Goal: Task Accomplishment & Management: Manage account settings

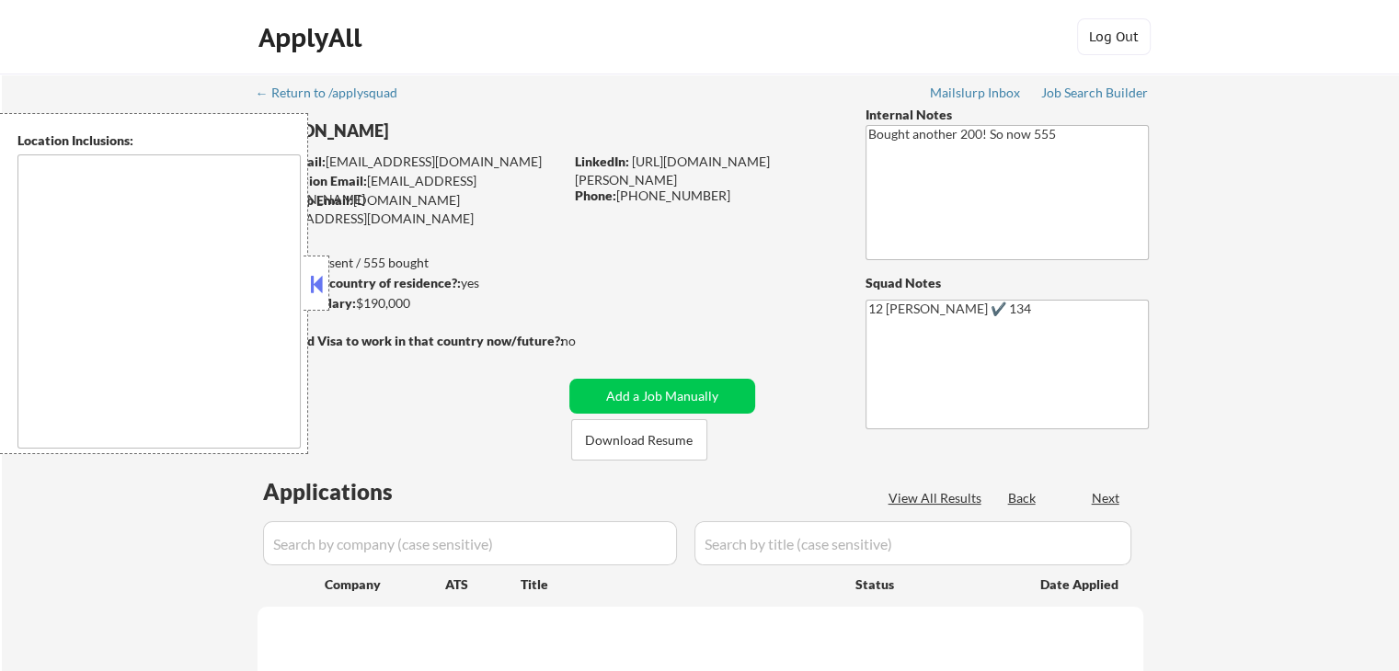
type textarea "San Francisco, CA Daly City, CA South San Francisco, CA Brisbane, CA Colma, CA …"
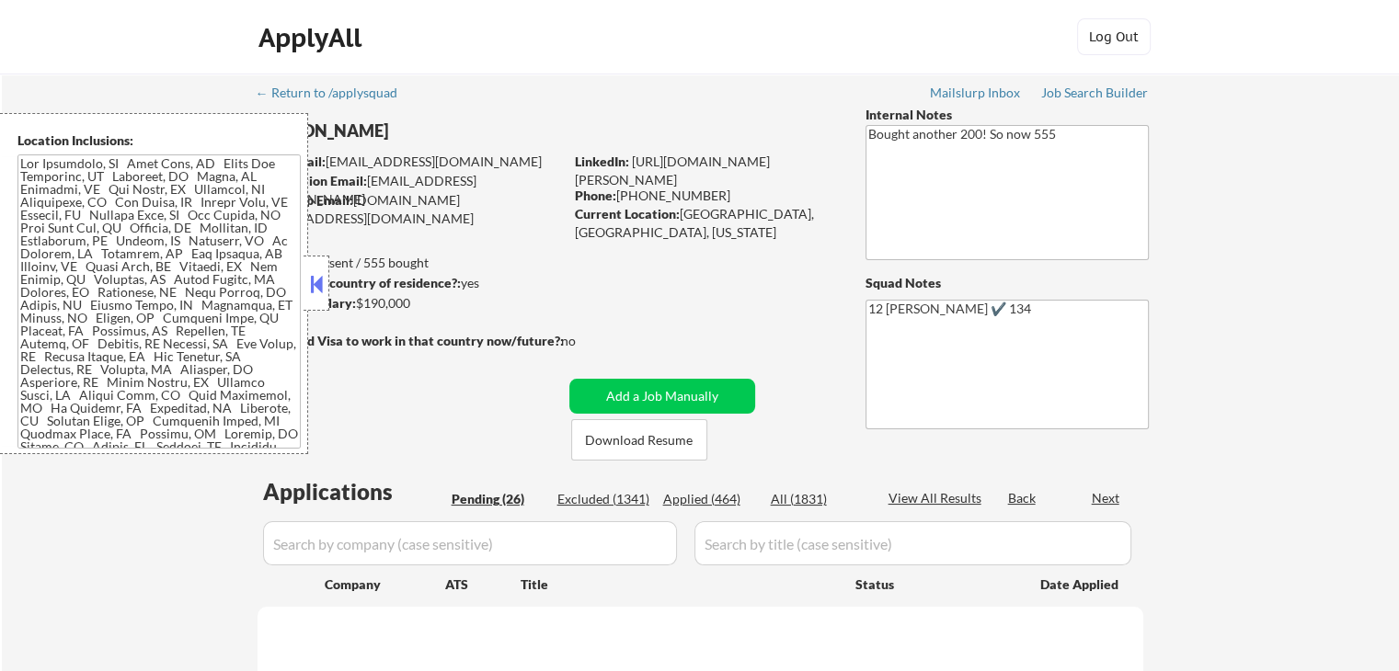
click at [522, 45] on div "ApplyAll Log Out" at bounding box center [699, 41] width 919 height 46
select select ""pending""
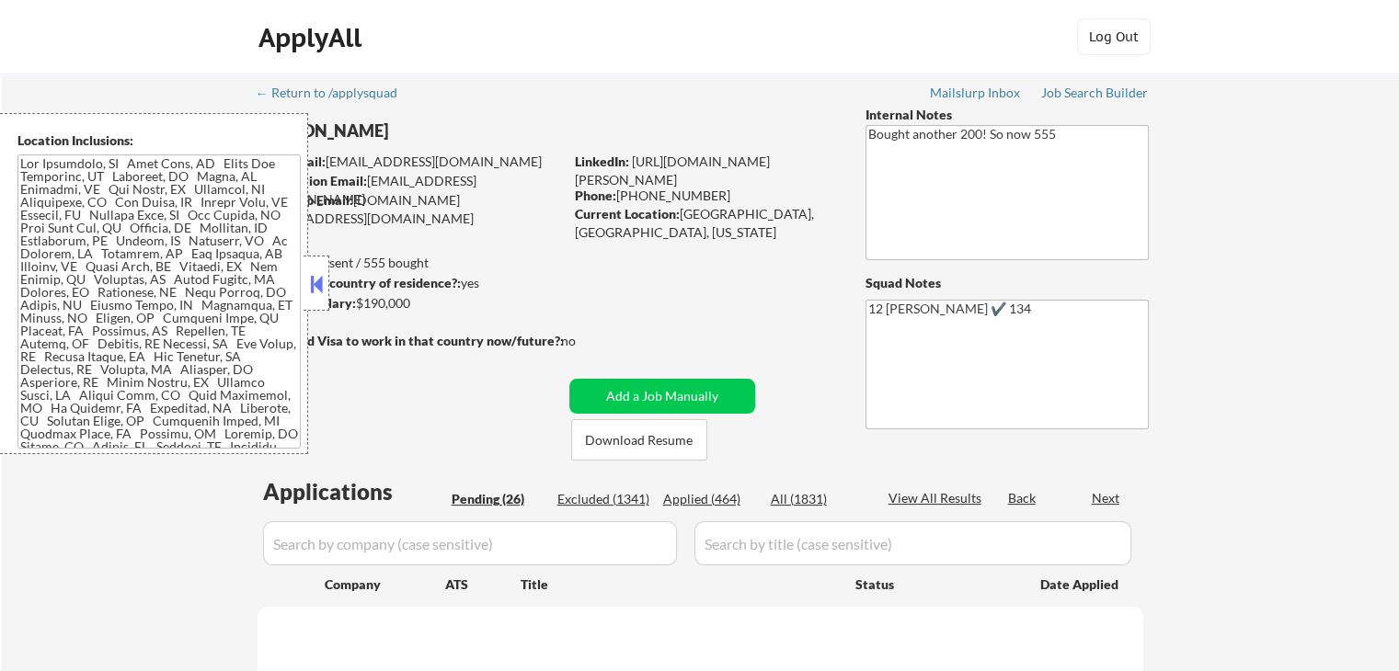
select select ""pending""
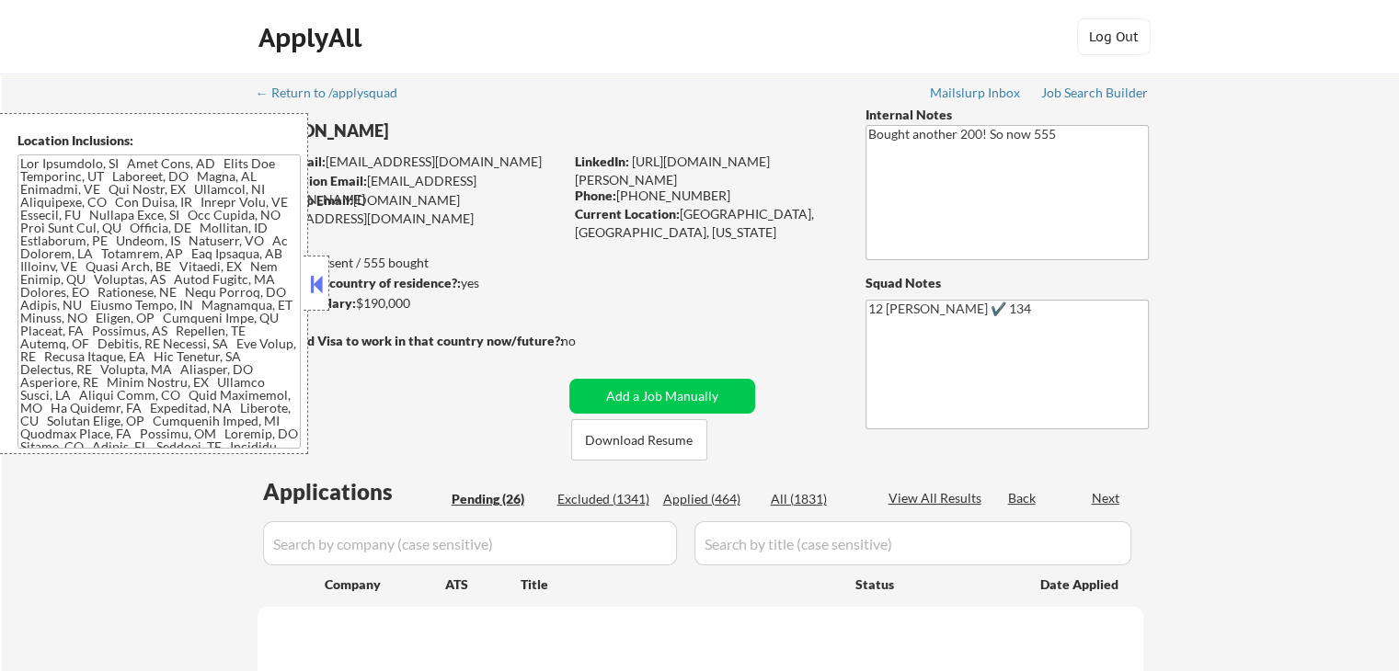
select select ""pending""
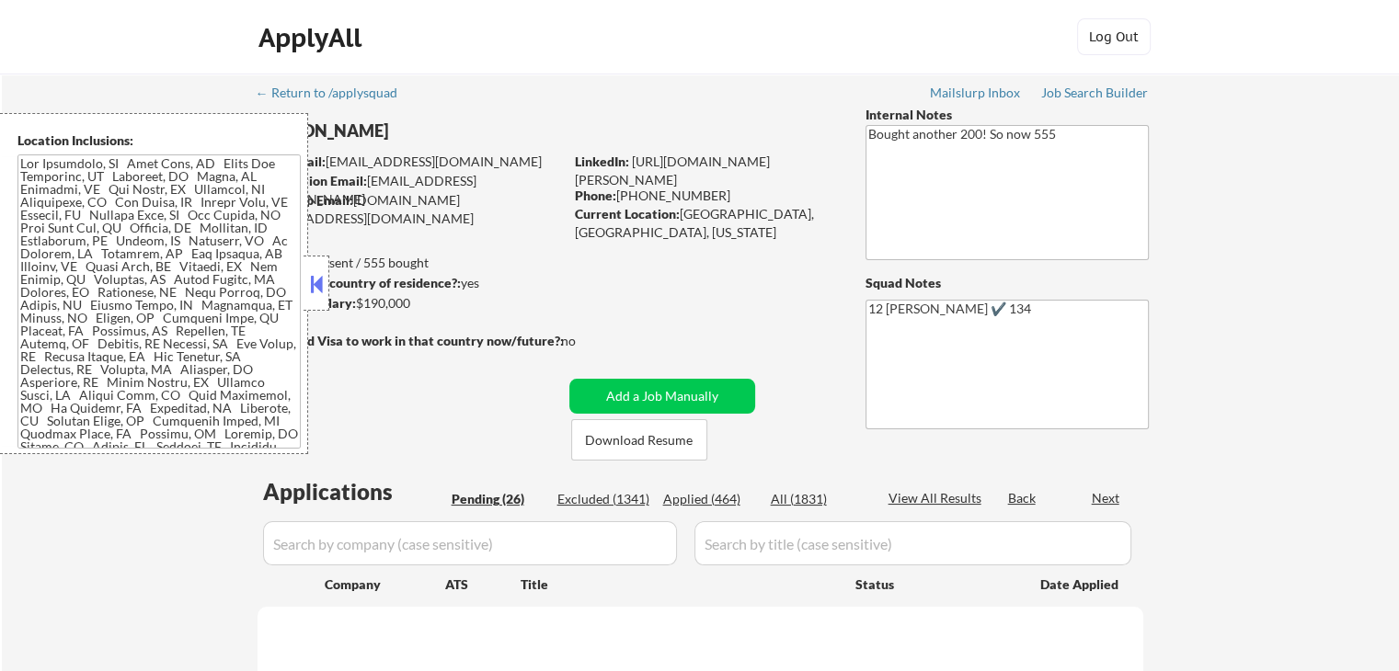
select select ""pending""
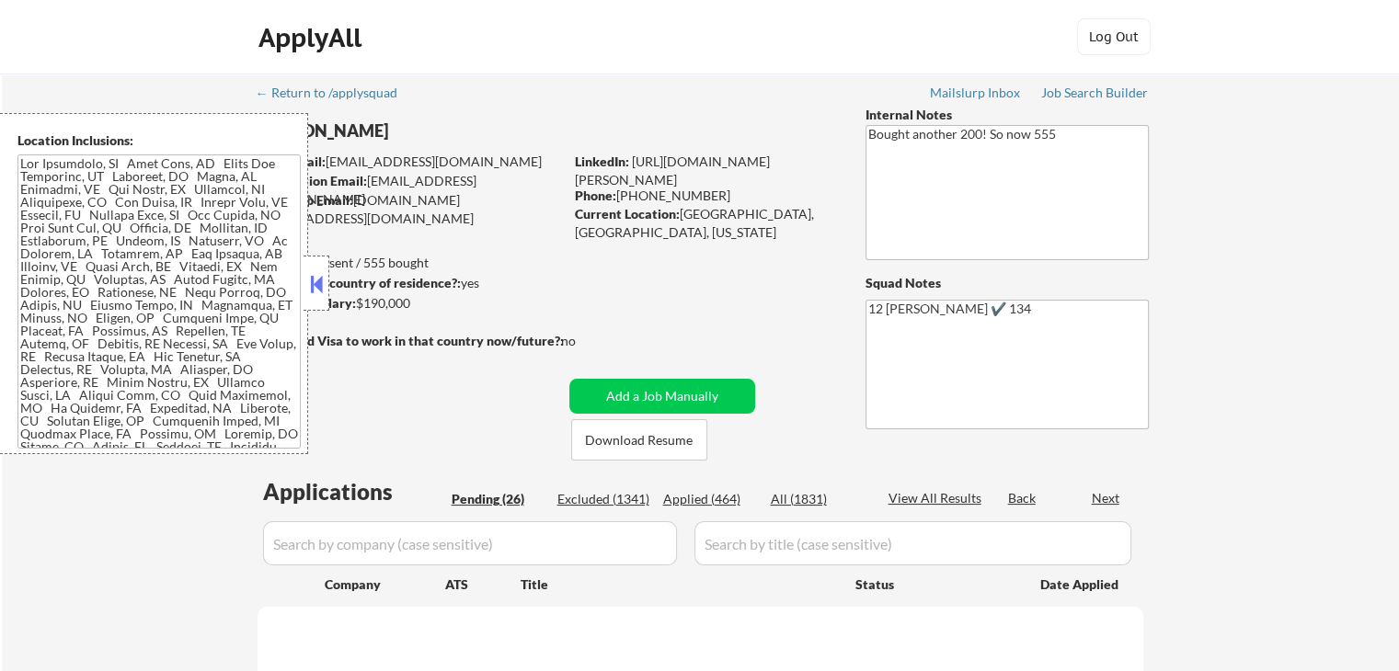
select select ""pending""
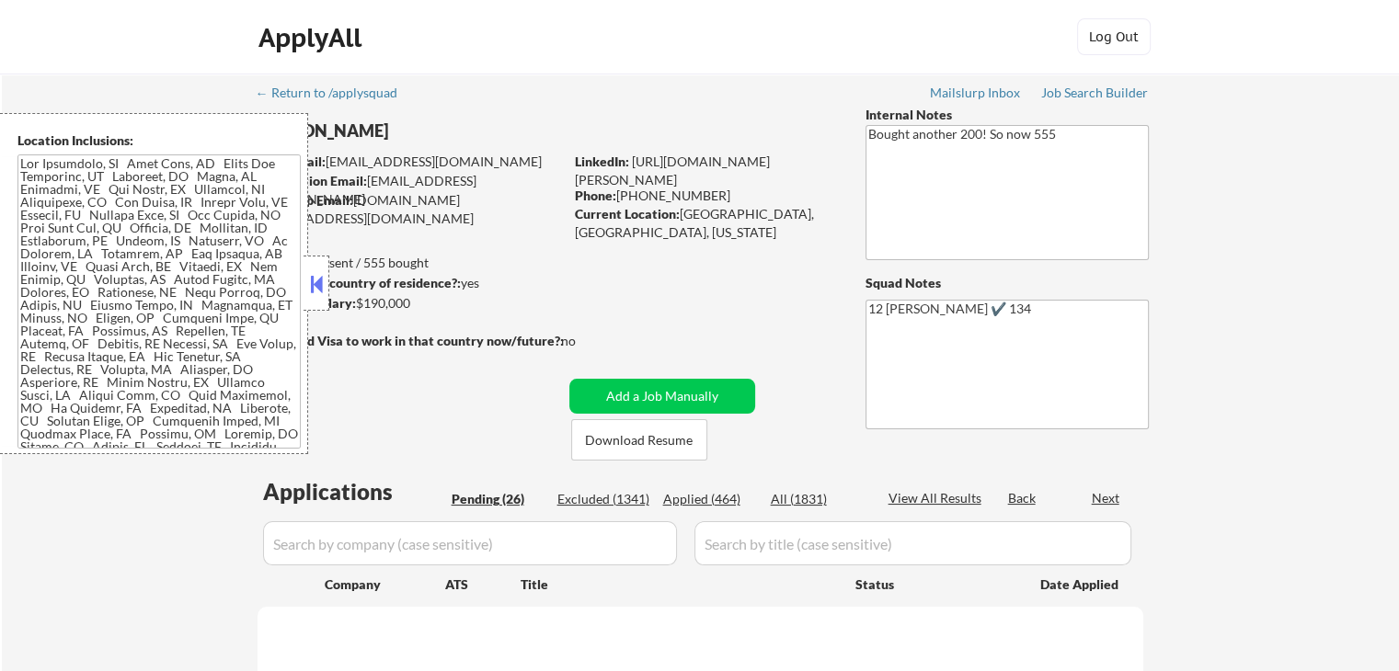
select select ""pending""
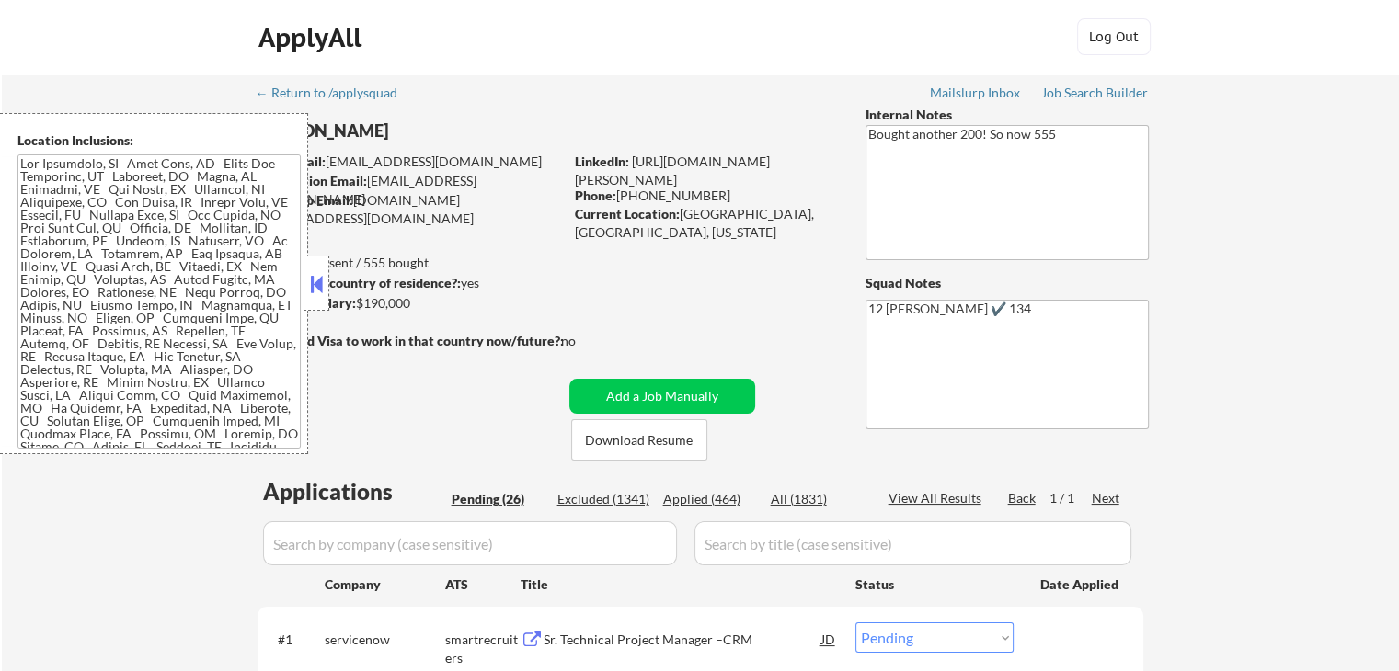
click at [317, 289] on button at bounding box center [316, 284] width 20 height 28
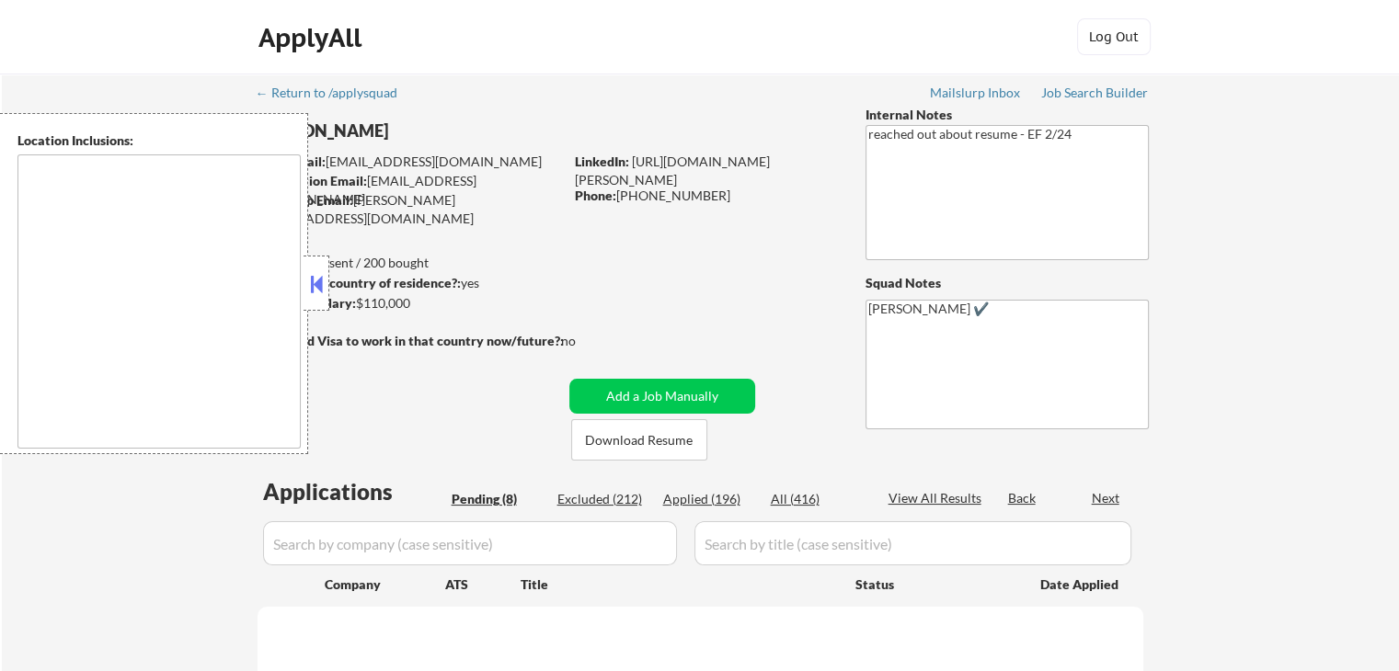
click at [320, 278] on button at bounding box center [316, 284] width 20 height 28
select select ""pending""
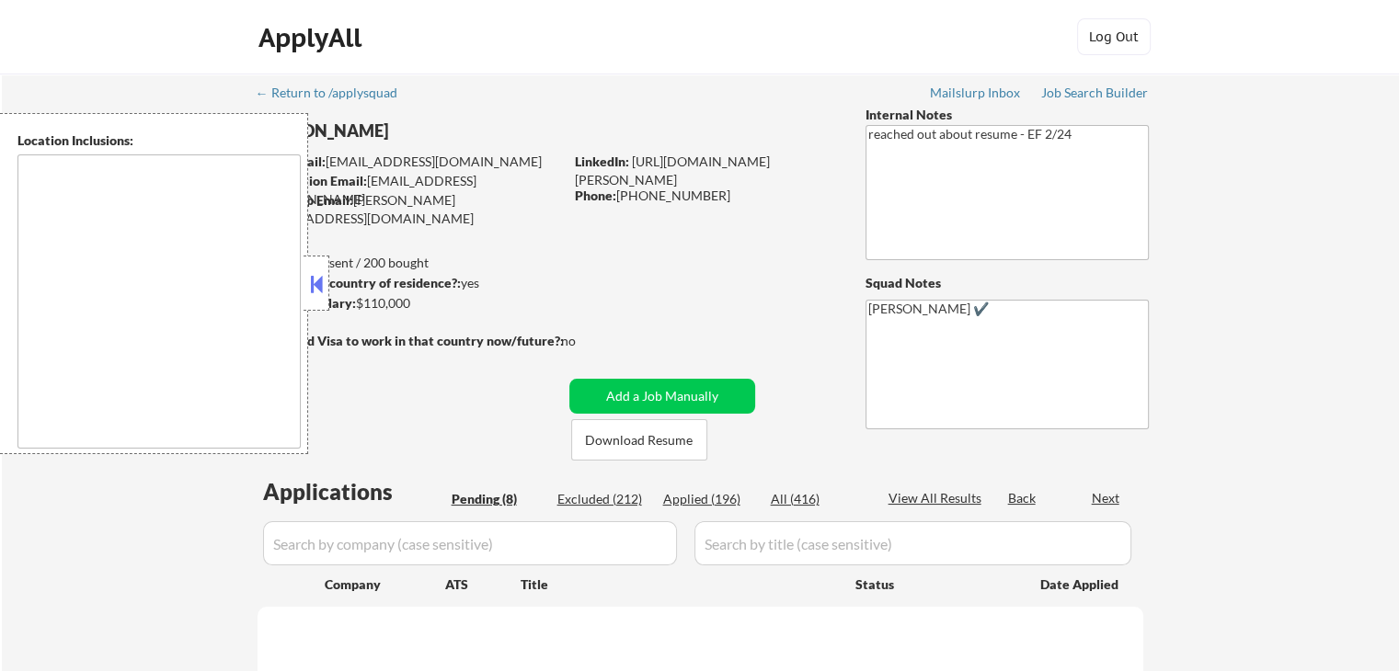
select select ""pending""
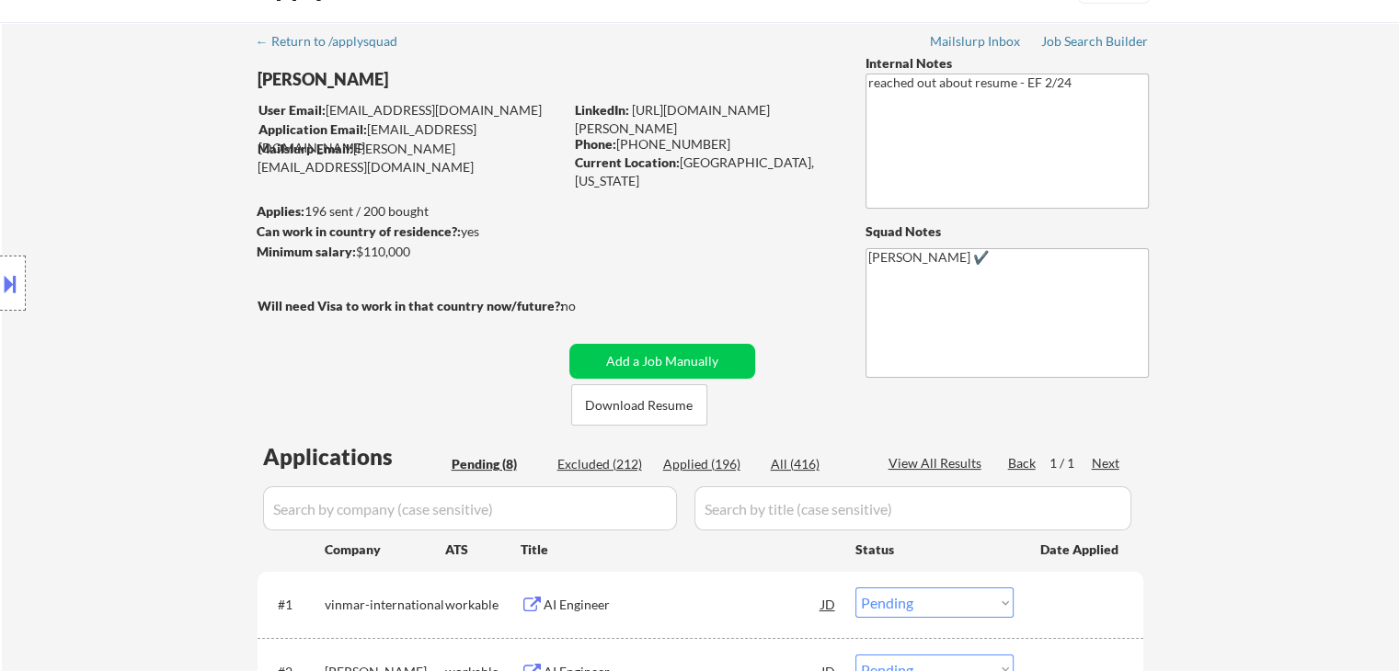
scroll to position [92, 0]
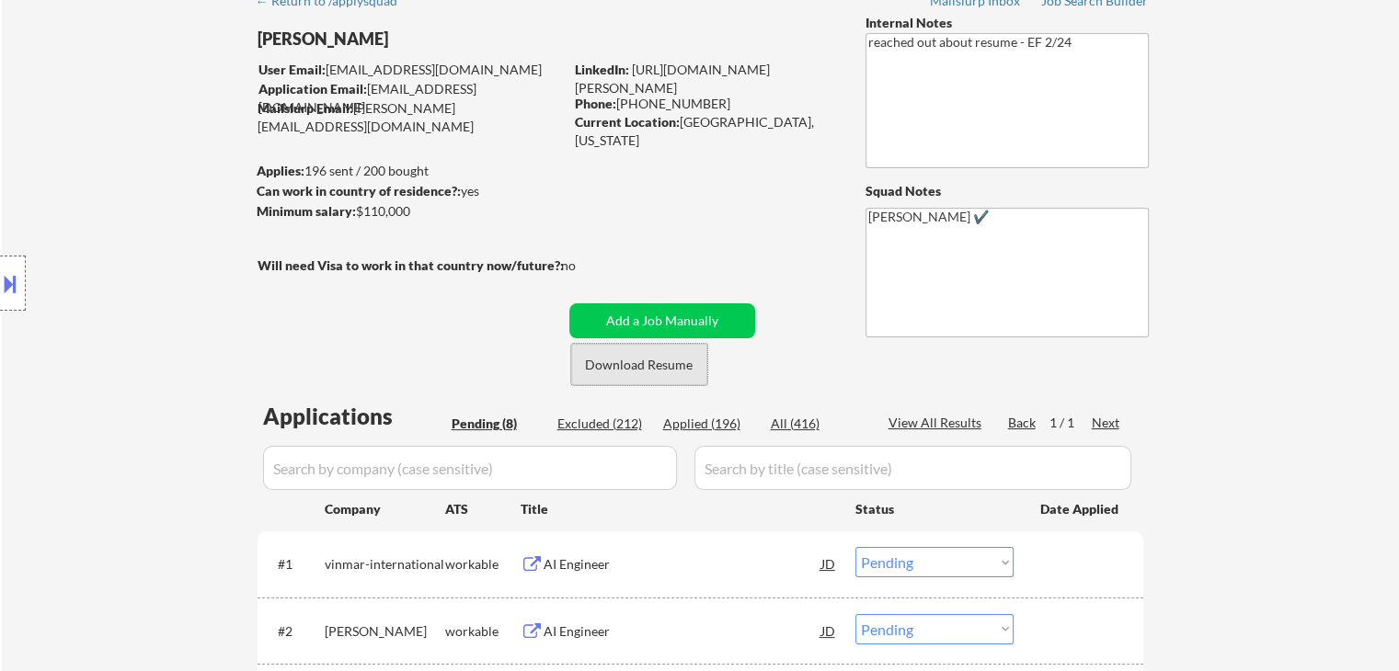
drag, startPoint x: 618, startPoint y: 369, endPoint x: 631, endPoint y: 372, distance: 13.4
click at [624, 369] on button "Download Resume" at bounding box center [639, 364] width 136 height 41
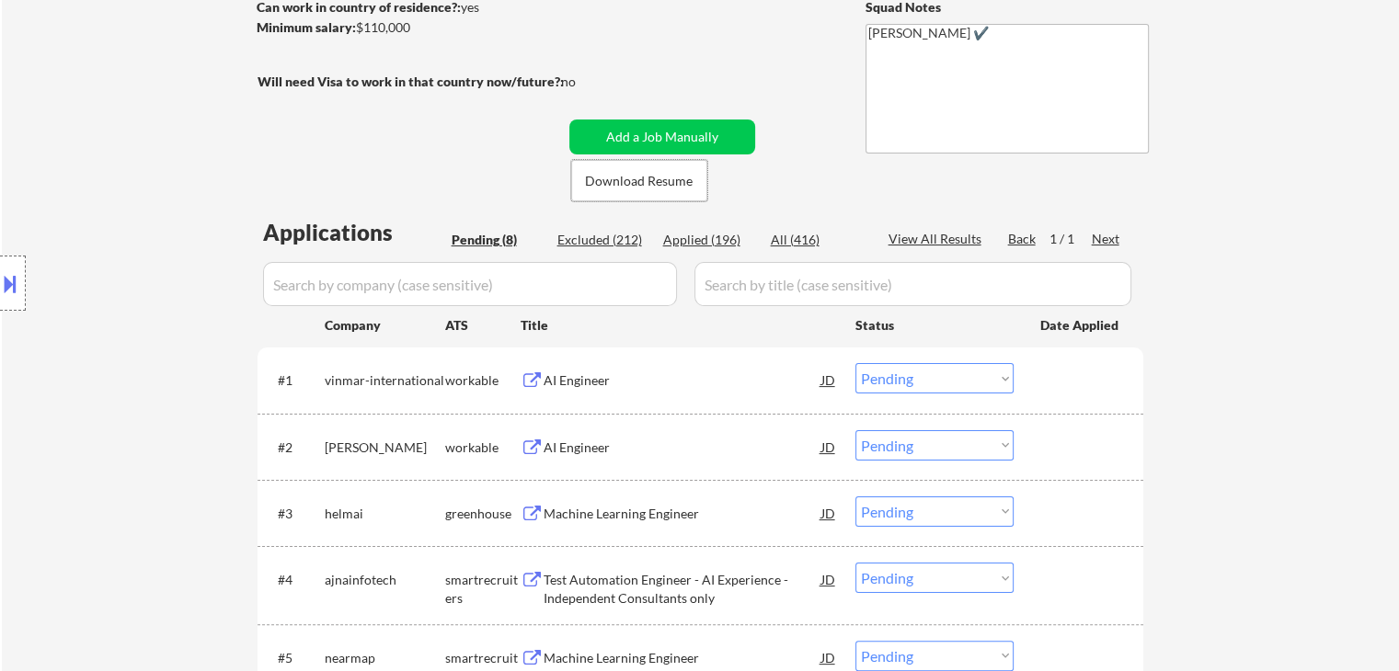
click at [563, 374] on div "AI Engineer" at bounding box center [682, 380] width 278 height 18
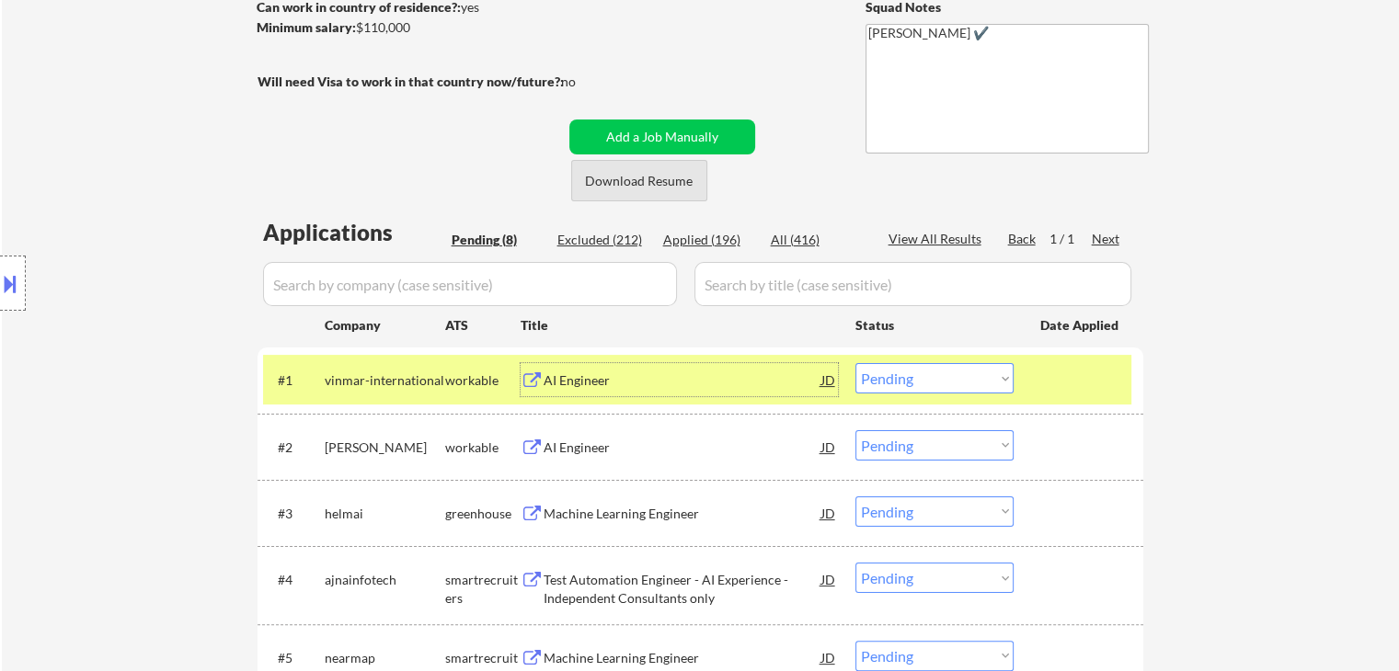
click at [667, 172] on button "Download Resume" at bounding box center [639, 180] width 136 height 41
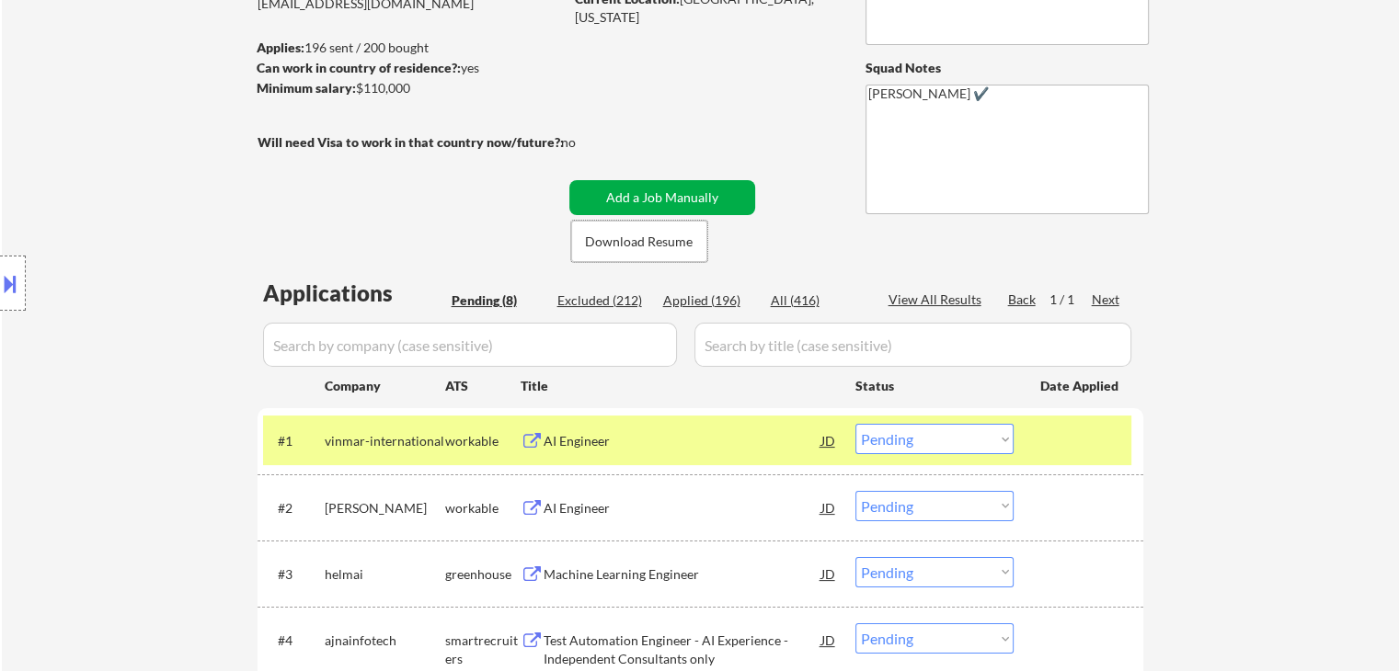
scroll to position [184, 0]
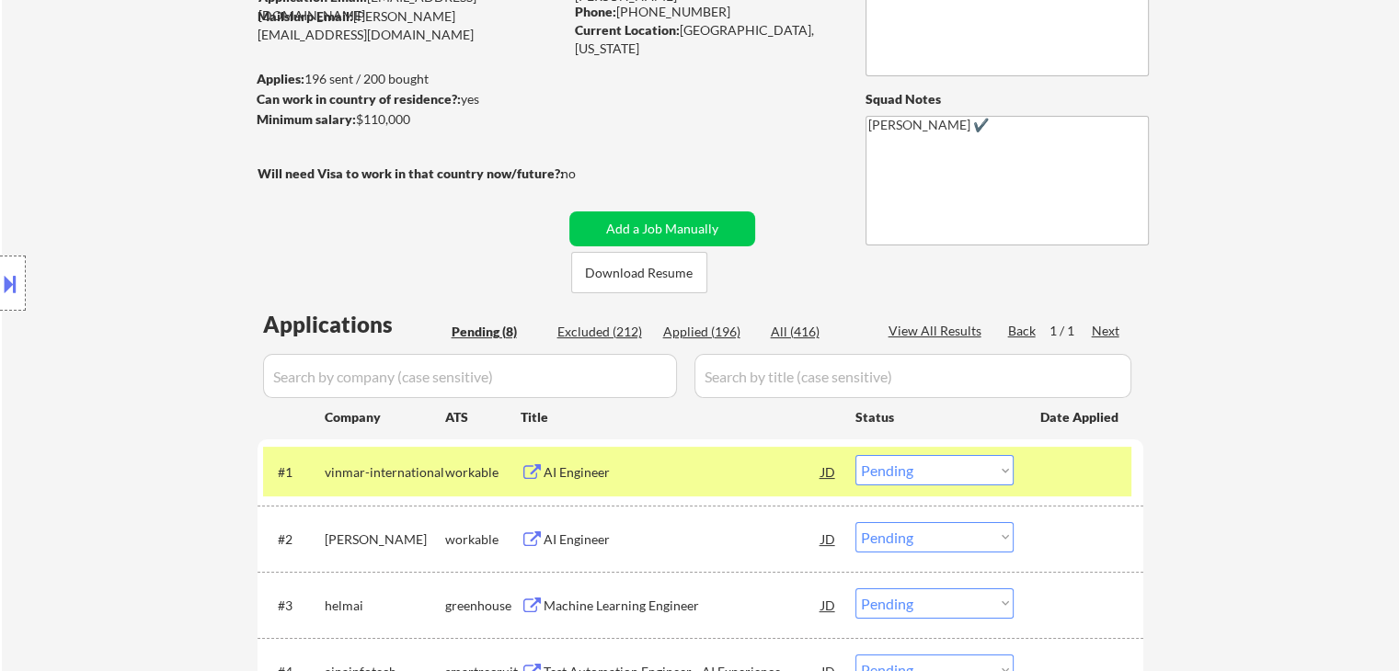
drag, startPoint x: 577, startPoint y: 45, endPoint x: 641, endPoint y: 55, distance: 65.2
click at [641, 55] on div "Current Location: Inver Grove Heights, Minnesota" at bounding box center [705, 39] width 260 height 36
copy div "Minnesota"
click at [930, 471] on select "Choose an option... Pending Applied Excluded (Questions) Excluded (Expired) Exc…" at bounding box center [934, 470] width 158 height 30
click at [855, 455] on select "Choose an option... Pending Applied Excluded (Questions) Excluded (Expired) Exc…" at bounding box center [934, 470] width 158 height 30
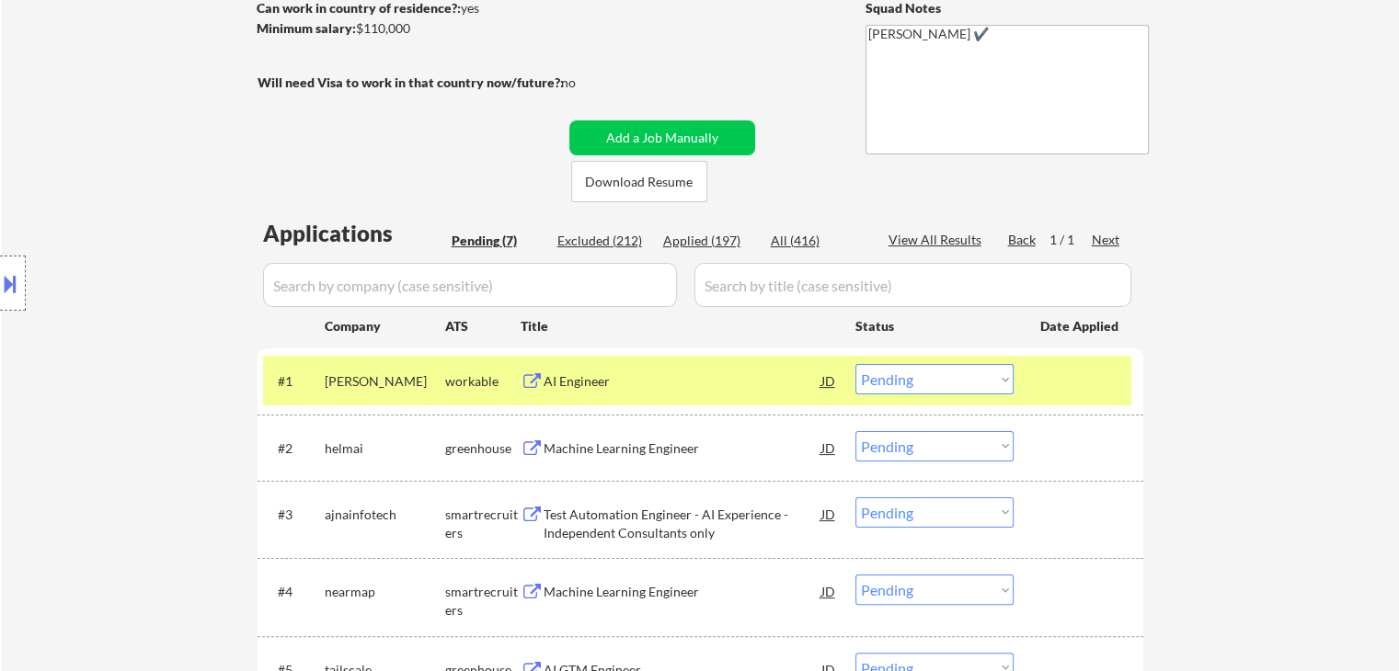
scroll to position [276, 0]
click at [687, 390] on div "AI Engineer" at bounding box center [682, 379] width 278 height 33
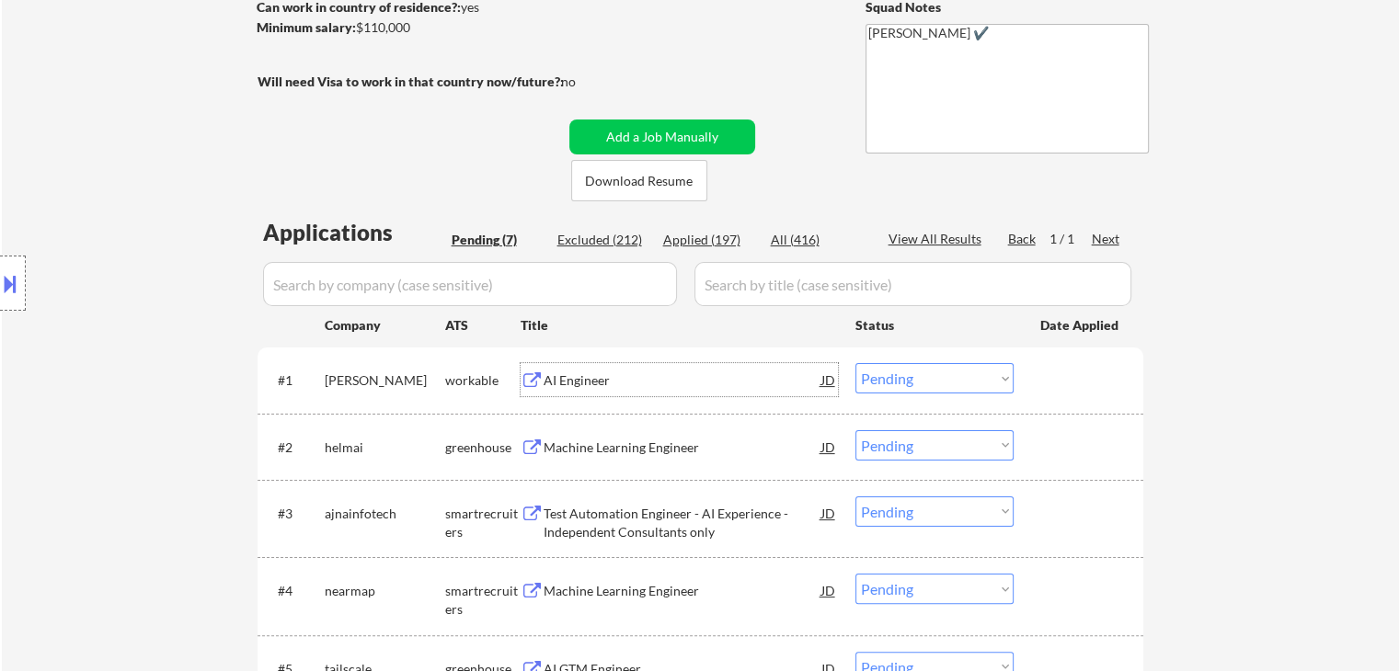
click at [916, 381] on select "Choose an option... Pending Applied Excluded (Questions) Excluded (Expired) Exc…" at bounding box center [934, 378] width 158 height 30
click at [855, 363] on select "Choose an option... Pending Applied Excluded (Questions) Excluded (Expired) Exc…" at bounding box center [934, 378] width 158 height 30
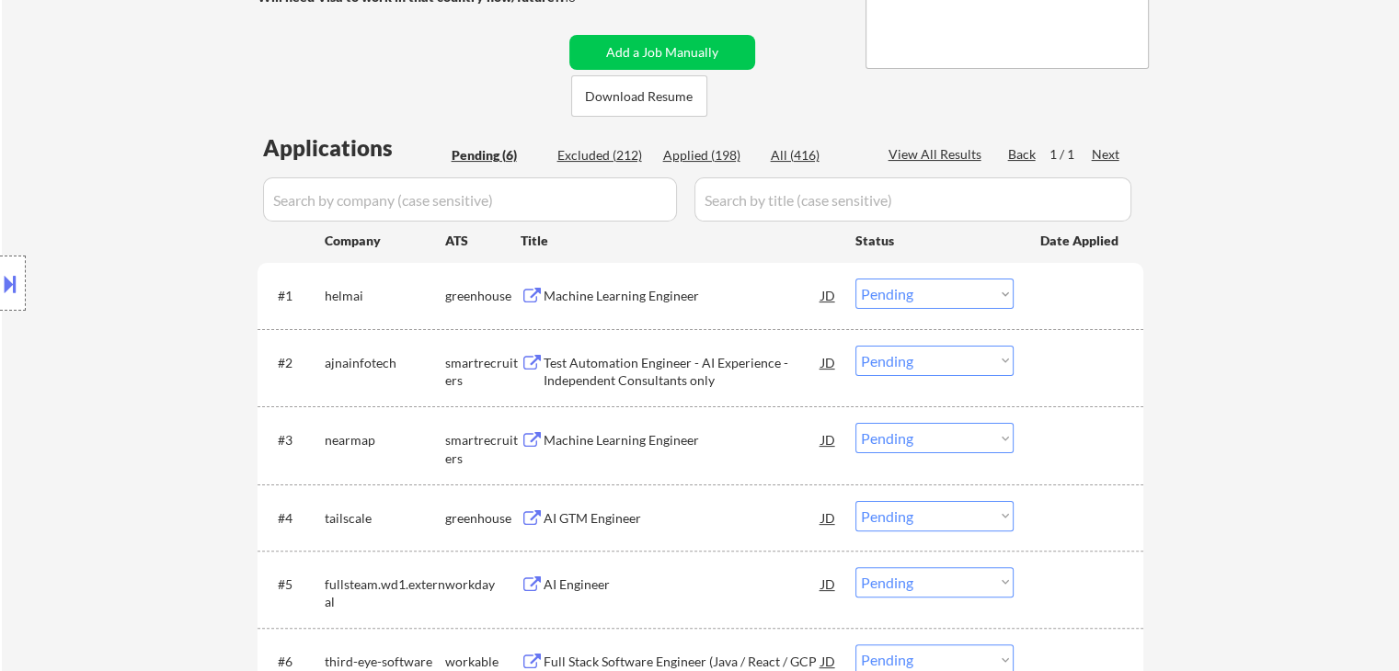
scroll to position [460, 0]
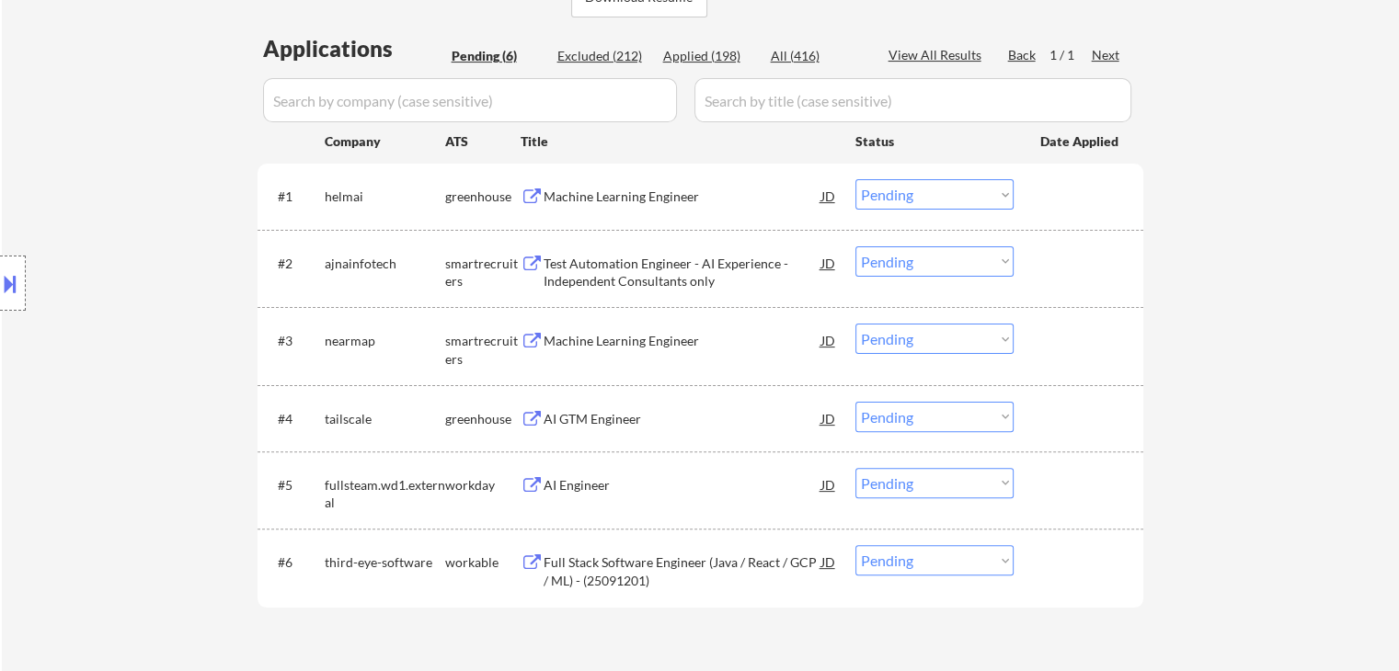
click at [602, 196] on div "Machine Learning Engineer" at bounding box center [682, 197] width 278 height 18
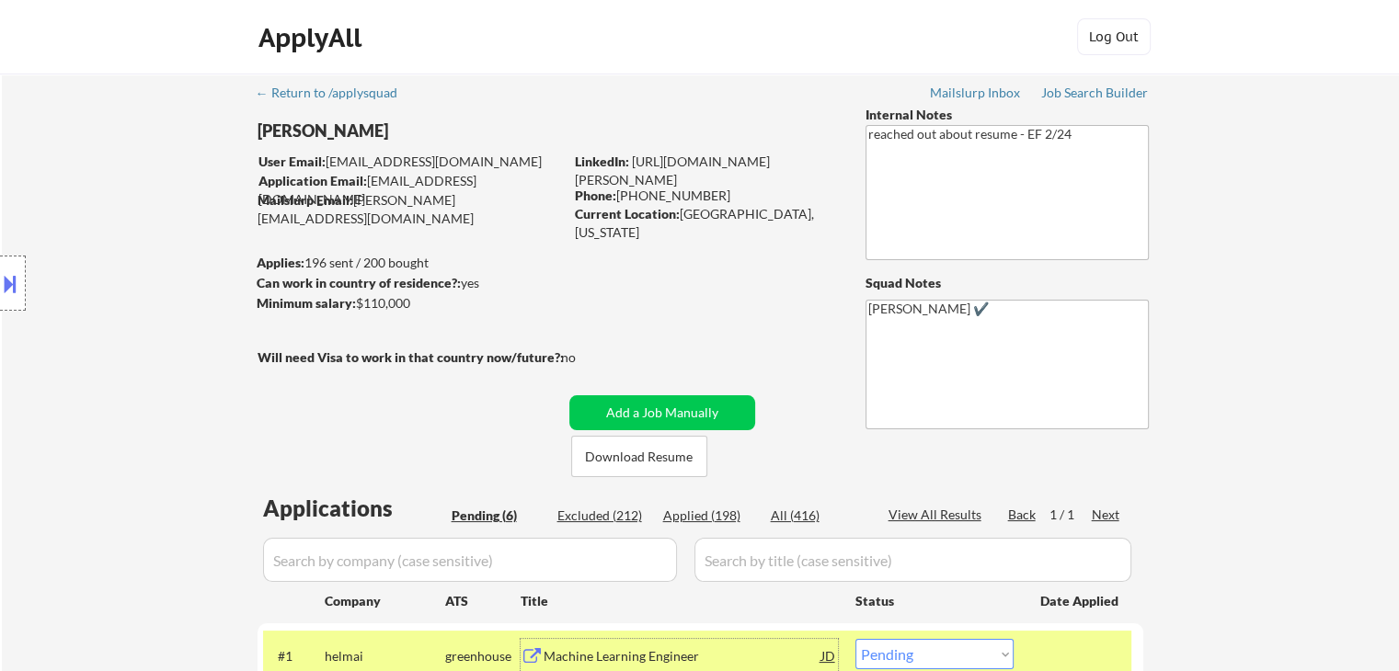
scroll to position [184, 0]
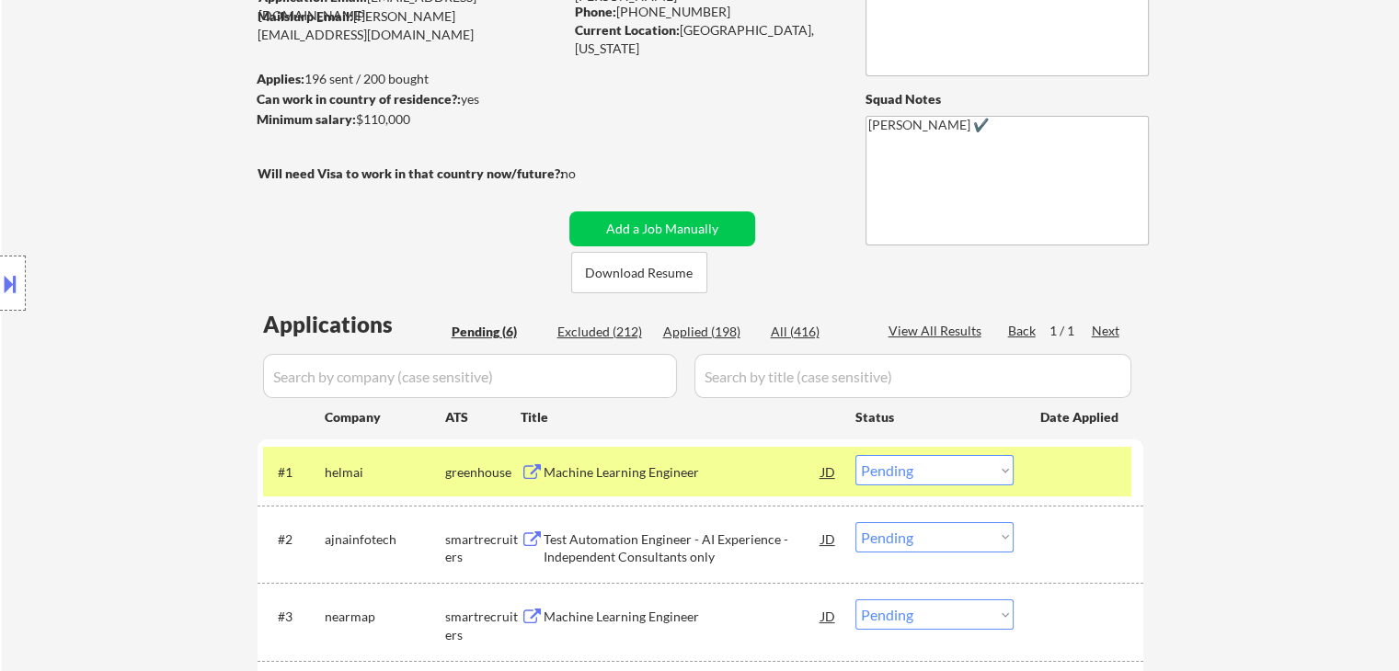
drag, startPoint x: 681, startPoint y: 31, endPoint x: 687, endPoint y: 51, distance: 20.1
click at [687, 51] on div "Current Location: Inver Grove Heights, Minnesota" at bounding box center [705, 39] width 260 height 36
drag, startPoint x: 678, startPoint y: 24, endPoint x: 683, endPoint y: 54, distance: 30.8
click at [683, 54] on div "Current Location: Inver Grove Heights, Minnesota" at bounding box center [705, 39] width 260 height 36
copy div "Inver Grove Heights, Minnesota"
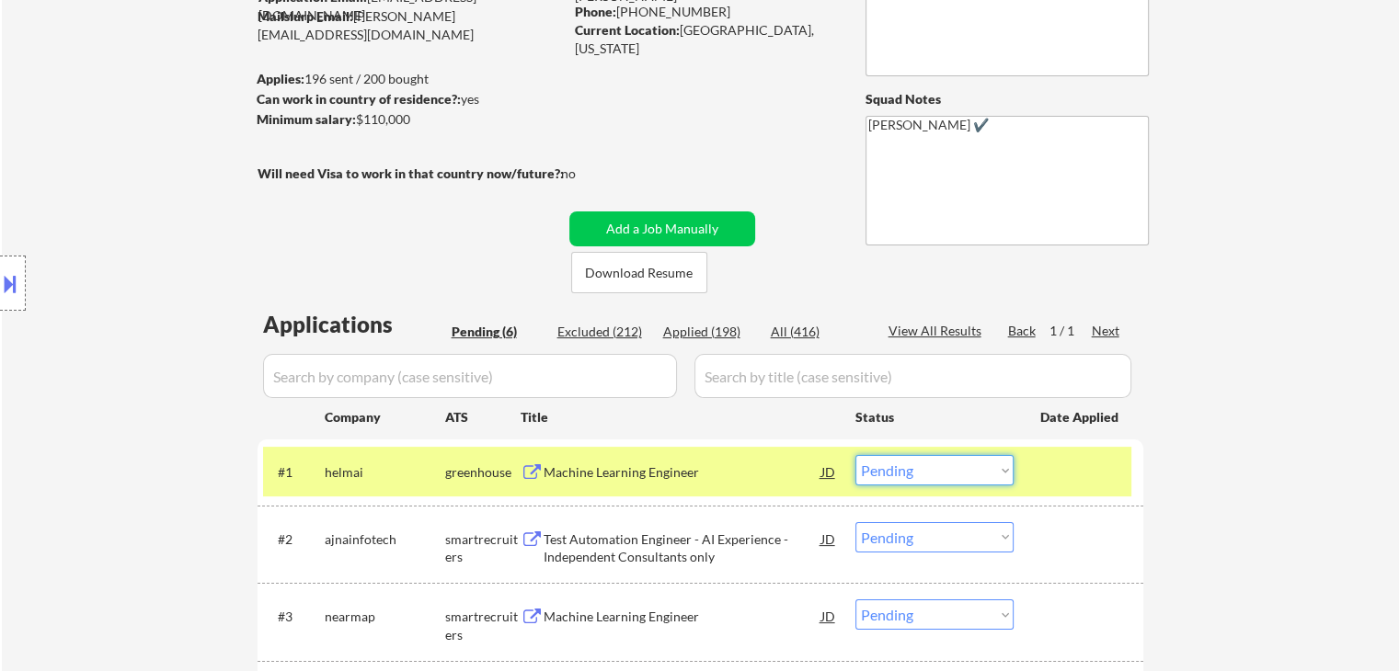
click at [919, 469] on select "Choose an option... Pending Applied Excluded (Questions) Excluded (Expired) Exc…" at bounding box center [934, 470] width 158 height 30
click at [855, 455] on select "Choose an option... Pending Applied Excluded (Questions) Excluded (Expired) Exc…" at bounding box center [934, 470] width 158 height 30
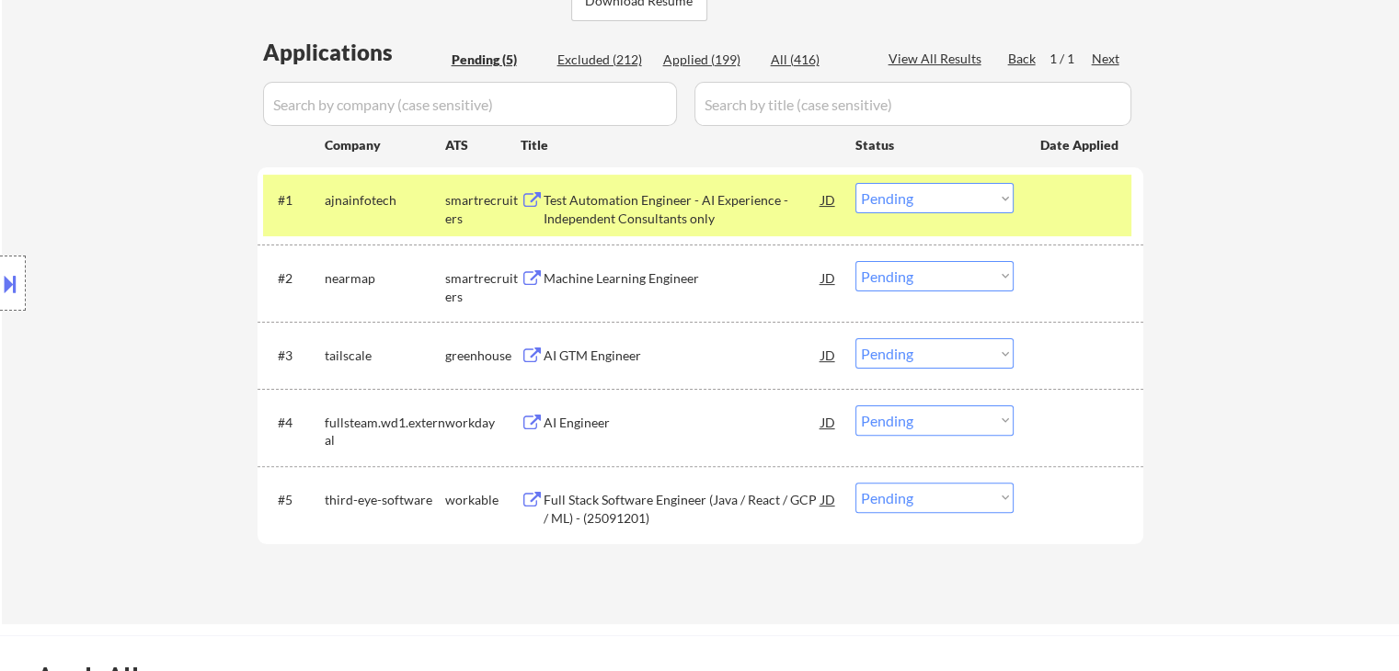
scroll to position [460, 0]
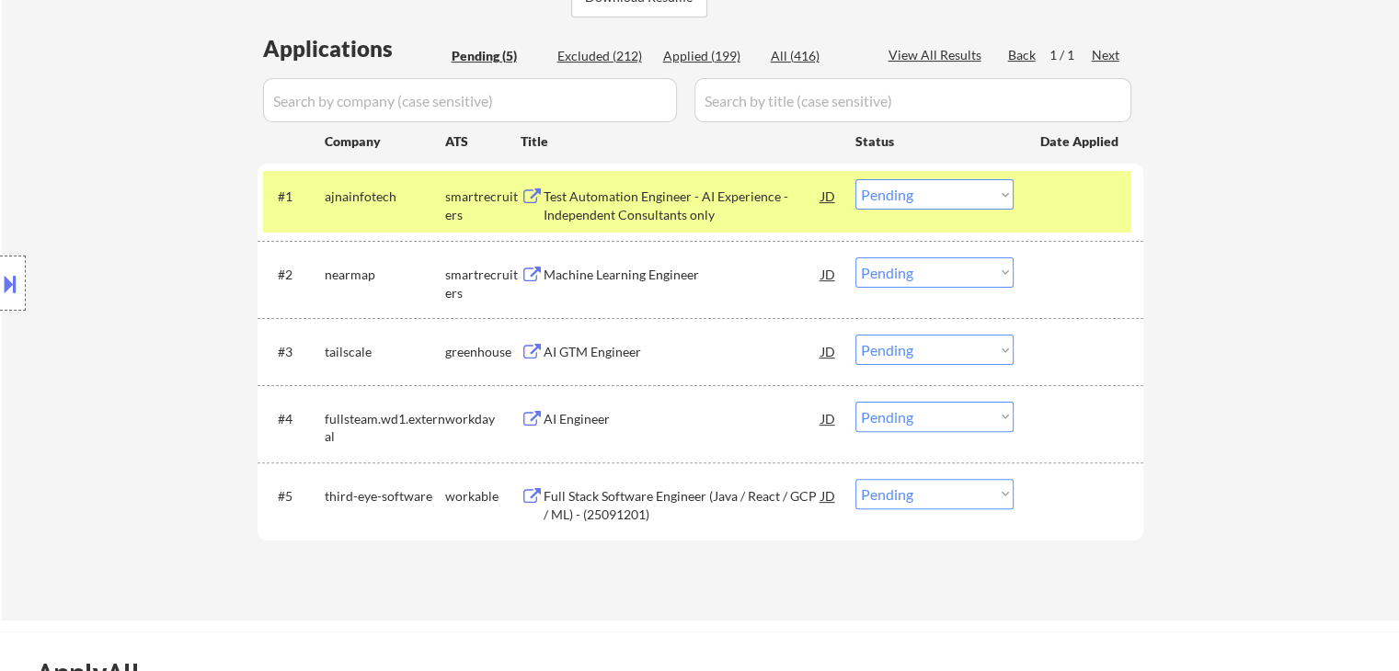
click at [677, 200] on div "Test Automation Engineer - AI Experience - Independent Consultants only" at bounding box center [682, 206] width 278 height 36
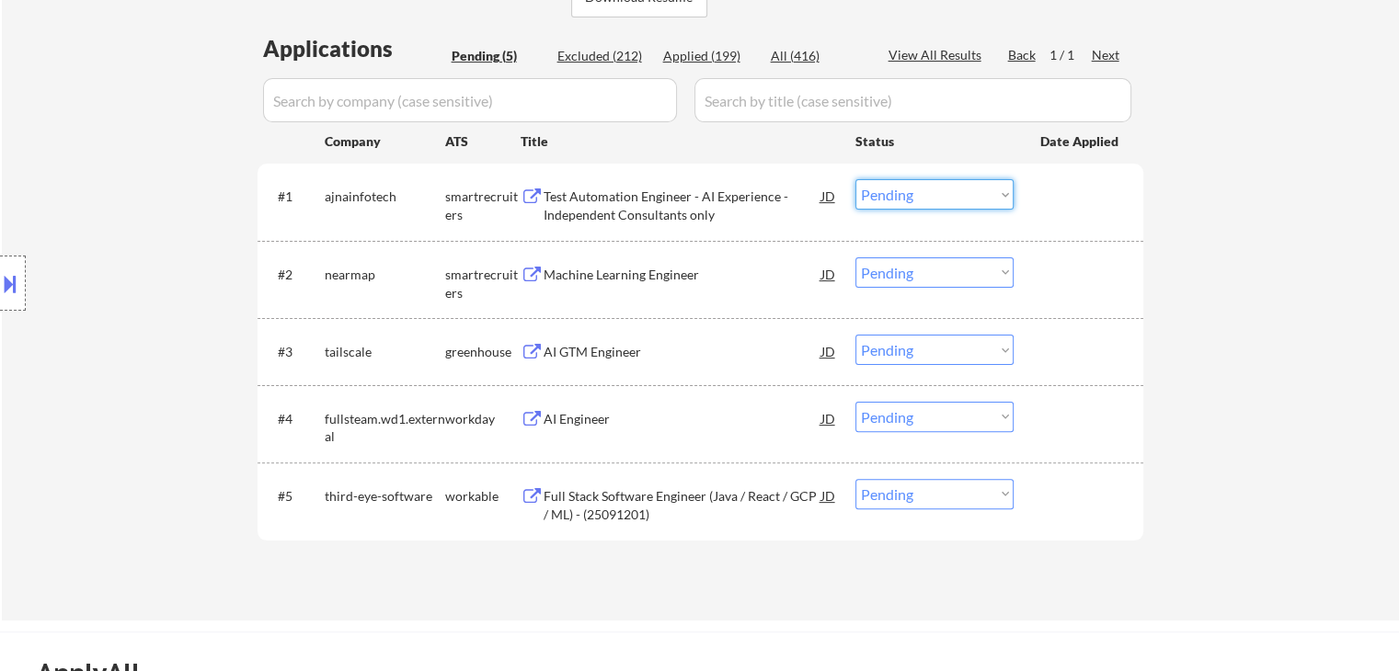
drag, startPoint x: 935, startPoint y: 188, endPoint x: 942, endPoint y: 208, distance: 20.4
click at [935, 188] on select "Choose an option... Pending Applied Excluded (Questions) Excluded (Expired) Exc…" at bounding box center [934, 194] width 158 height 30
click at [855, 179] on select "Choose an option... Pending Applied Excluded (Questions) Excluded (Expired) Exc…" at bounding box center [934, 194] width 158 height 30
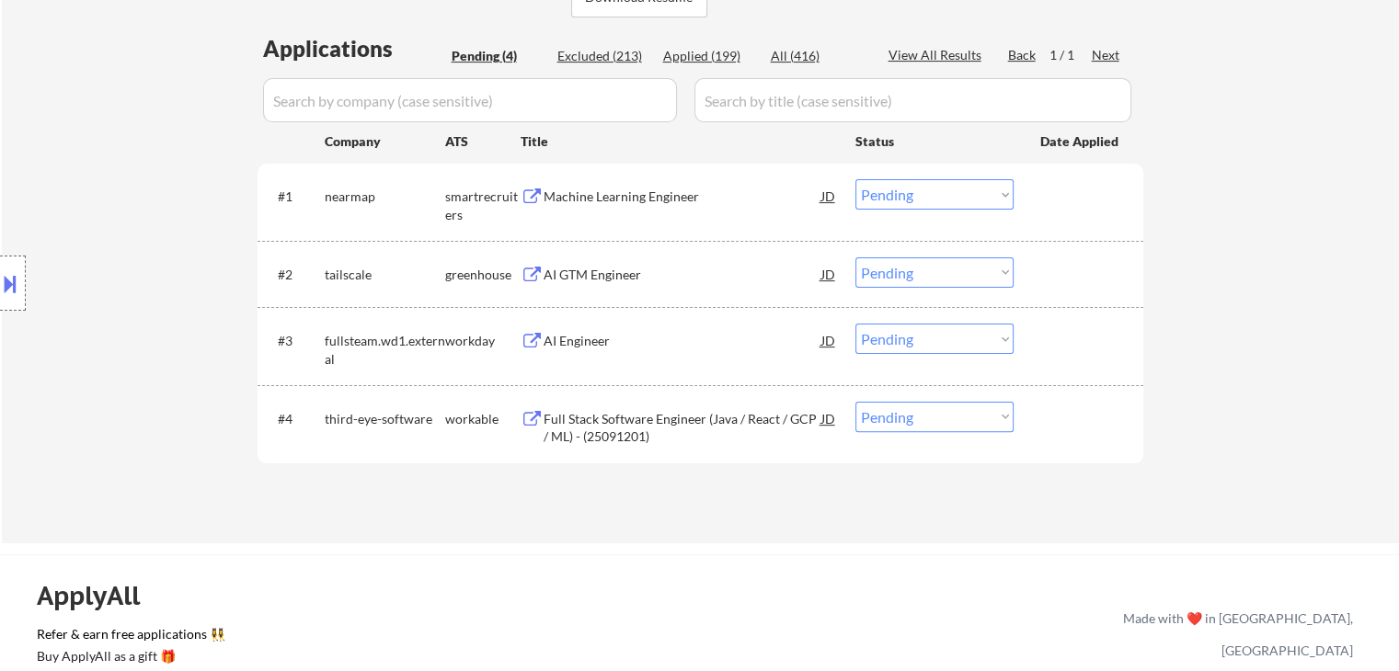
click at [584, 199] on div "Machine Learning Engineer" at bounding box center [682, 197] width 278 height 18
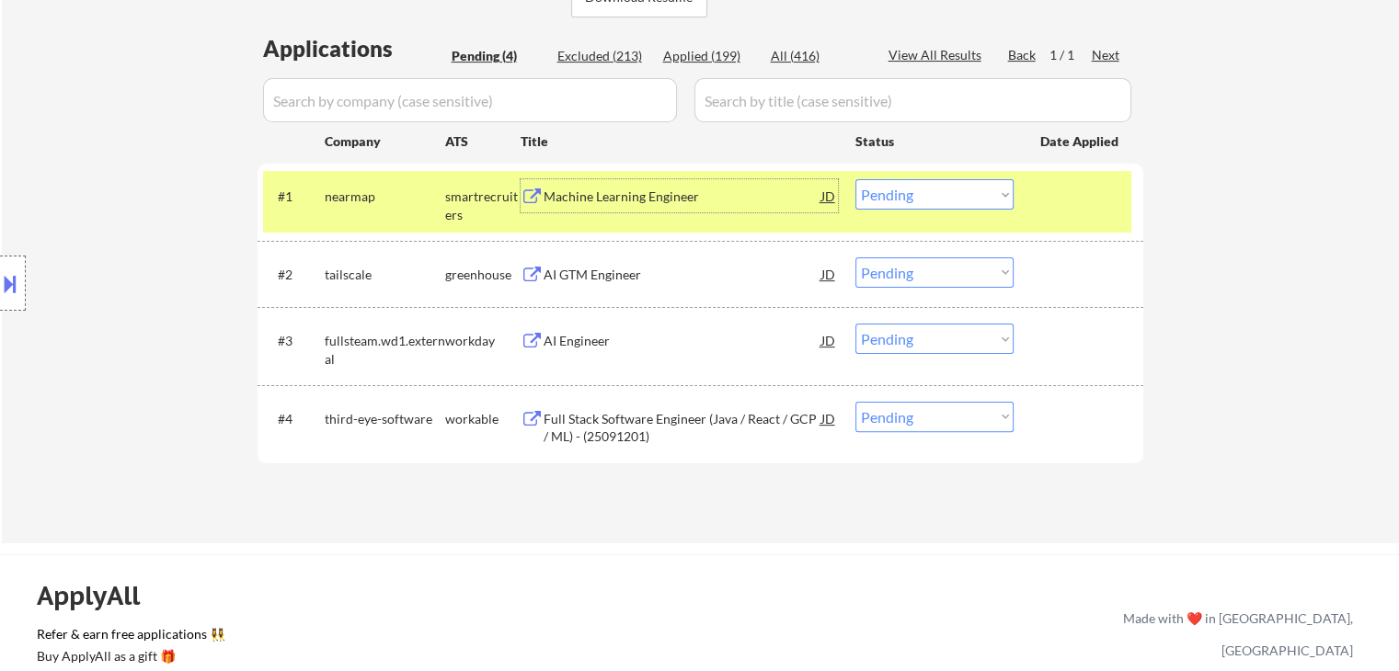
scroll to position [92, 0]
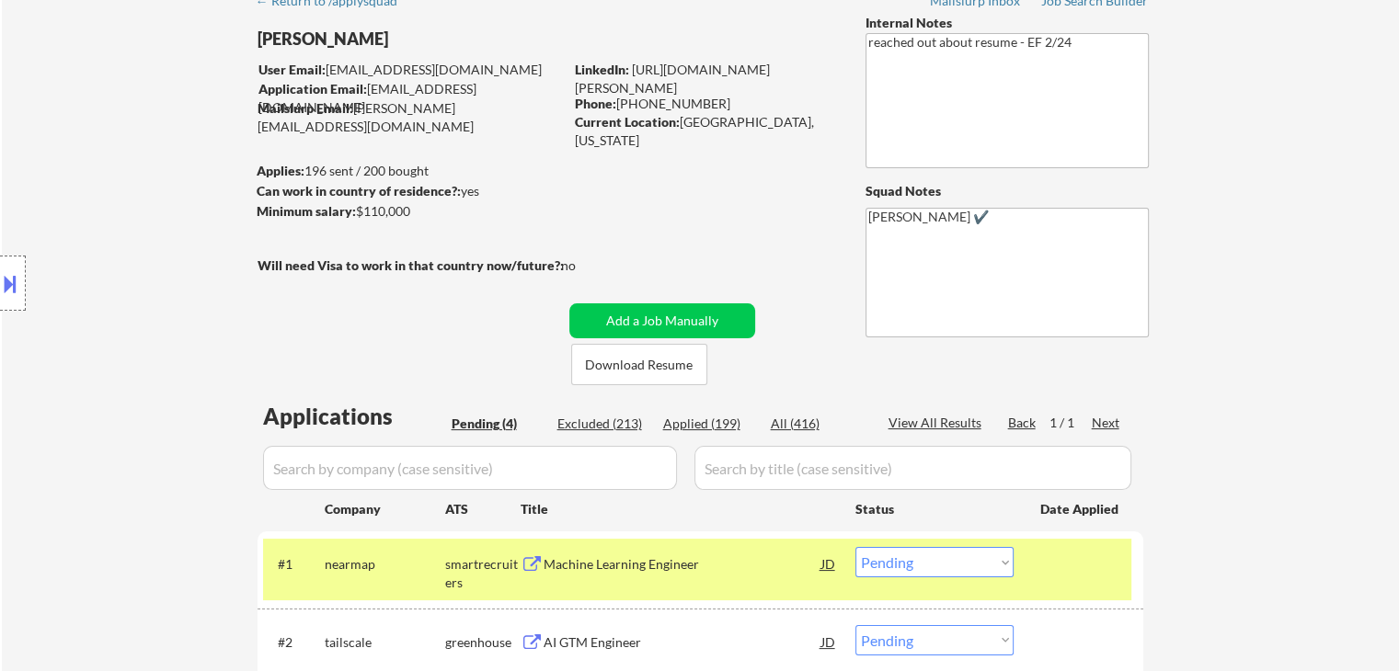
drag, startPoint x: 679, startPoint y: 124, endPoint x: 691, endPoint y: 139, distance: 19.0
click at [691, 139] on div "Current Location: Inver Grove Heights, Minnesota" at bounding box center [705, 131] width 260 height 36
copy div "Inver Grove Heights, Minnesota"
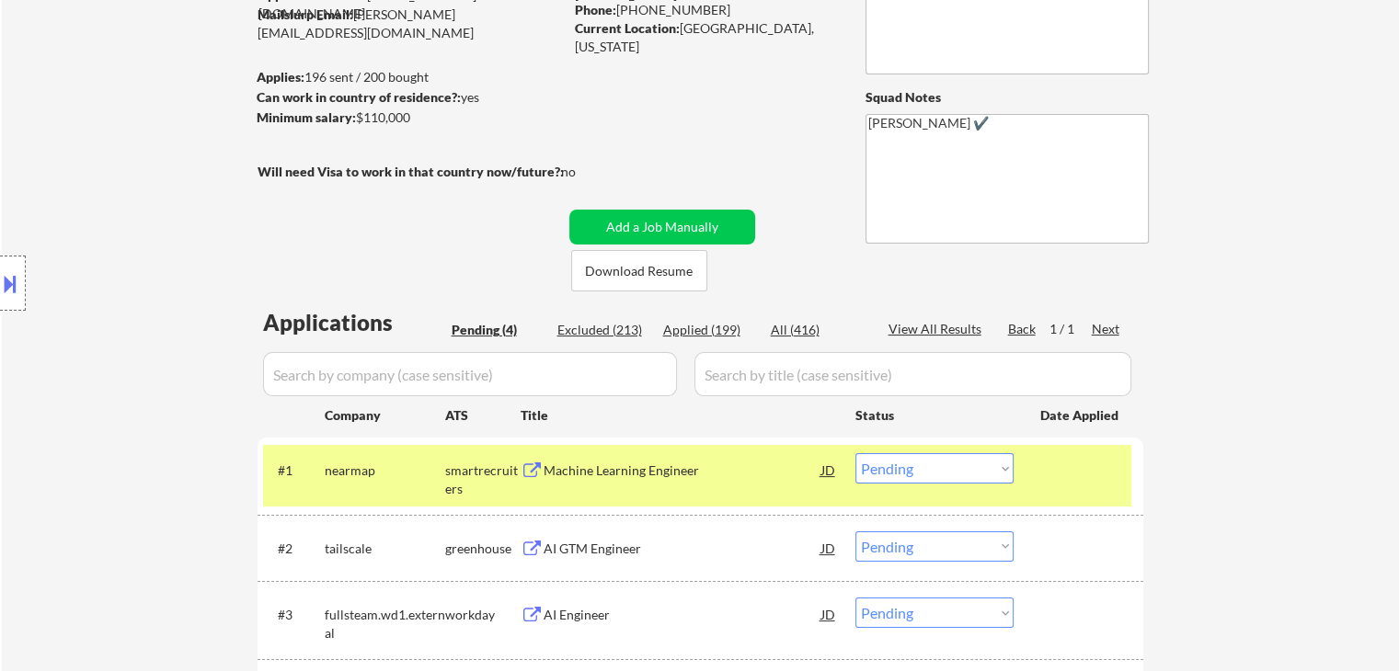
scroll to position [276, 0]
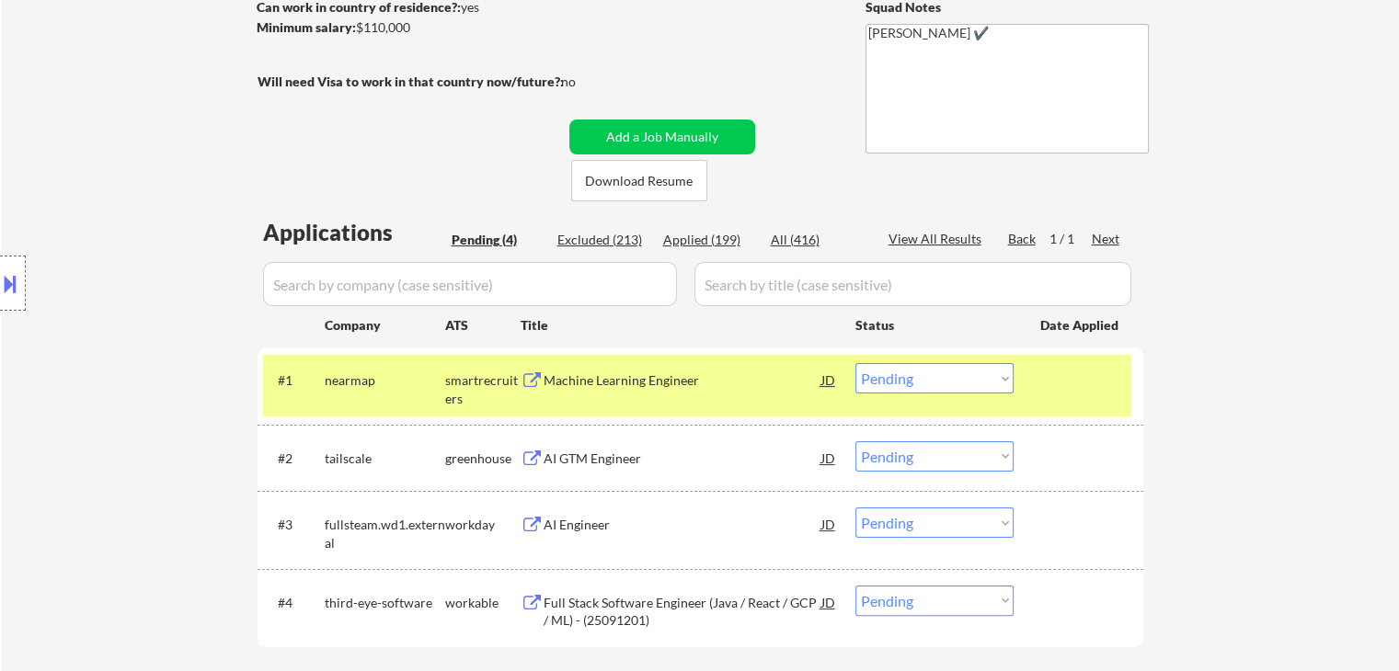
click at [937, 374] on select "Choose an option... Pending Applied Excluded (Questions) Excluded (Expired) Exc…" at bounding box center [934, 378] width 158 height 30
click at [855, 363] on select "Choose an option... Pending Applied Excluded (Questions) Excluded (Expired) Exc…" at bounding box center [934, 378] width 158 height 30
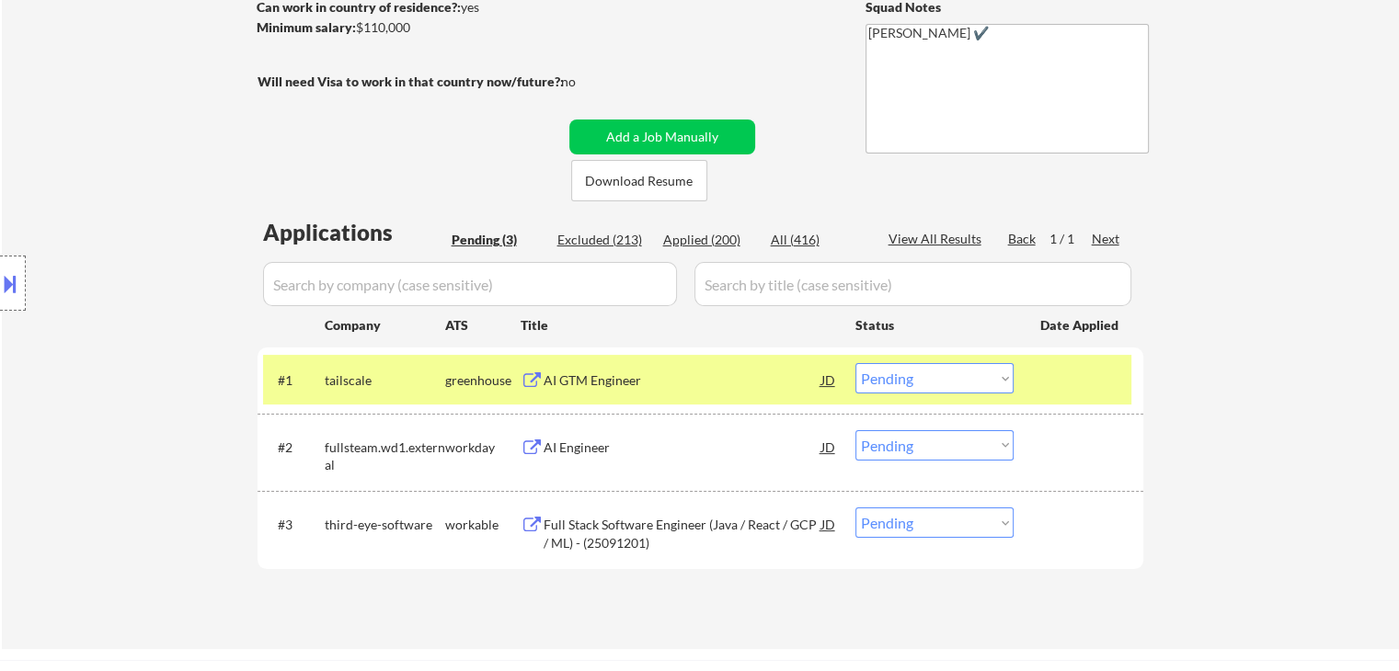
click at [713, 372] on div "AI GTM Engineer" at bounding box center [682, 380] width 278 height 18
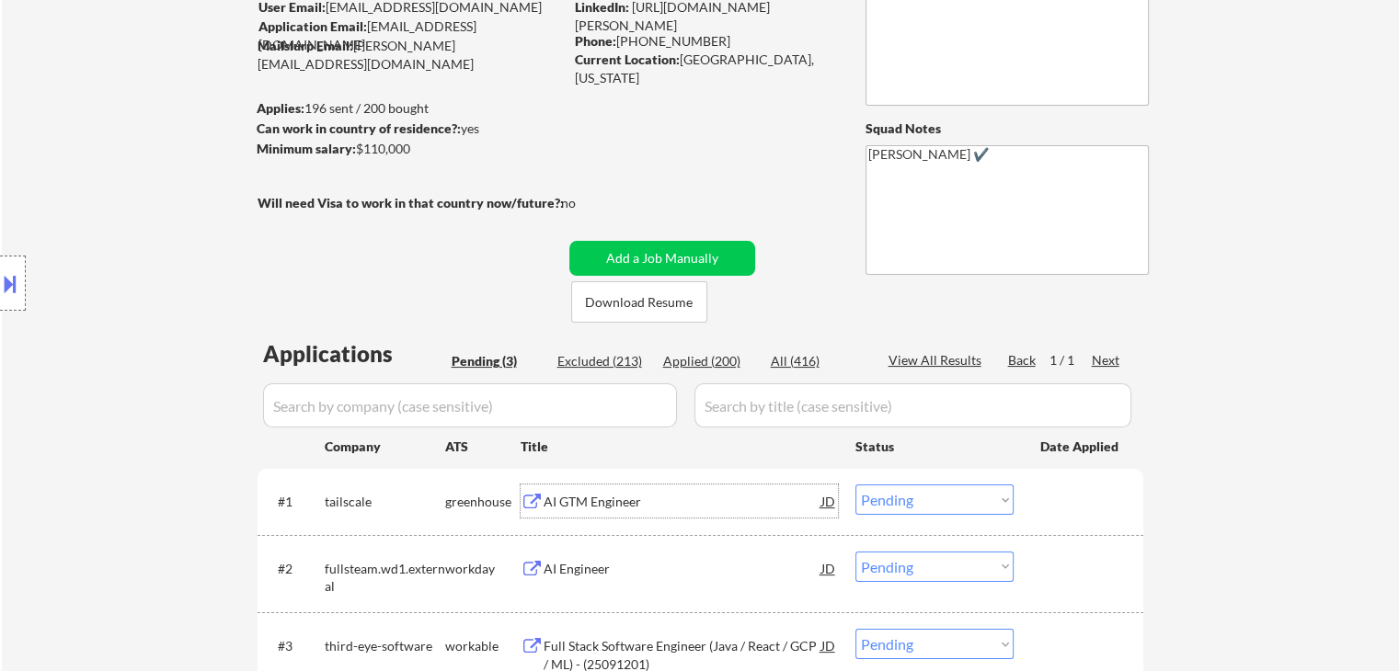
scroll to position [92, 0]
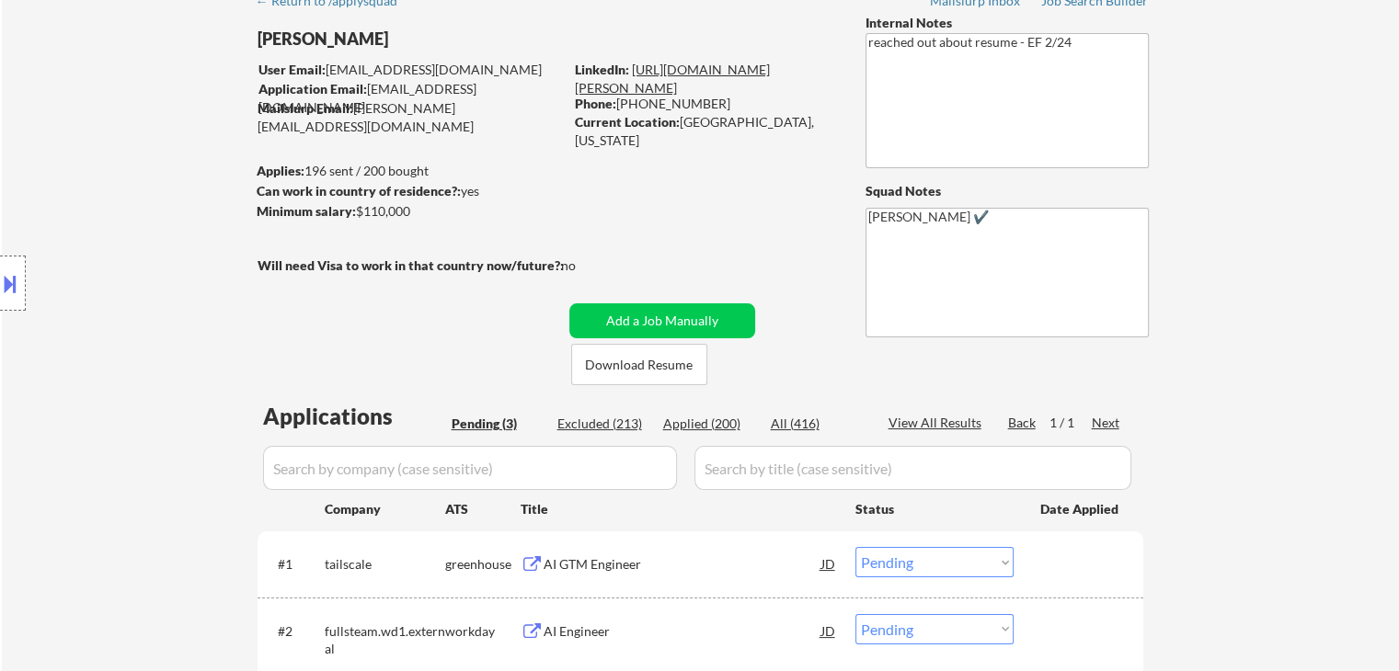
click at [744, 71] on link "https://www.linkedin.com/in/carlo-miguel-hernandez-331a467a/" at bounding box center [672, 79] width 195 height 34
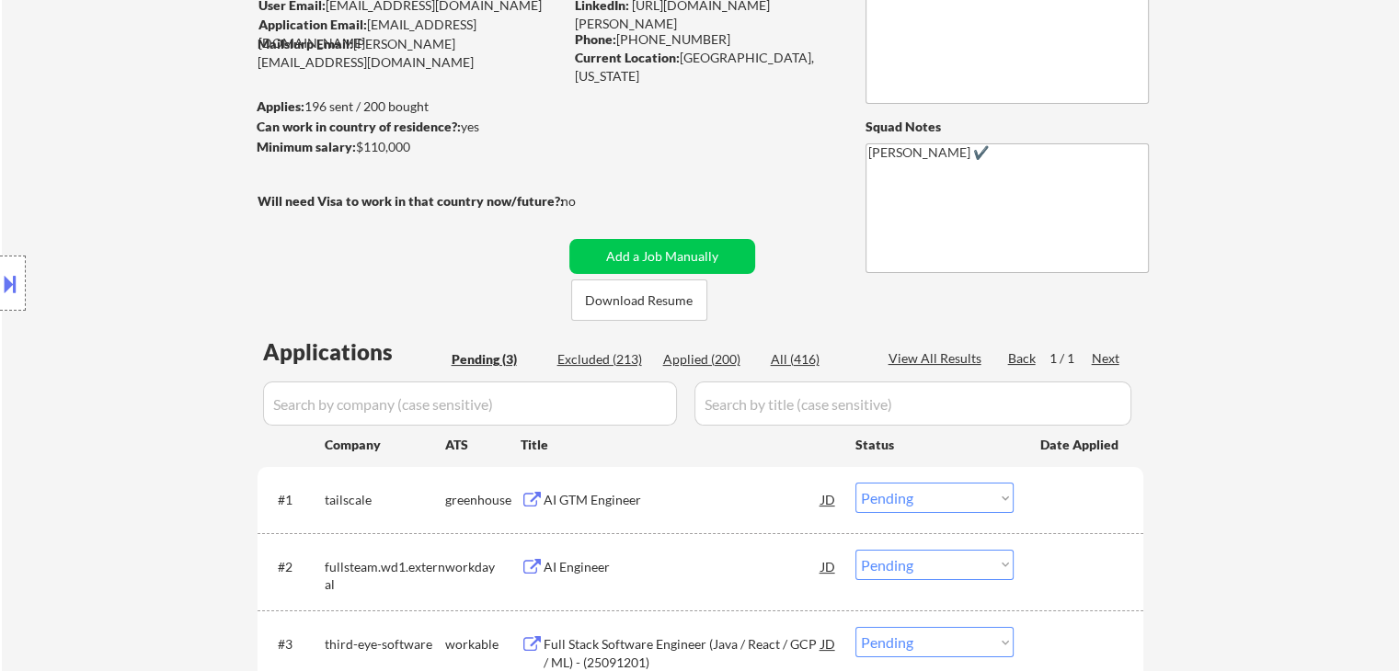
scroll to position [276, 0]
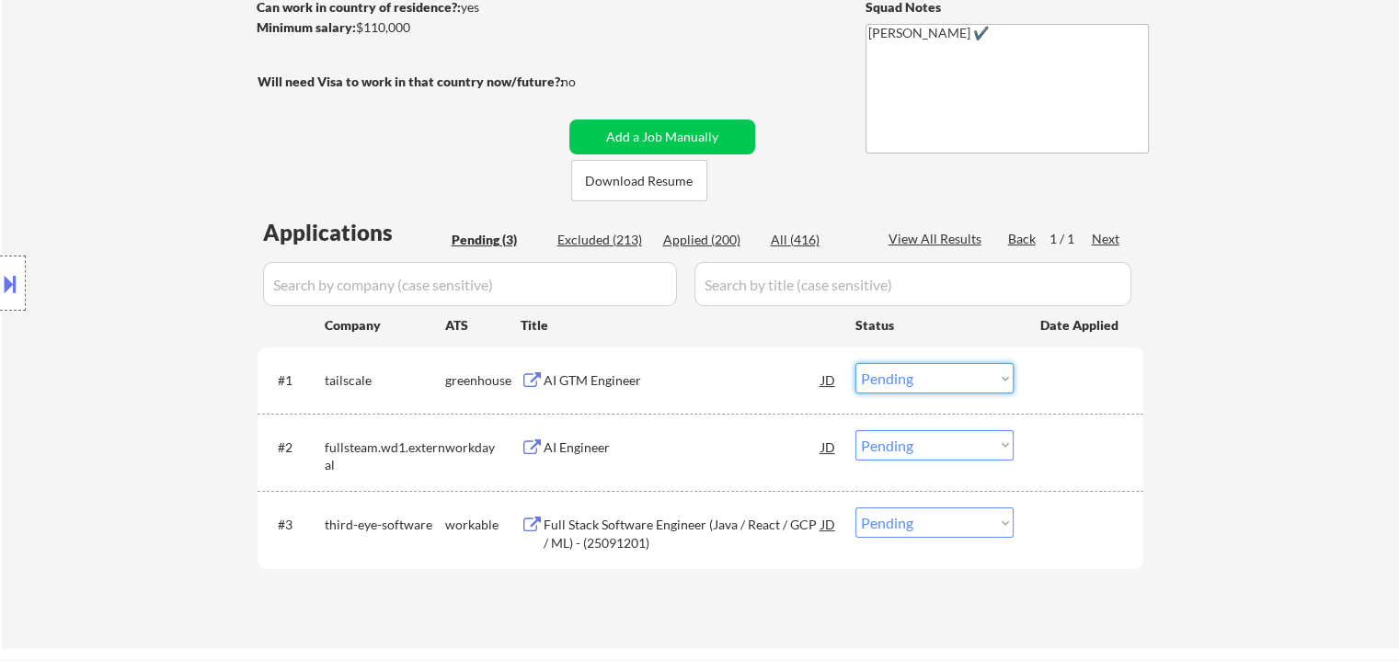
click at [916, 372] on select "Choose an option... Pending Applied Excluded (Questions) Excluded (Expired) Exc…" at bounding box center [934, 378] width 158 height 30
click at [855, 363] on select "Choose an option... Pending Applied Excluded (Questions) Excluded (Expired) Exc…" at bounding box center [934, 378] width 158 height 30
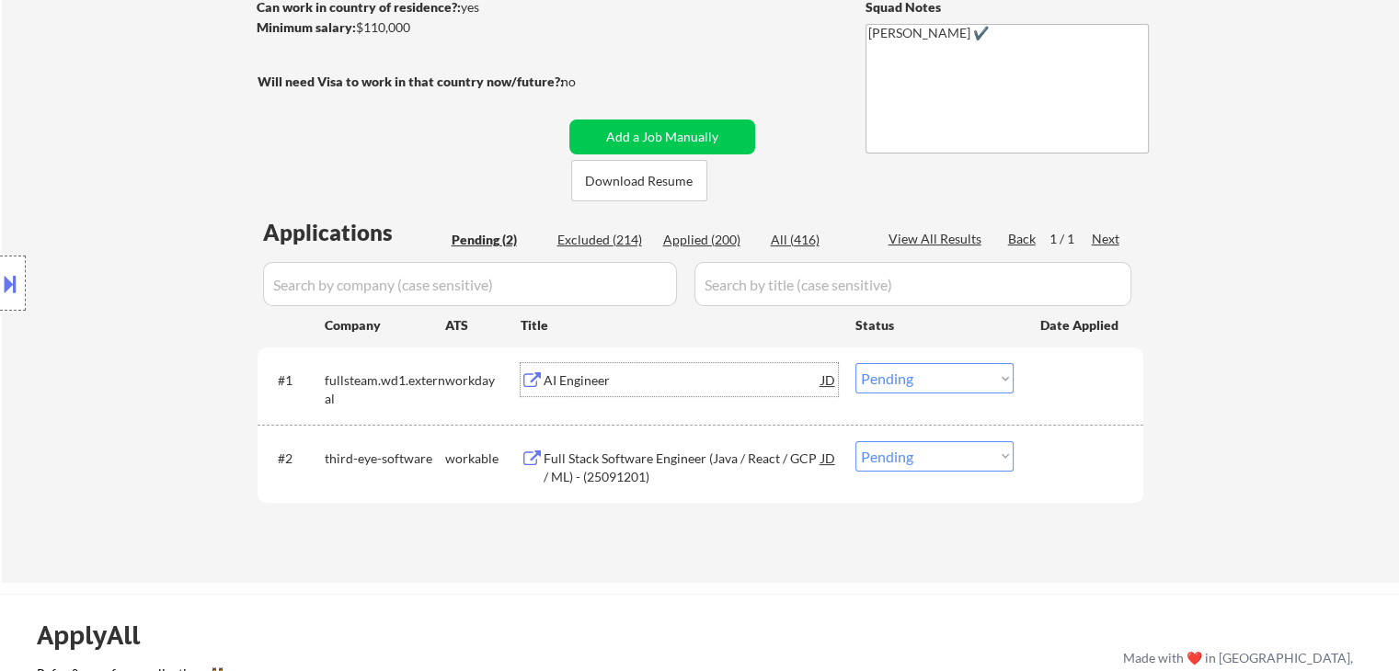
click at [581, 371] on div "AI Engineer" at bounding box center [682, 380] width 278 height 18
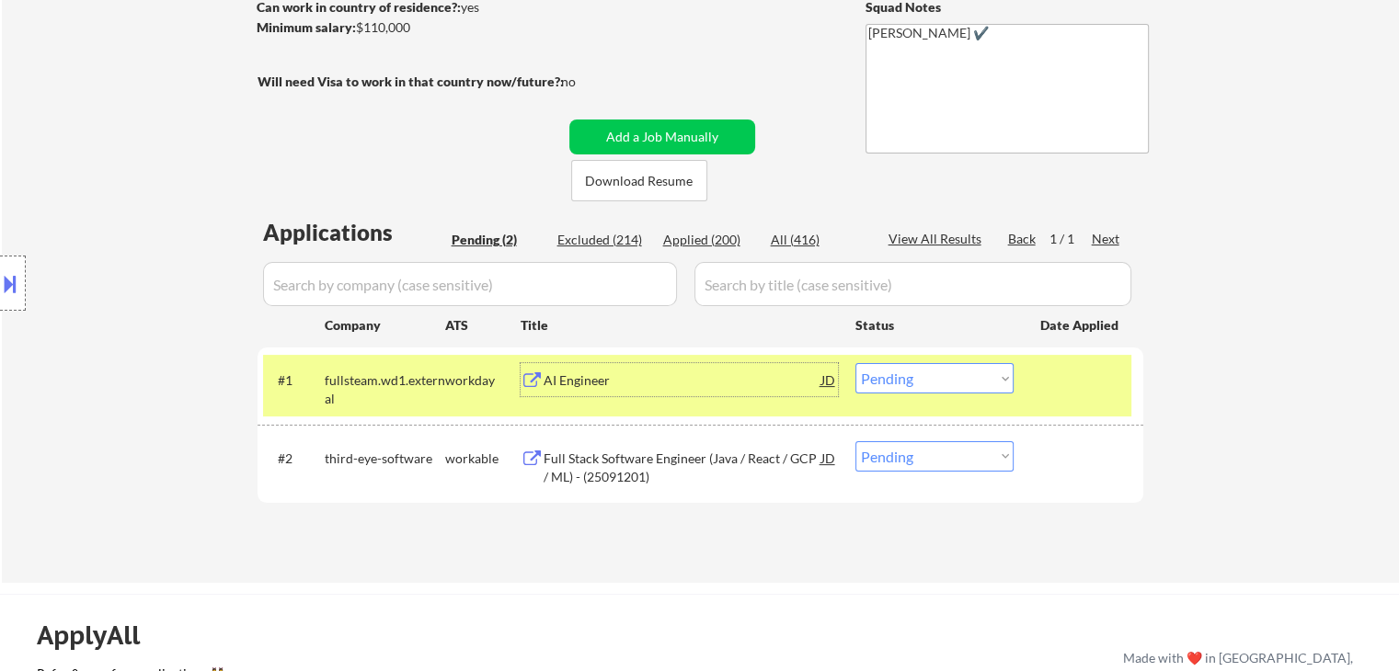
click at [933, 375] on select "Choose an option... Pending Applied Excluded (Questions) Excluded (Expired) Exc…" at bounding box center [934, 378] width 158 height 30
click at [855, 363] on select "Choose an option... Pending Applied Excluded (Questions) Excluded (Expired) Exc…" at bounding box center [934, 378] width 158 height 30
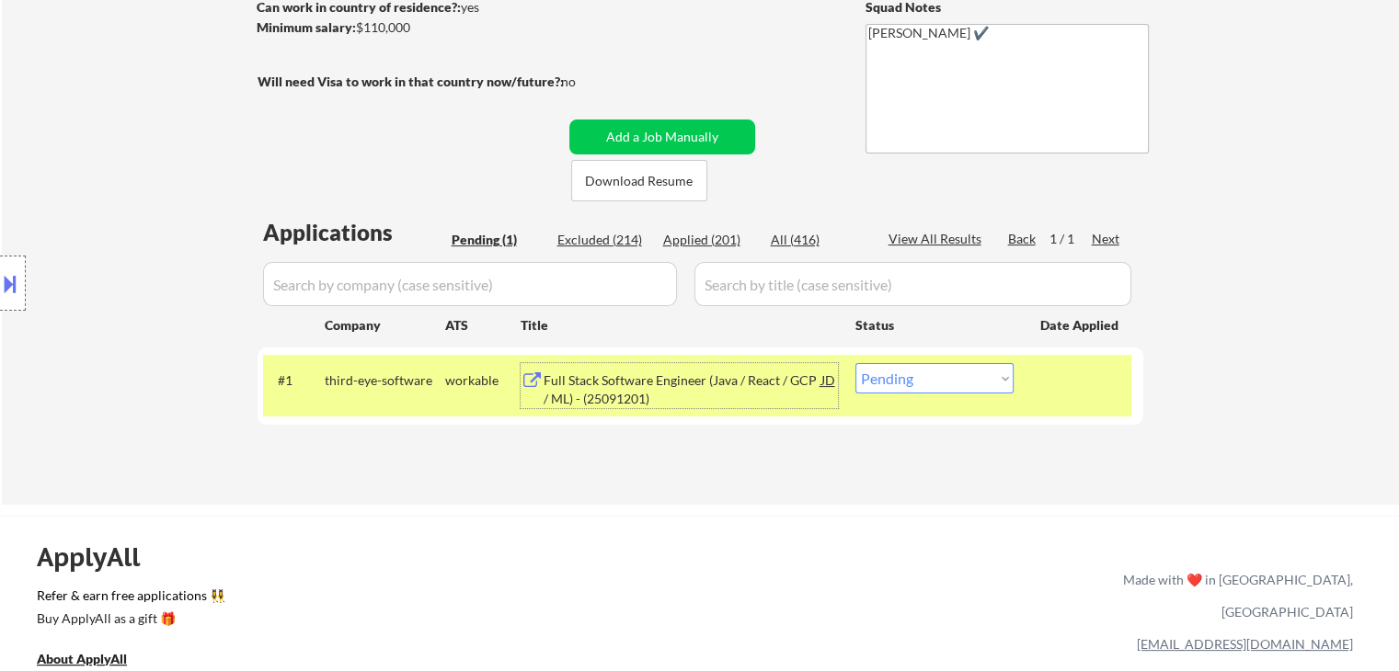
click at [666, 386] on div "Full Stack Software Engineer (Java / React / GCP / ML) - (25091201)" at bounding box center [682, 389] width 278 height 36
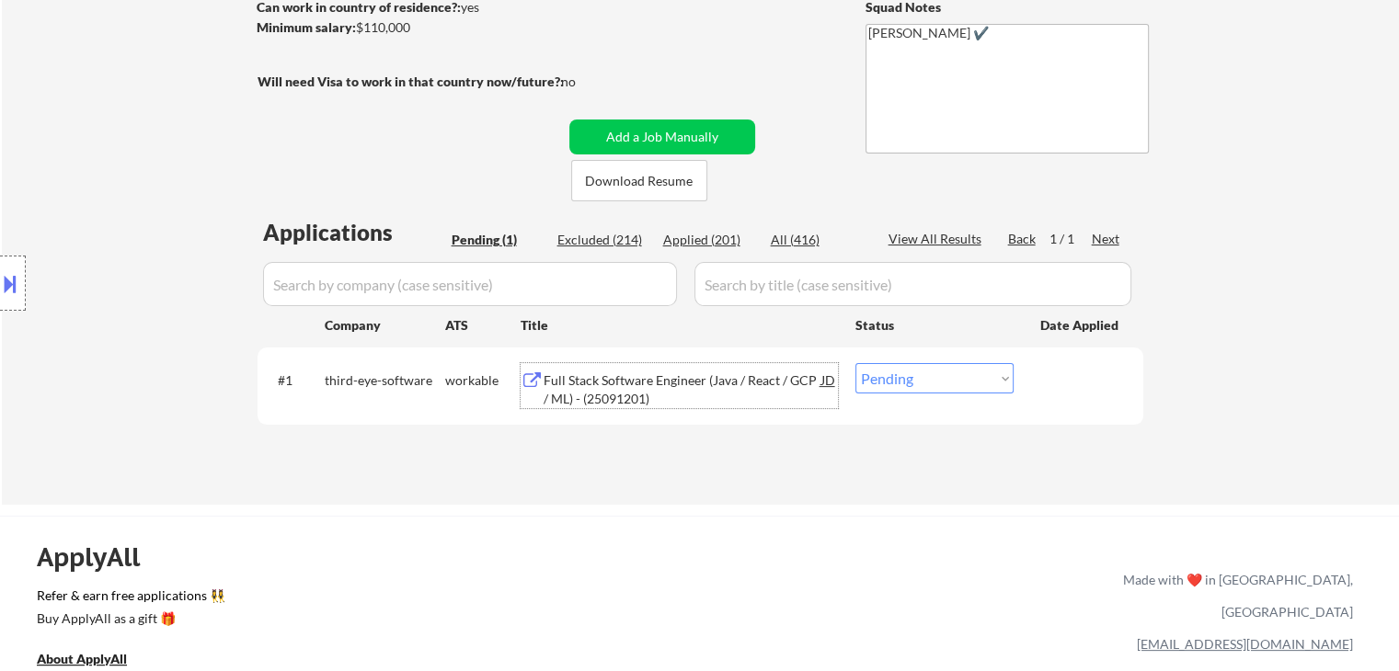
click at [934, 376] on select "Choose an option... Pending Applied Excluded (Questions) Excluded (Expired) Exc…" at bounding box center [934, 378] width 158 height 30
click at [855, 363] on select "Choose an option... Pending Applied Excluded (Questions) Excluded (Expired) Exc…" at bounding box center [934, 378] width 158 height 30
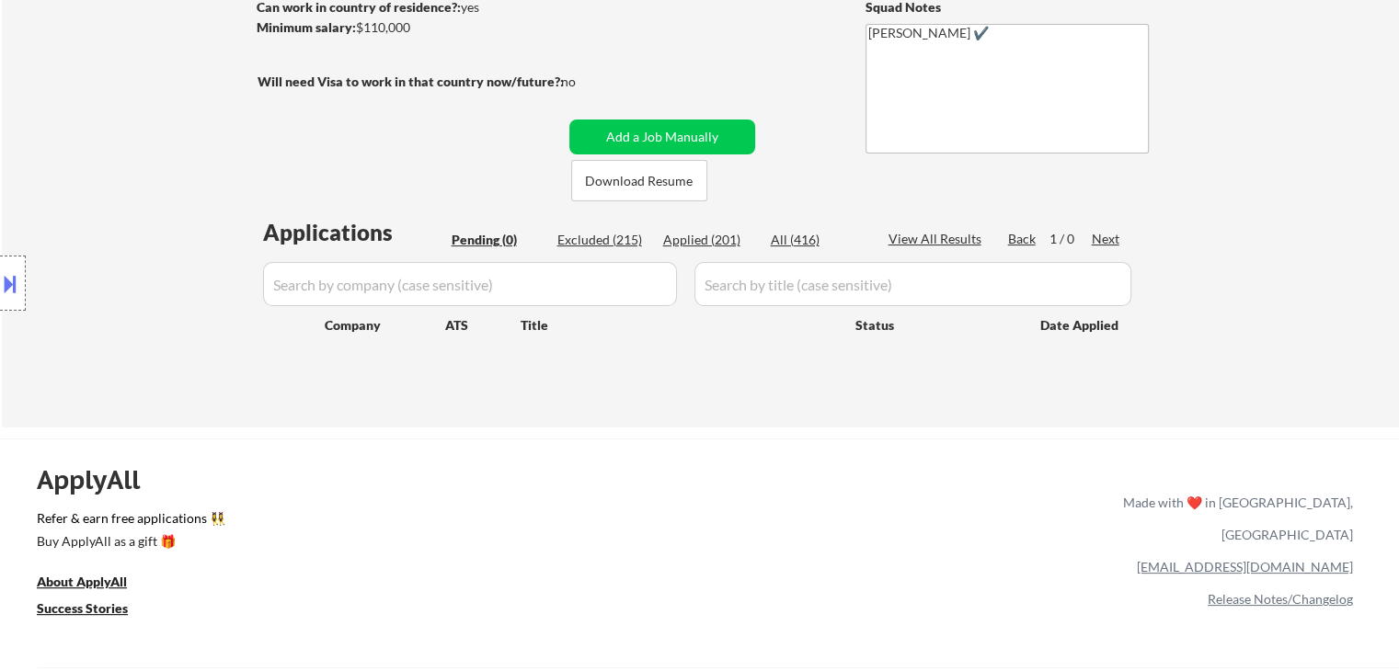
click at [16, 284] on button at bounding box center [10, 283] width 20 height 30
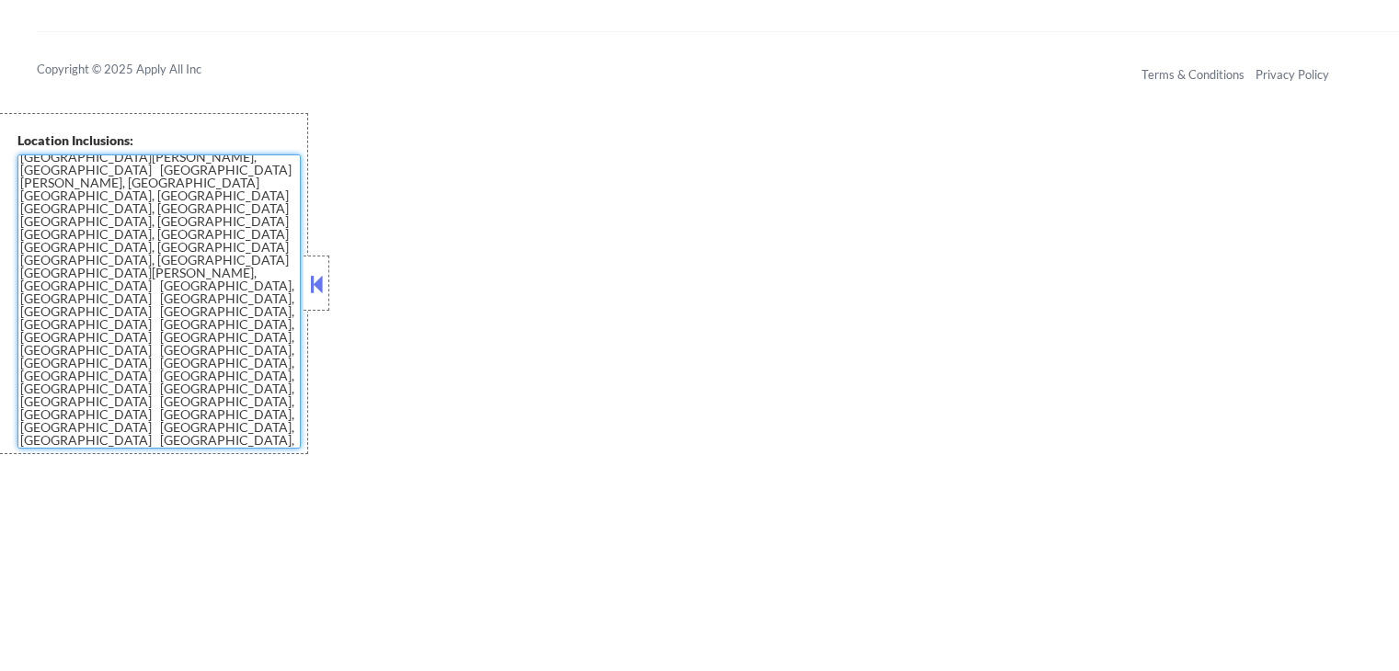
scroll to position [975, 0]
drag, startPoint x: 20, startPoint y: 160, endPoint x: 252, endPoint y: 469, distance: 386.2
click at [315, 336] on div "Location Inclusions:" at bounding box center [164, 283] width 329 height 341
click at [114, 445] on textarea "Inver Grove Heights, MN South St. Paul, MN West St. Paul, MN Mendota Heights, M…" at bounding box center [158, 301] width 283 height 294
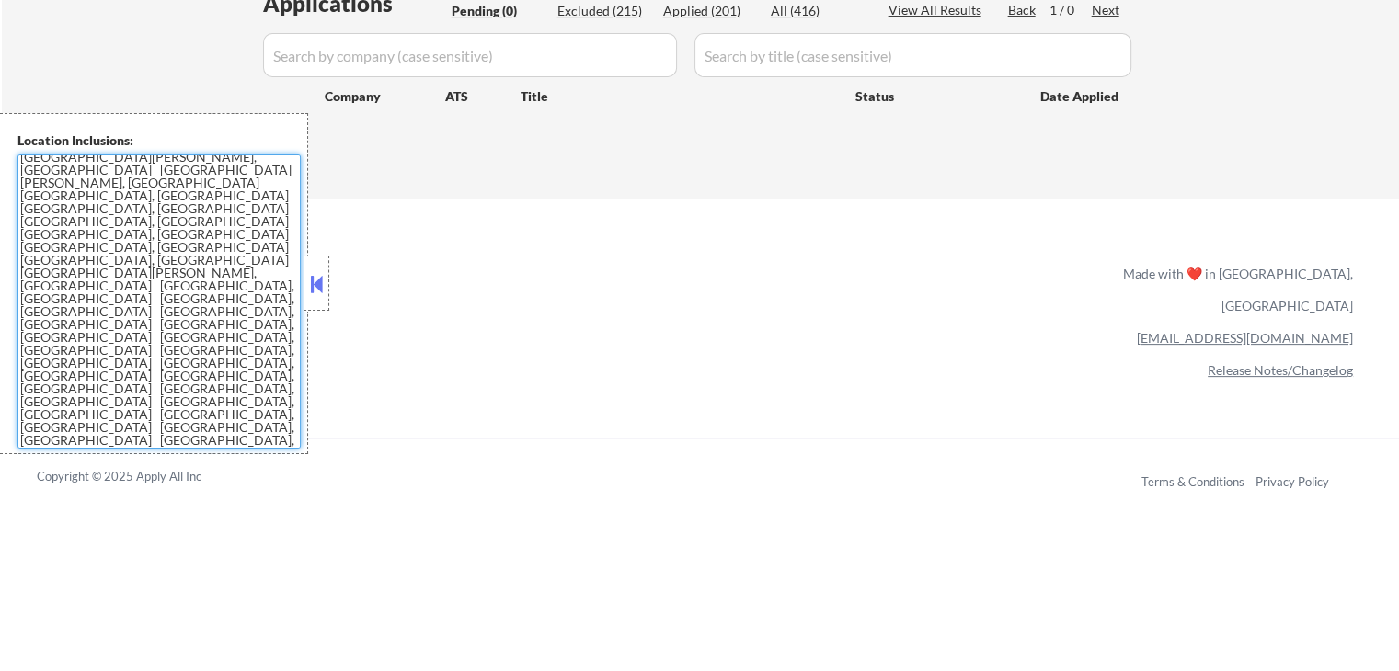
scroll to position [239, 0]
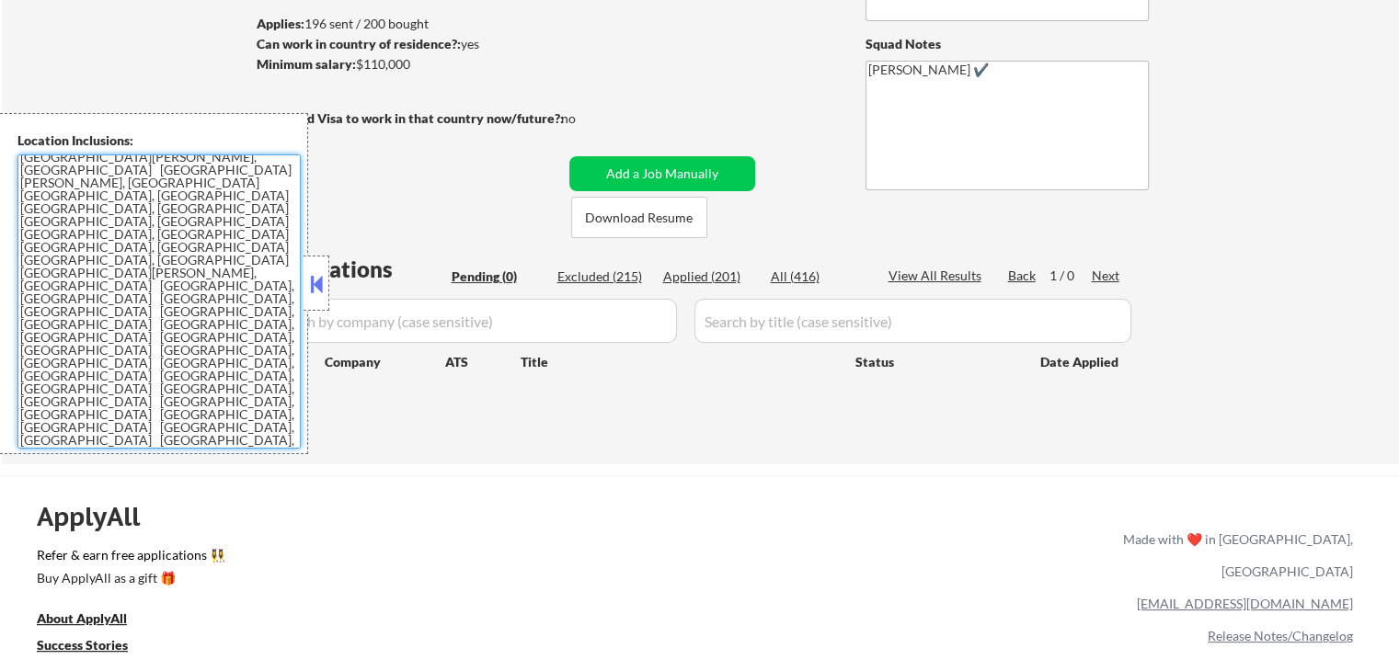
click at [312, 288] on button at bounding box center [316, 284] width 20 height 28
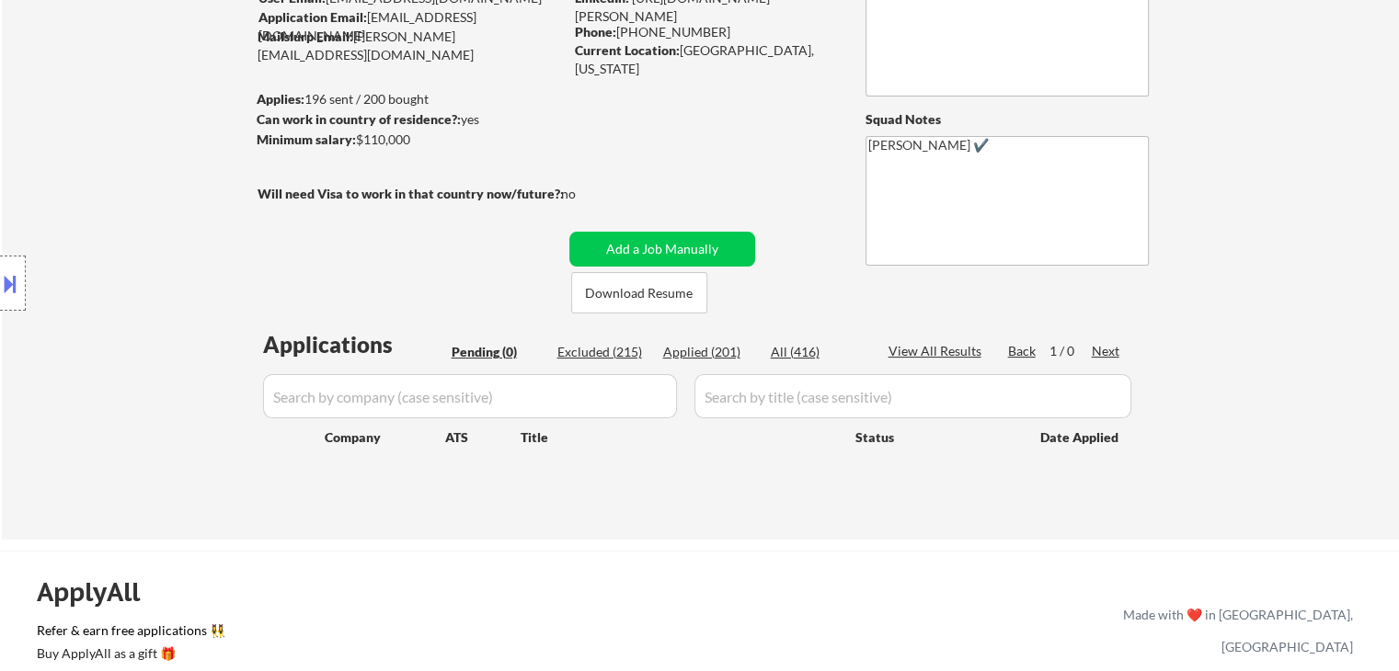
scroll to position [55, 0]
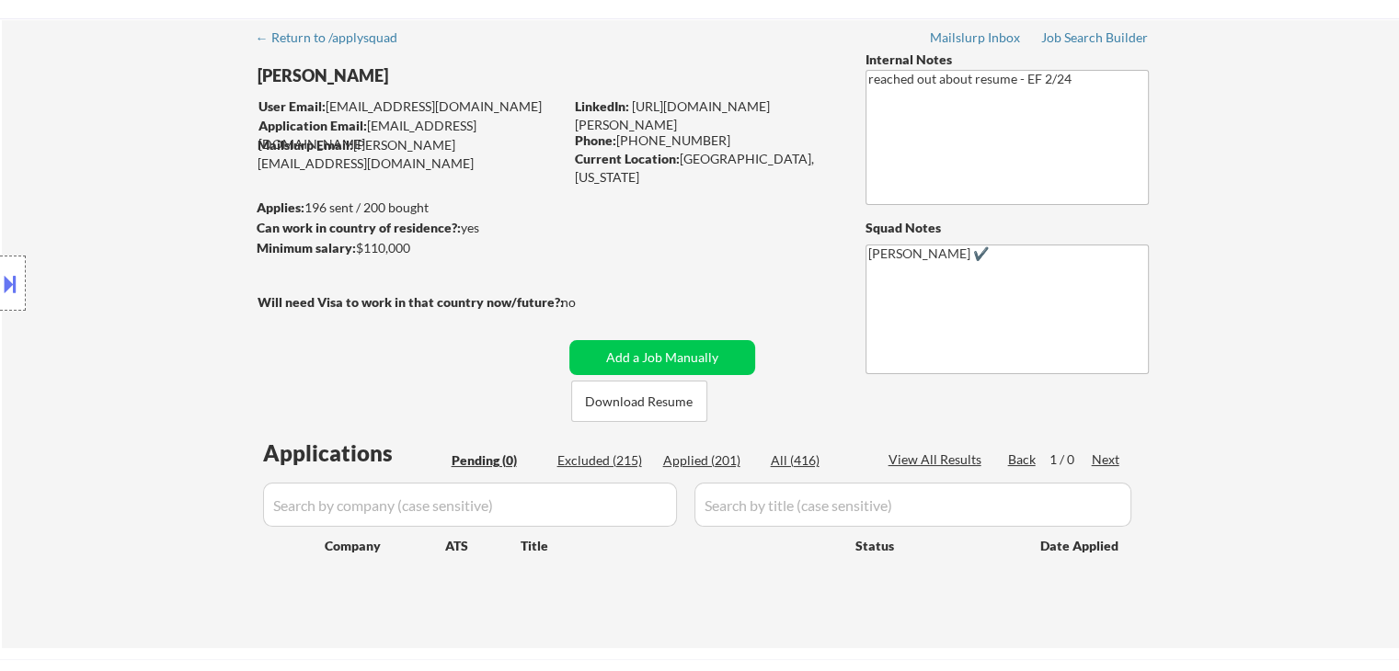
click at [718, 457] on div "Applied (201)" at bounding box center [709, 460] width 92 height 18
select select ""applied""
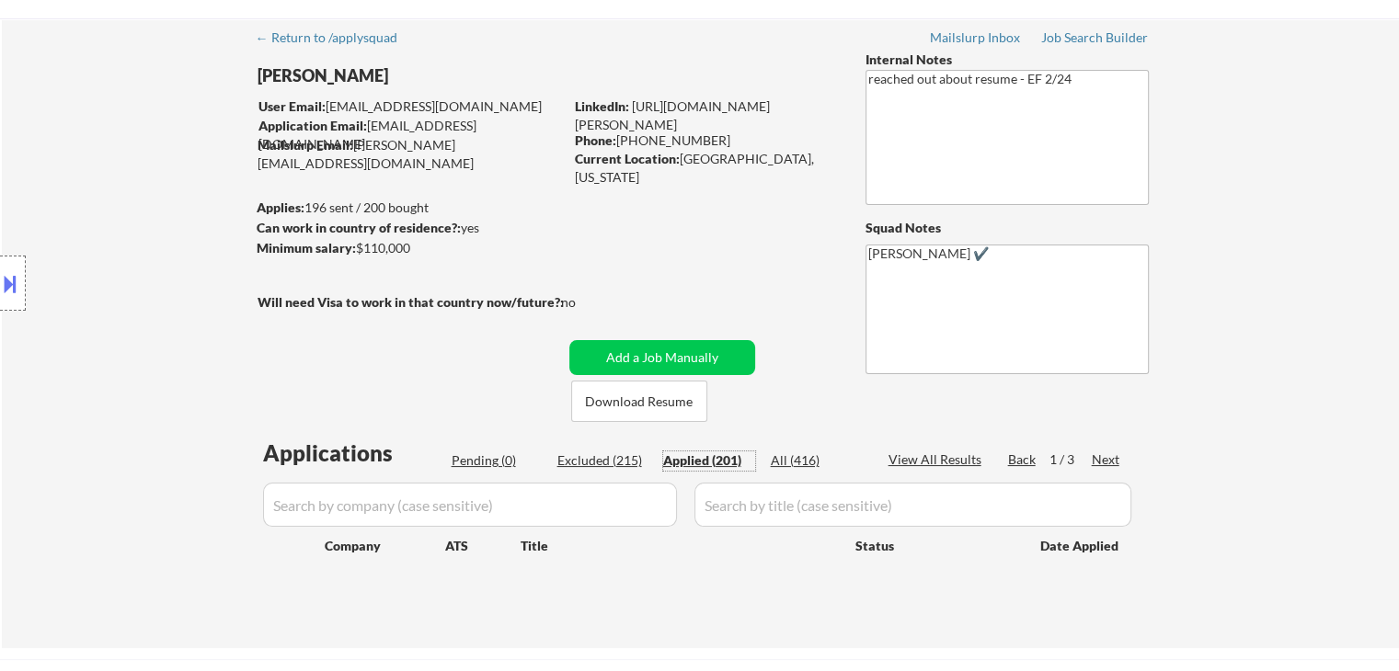
select select ""applied""
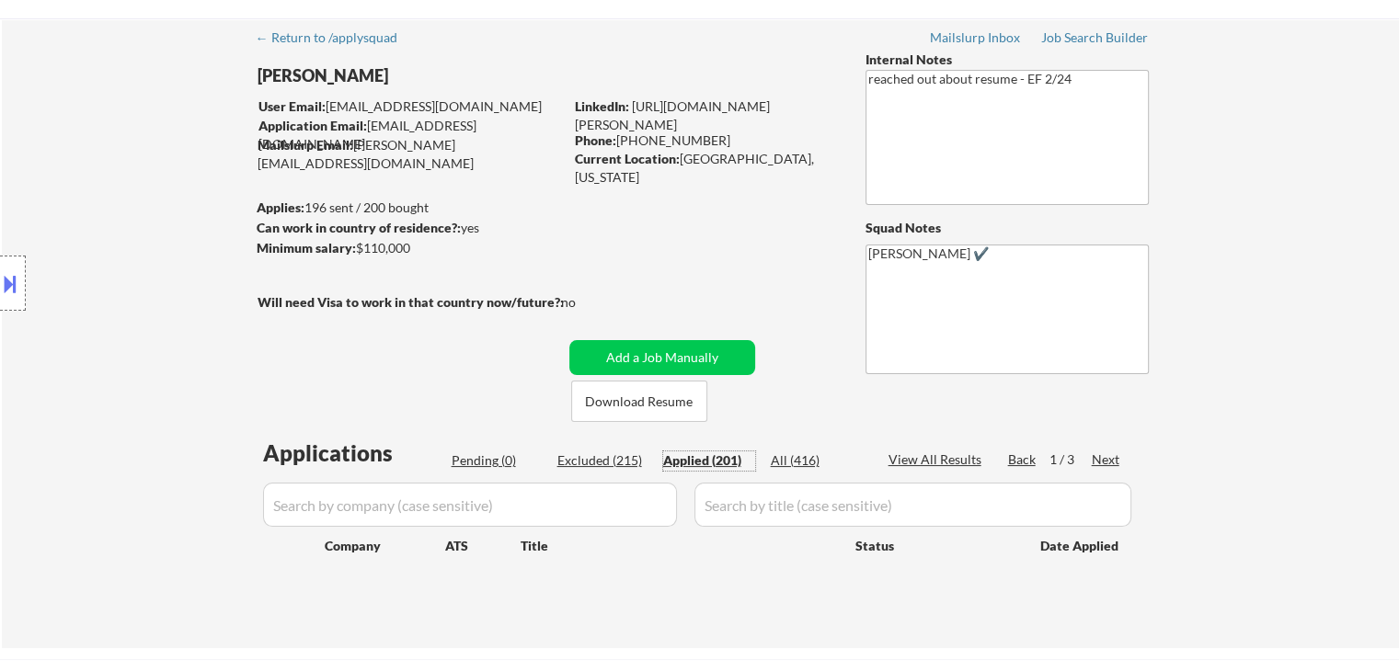
select select ""applied""
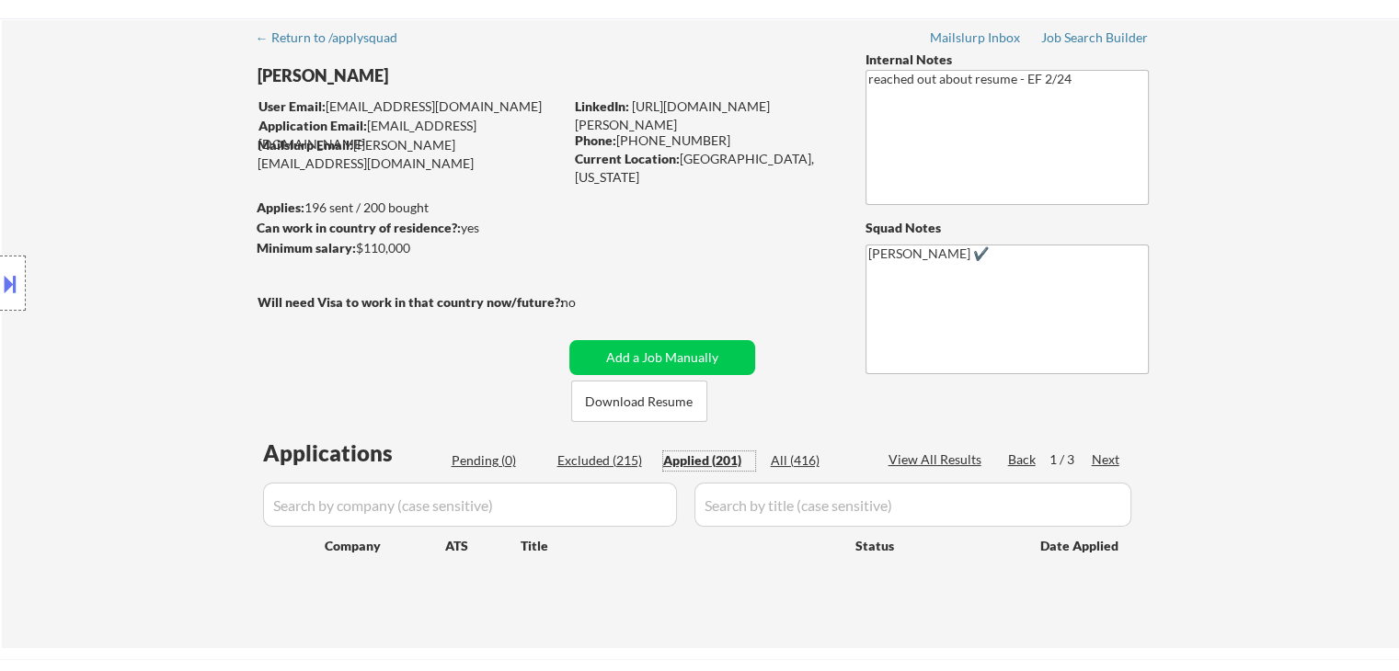
select select ""applied""
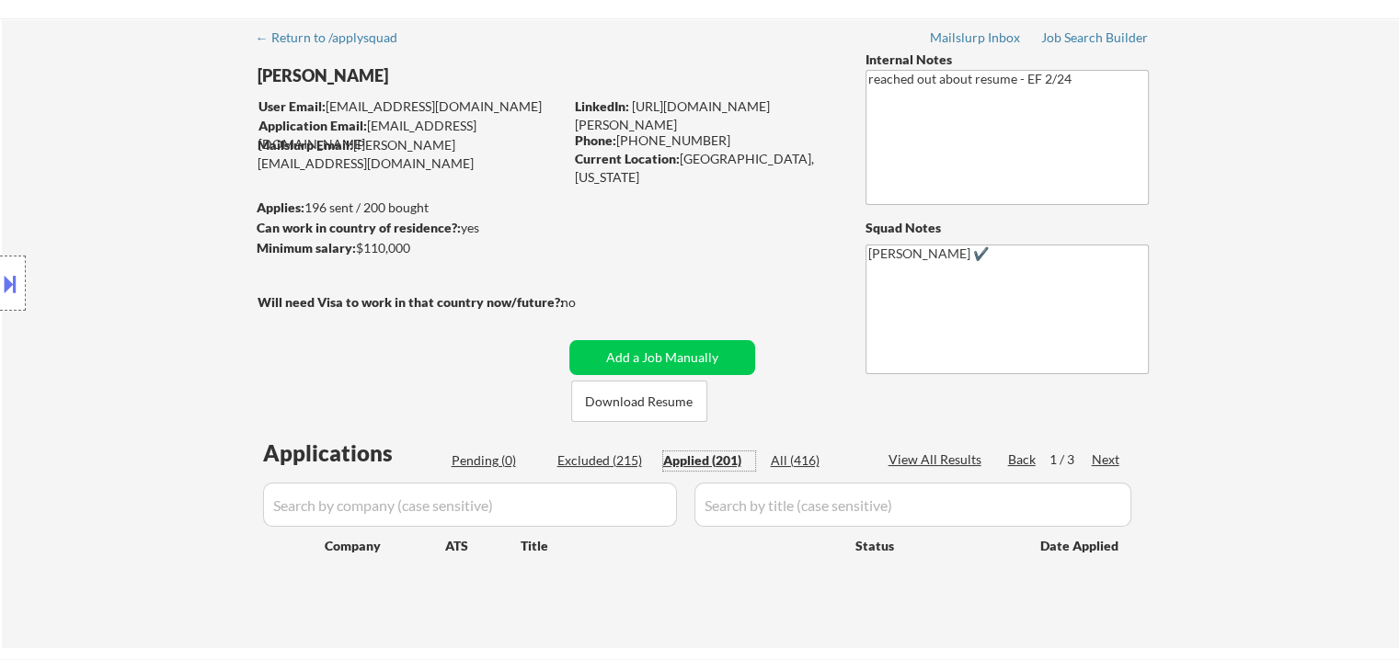
select select ""applied""
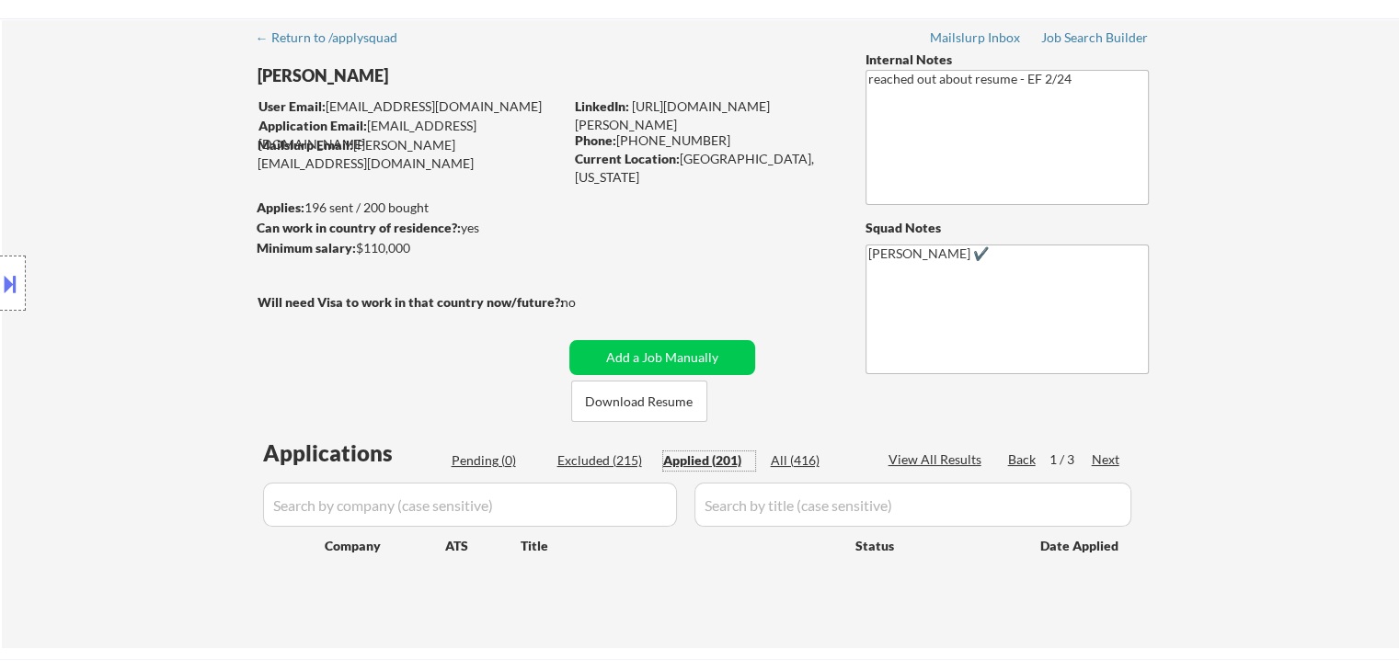
select select ""applied""
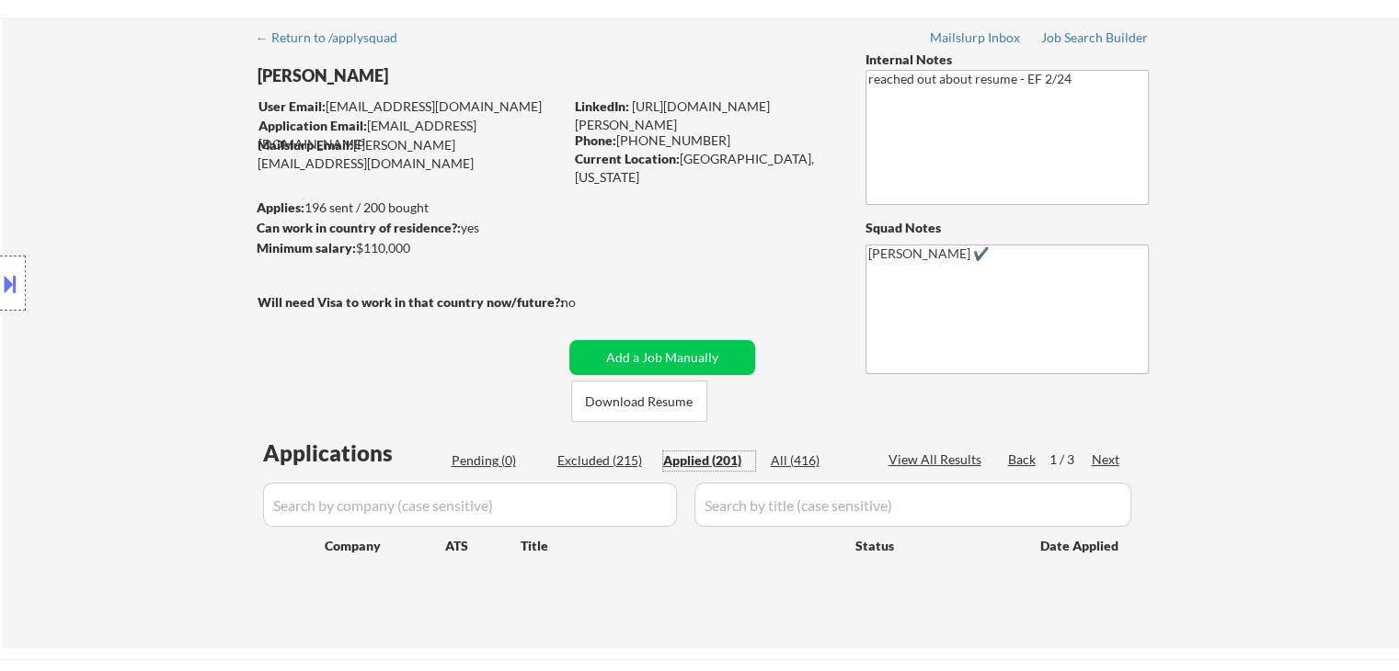
select select ""applied""
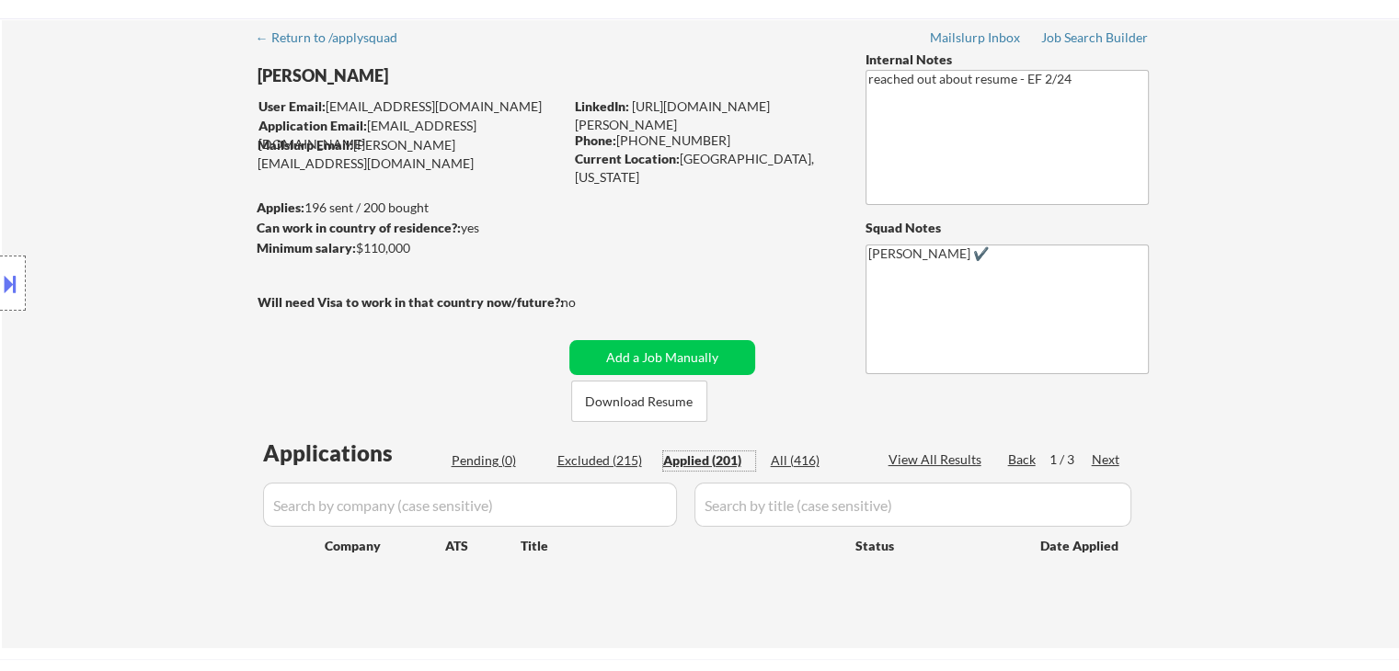
select select ""applied""
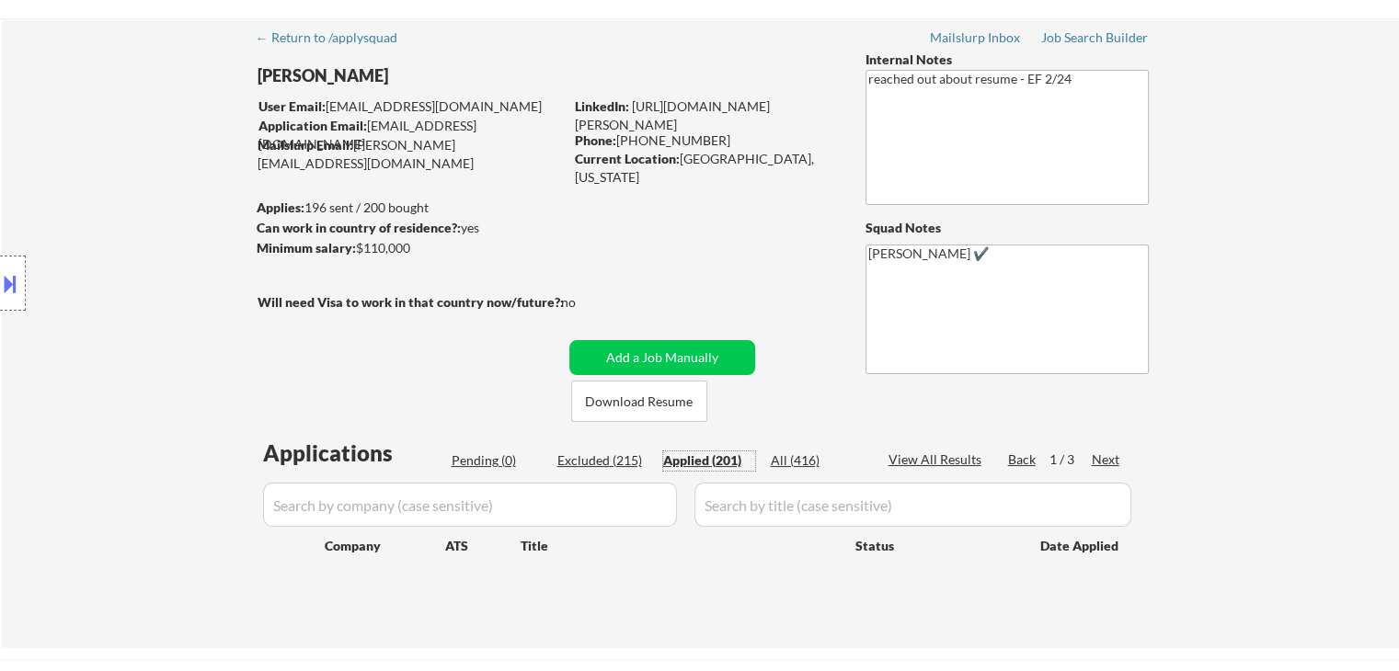
select select ""applied""
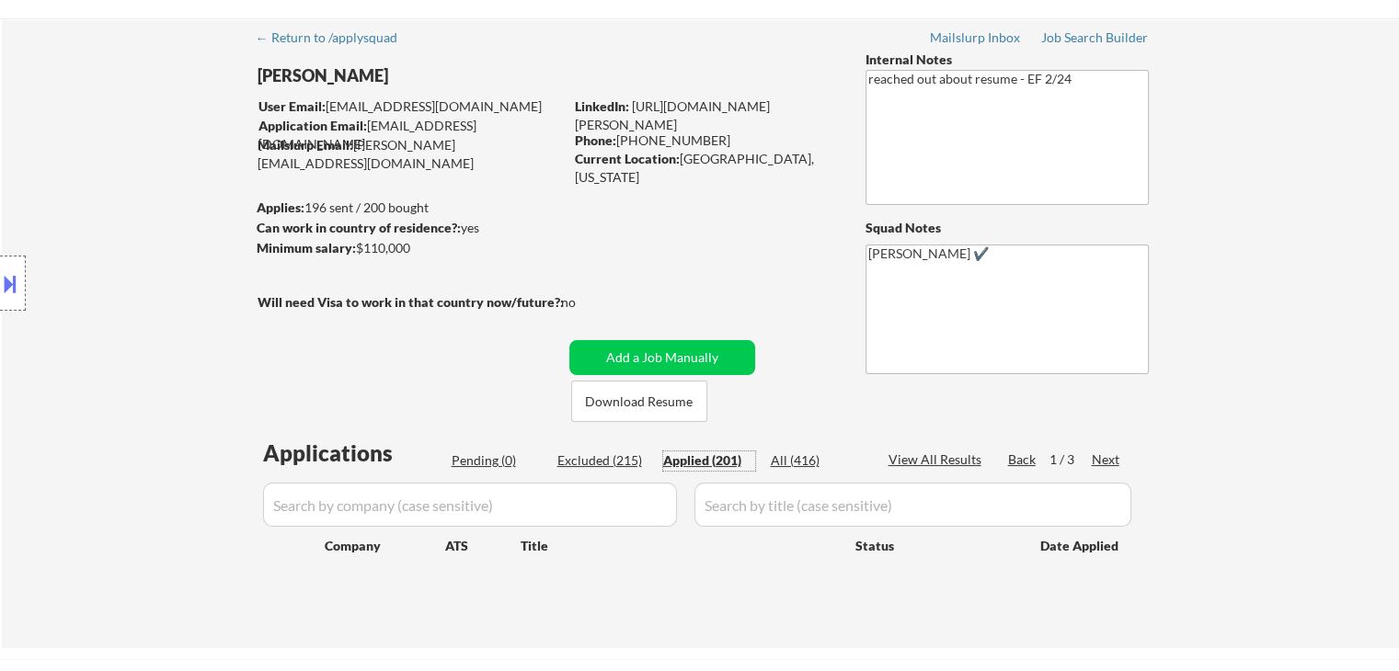
select select ""applied""
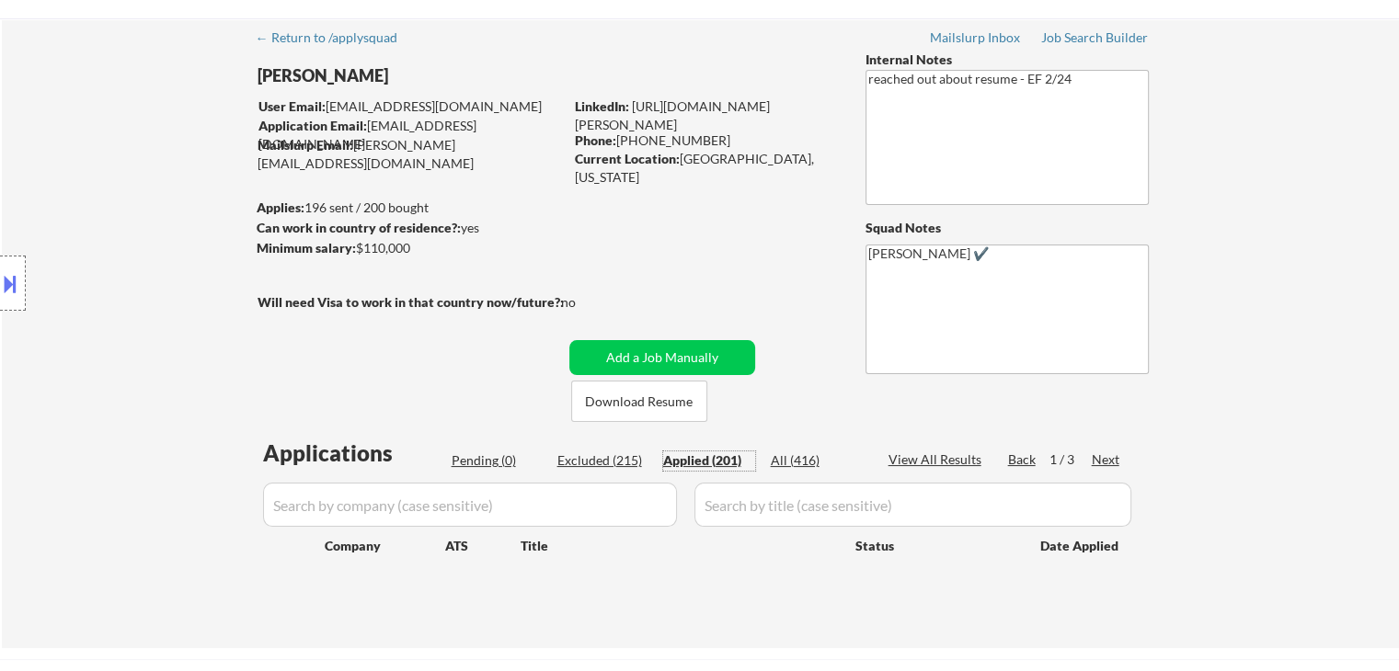
select select ""applied""
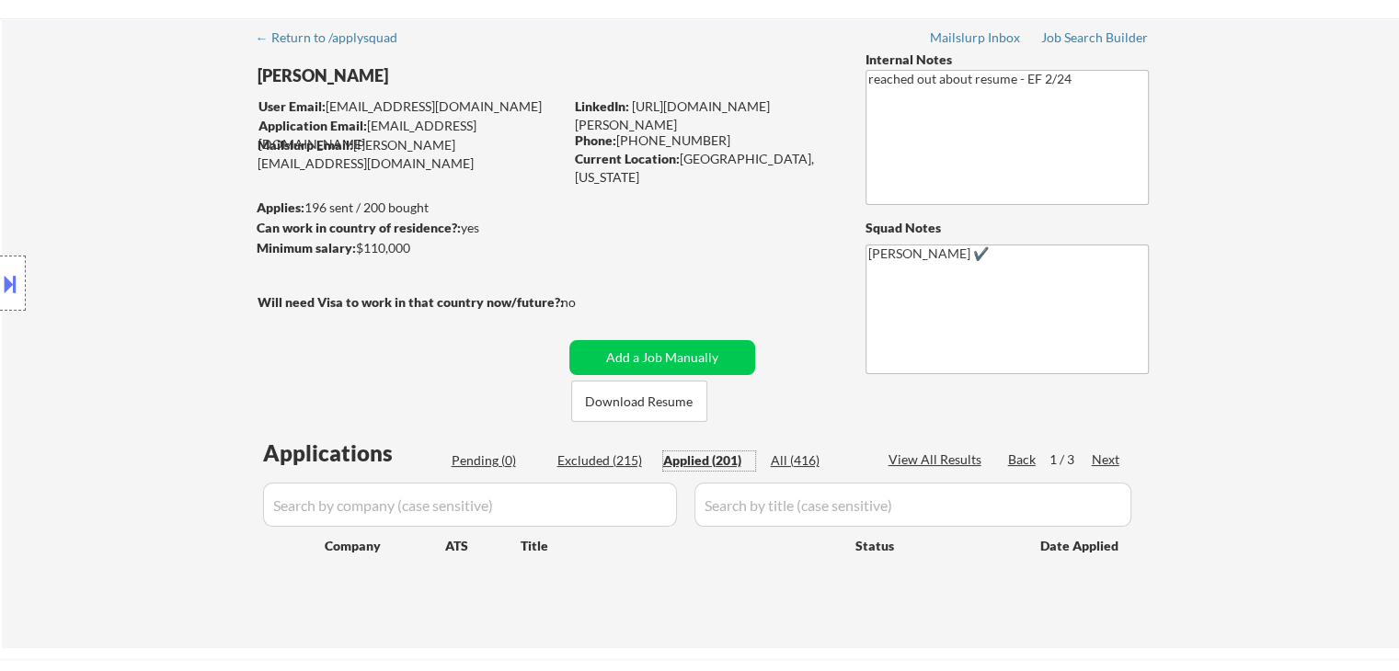
select select ""applied""
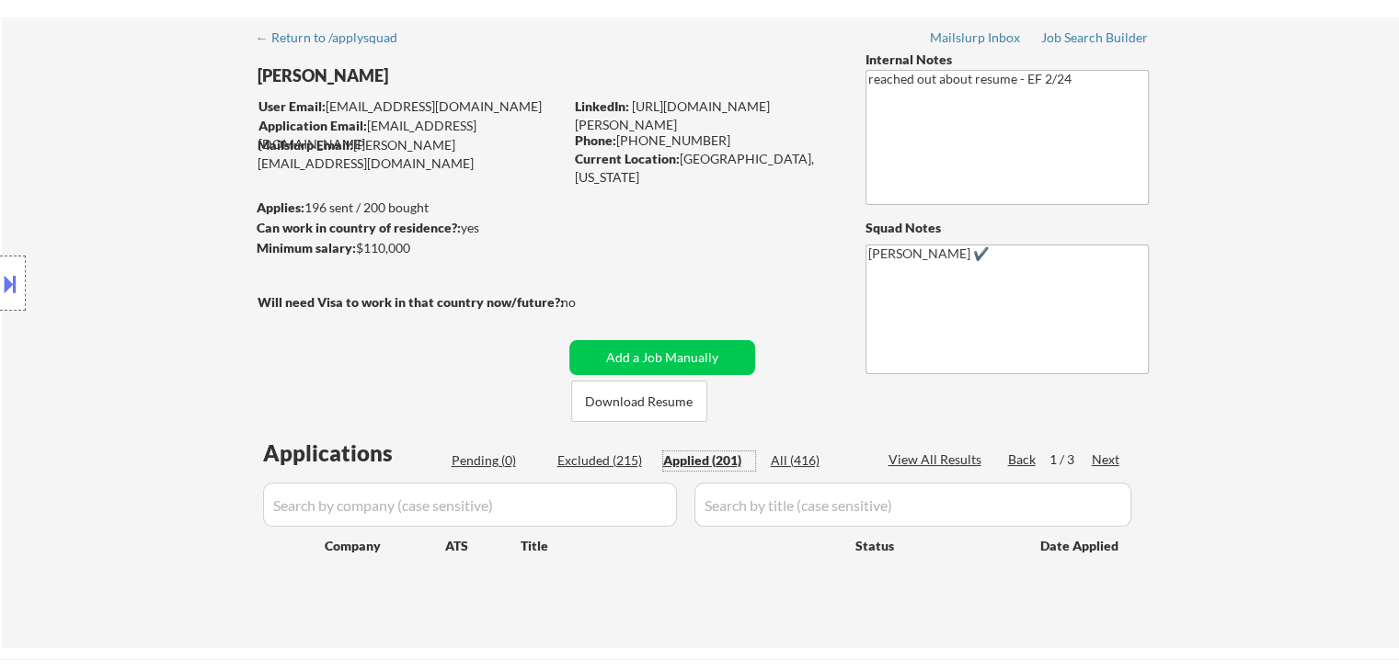
select select ""applied""
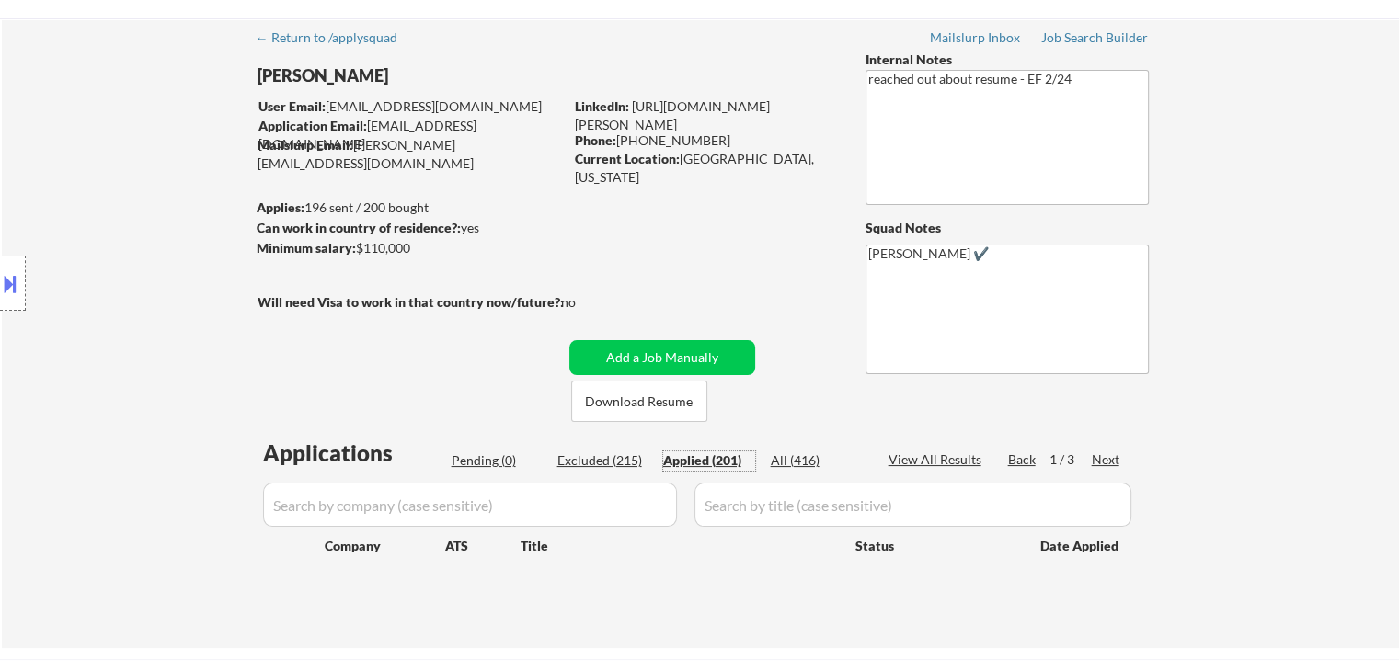
select select ""applied""
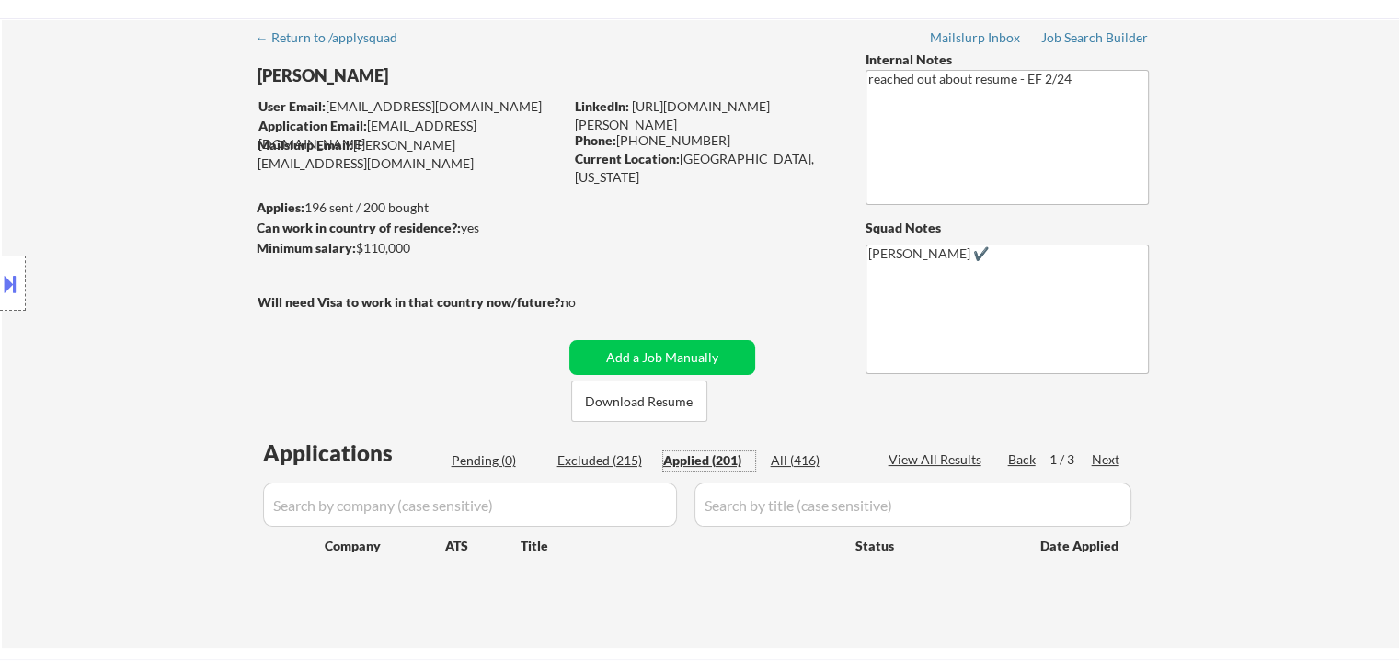
select select ""applied""
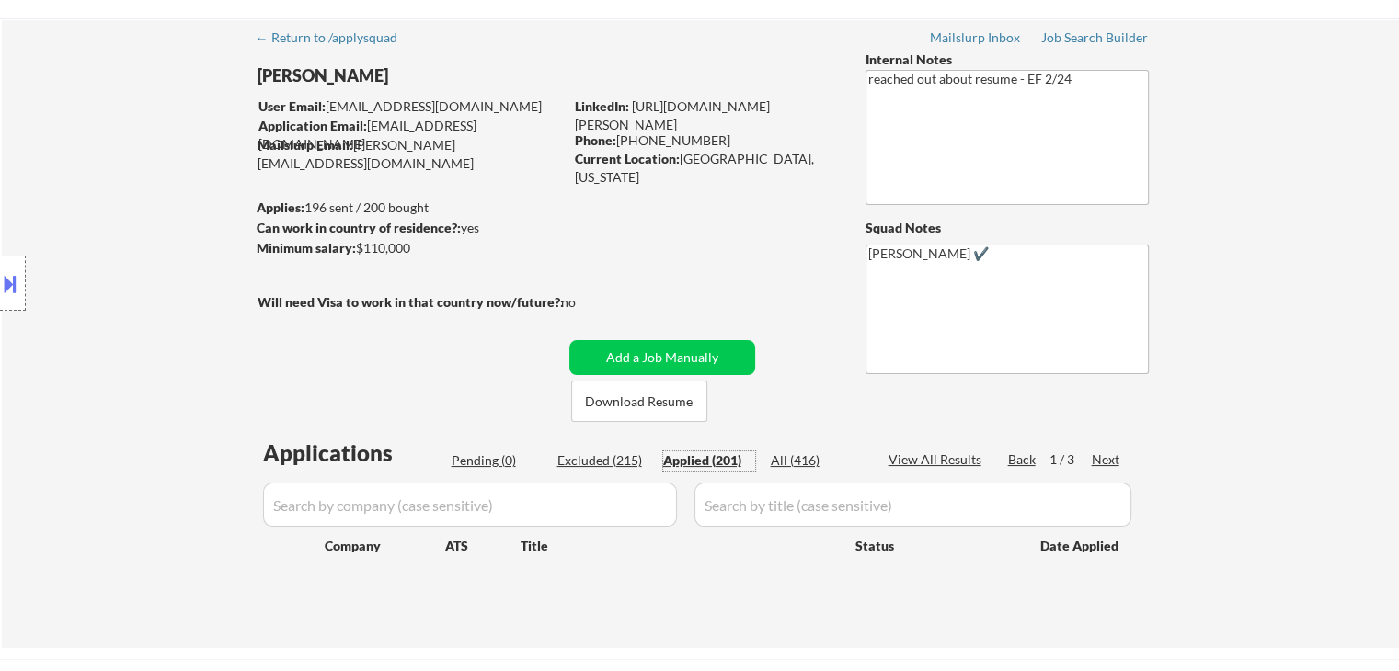
select select ""applied""
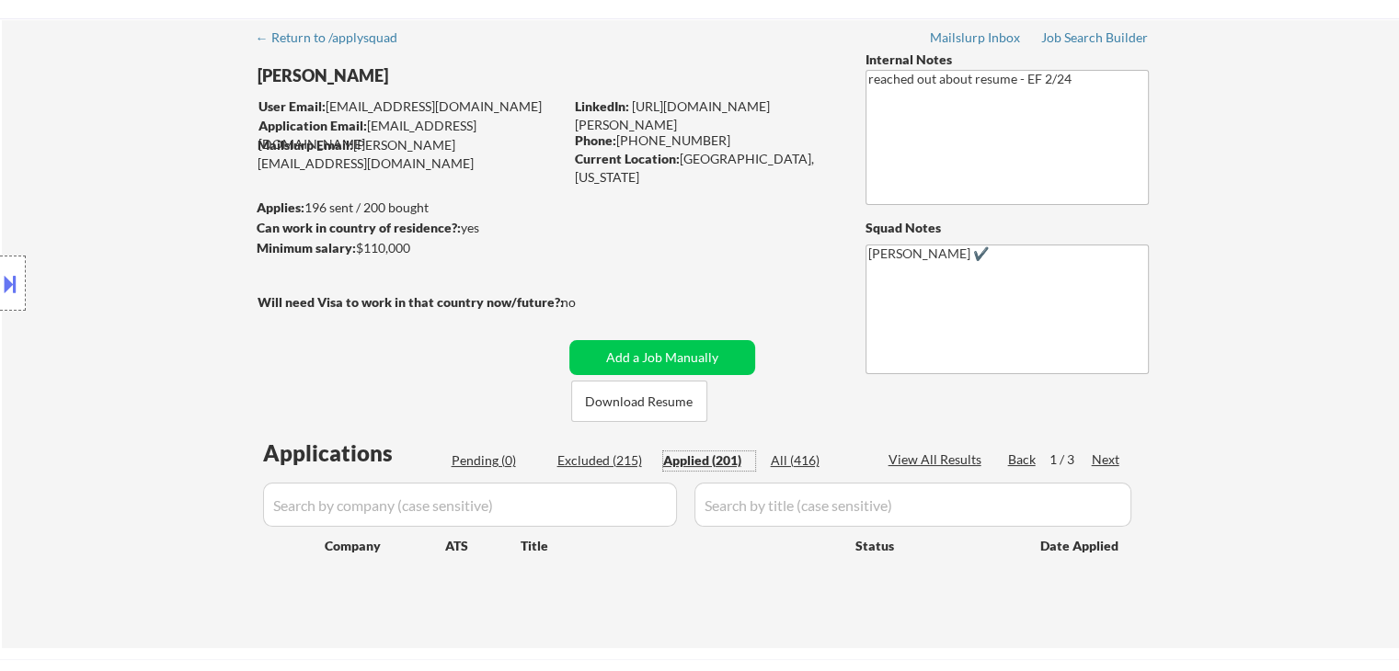
select select ""applied""
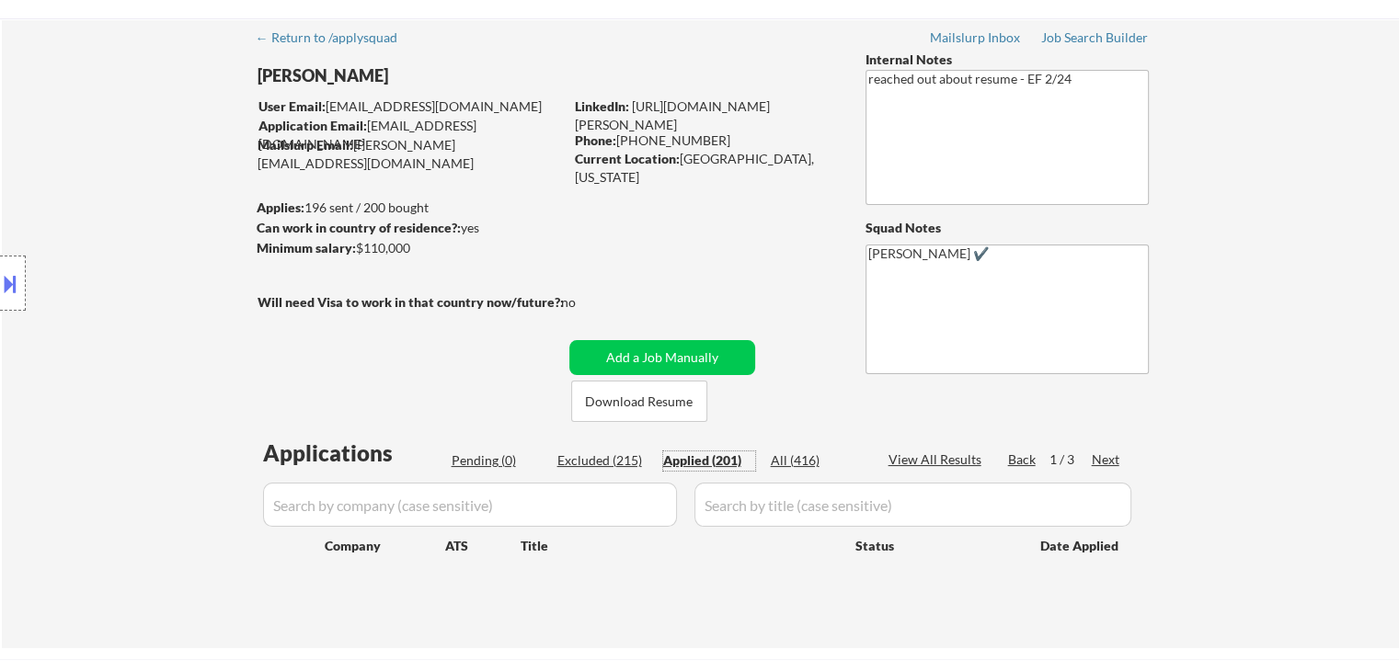
select select ""applied""
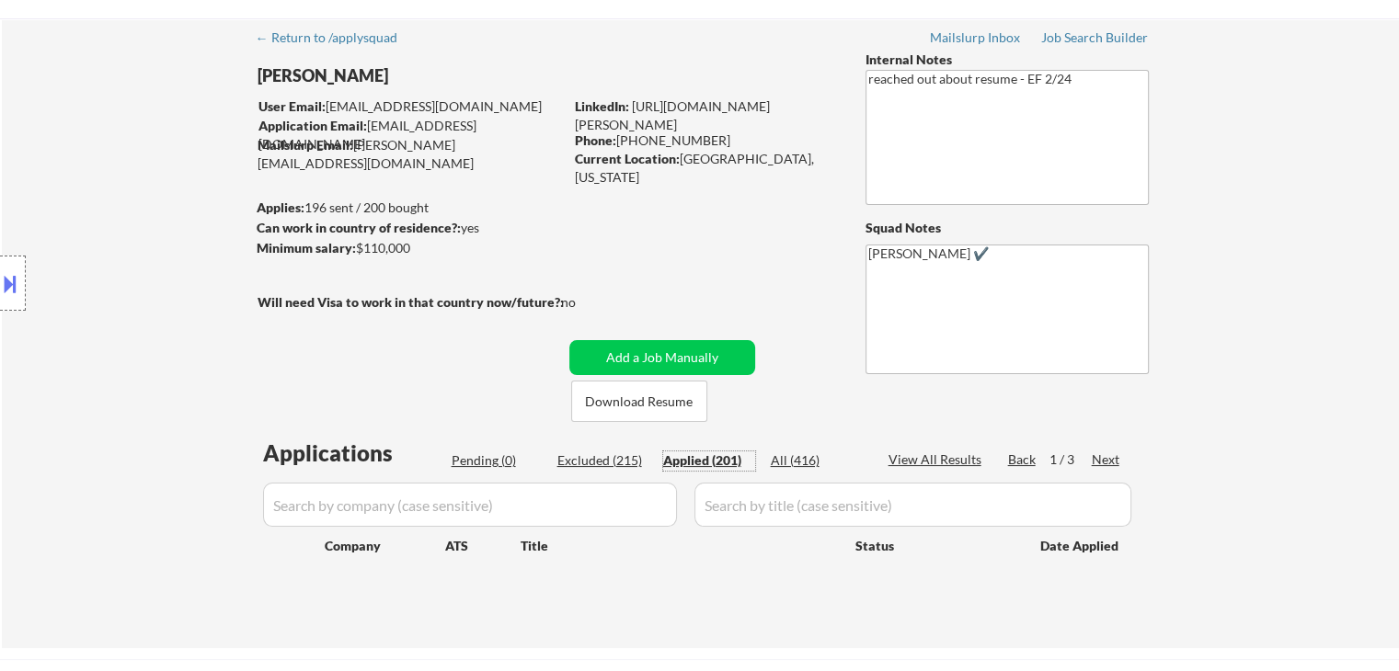
select select ""applied""
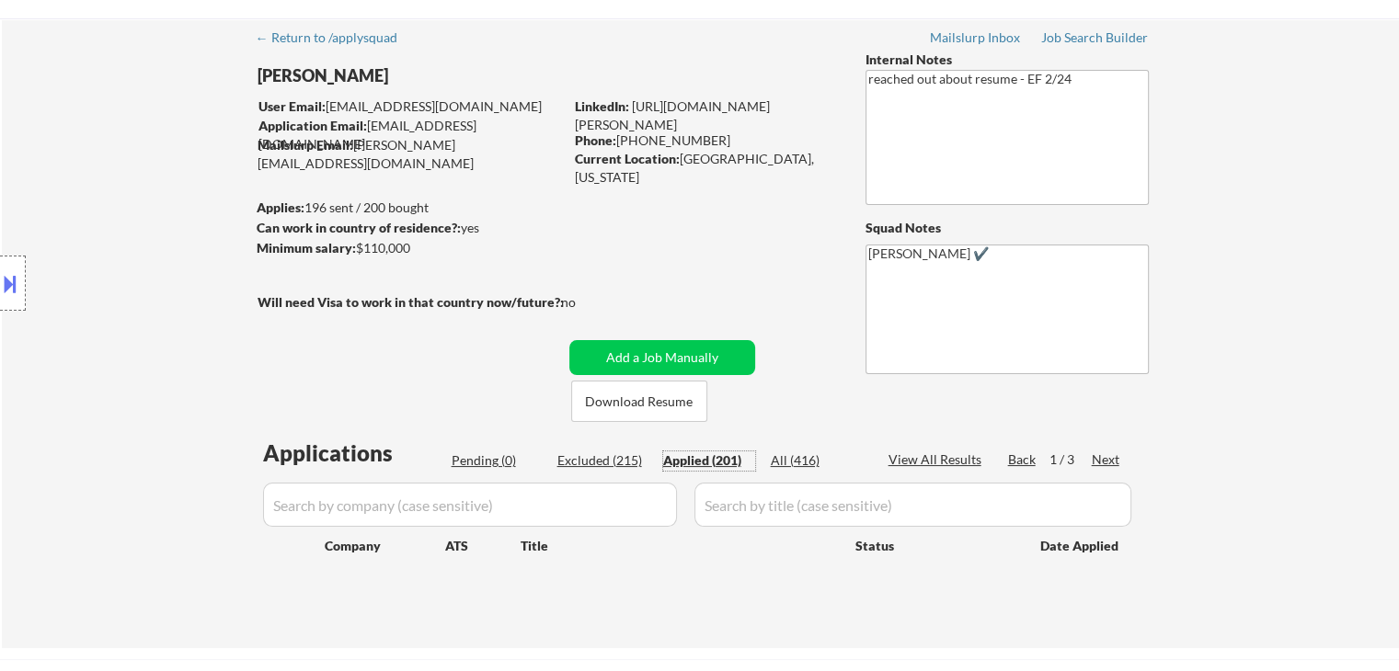
select select ""applied""
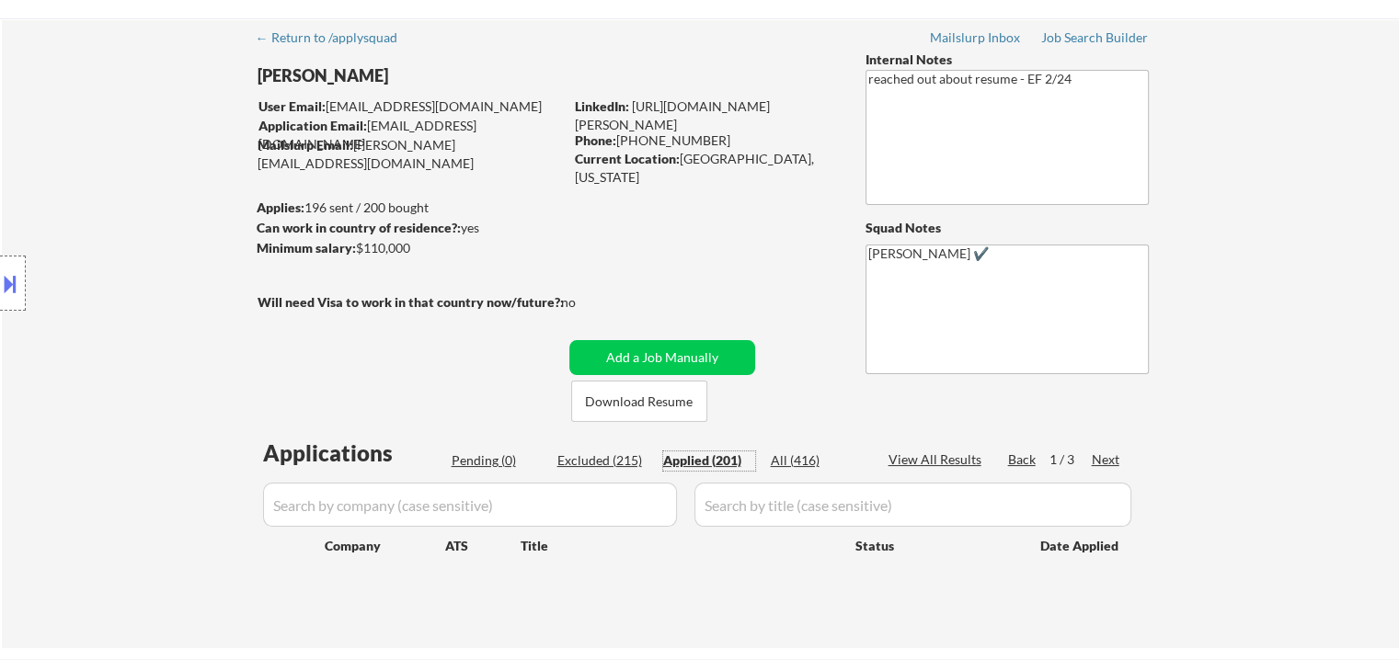
select select ""applied""
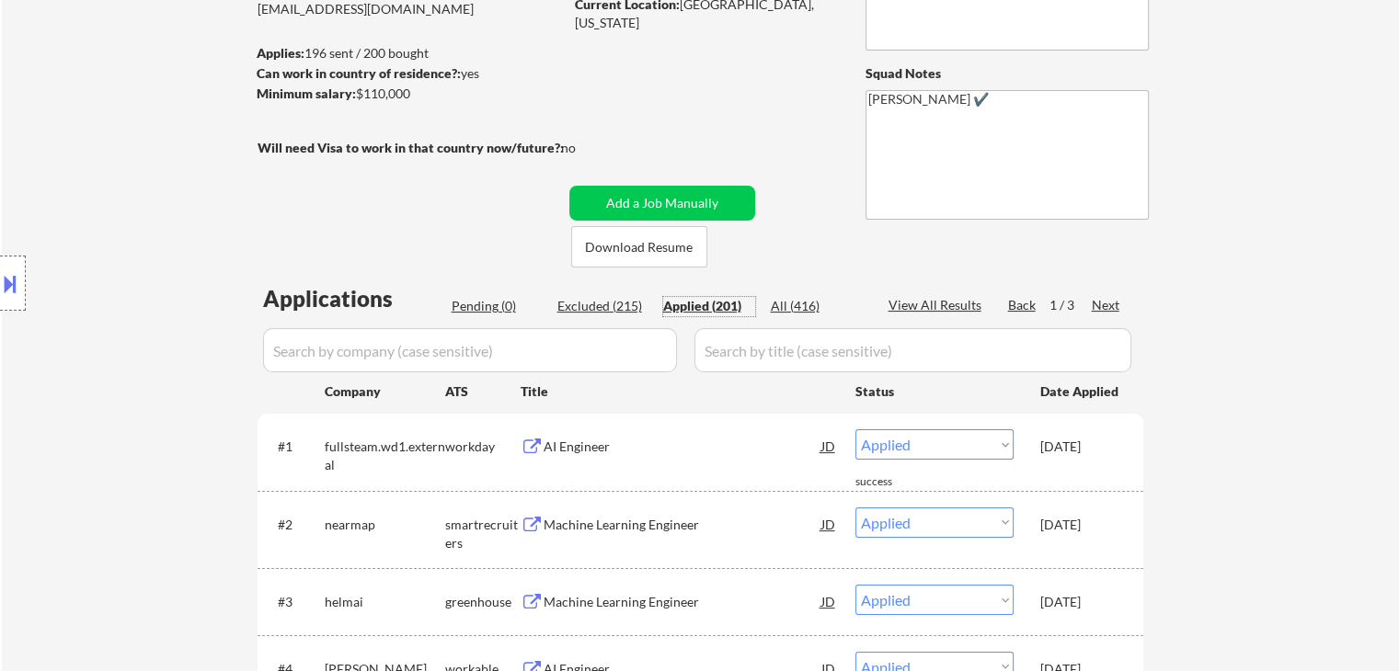
scroll to position [239, 0]
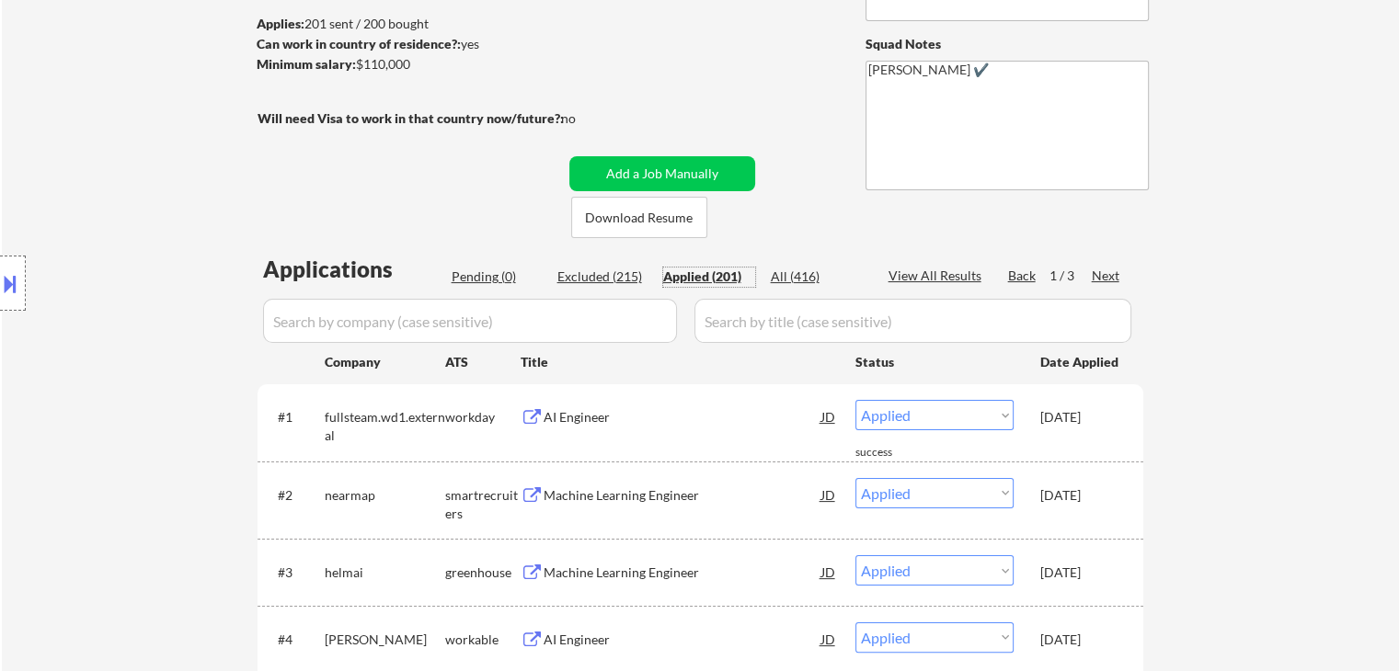
click at [704, 277] on div "Applied (201)" at bounding box center [709, 277] width 92 height 18
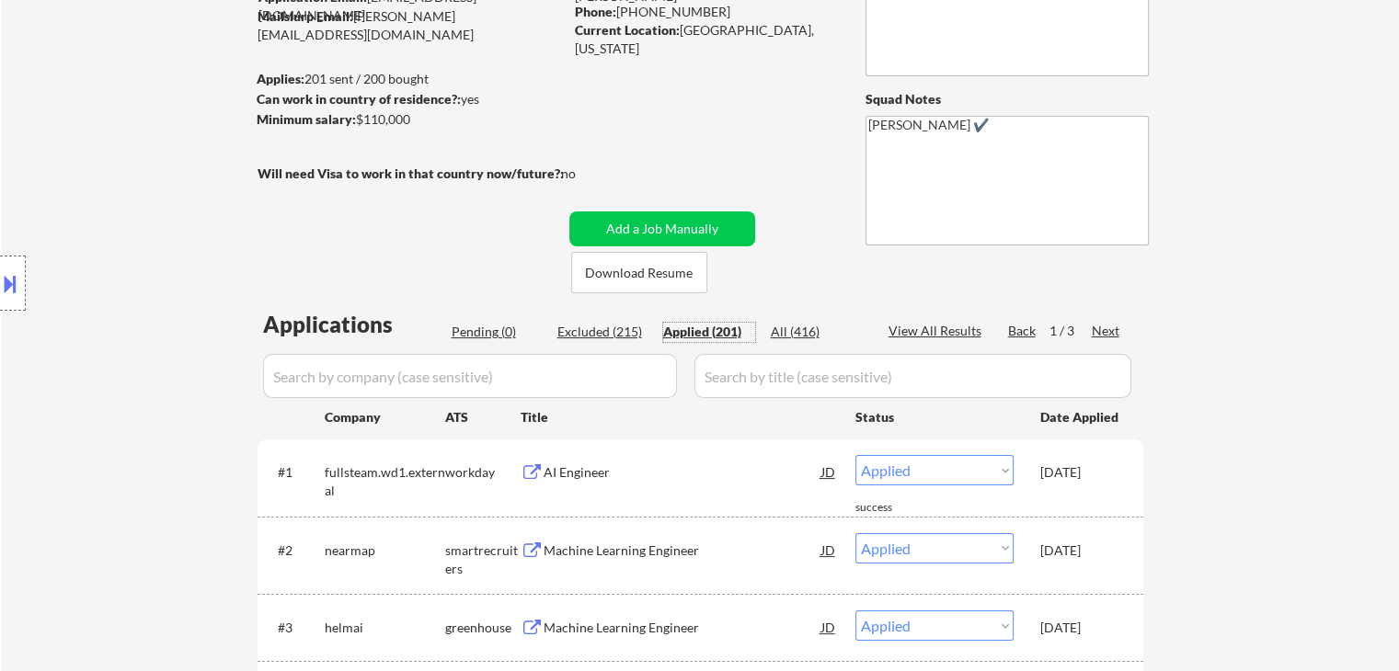
scroll to position [0, 0]
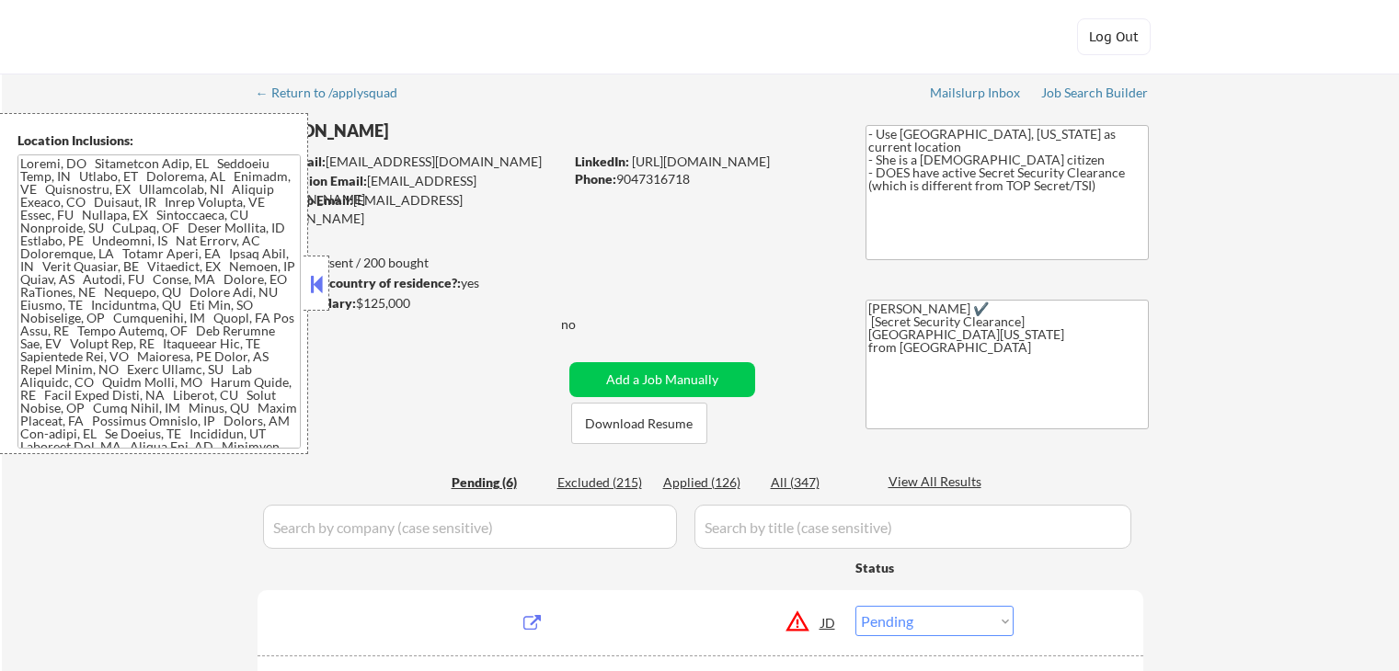
select select ""pending""
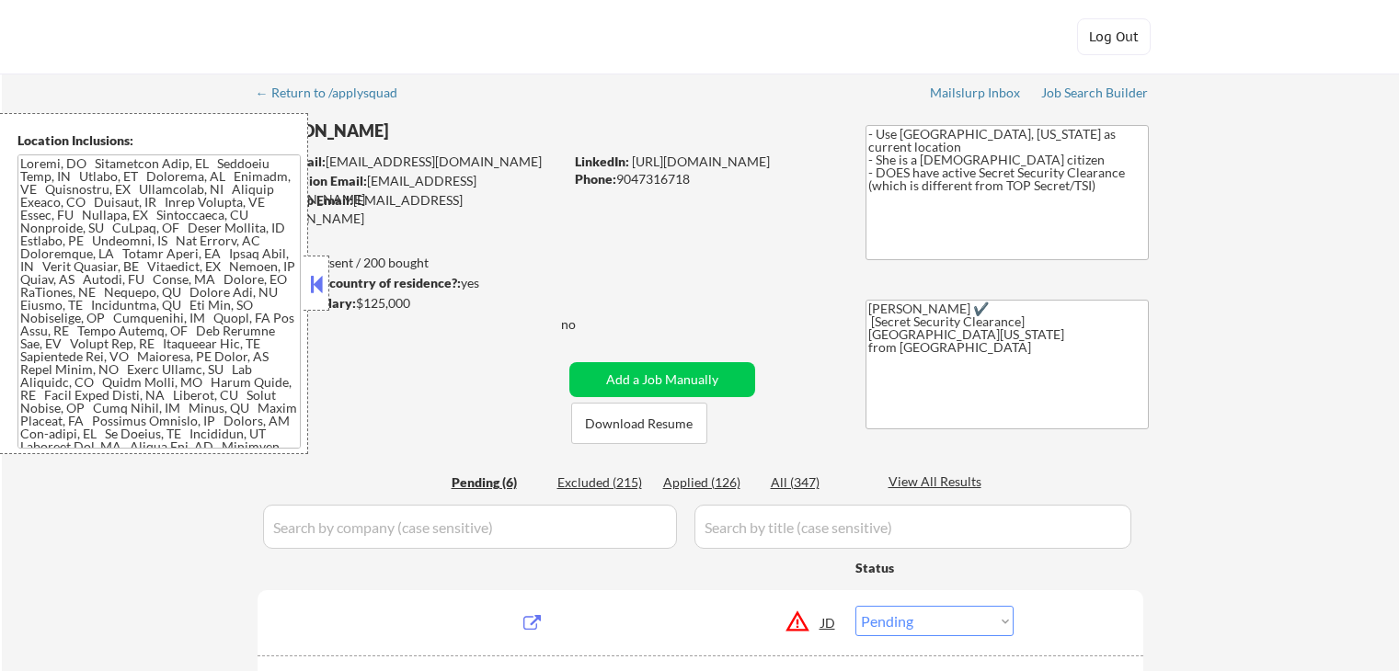
select select ""pending""
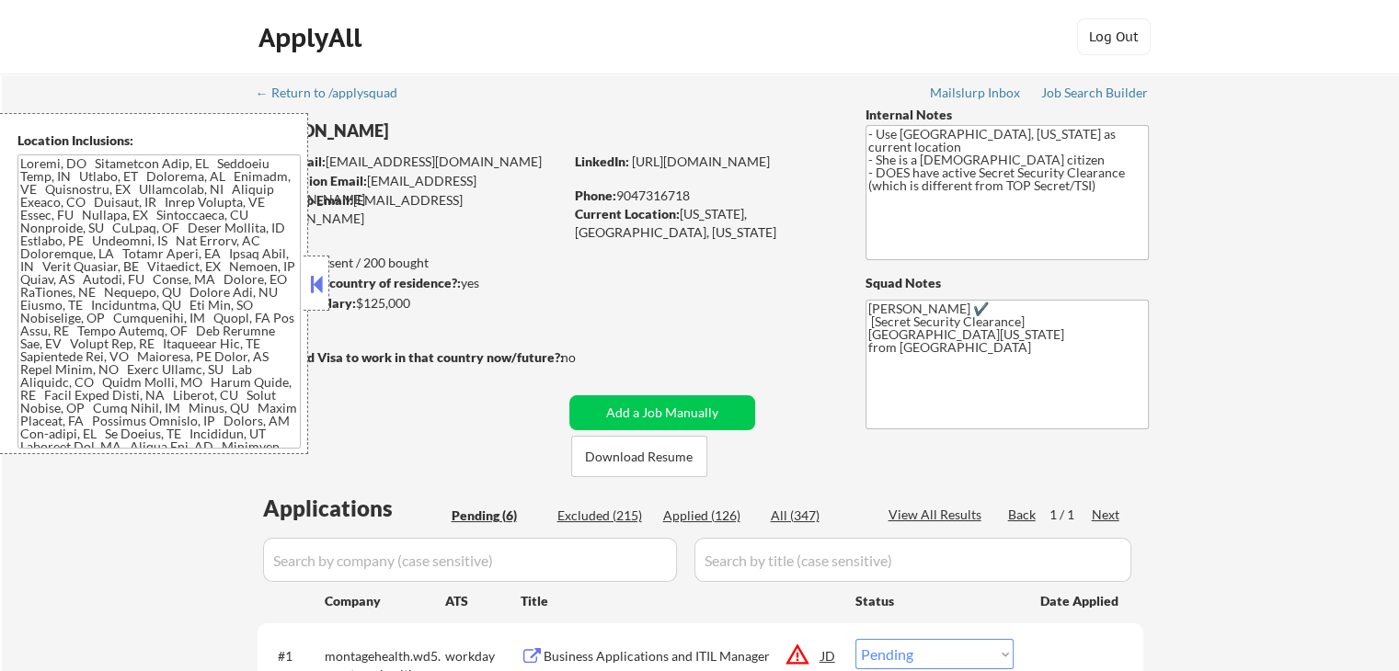
click at [310, 294] on button at bounding box center [316, 284] width 20 height 28
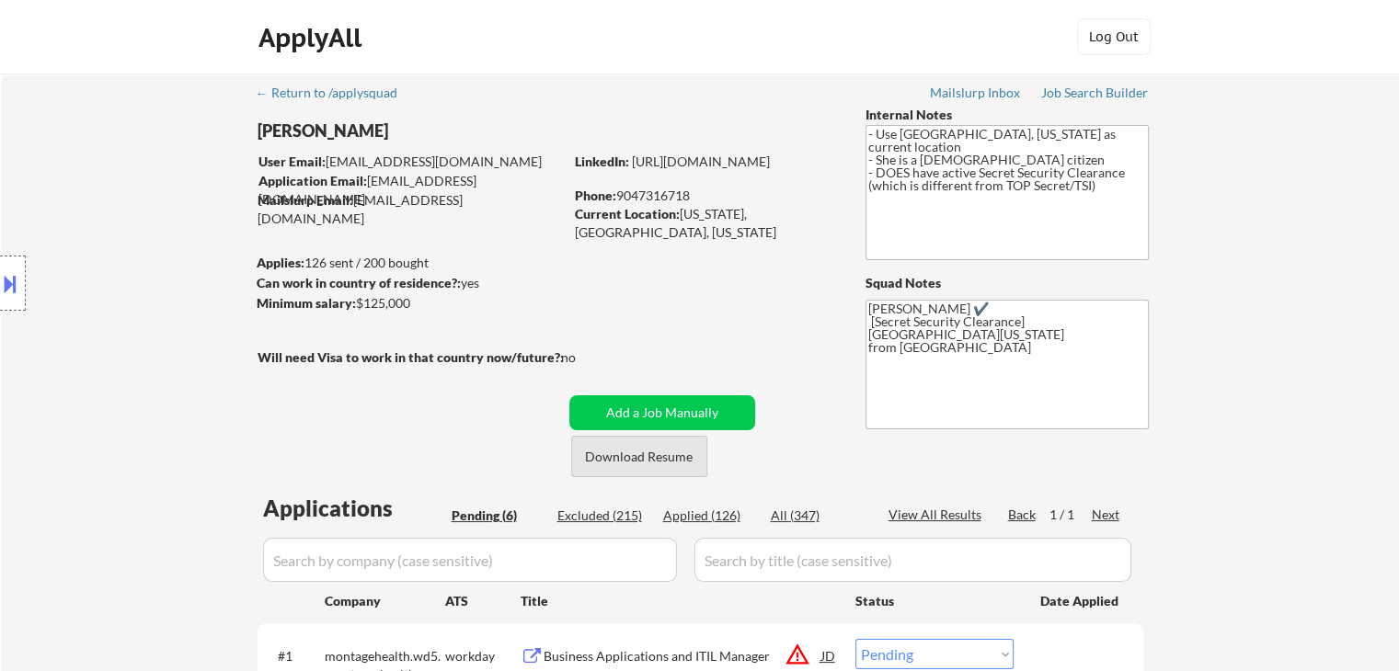
click at [670, 451] on button "Download Resume" at bounding box center [639, 456] width 136 height 41
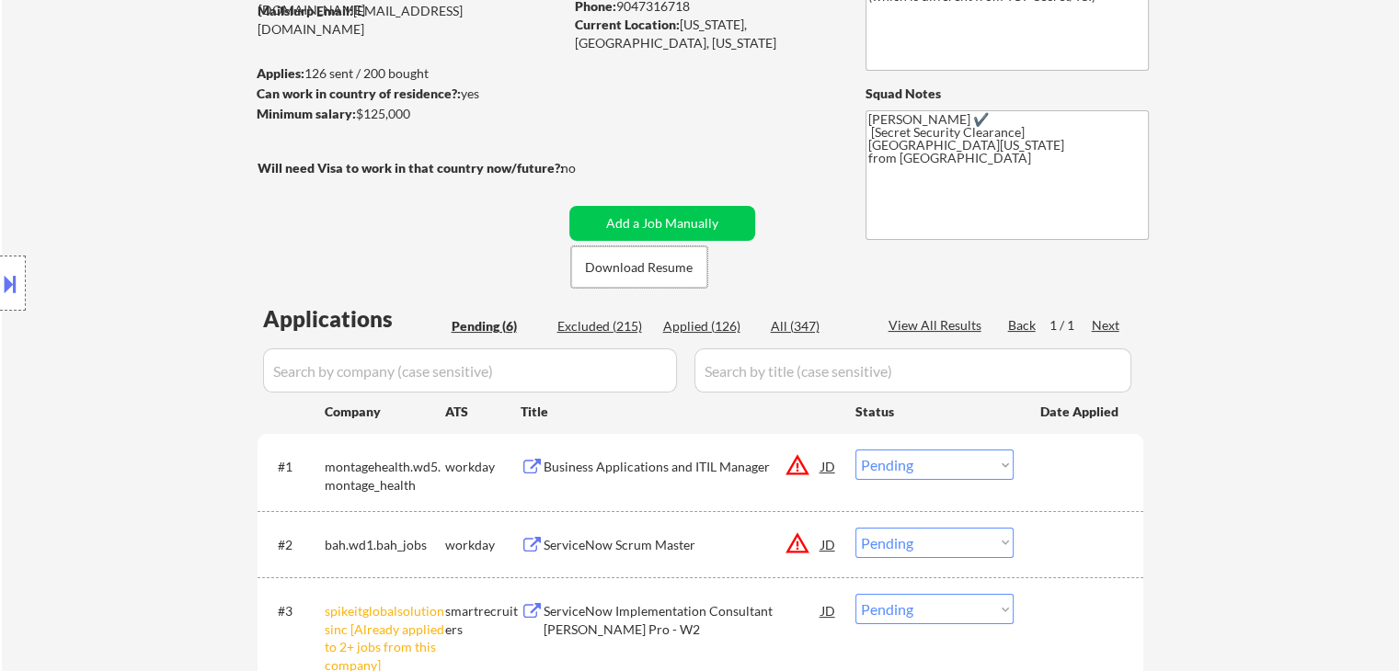
scroll to position [368, 0]
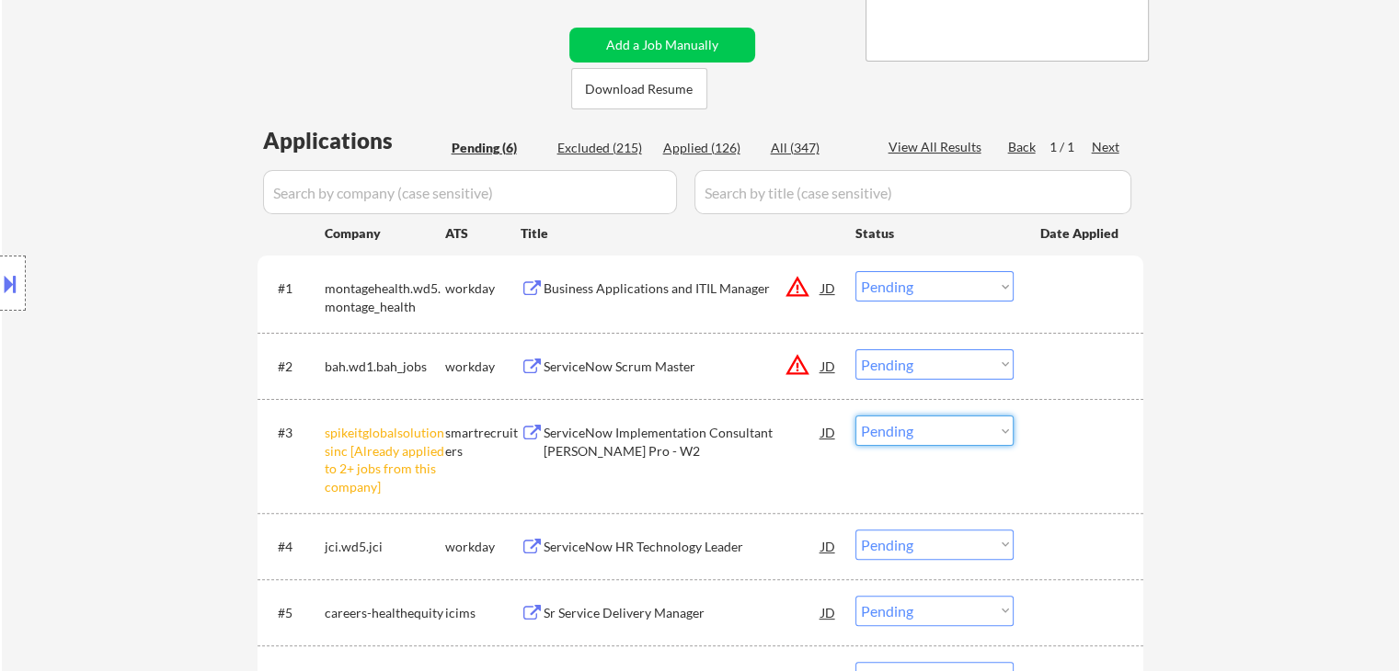
drag, startPoint x: 879, startPoint y: 431, endPoint x: 891, endPoint y: 484, distance: 53.8
click at [879, 431] on select "Choose an option... Pending Applied Excluded (Questions) Excluded (Expired) Exc…" at bounding box center [934, 431] width 158 height 30
click at [855, 416] on select "Choose an option... Pending Applied Excluded (Questions) Excluded (Expired) Exc…" at bounding box center [934, 431] width 158 height 30
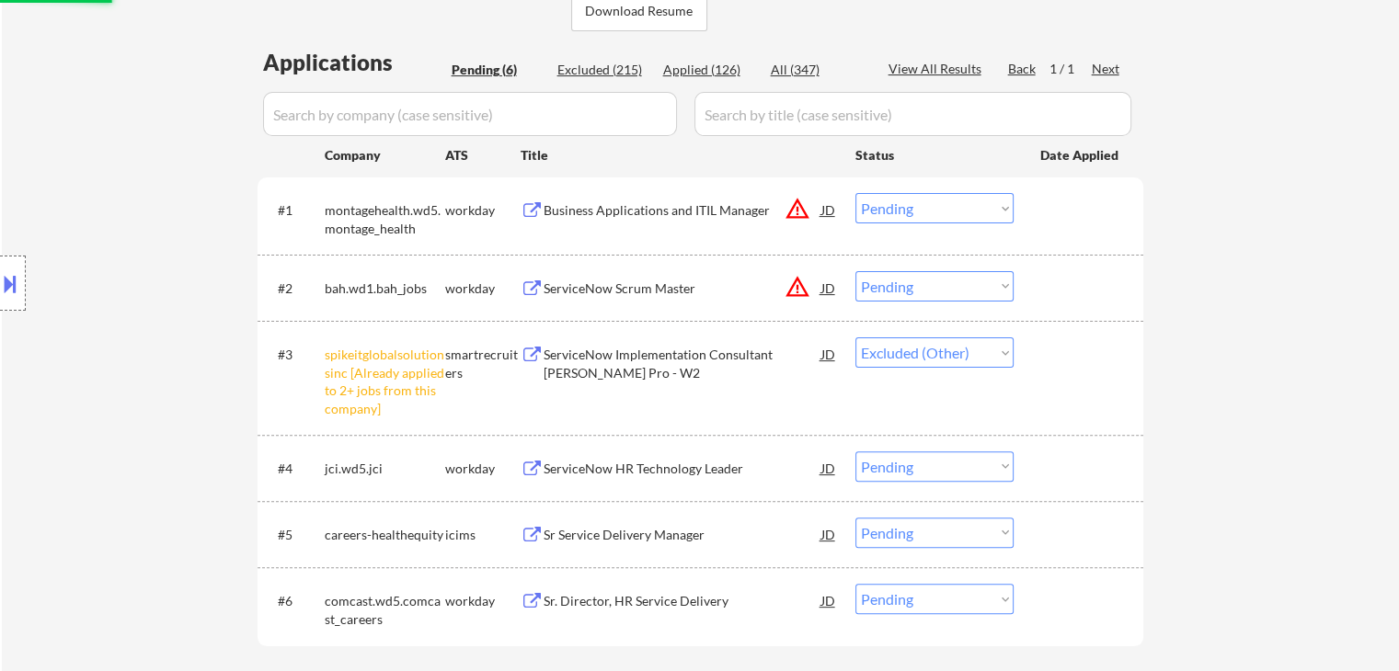
scroll to position [552, 0]
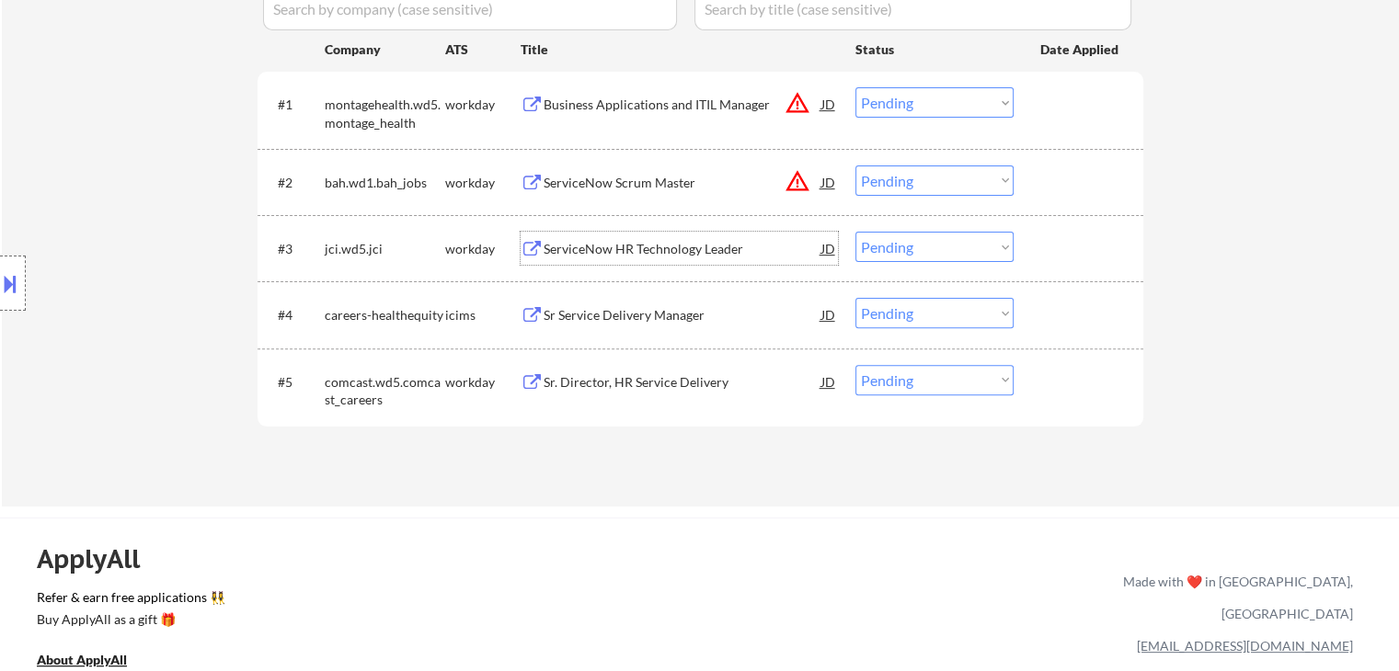
click at [651, 243] on div "ServiceNow HR Technology Leader" at bounding box center [682, 249] width 278 height 18
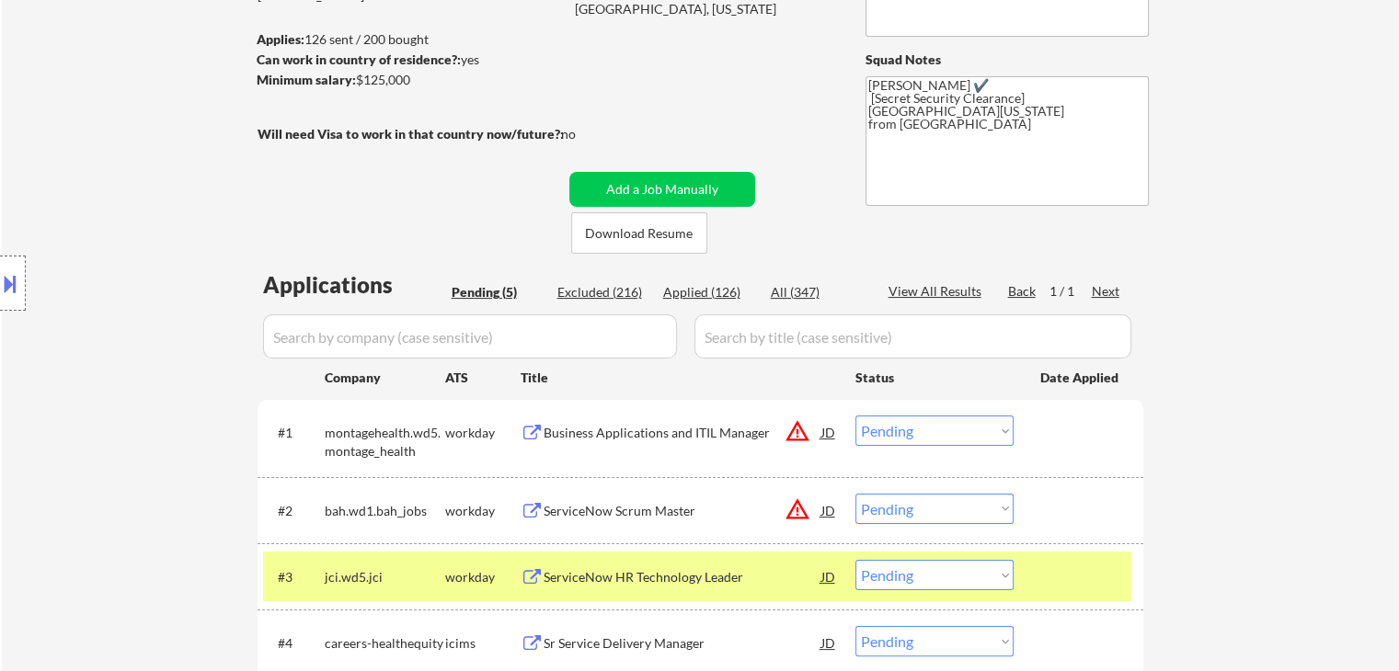
scroll to position [368, 0]
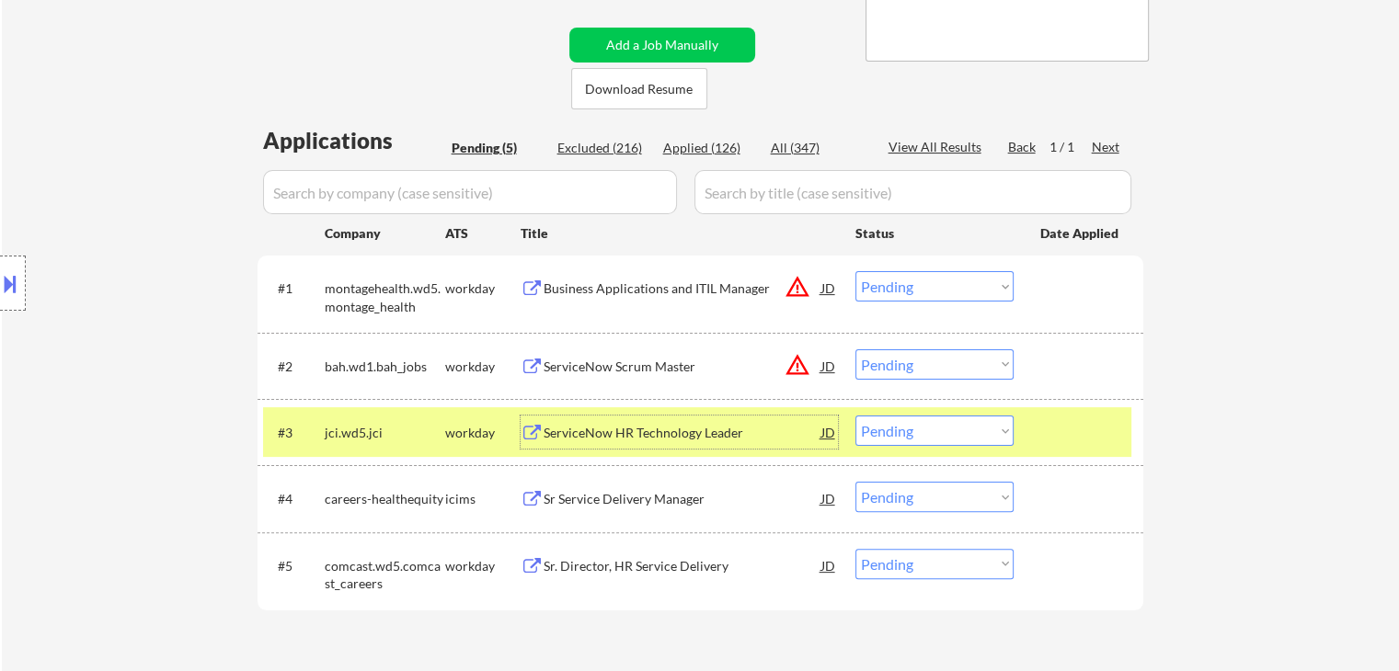
drag, startPoint x: 931, startPoint y: 431, endPoint x: 931, endPoint y: 446, distance: 14.7
click at [931, 431] on select "Choose an option... Pending Applied Excluded (Questions) Excluded (Expired) Exc…" at bounding box center [934, 431] width 158 height 30
click at [855, 416] on select "Choose an option... Pending Applied Excluded (Questions) Excluded (Expired) Exc…" at bounding box center [934, 431] width 158 height 30
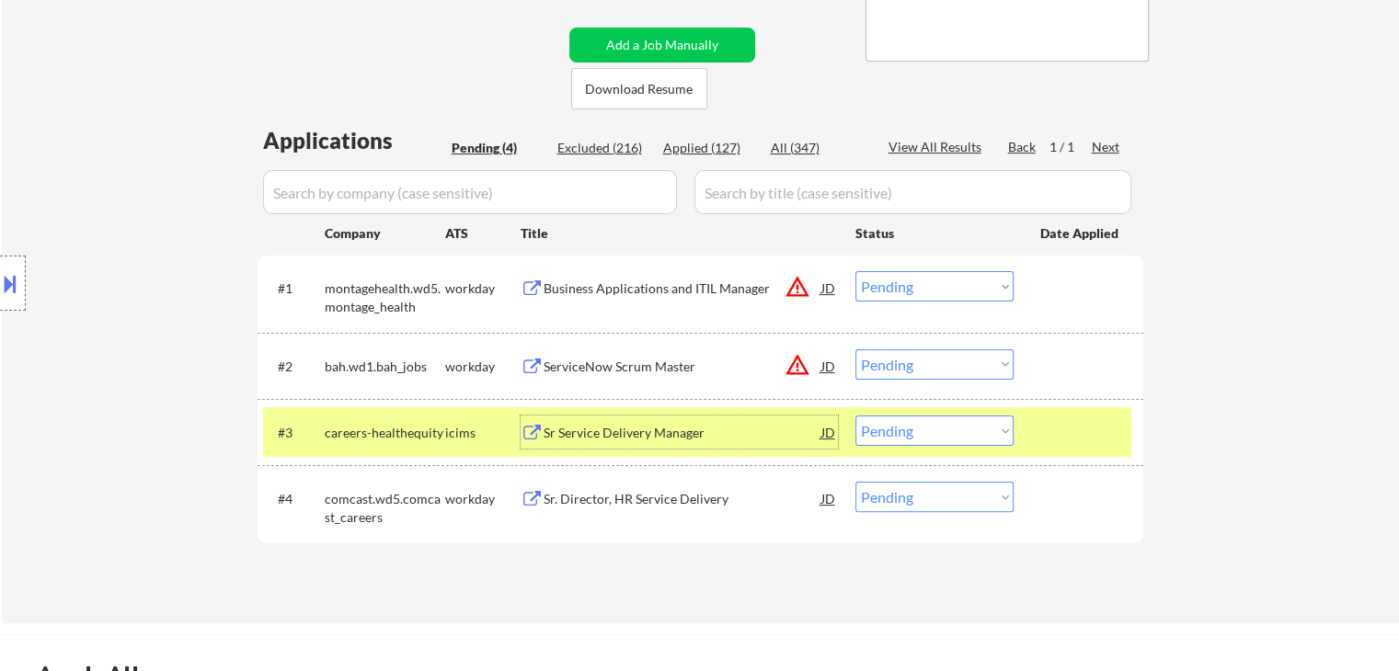
click at [681, 433] on div "Sr Service Delivery Manager" at bounding box center [682, 433] width 278 height 18
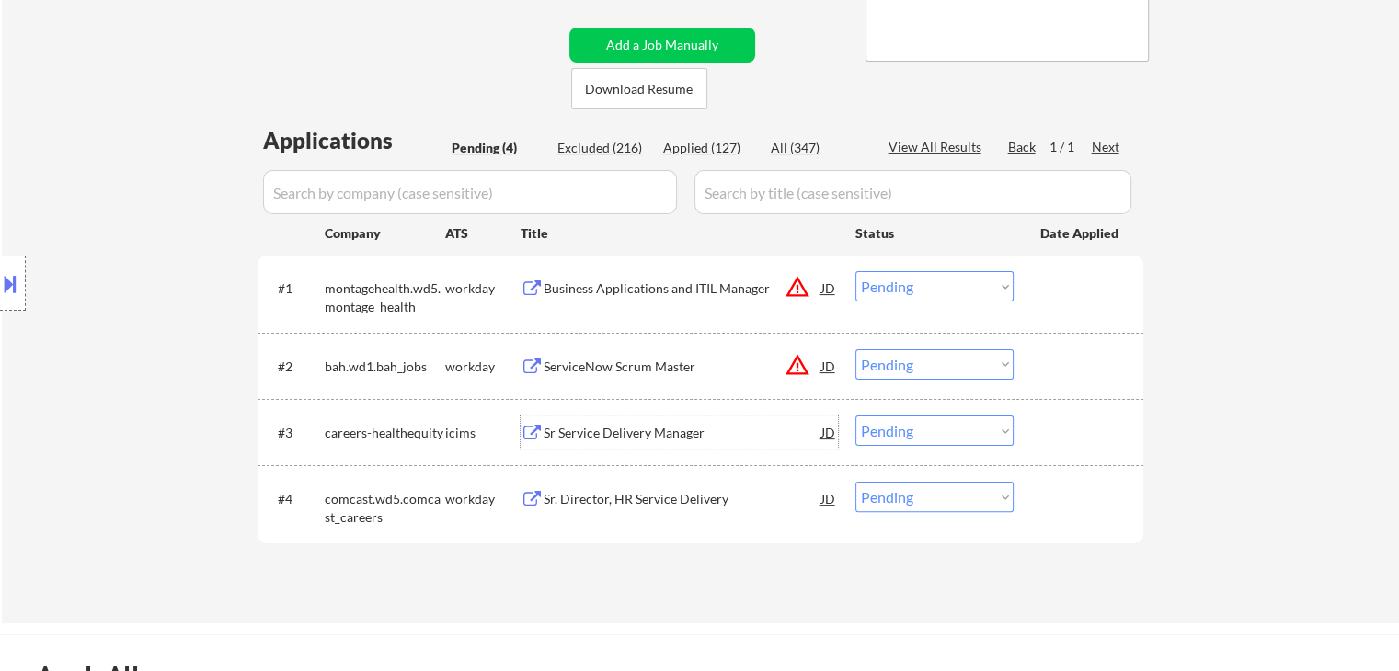
click at [879, 427] on select "Choose an option... Pending Applied Excluded (Questions) Excluded (Expired) Exc…" at bounding box center [934, 431] width 158 height 30
click at [855, 416] on select "Choose an option... Pending Applied Excluded (Questions) Excluded (Expired) Exc…" at bounding box center [934, 431] width 158 height 30
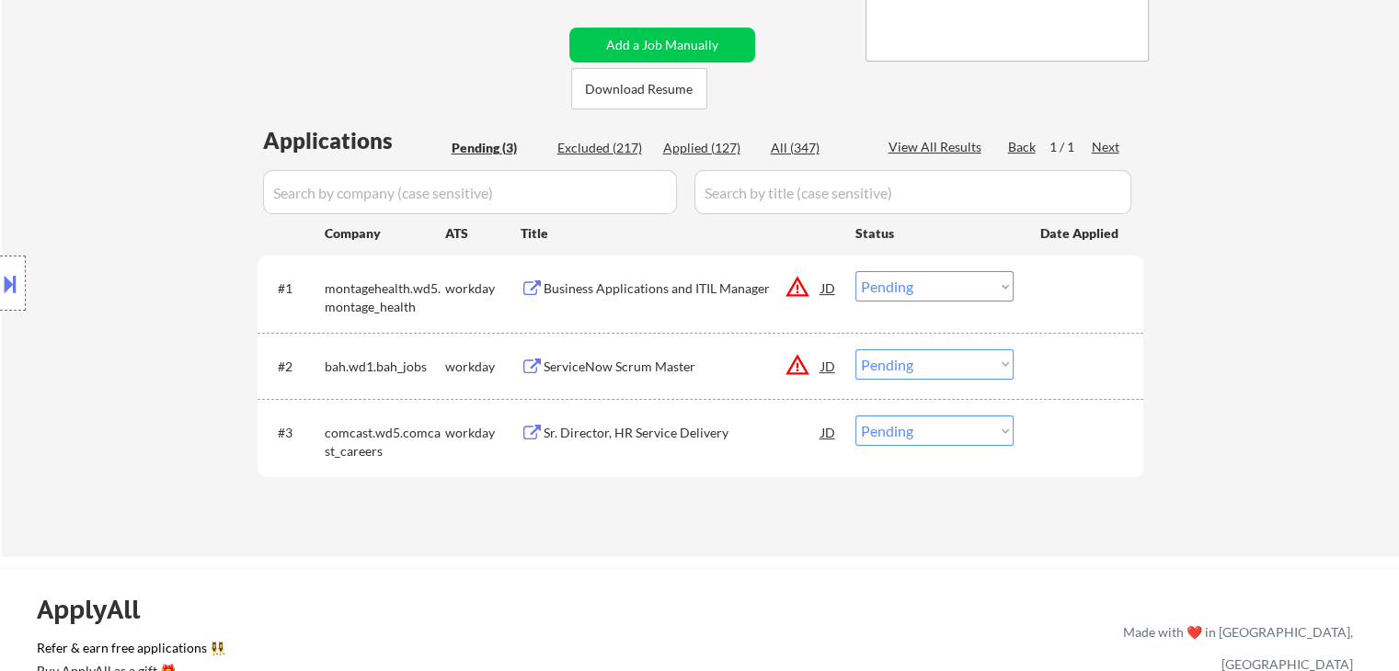
click at [624, 437] on div "Sr. Director, HR Service Delivery" at bounding box center [682, 433] width 278 height 18
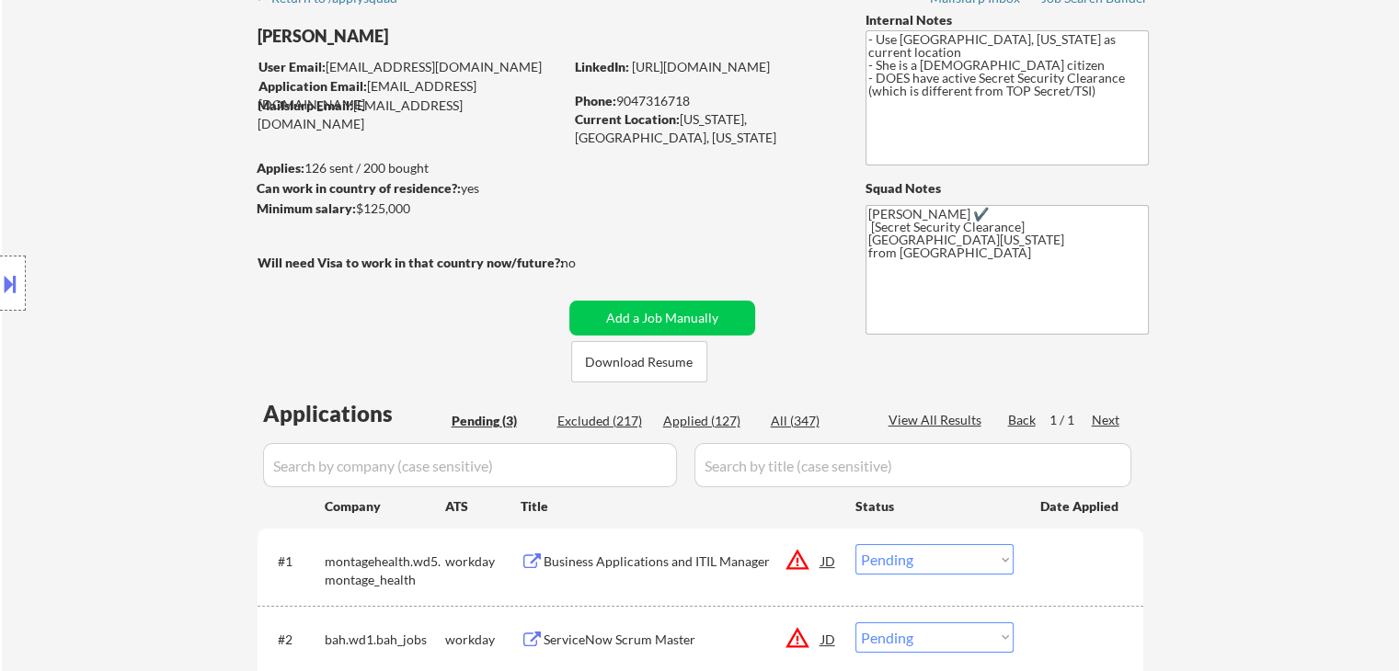
scroll to position [92, 0]
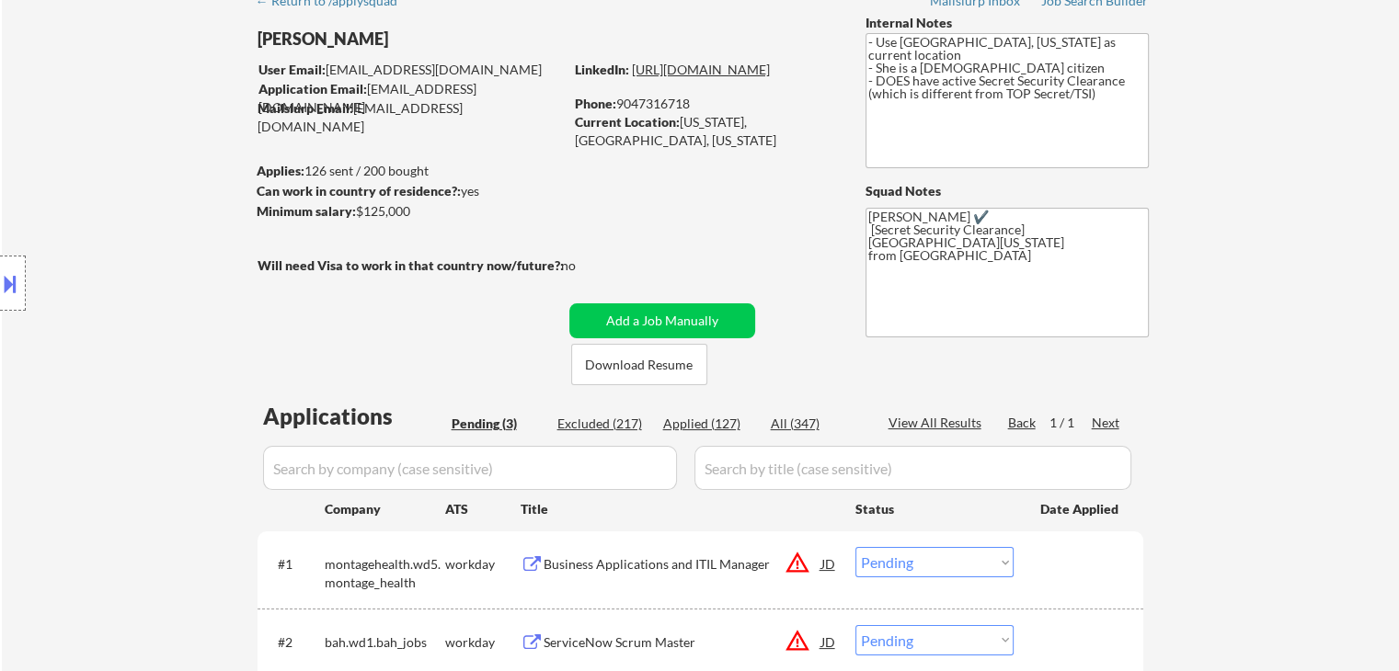
click at [736, 77] on link "[URL][DOMAIN_NAME]" at bounding box center [701, 70] width 138 height 16
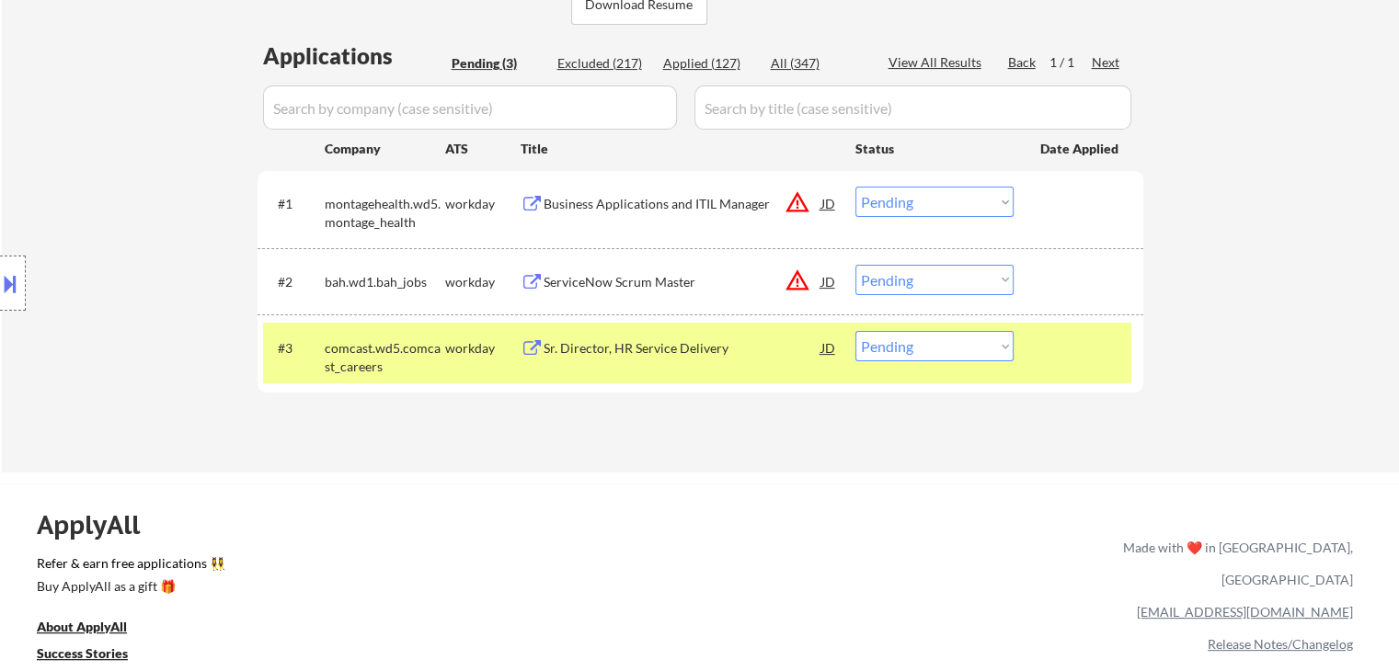
scroll to position [460, 0]
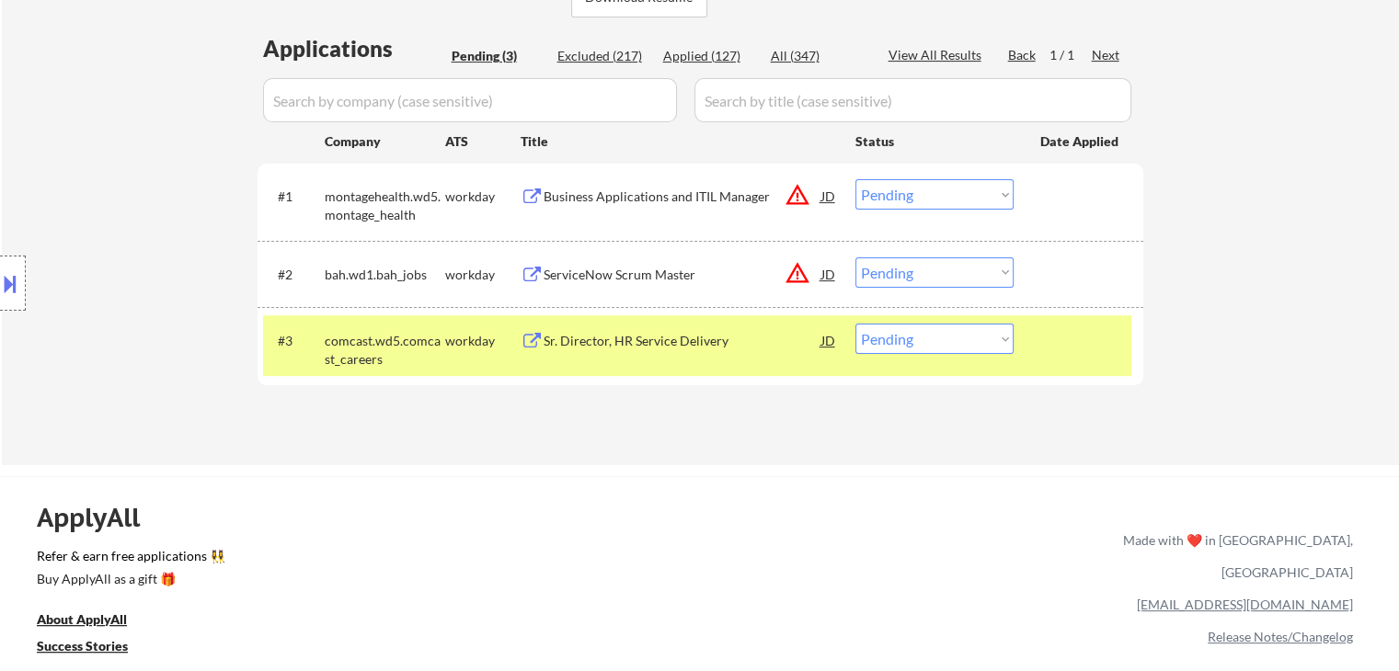
drag, startPoint x: 922, startPoint y: 338, endPoint x: 921, endPoint y: 351, distance: 12.9
click at [923, 338] on select "Choose an option... Pending Applied Excluded (Questions) Excluded (Expired) Exc…" at bounding box center [934, 339] width 158 height 30
select select ""applied""
click at [855, 324] on select "Choose an option... Pending Applied Excluded (Questions) Excluded (Expired) Exc…" at bounding box center [934, 339] width 158 height 30
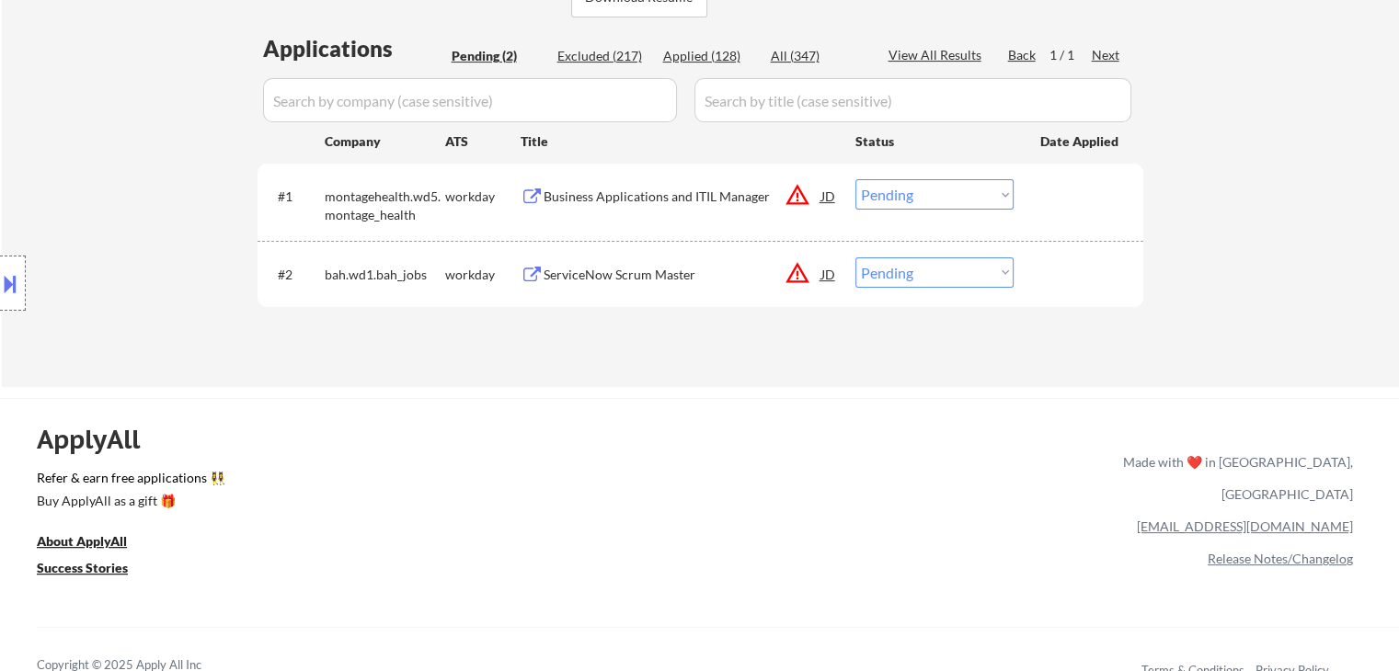
click at [661, 267] on div "ServiceNow Scrum Master" at bounding box center [682, 275] width 278 height 18
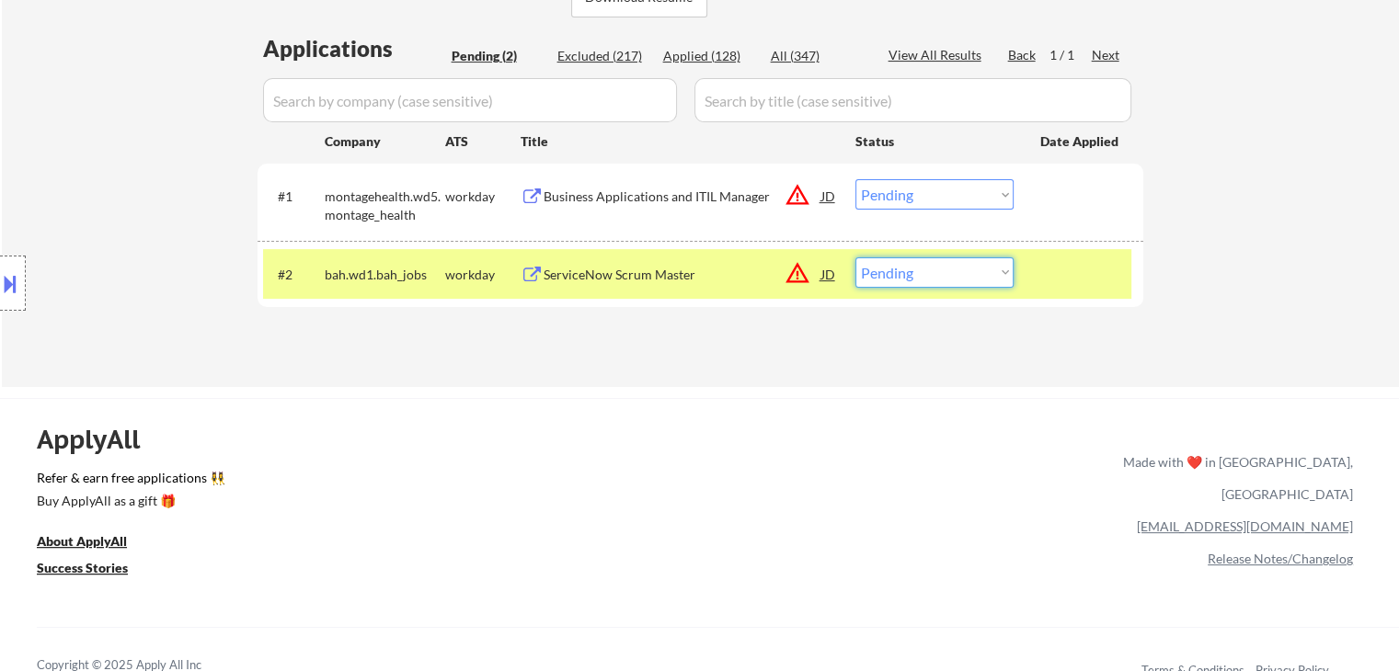
click at [931, 280] on select "Choose an option... Pending Applied Excluded (Questions) Excluded (Expired) Exc…" at bounding box center [934, 272] width 158 height 30
select select ""excluded""
click at [855, 257] on select "Choose an option... Pending Applied Excluded (Questions) Excluded (Expired) Exc…" at bounding box center [934, 272] width 158 height 30
click at [657, 274] on div "ServiceNow Scrum Master" at bounding box center [682, 275] width 278 height 18
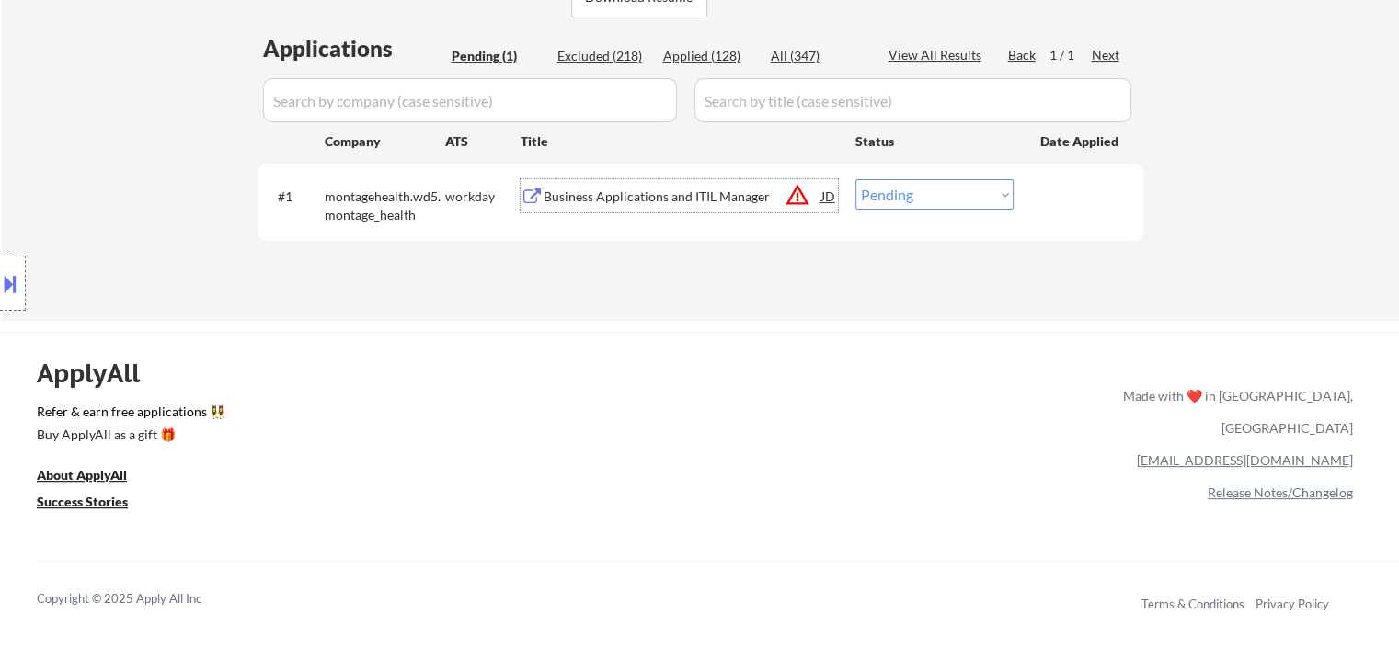
click at [677, 185] on div "Business Applications and ITIL Manager" at bounding box center [682, 195] width 278 height 33
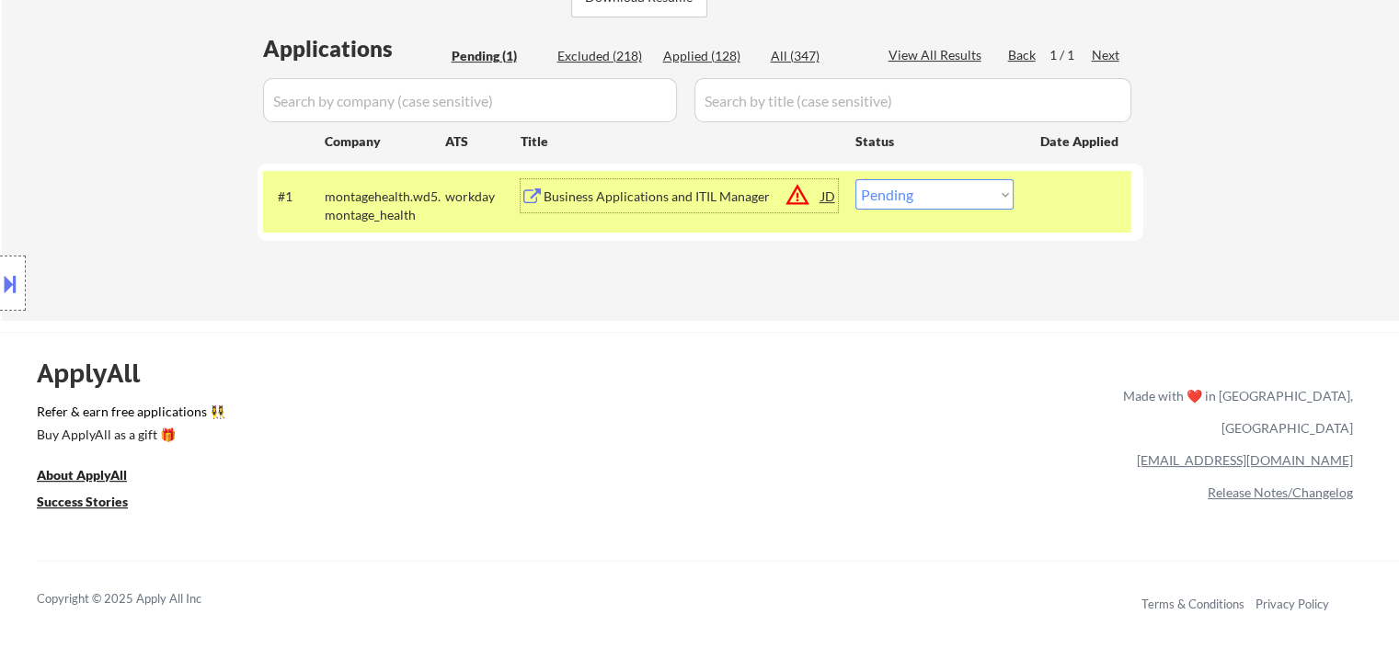
click at [881, 210] on select "Choose an option... Pending Applied Excluded (Questions) Excluded (Expired) Exc…" at bounding box center [934, 194] width 158 height 30
select select ""excluded__bad_match_""
click at [855, 179] on select "Choose an option... Pending Applied Excluded (Questions) Excluded (Expired) Exc…" at bounding box center [934, 194] width 158 height 30
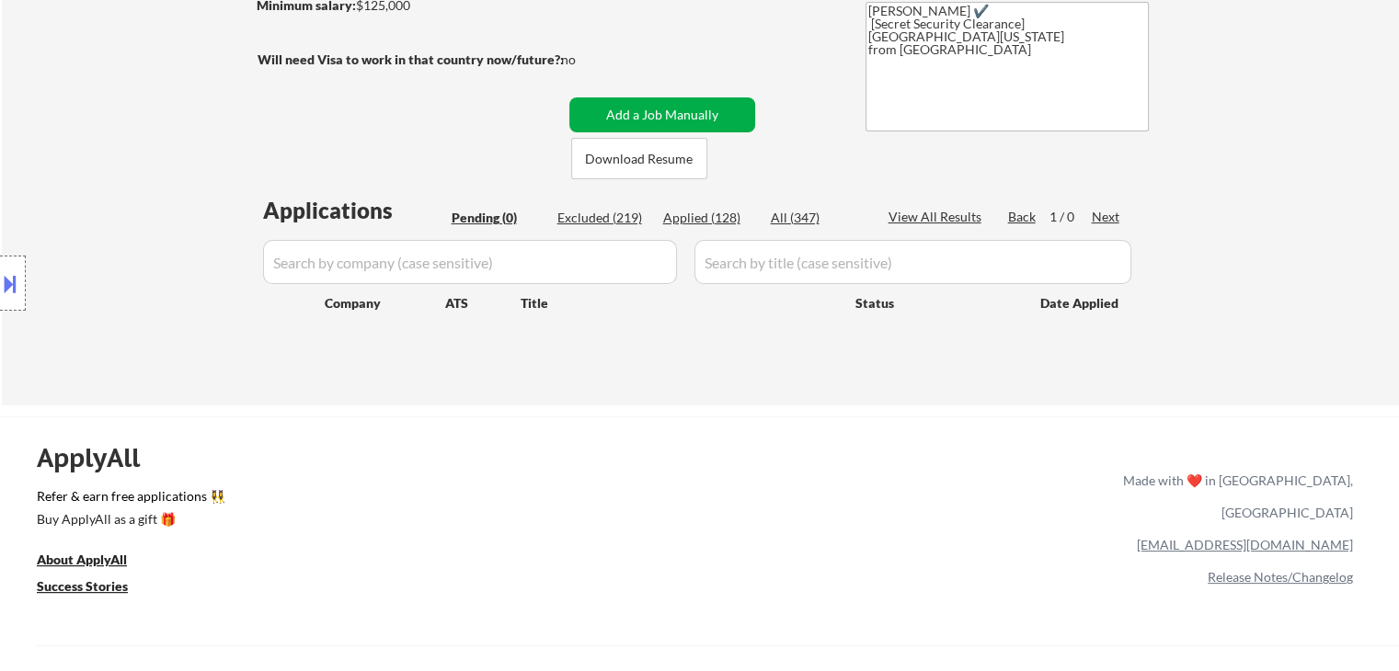
scroll to position [184, 0]
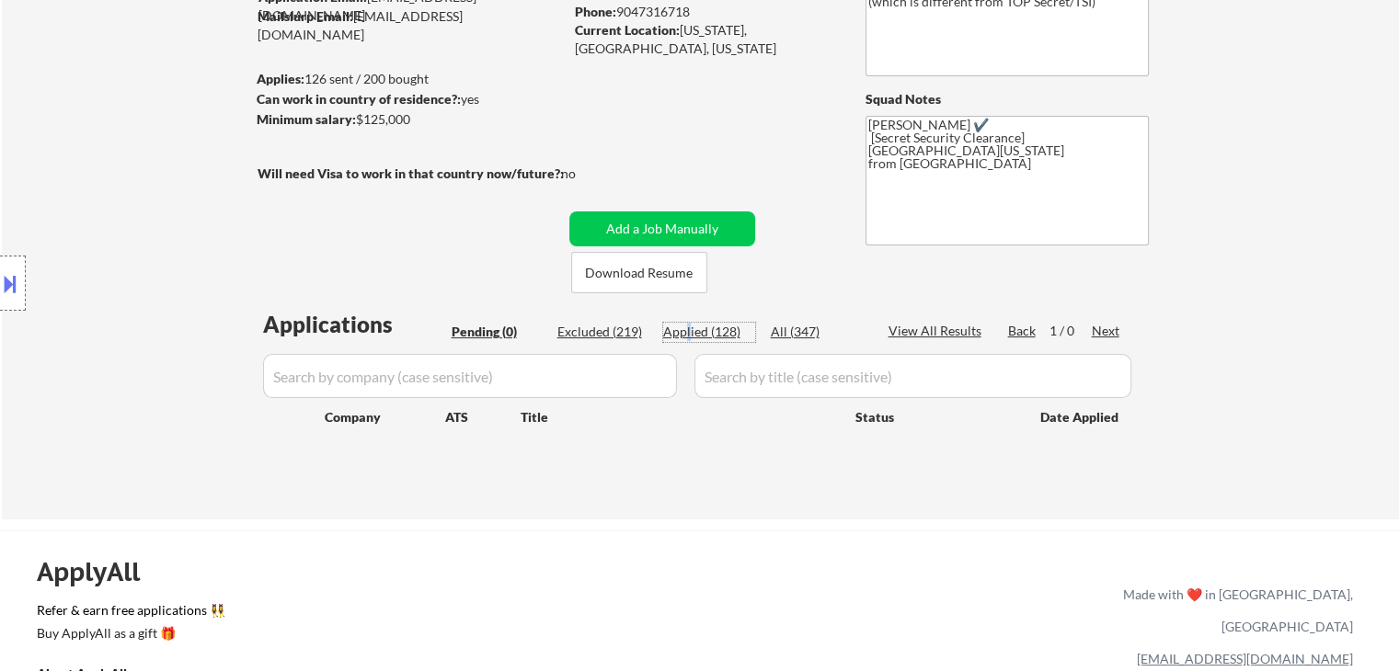
click at [688, 336] on div "Applied (128)" at bounding box center [709, 332] width 92 height 18
click at [717, 329] on div "Applied (128)" at bounding box center [709, 332] width 92 height 18
click at [773, 303] on div "← Return to /applysquad Mailslurp Inbox Job Search Builder Delly Sherwood User …" at bounding box center [701, 197] width 918 height 615
click at [734, 330] on div "Applied (128)" at bounding box center [709, 332] width 92 height 18
select select ""applied""
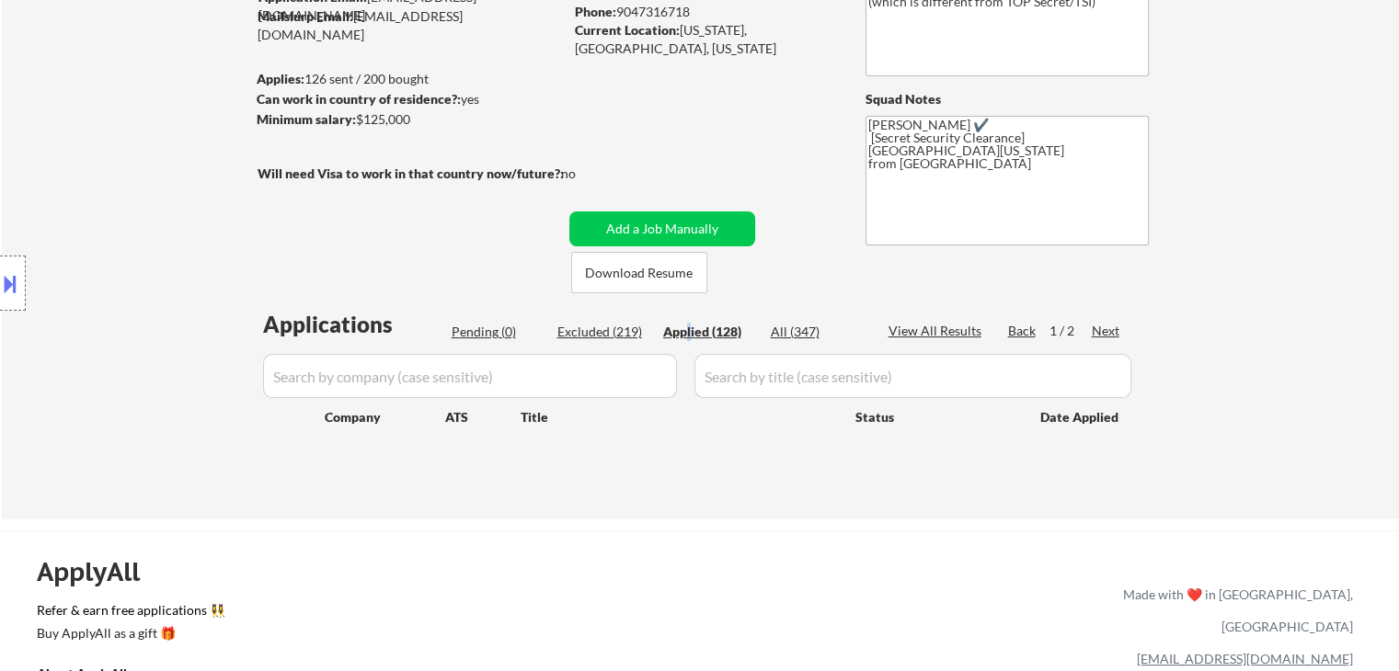
select select ""applied""
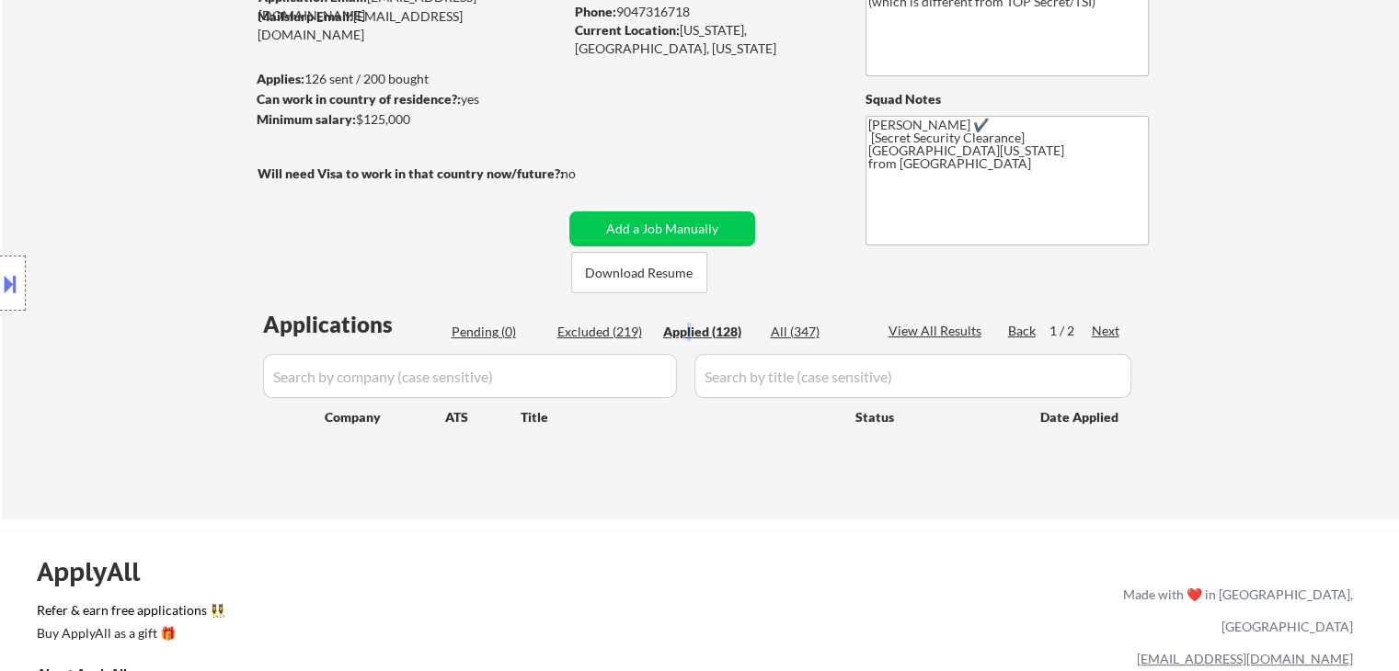
select select ""applied""
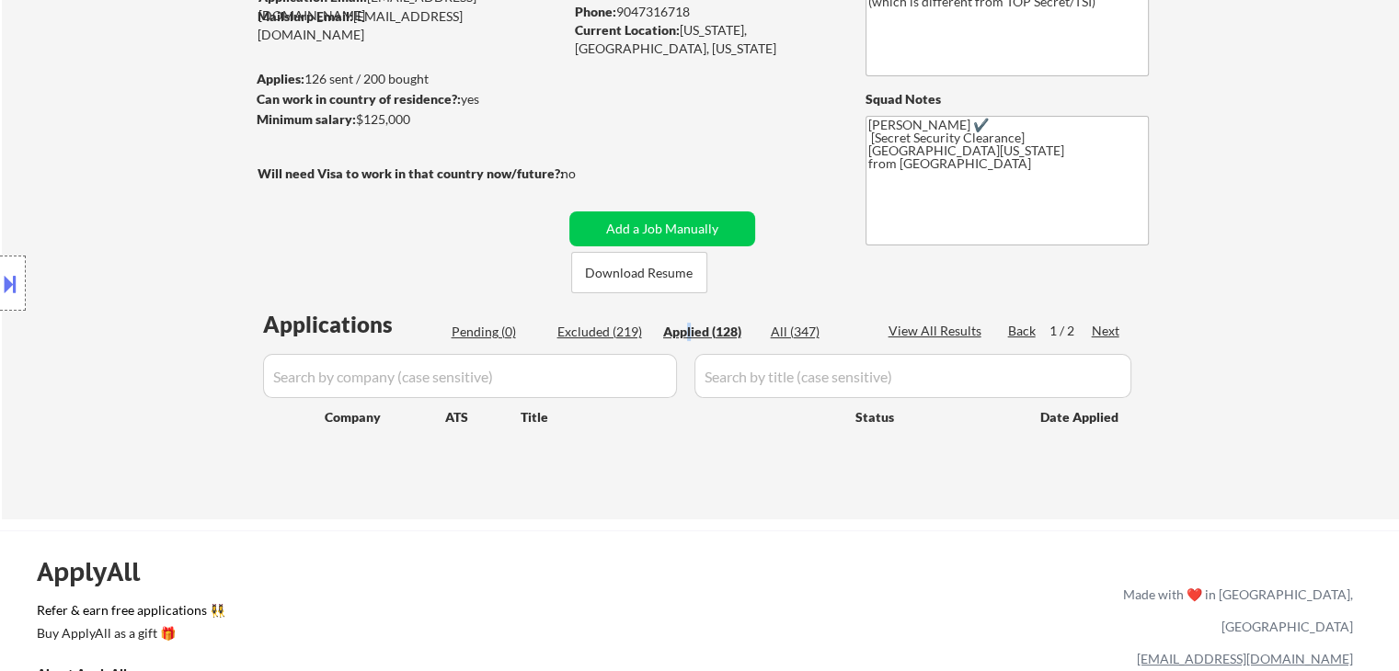
select select ""applied""
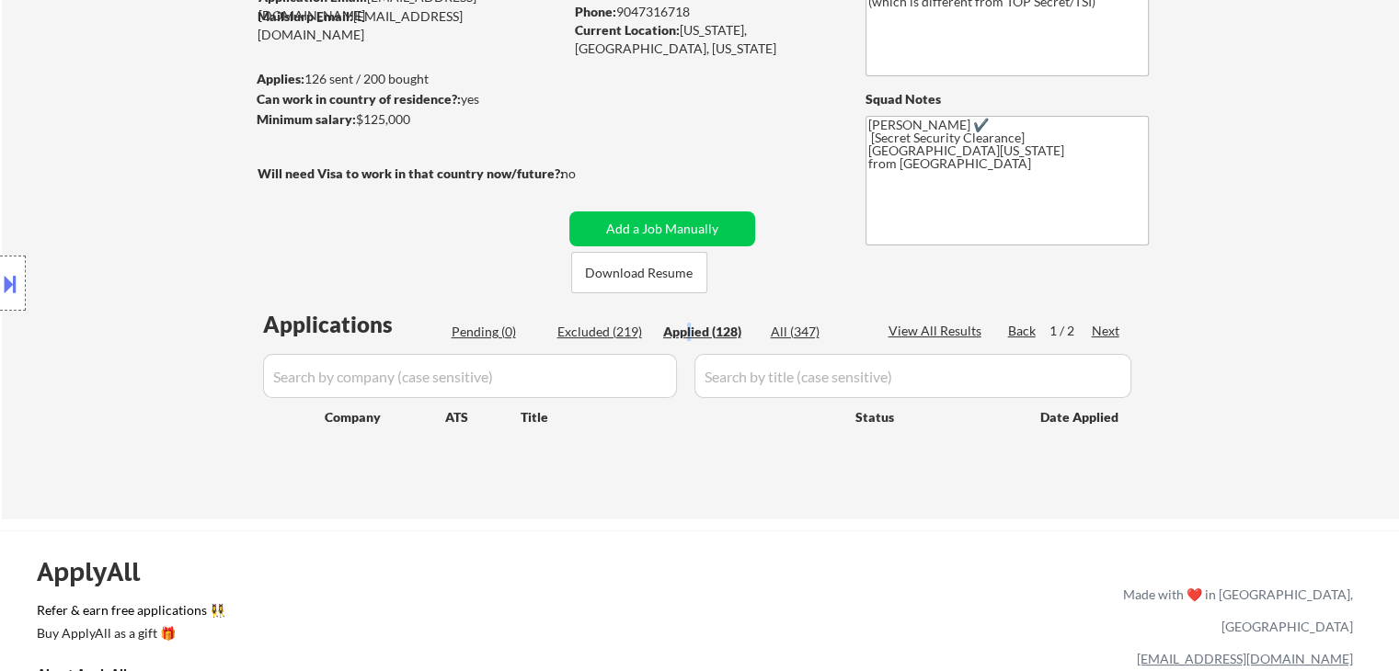
select select ""applied""
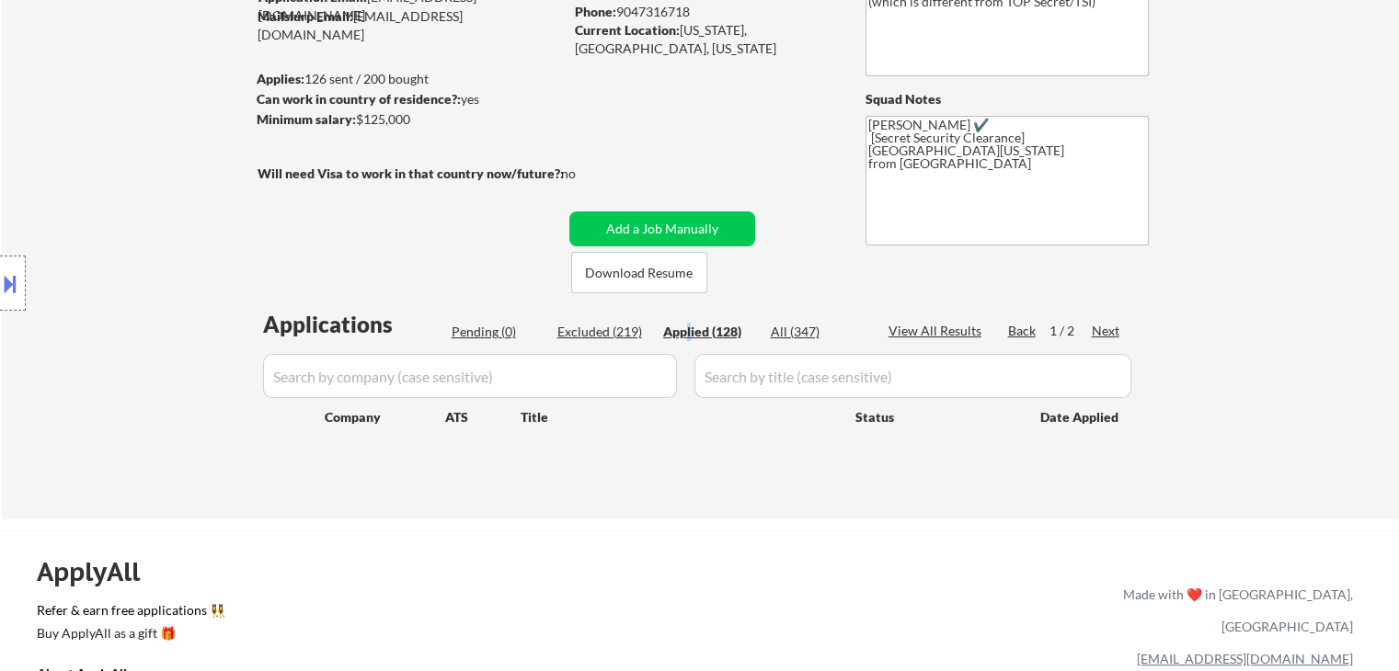
select select ""applied""
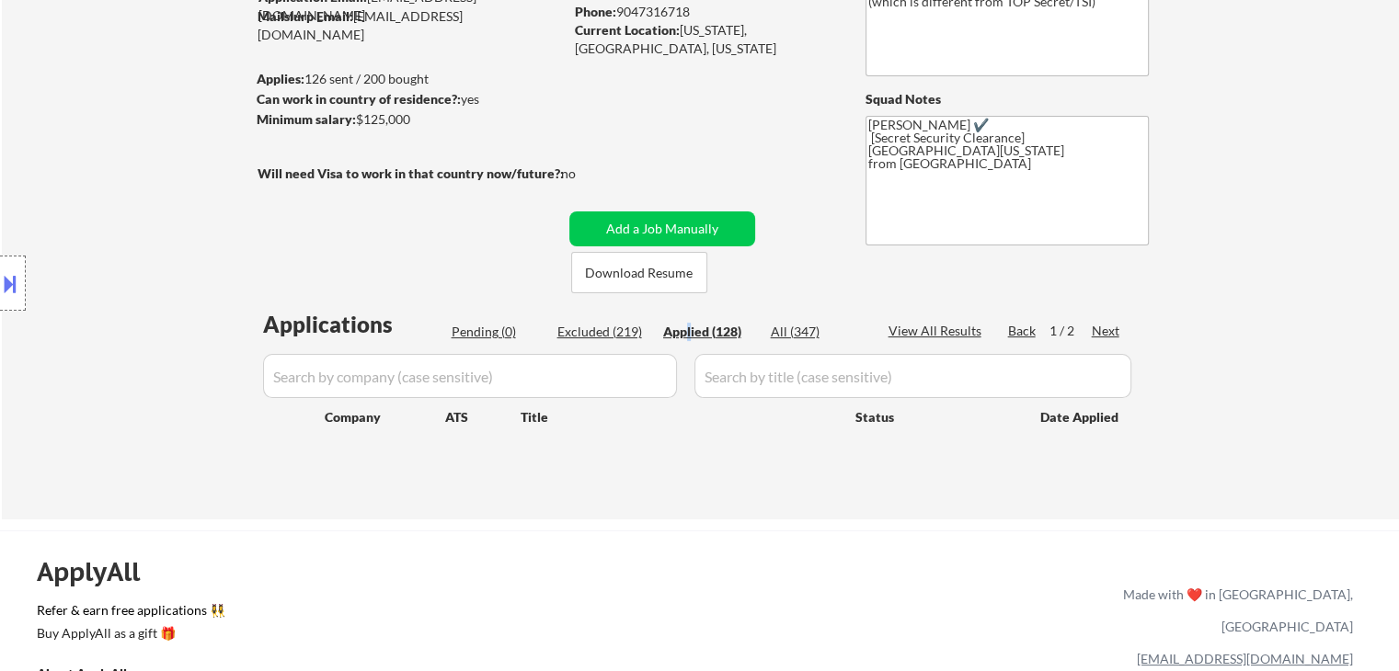
select select ""applied""
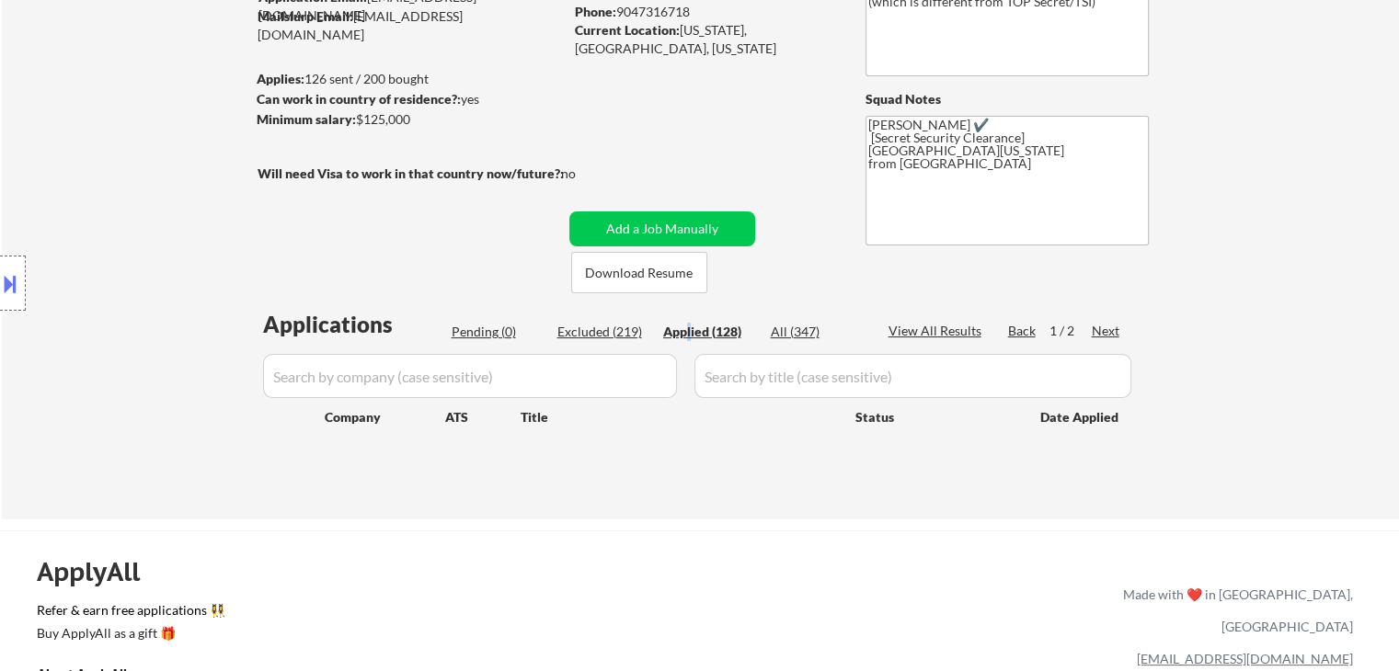
select select ""applied""
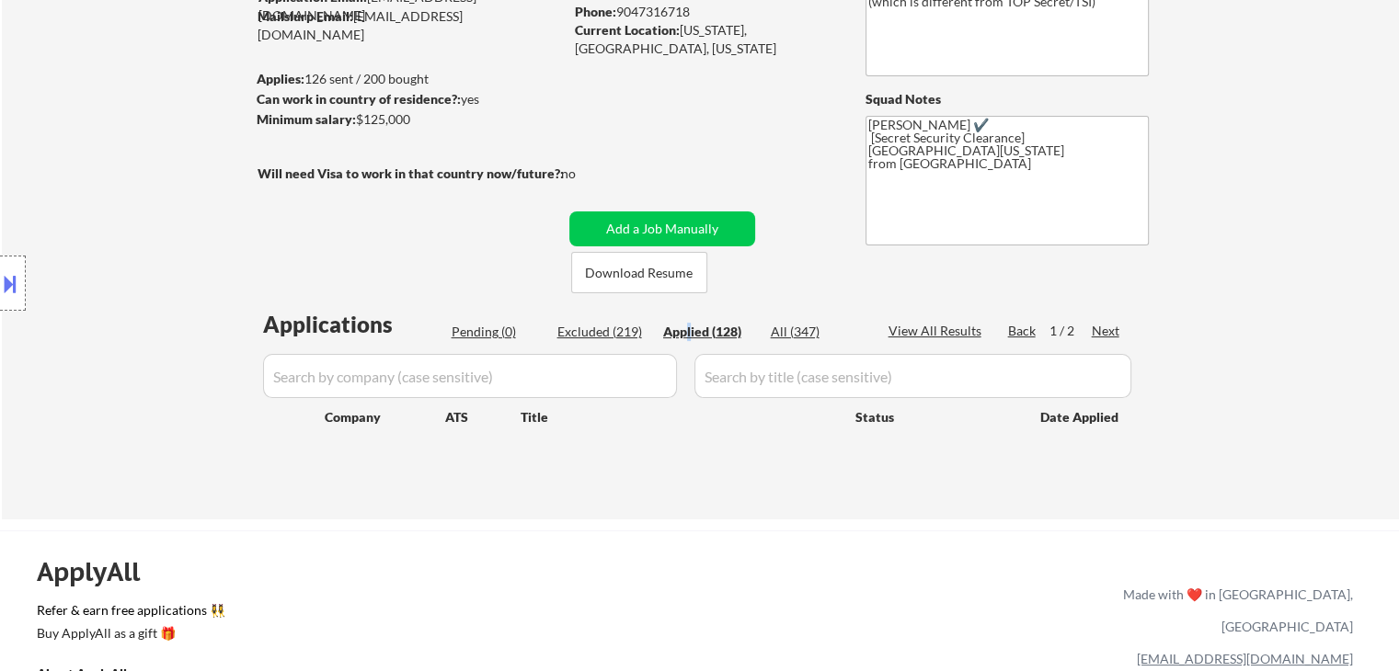
select select ""applied""
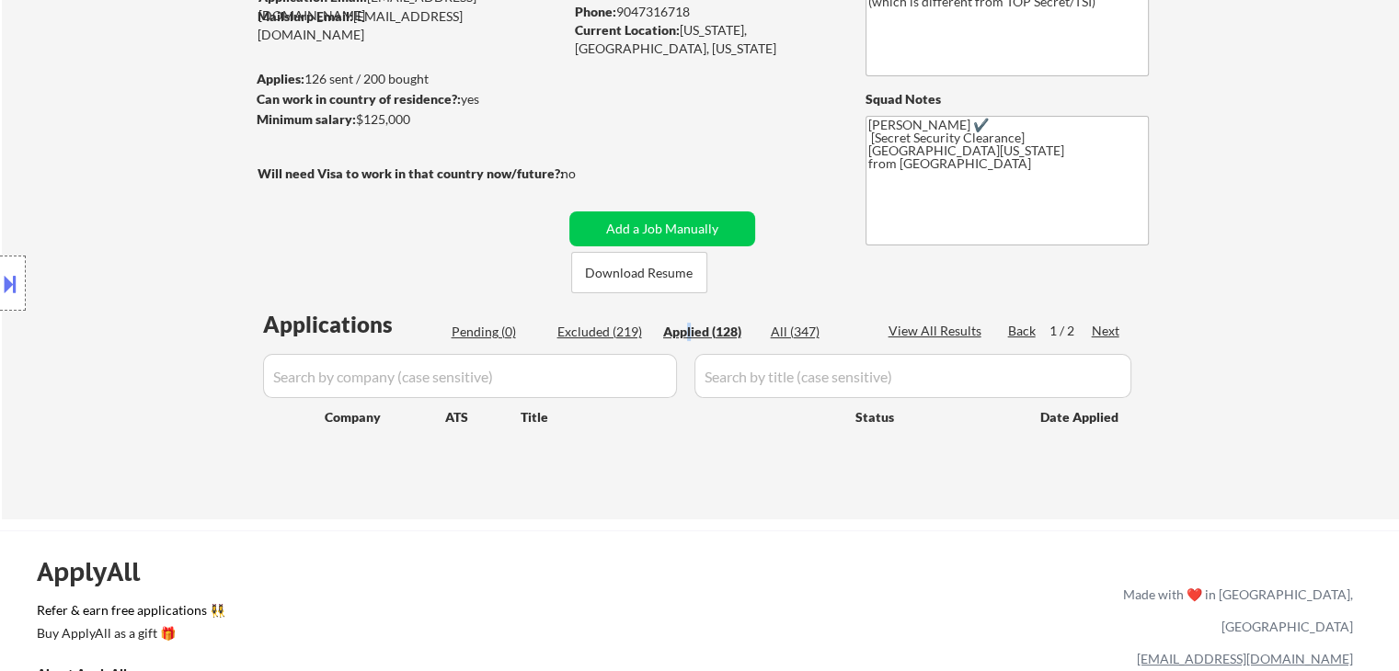
select select ""applied""
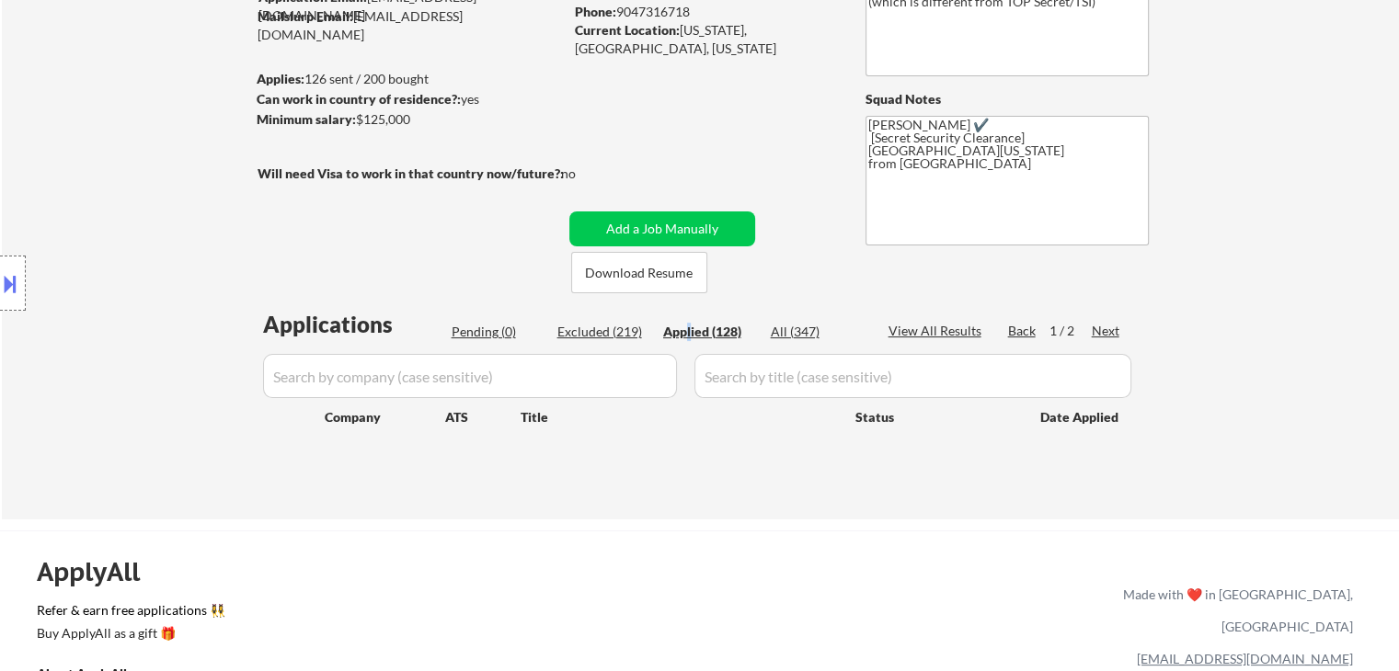
select select ""applied""
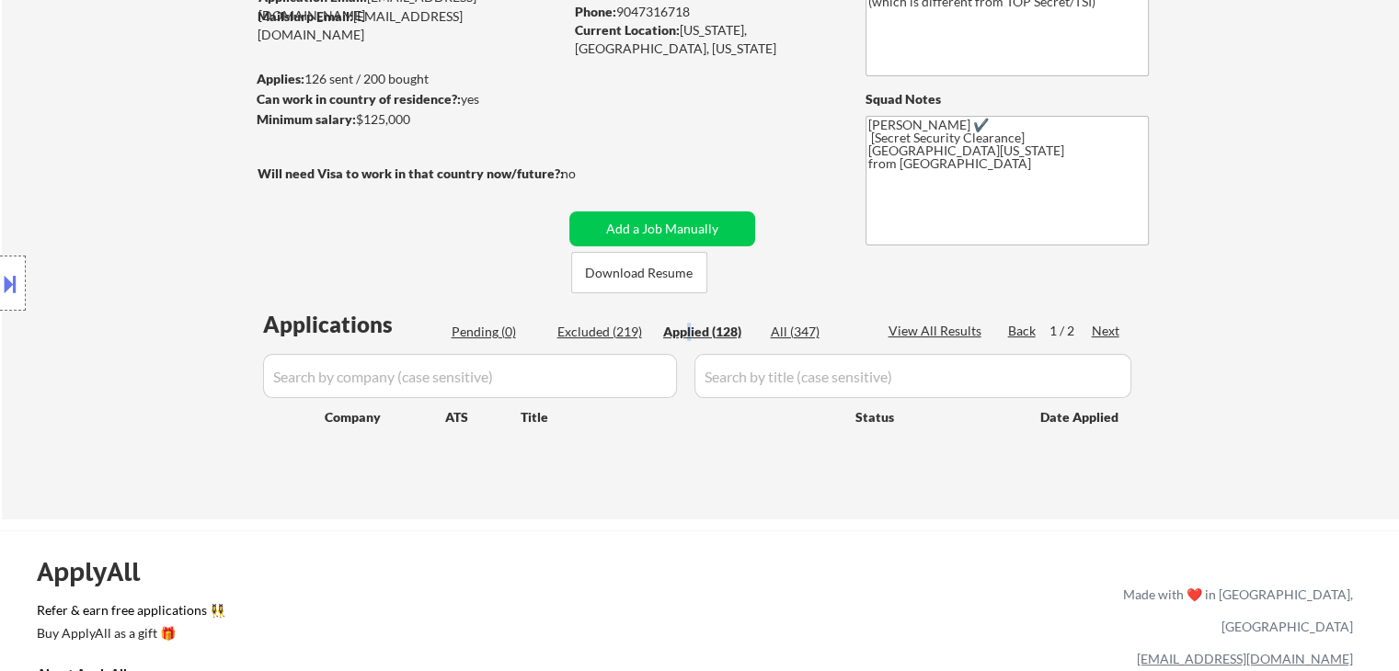
select select ""applied""
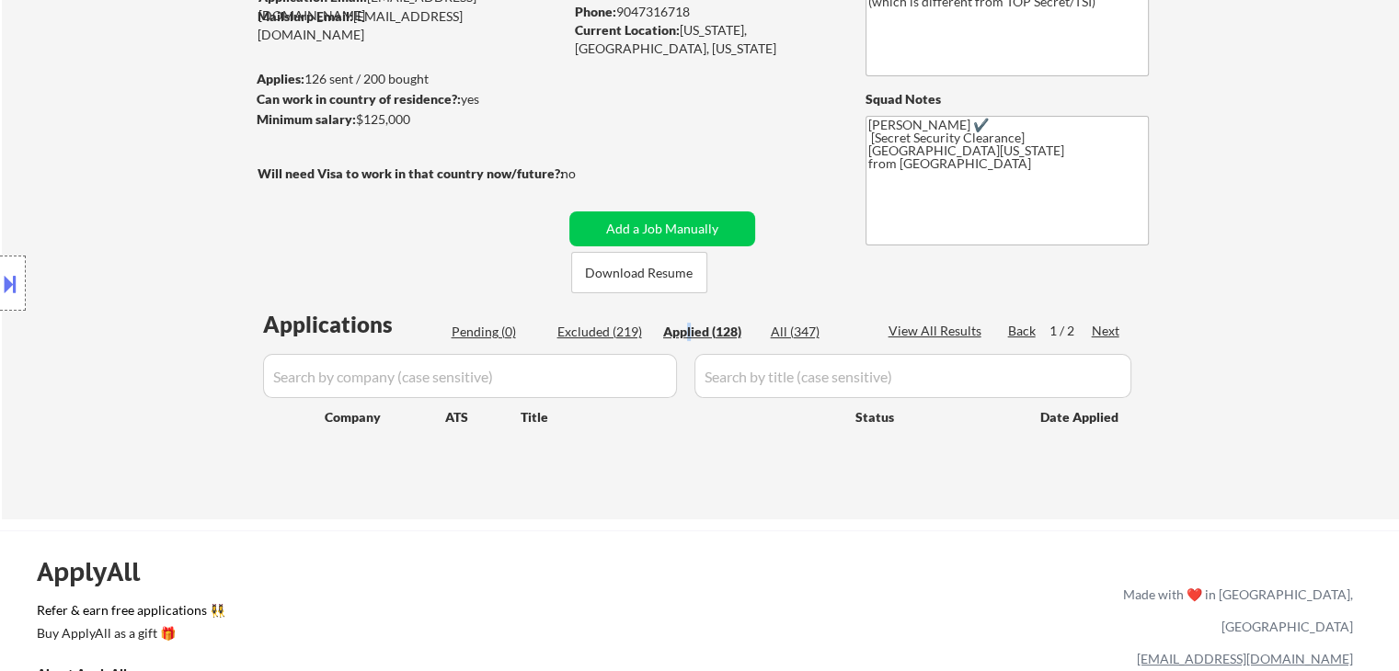
select select ""applied""
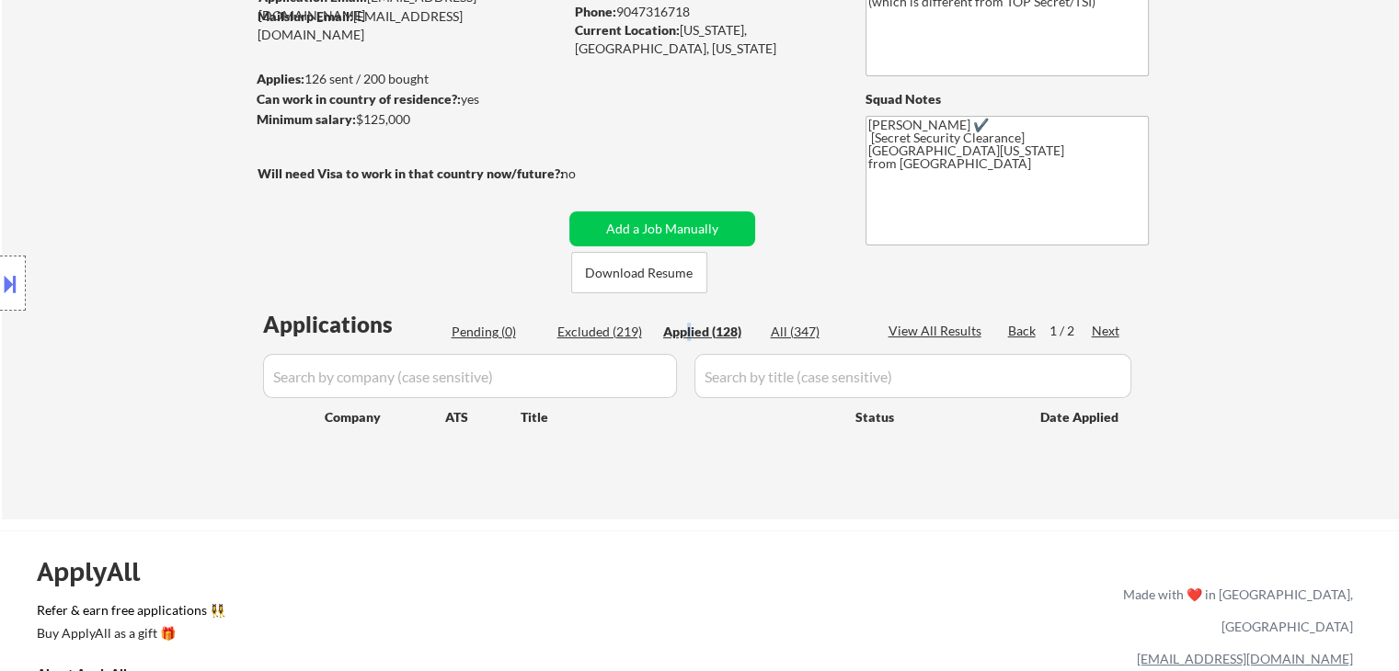
select select ""applied""
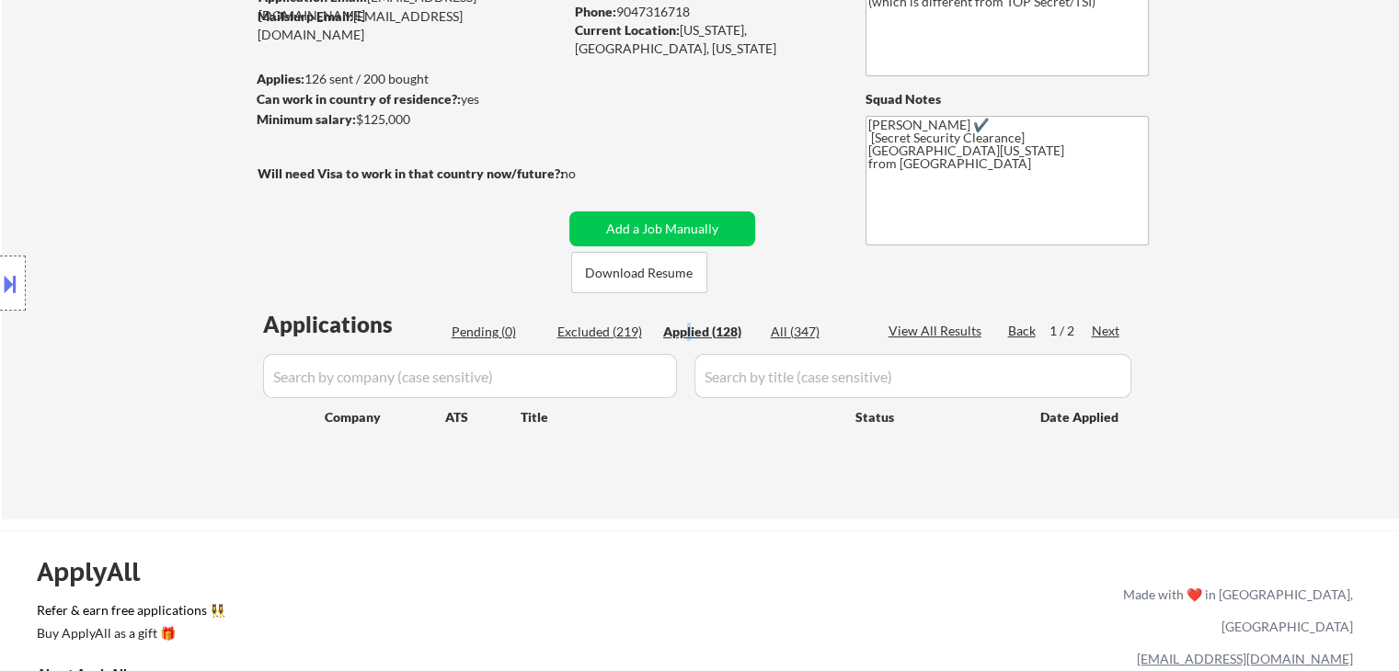
select select ""applied""
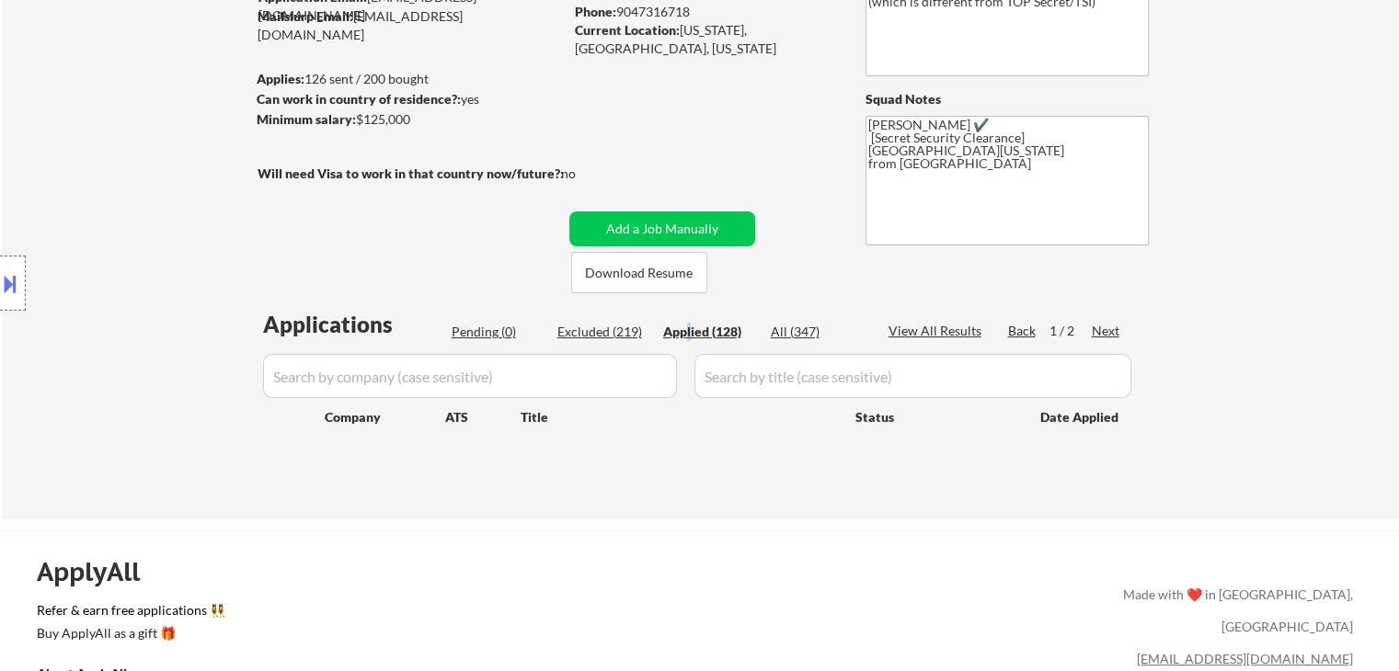
select select ""applied""
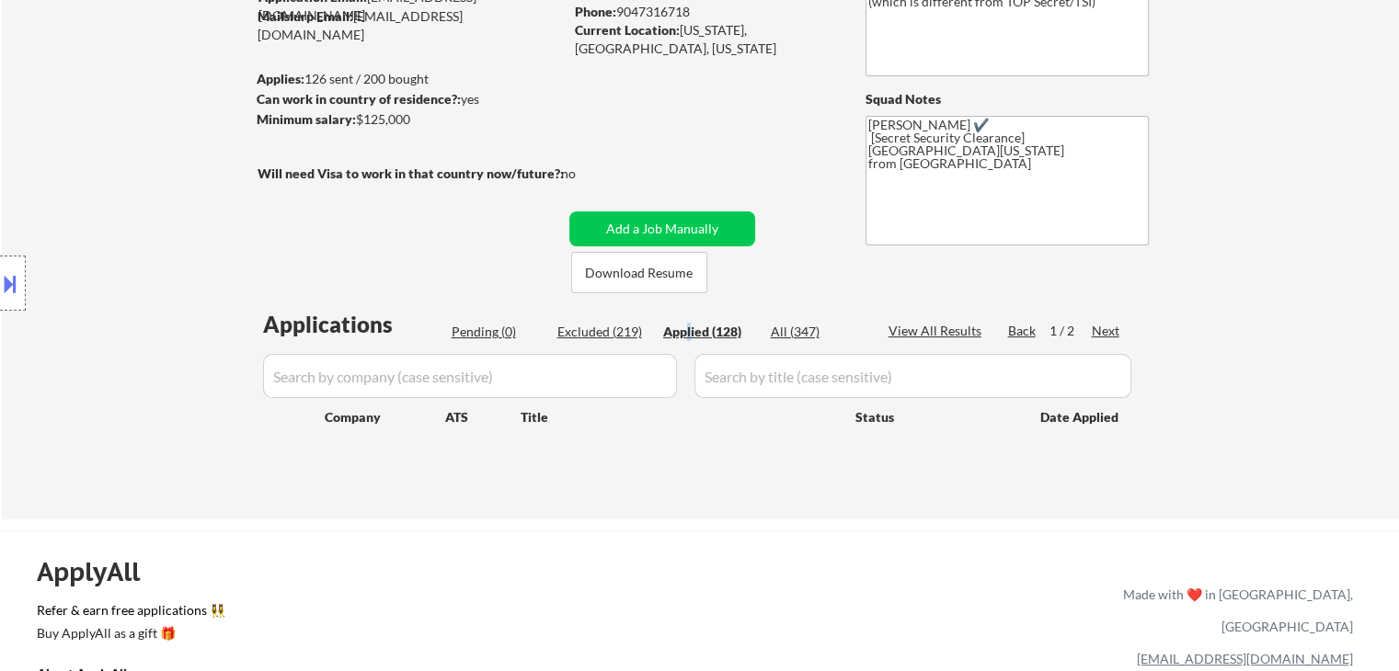
select select ""applied""
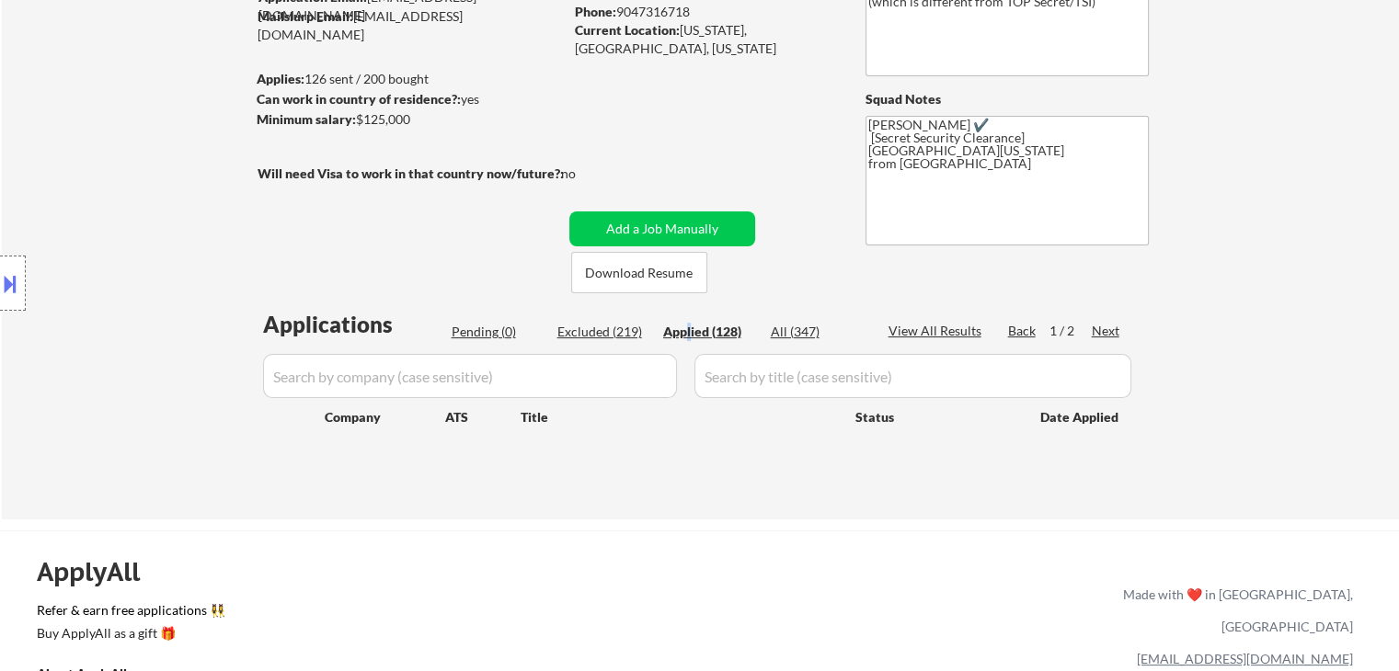
select select ""applied""
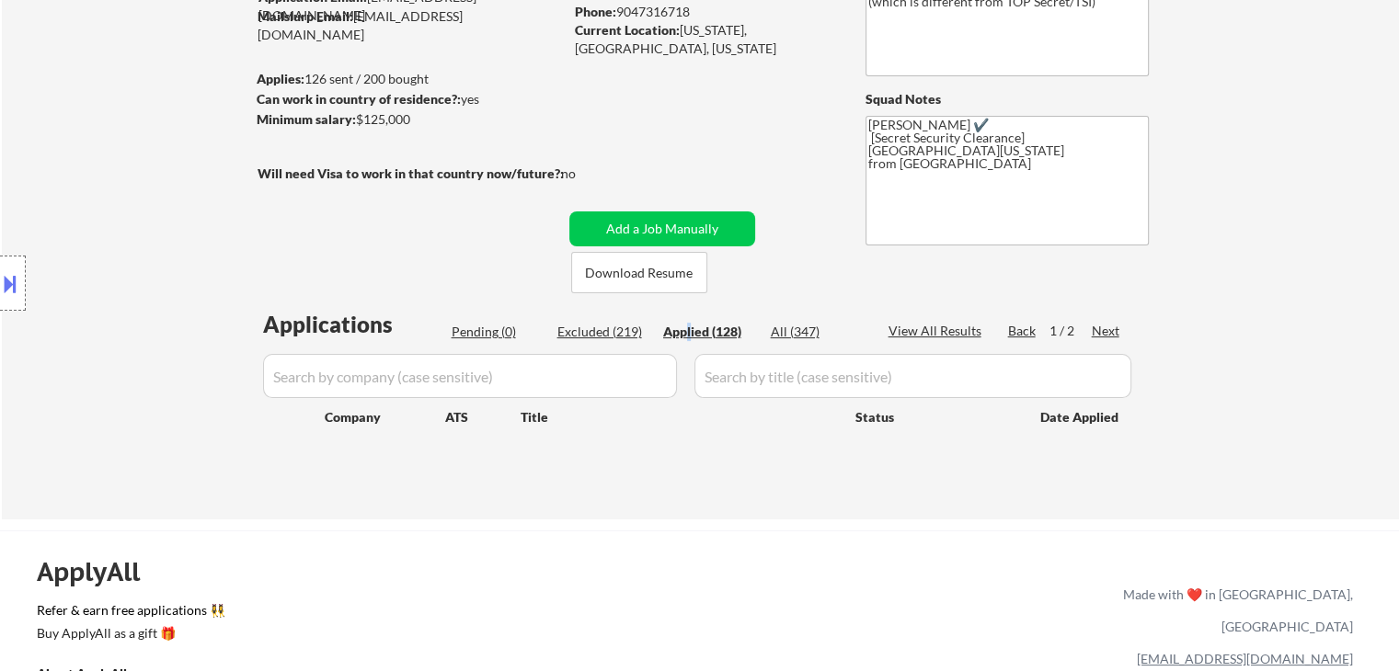
select select ""applied""
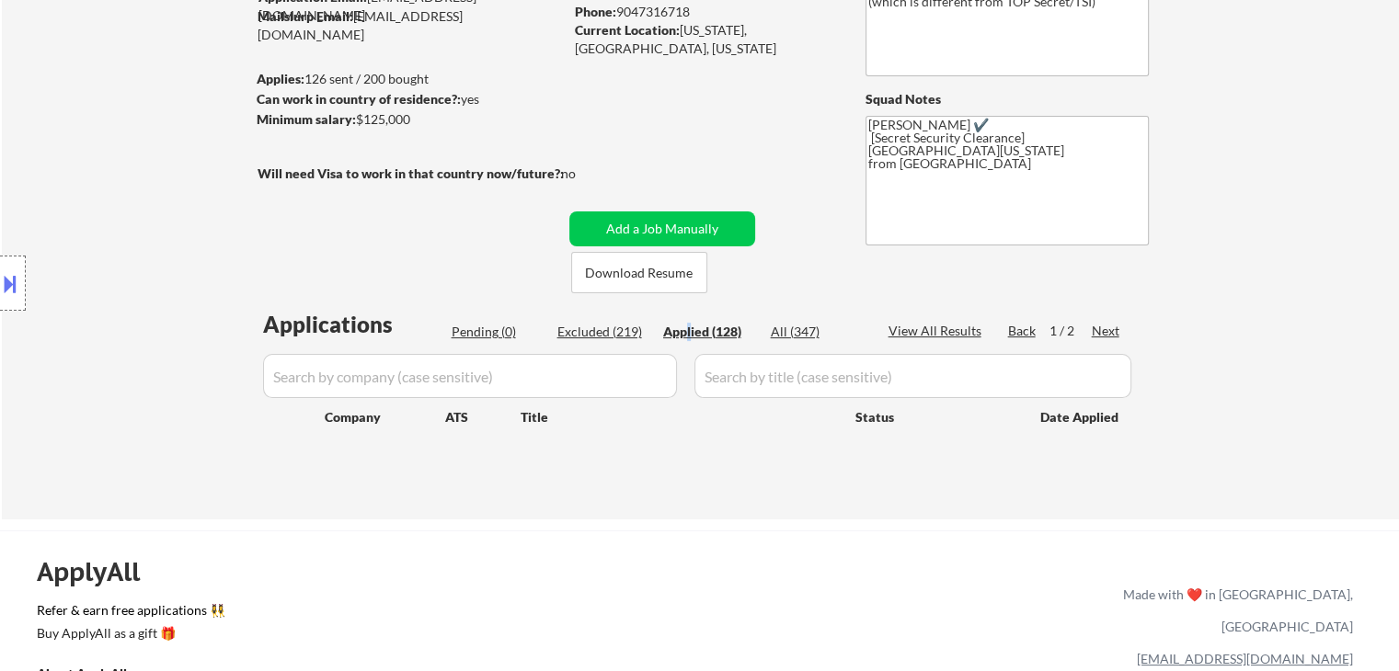
select select ""applied""
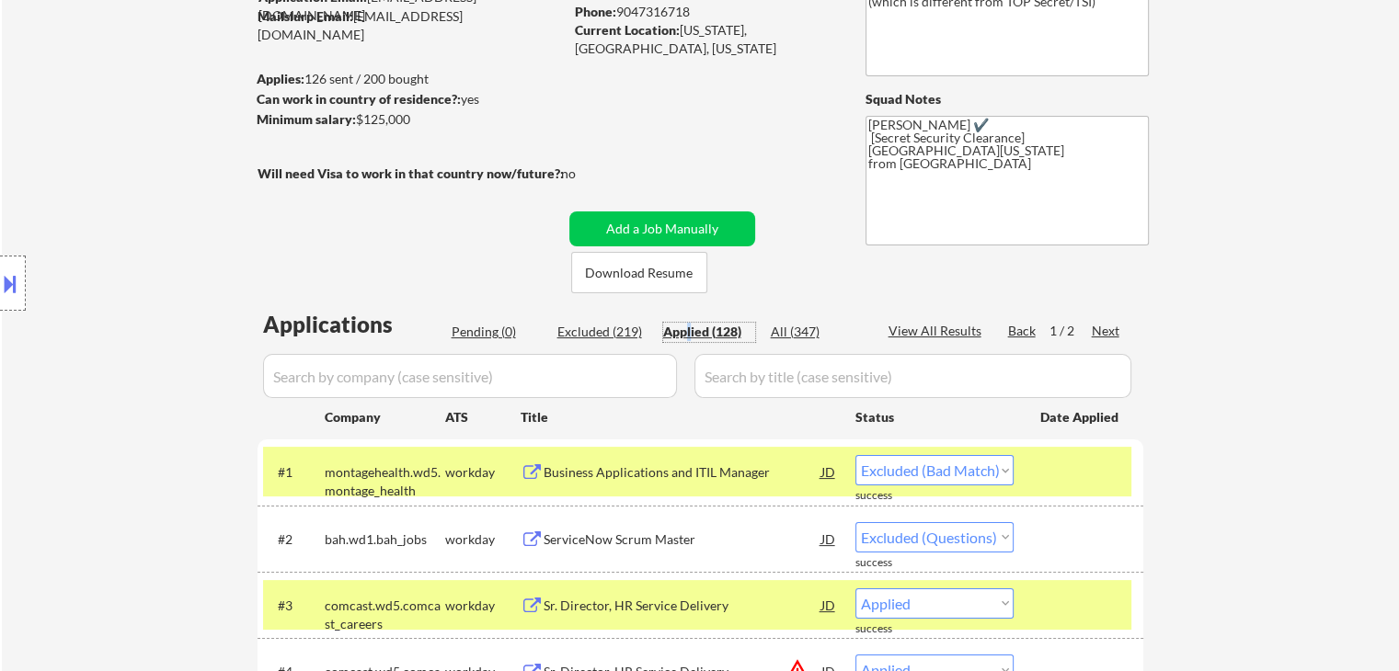
select select ""applied""
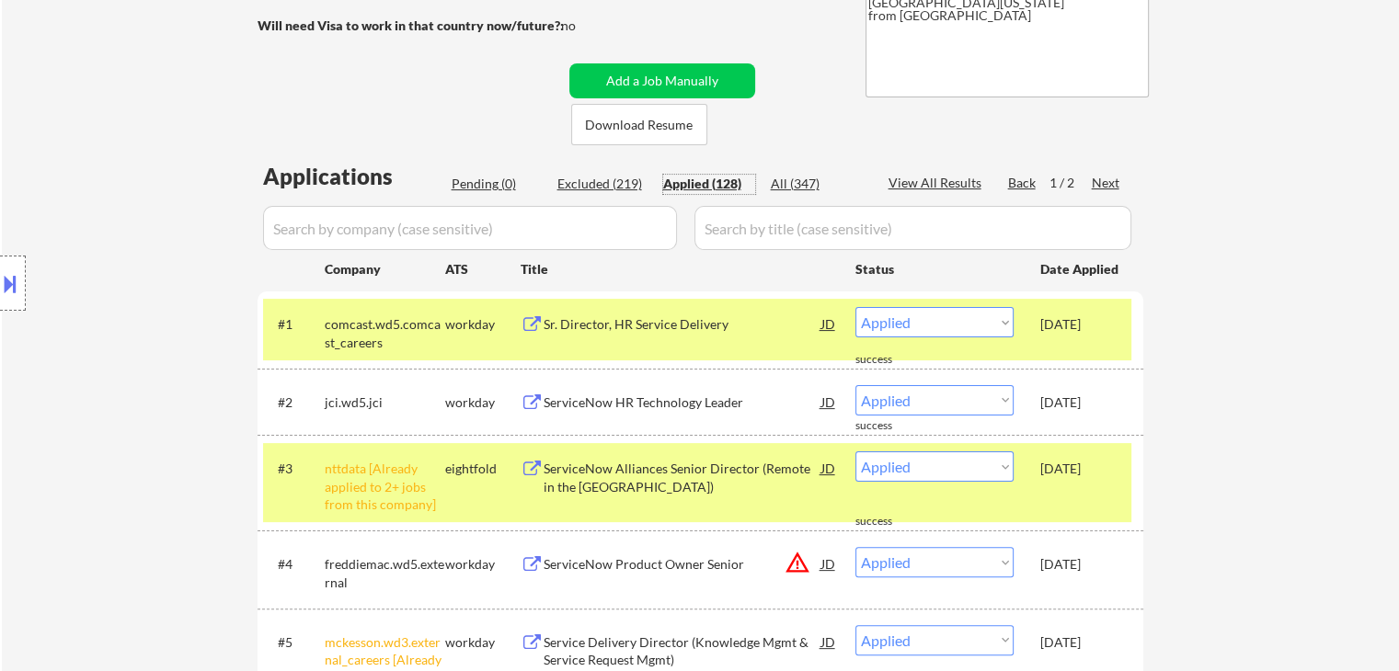
scroll to position [460, 0]
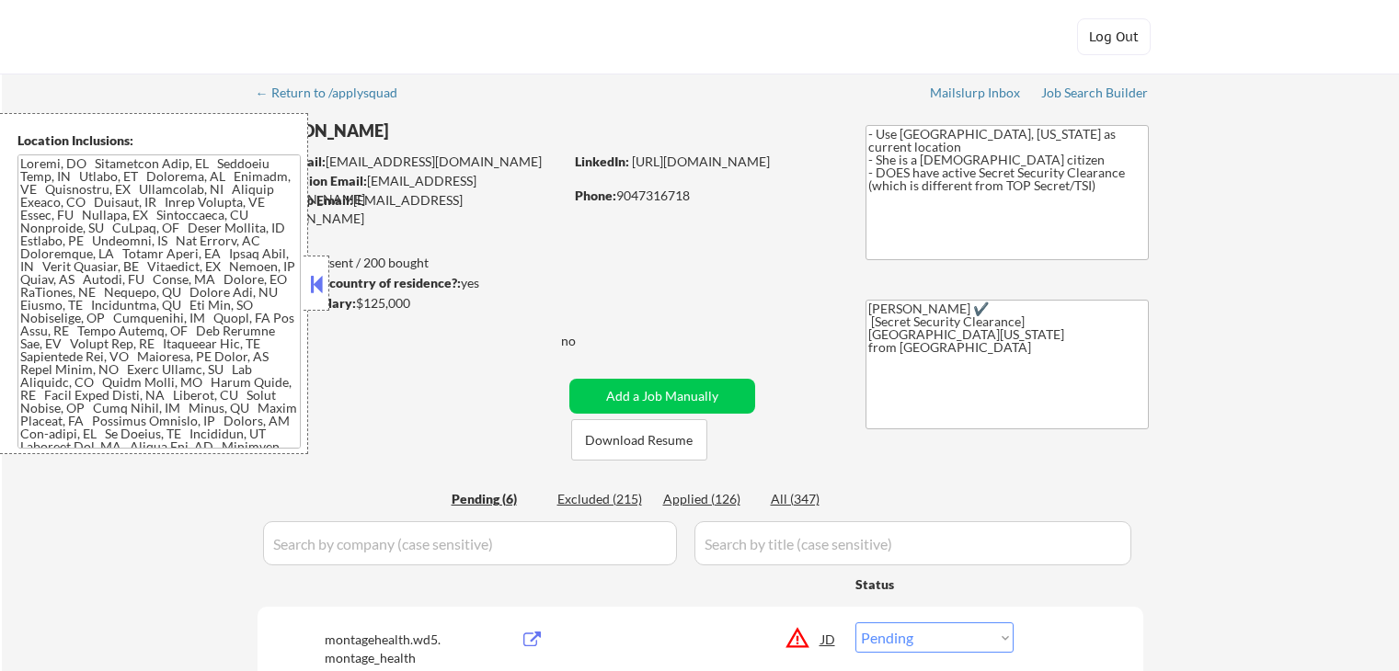
select select ""pending""
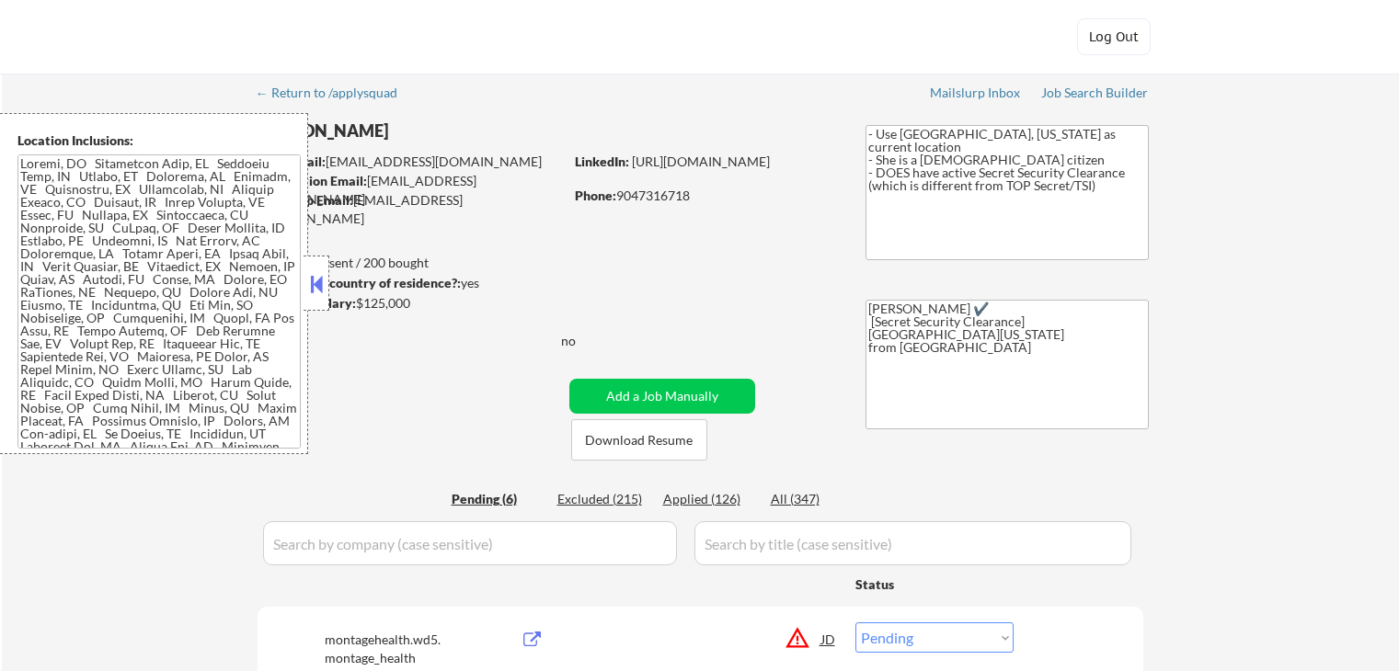
select select ""pending""
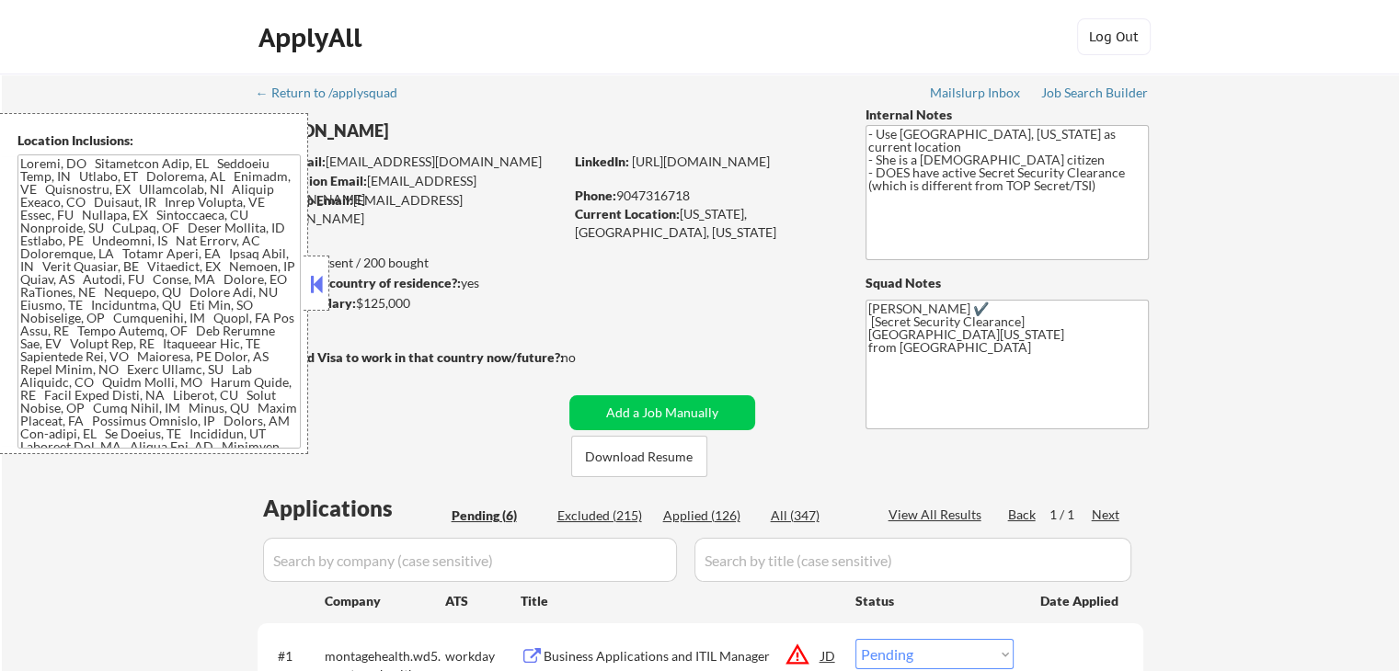
click at [312, 273] on button at bounding box center [316, 284] width 20 height 28
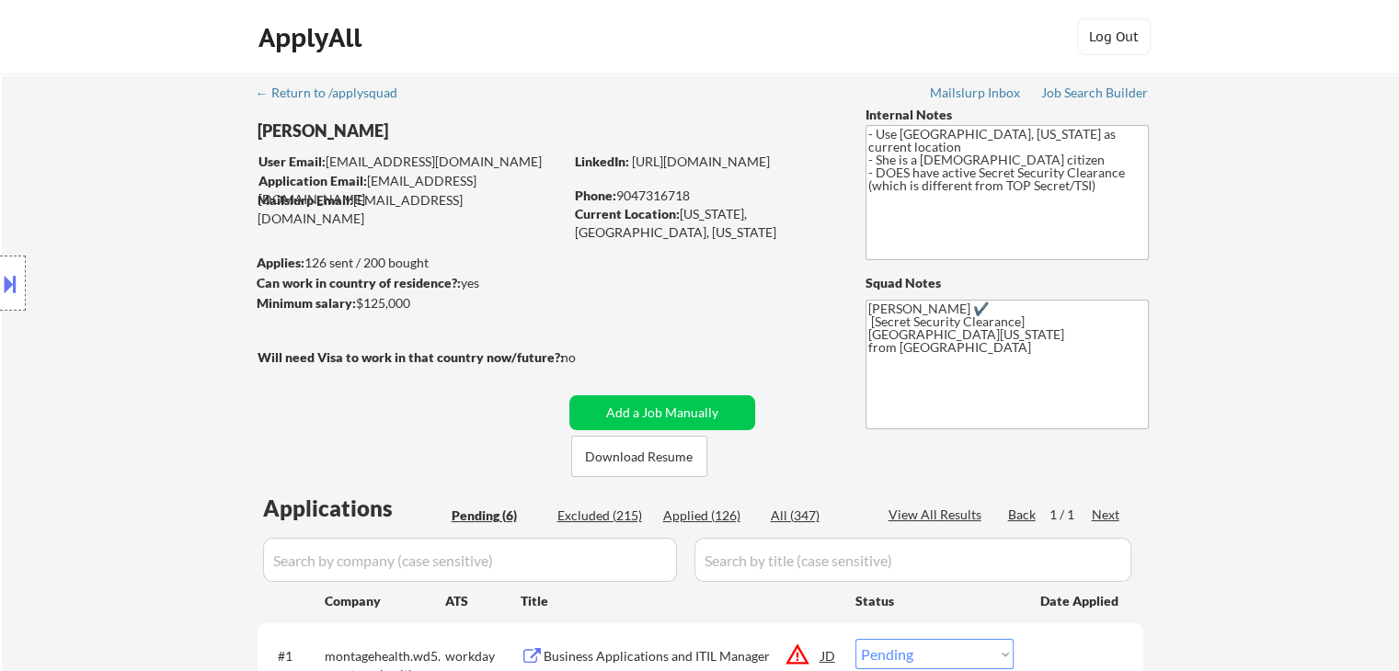
click at [364, 130] on div "[PERSON_NAME]" at bounding box center [446, 131] width 378 height 23
copy div "[PERSON_NAME]"
drag, startPoint x: 680, startPoint y: 213, endPoint x: 797, endPoint y: 222, distance: 117.1
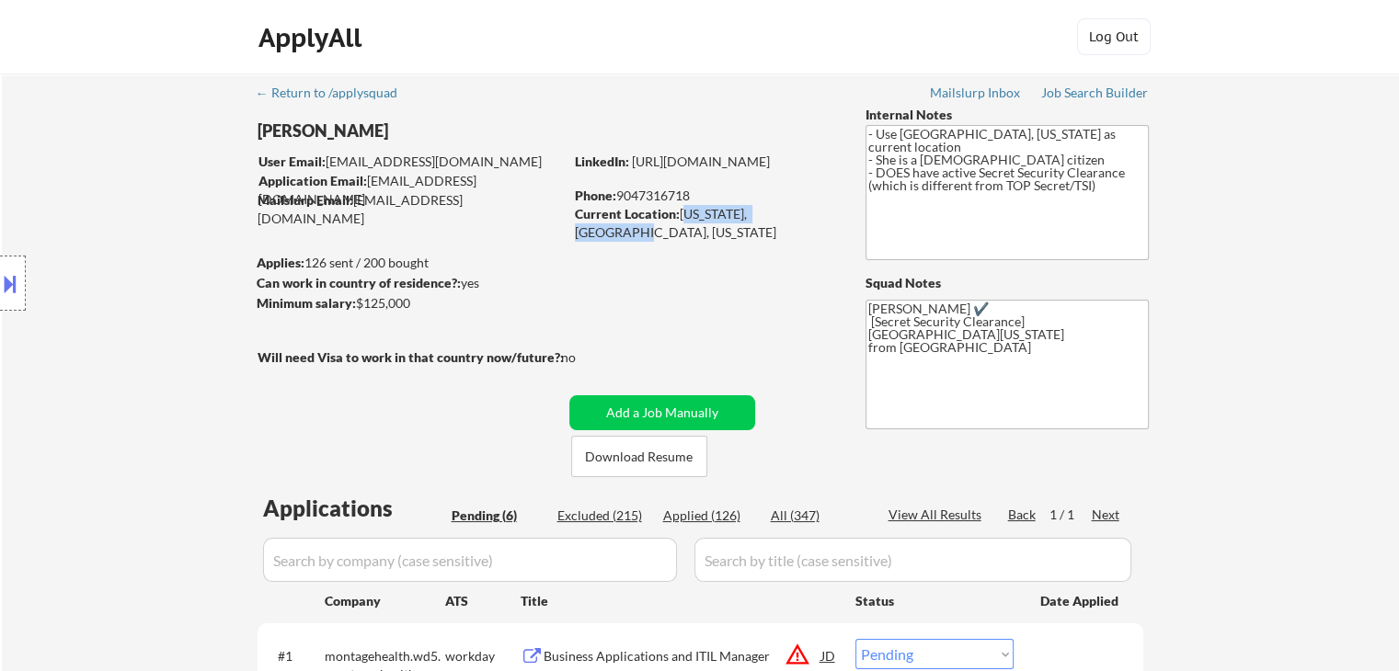
click at [797, 222] on div "Current Location: Florida, United States, Florida" at bounding box center [705, 223] width 260 height 36
copy div "Florida, United State"
click at [18, 288] on button at bounding box center [10, 283] width 20 height 30
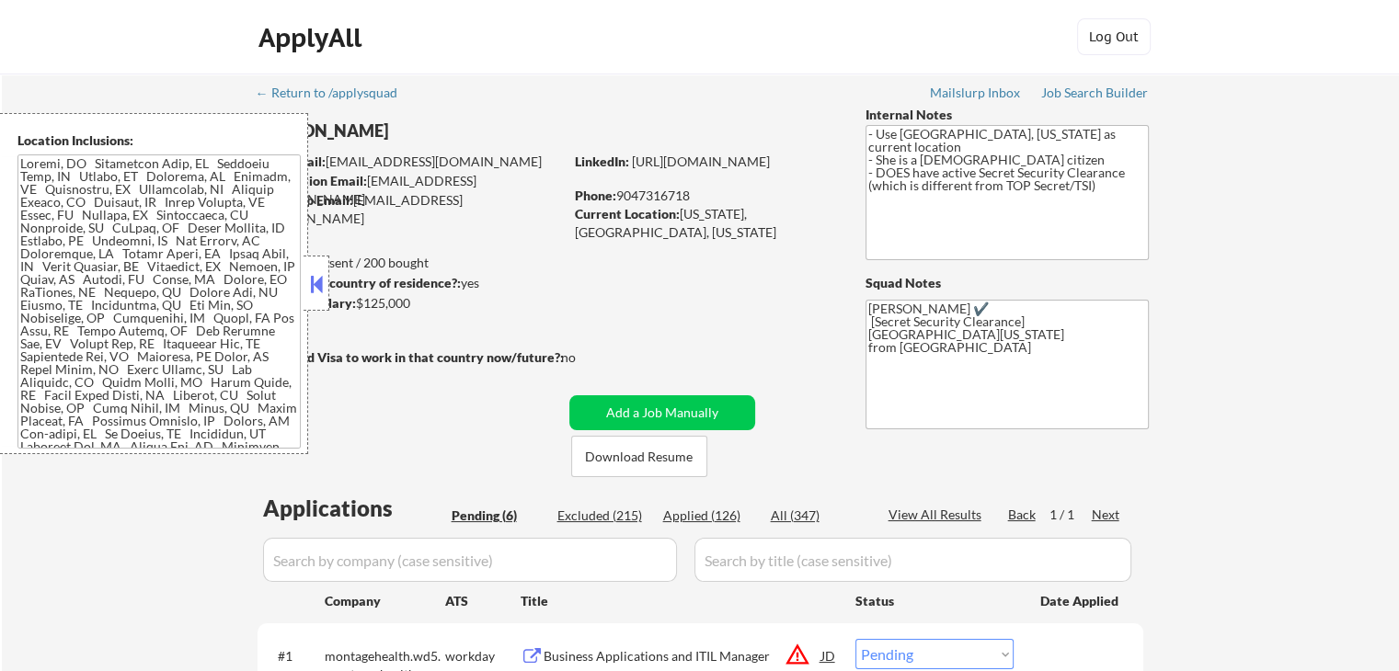
click at [146, 262] on textarea at bounding box center [158, 301] width 283 height 294
select select ""pending""
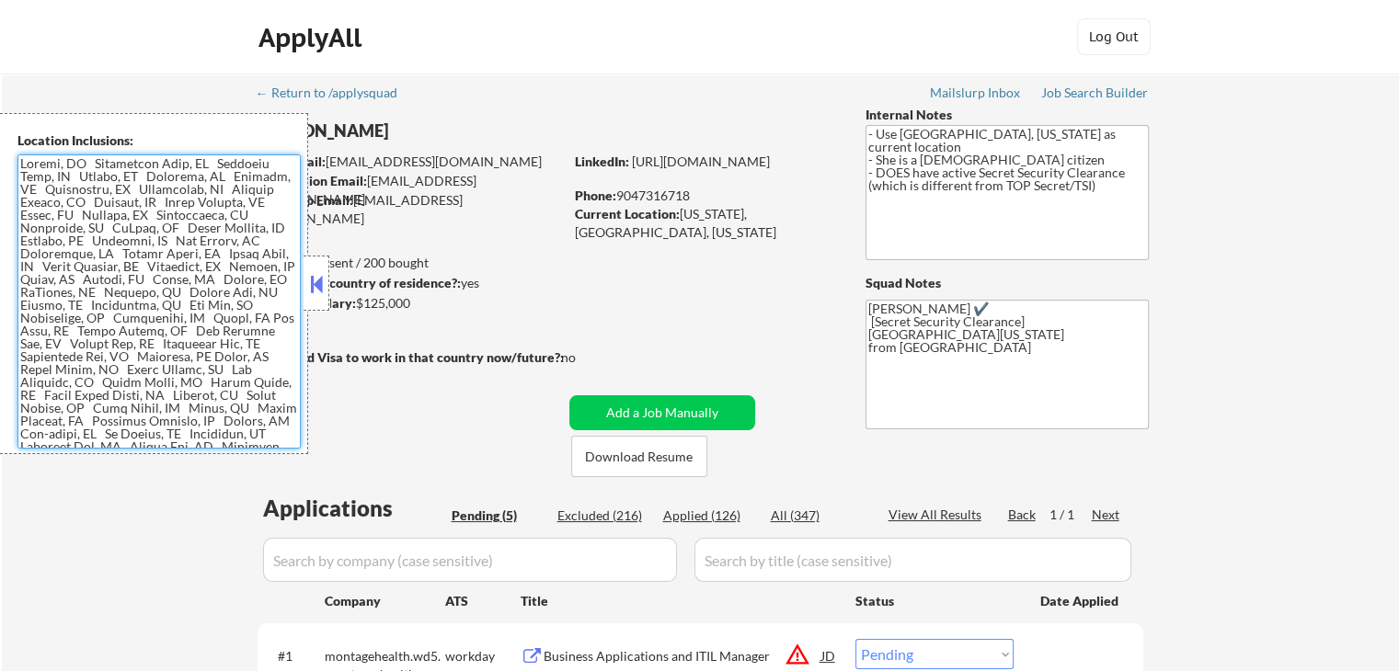
click at [327, 275] on div at bounding box center [316, 283] width 26 height 55
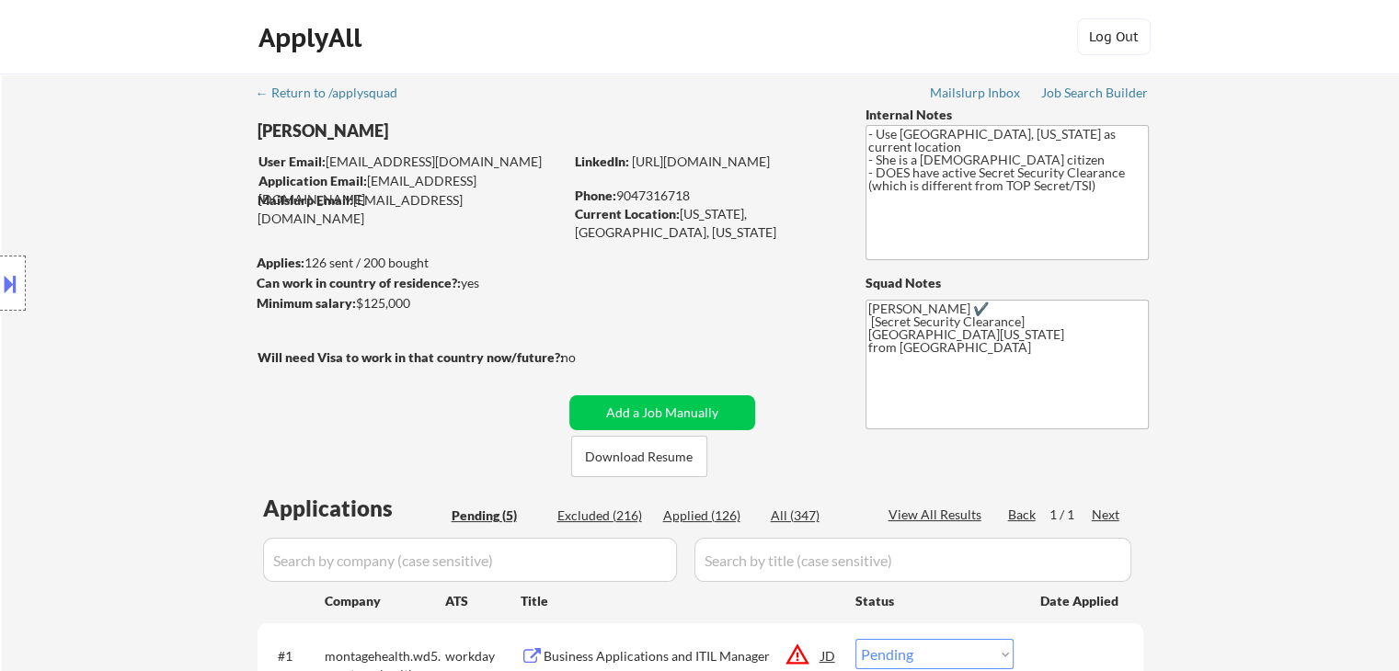
click at [714, 520] on div "Applied (126)" at bounding box center [709, 516] width 92 height 18
select select ""applied""
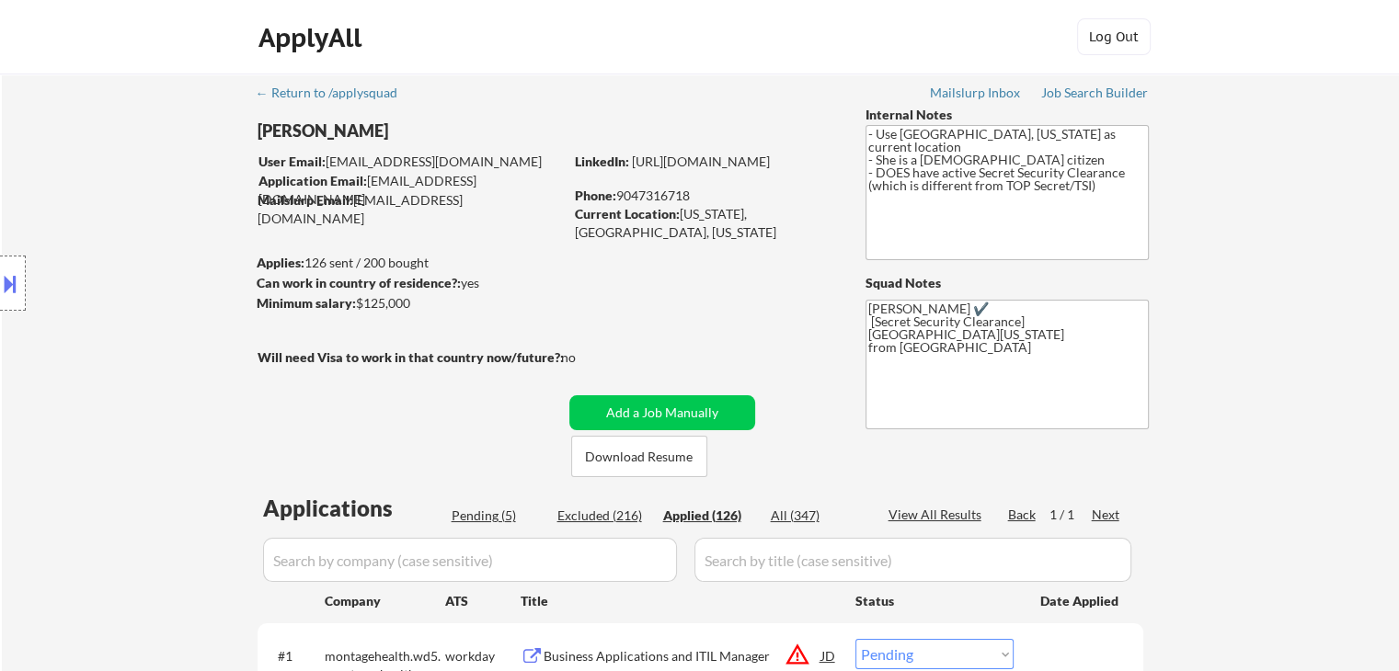
select select ""applied""
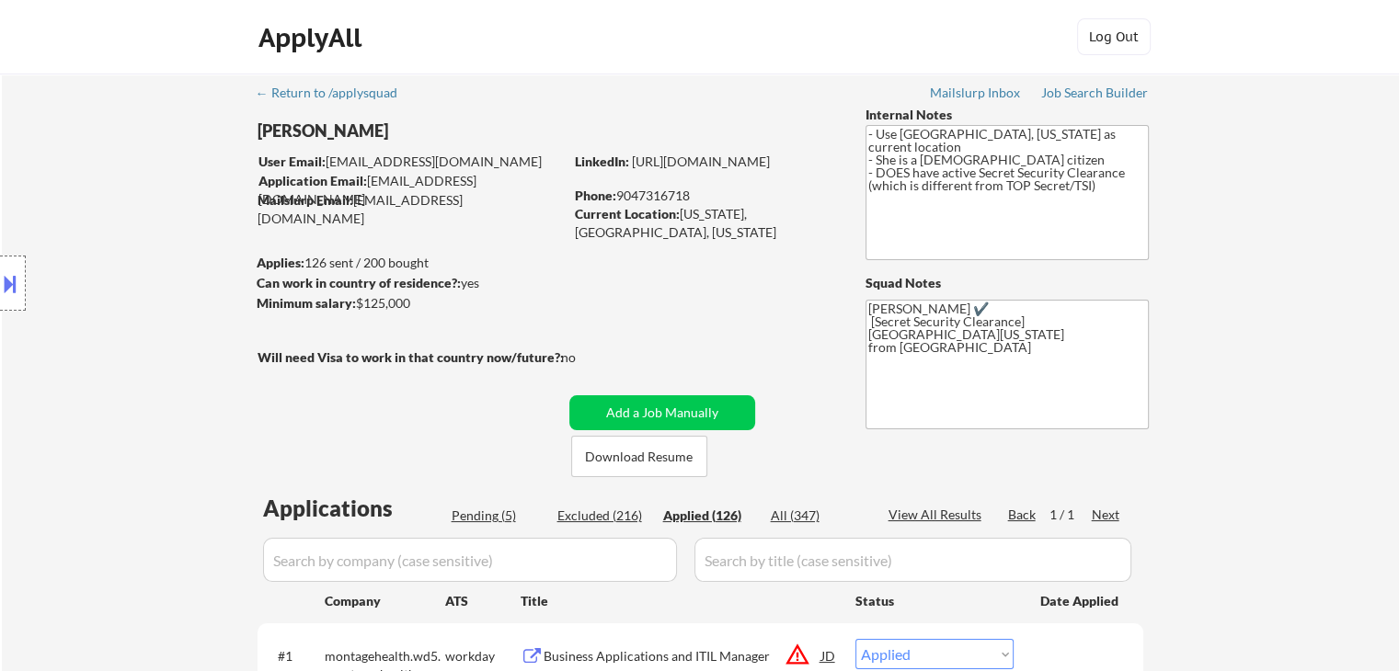
select select ""applied""
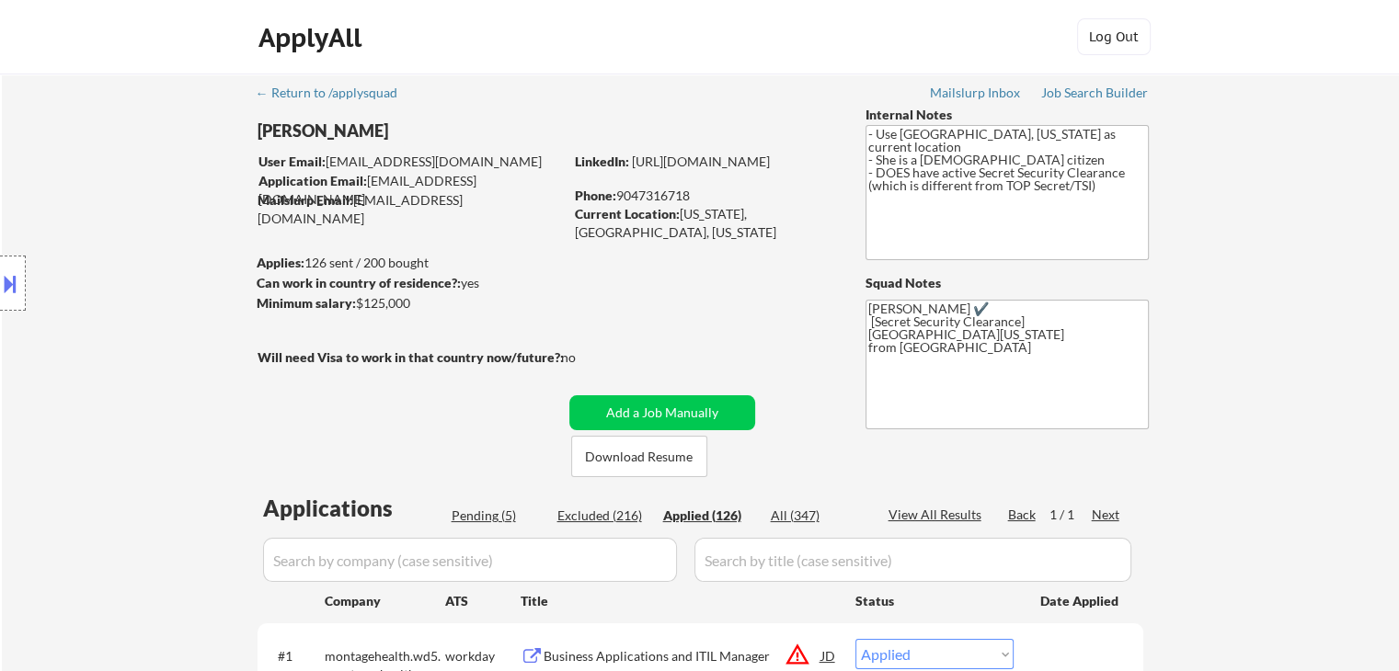
select select ""applied""
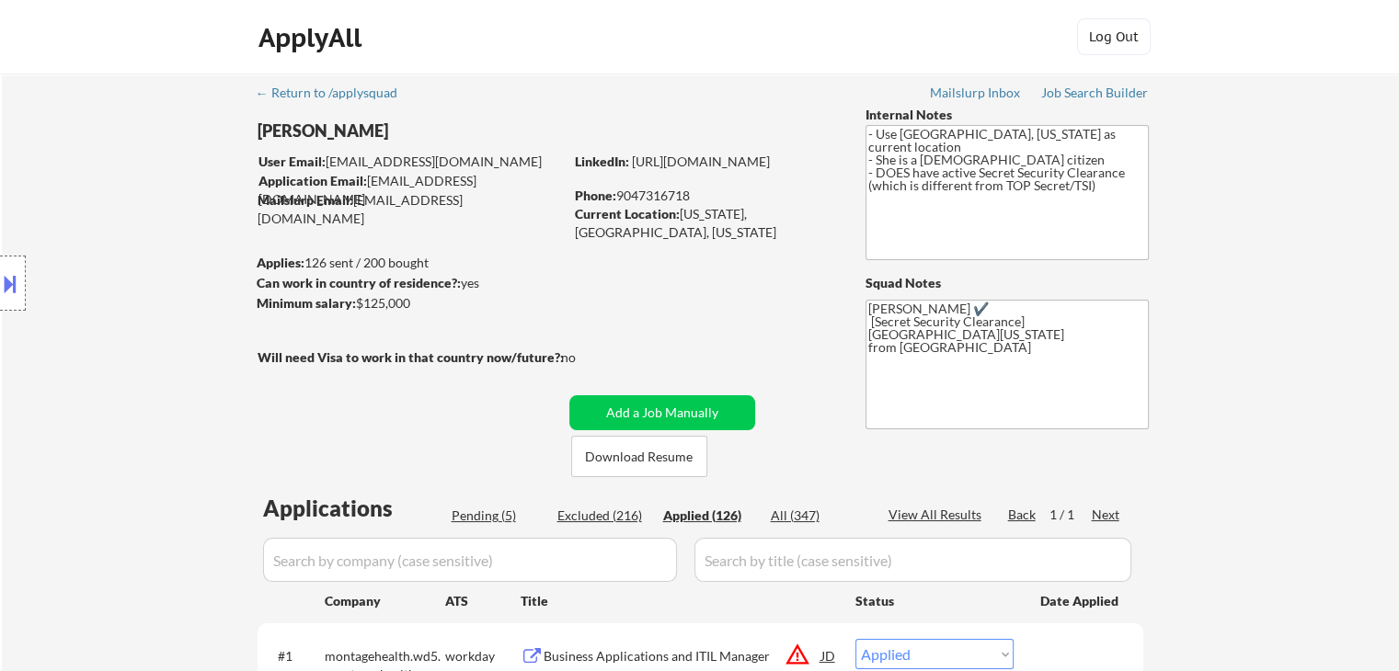
select select ""applied""
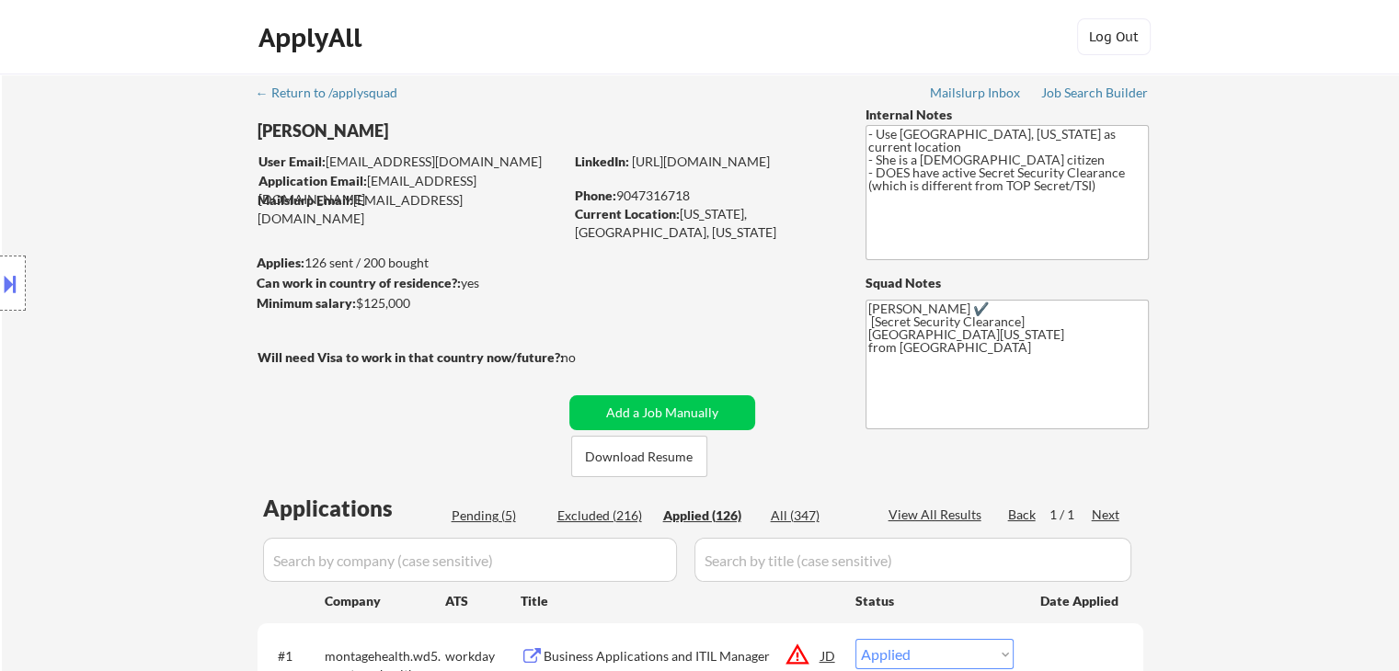
select select ""applied""
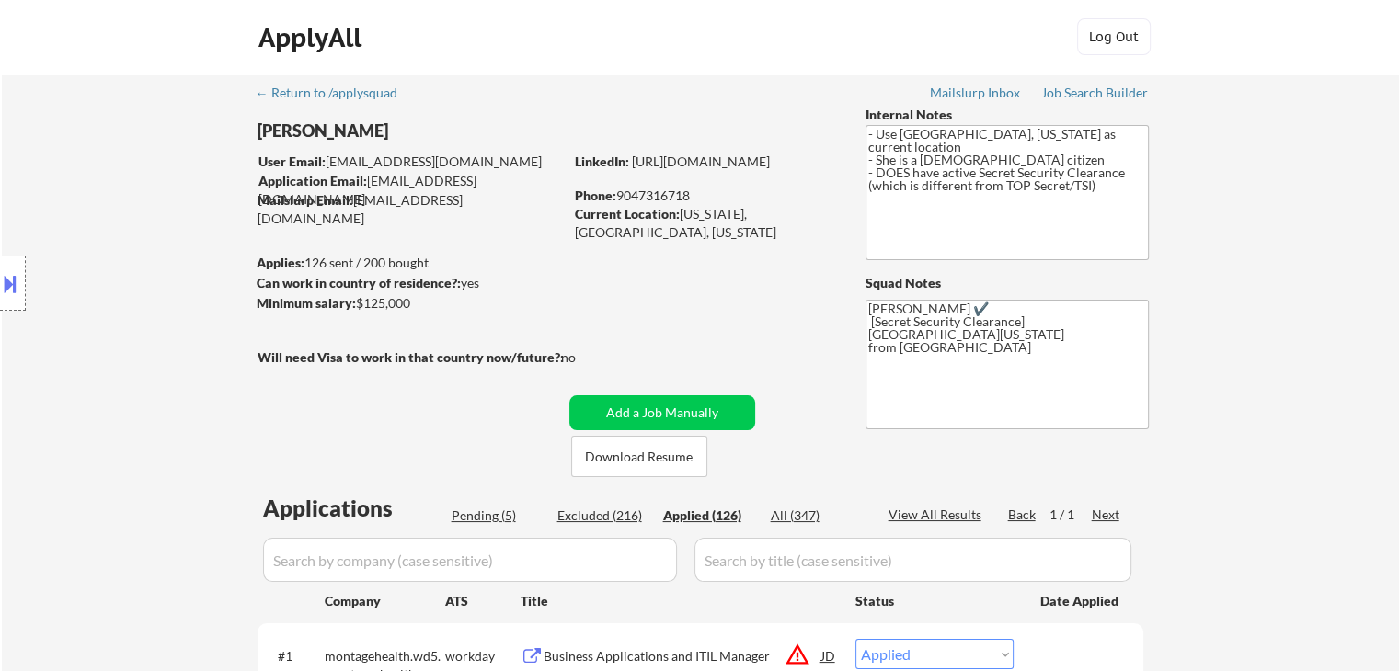
select select ""applied""
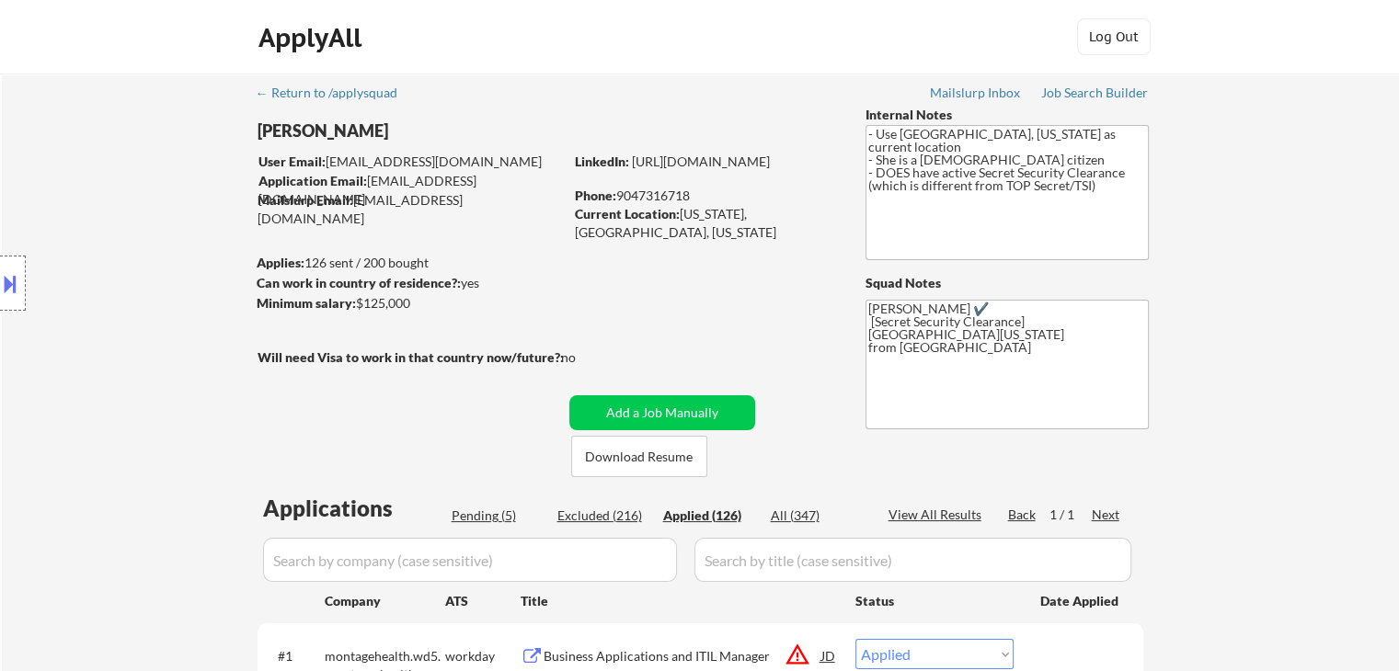
select select ""applied""
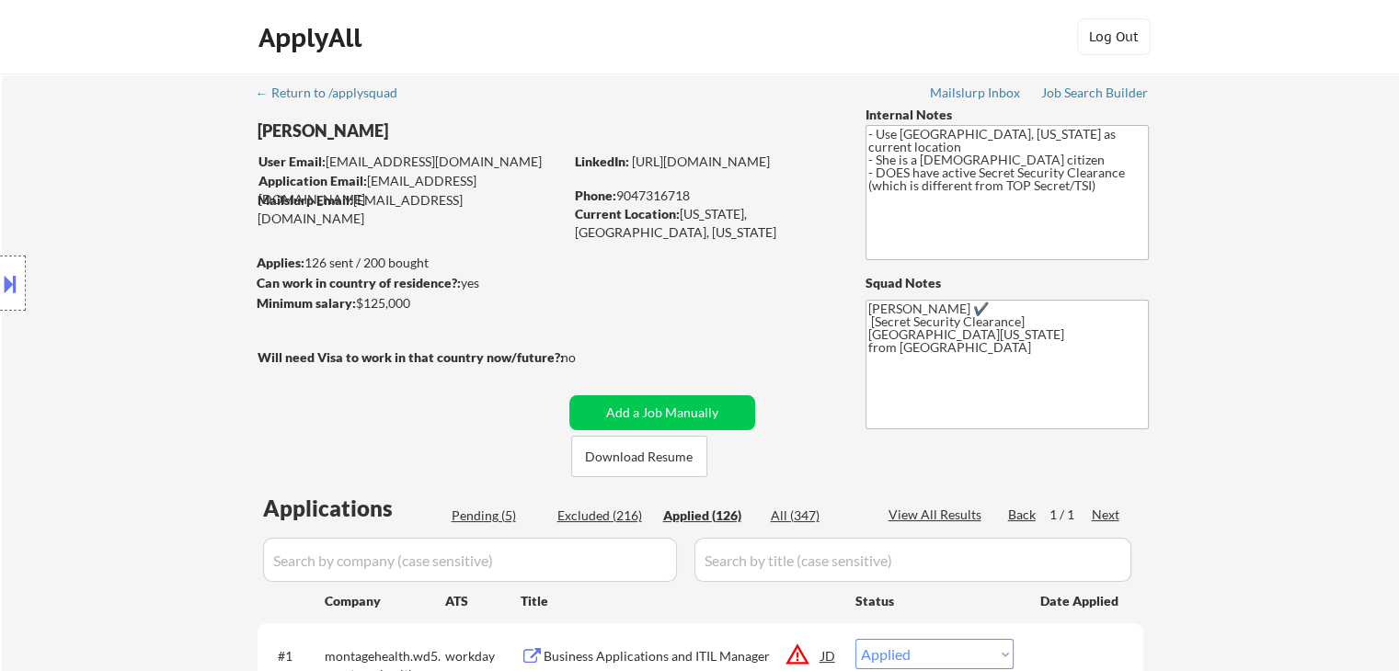
select select ""applied""
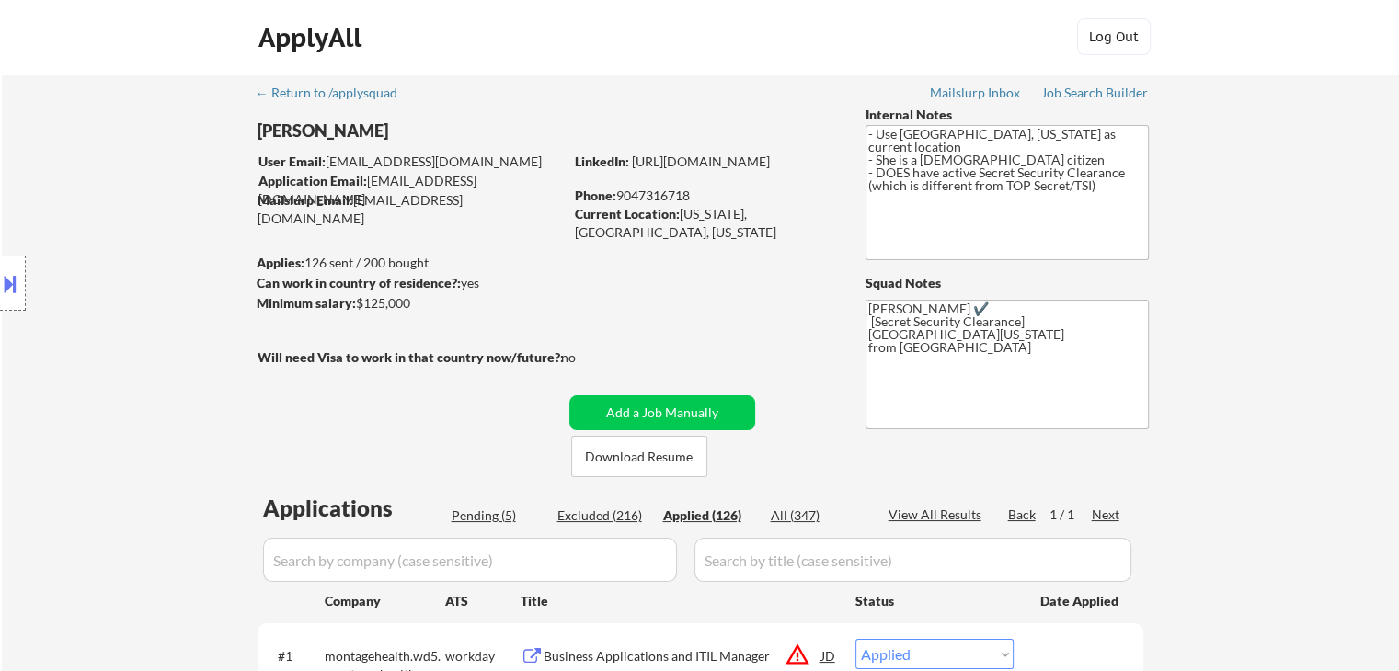
select select ""applied""
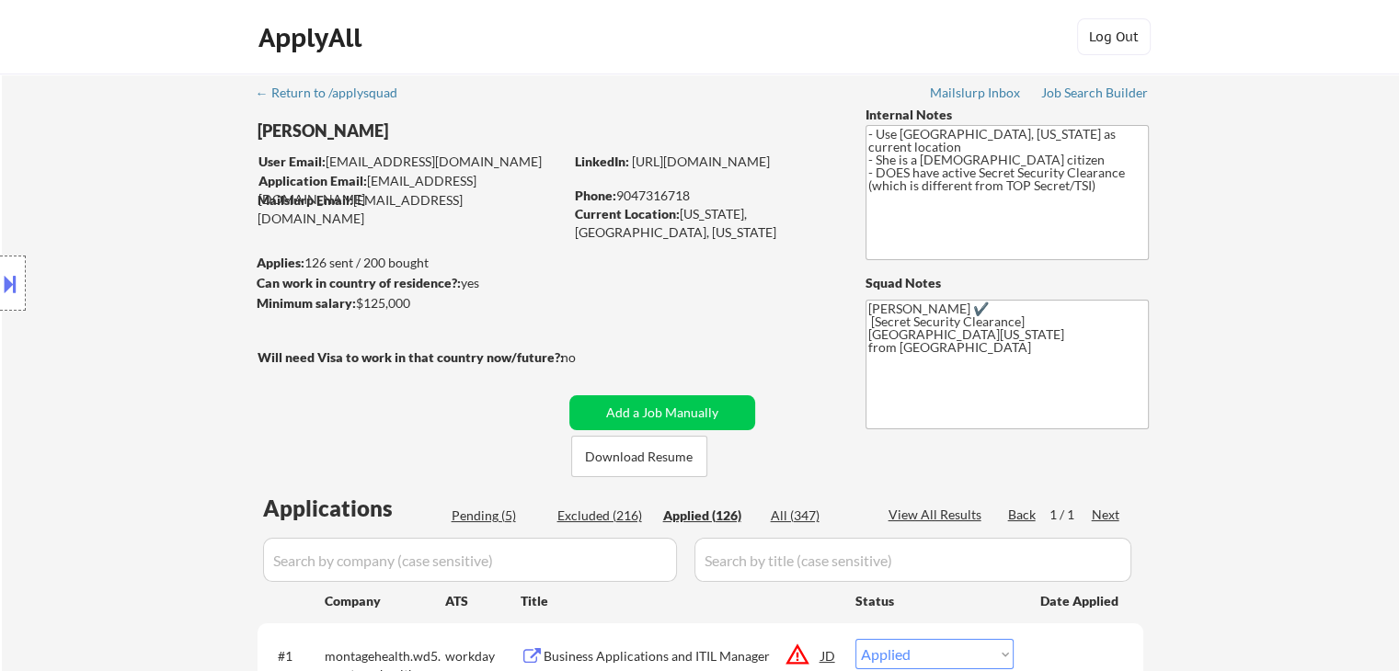
select select ""applied""
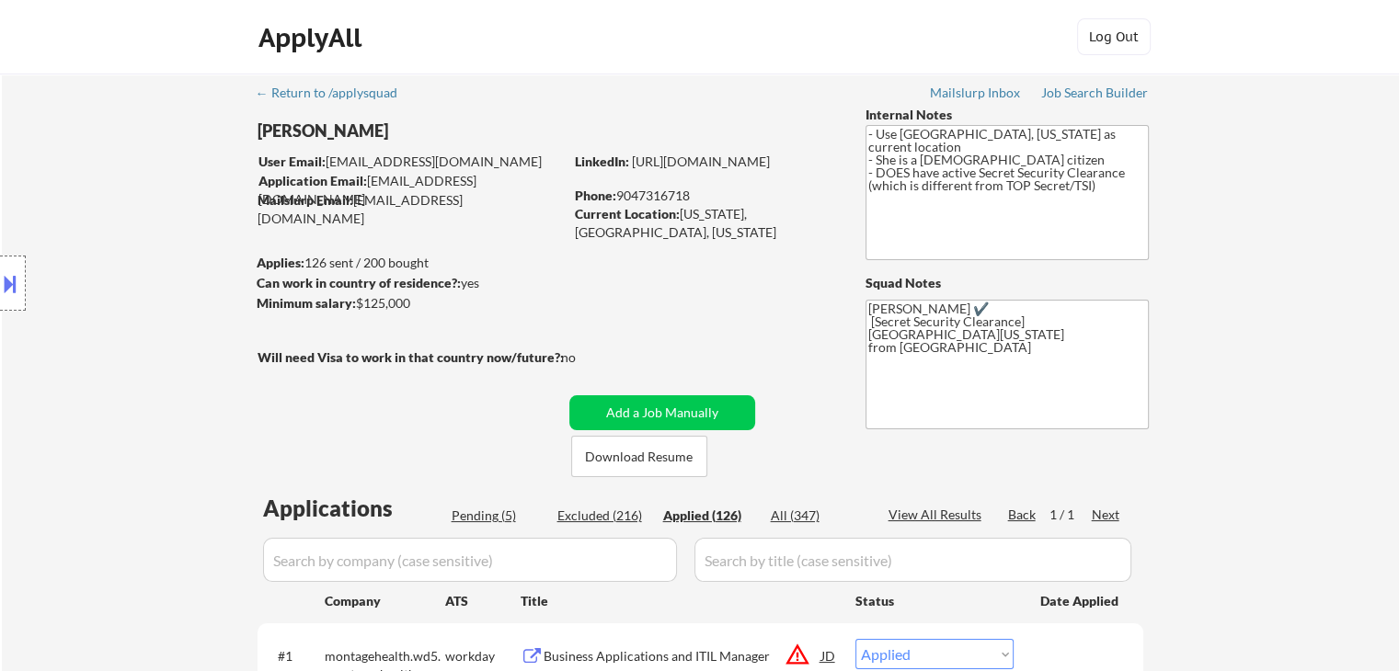
select select ""applied""
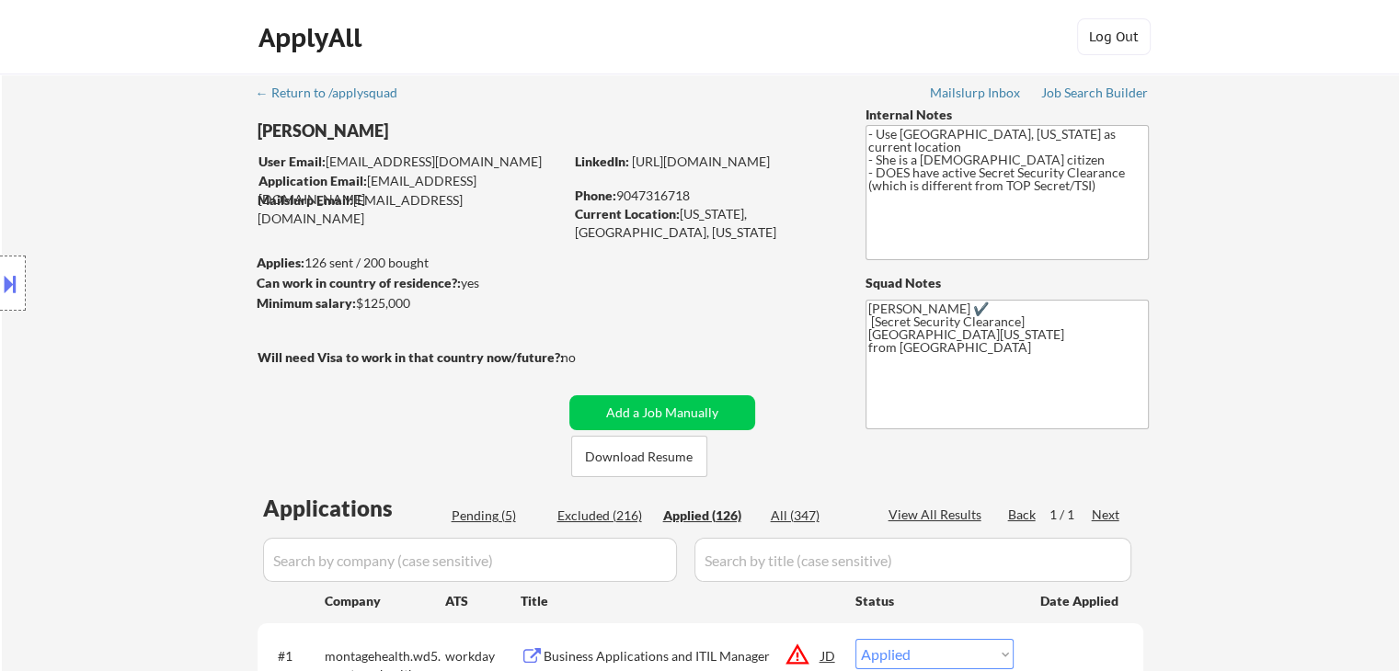
select select ""applied""
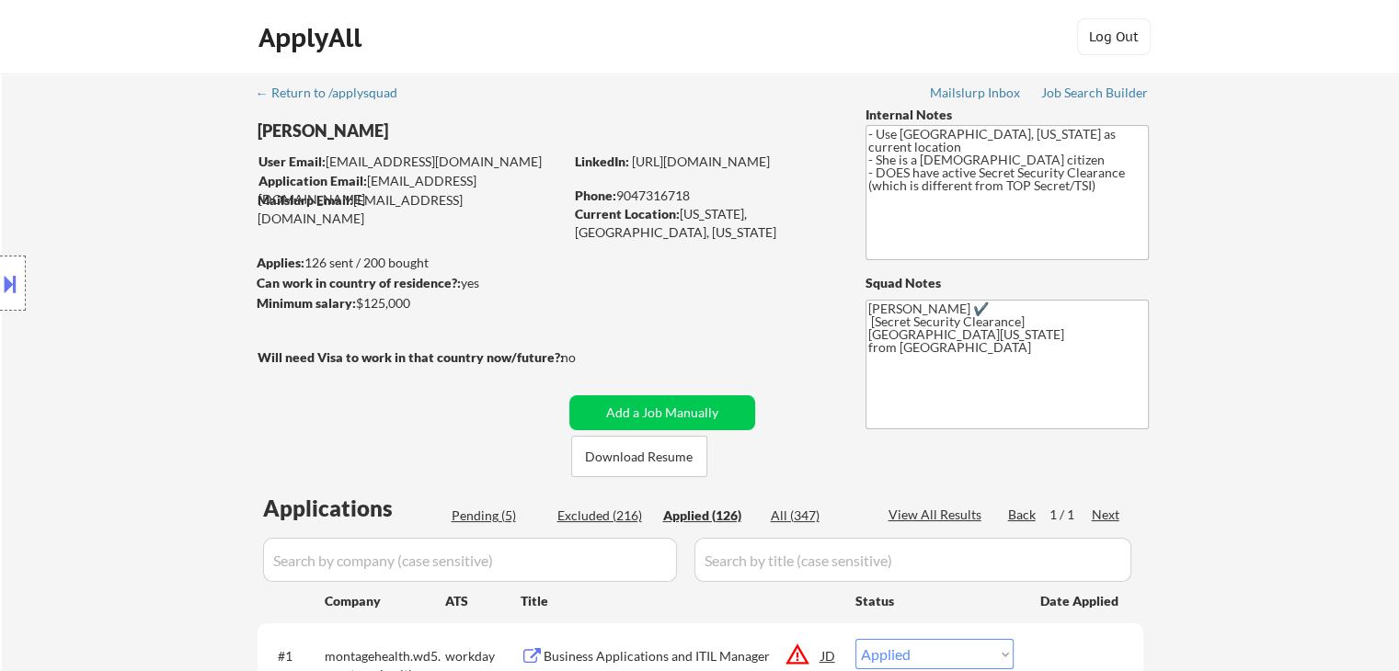
select select ""applied""
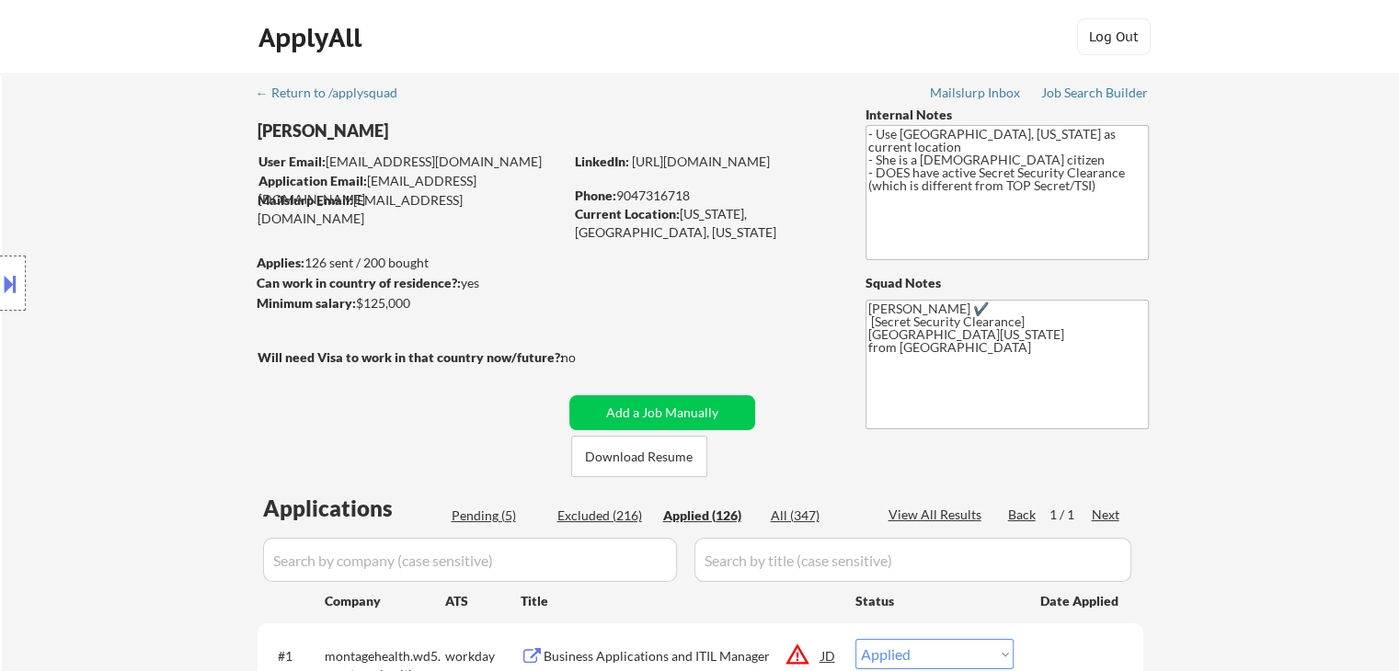
select select ""applied""
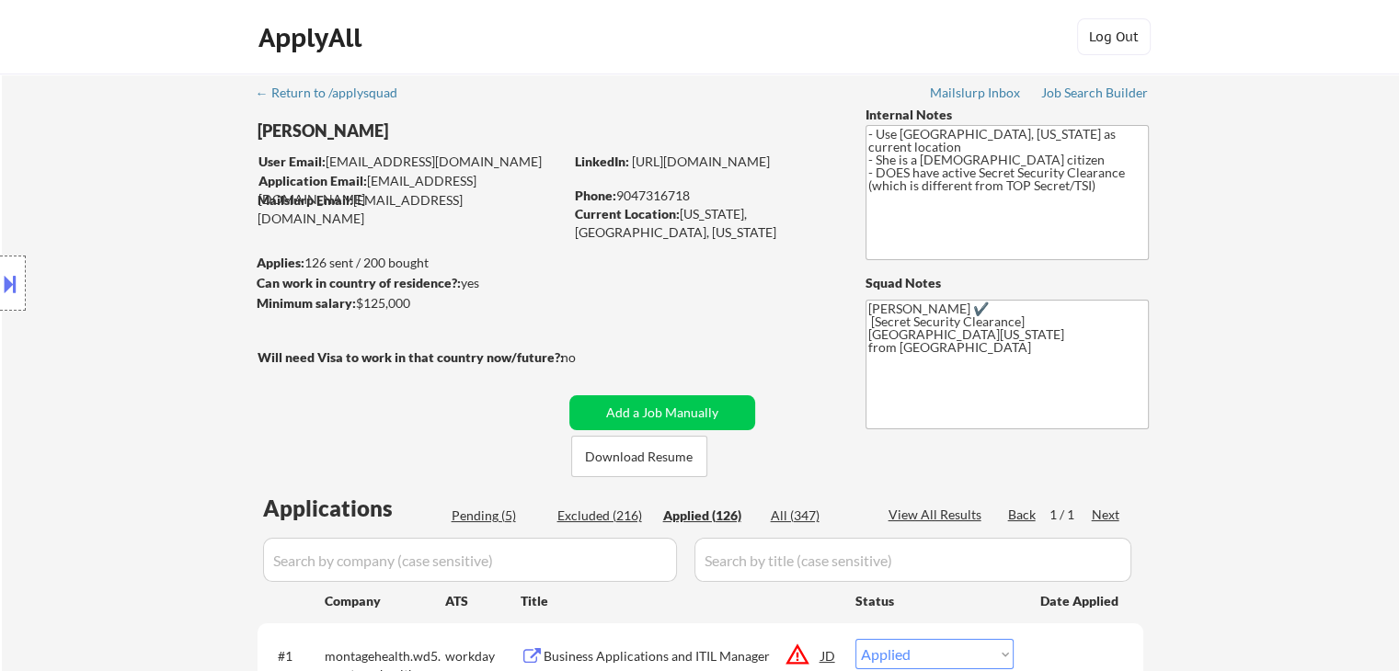
select select ""applied""
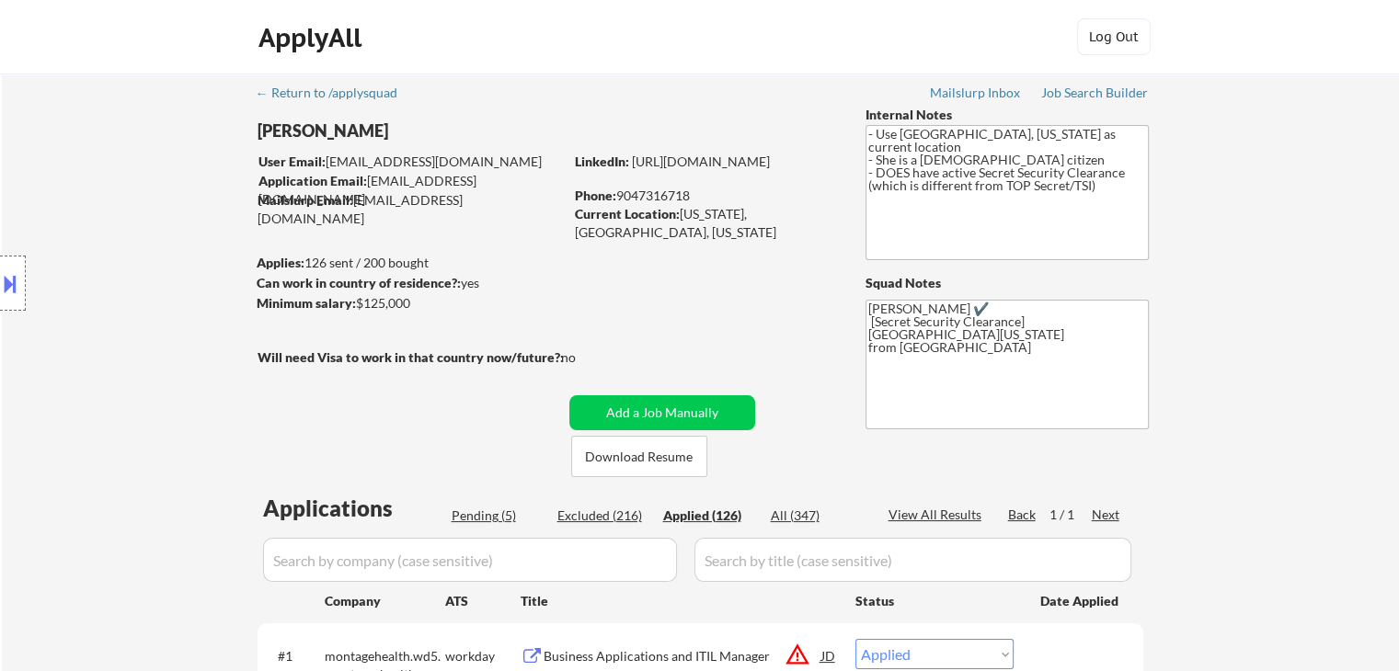
select select ""applied""
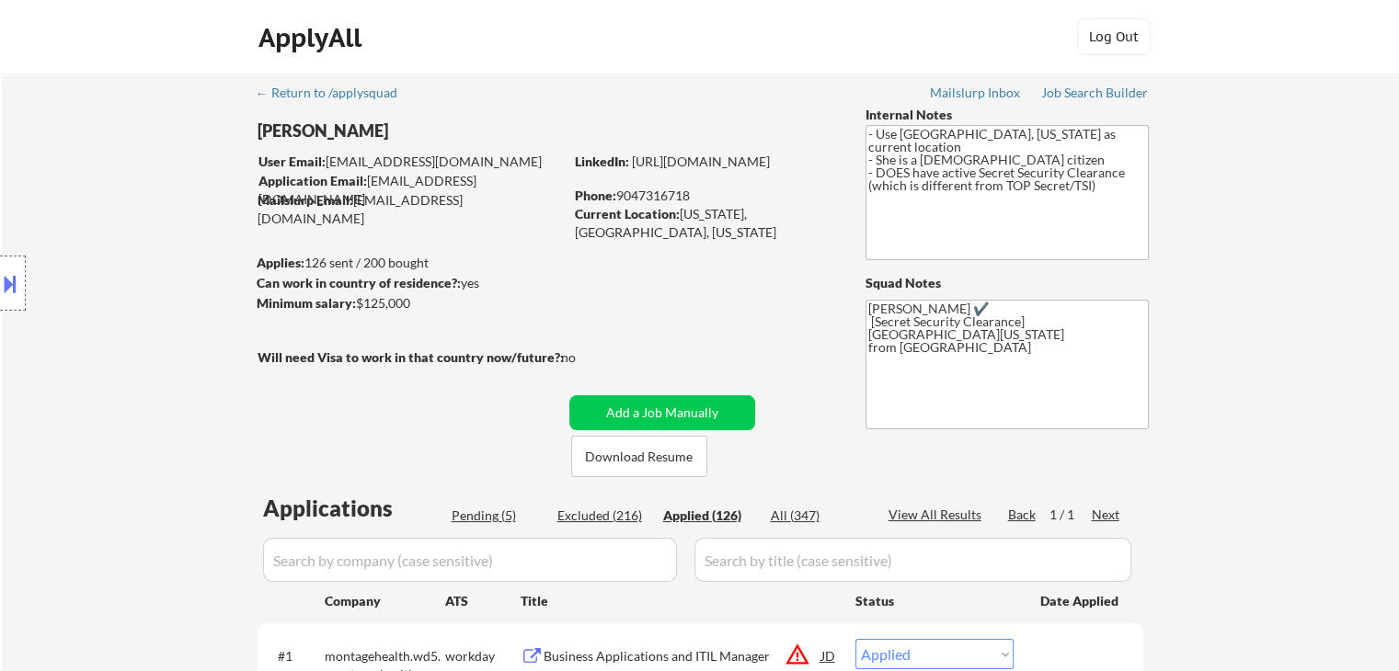
select select ""applied""
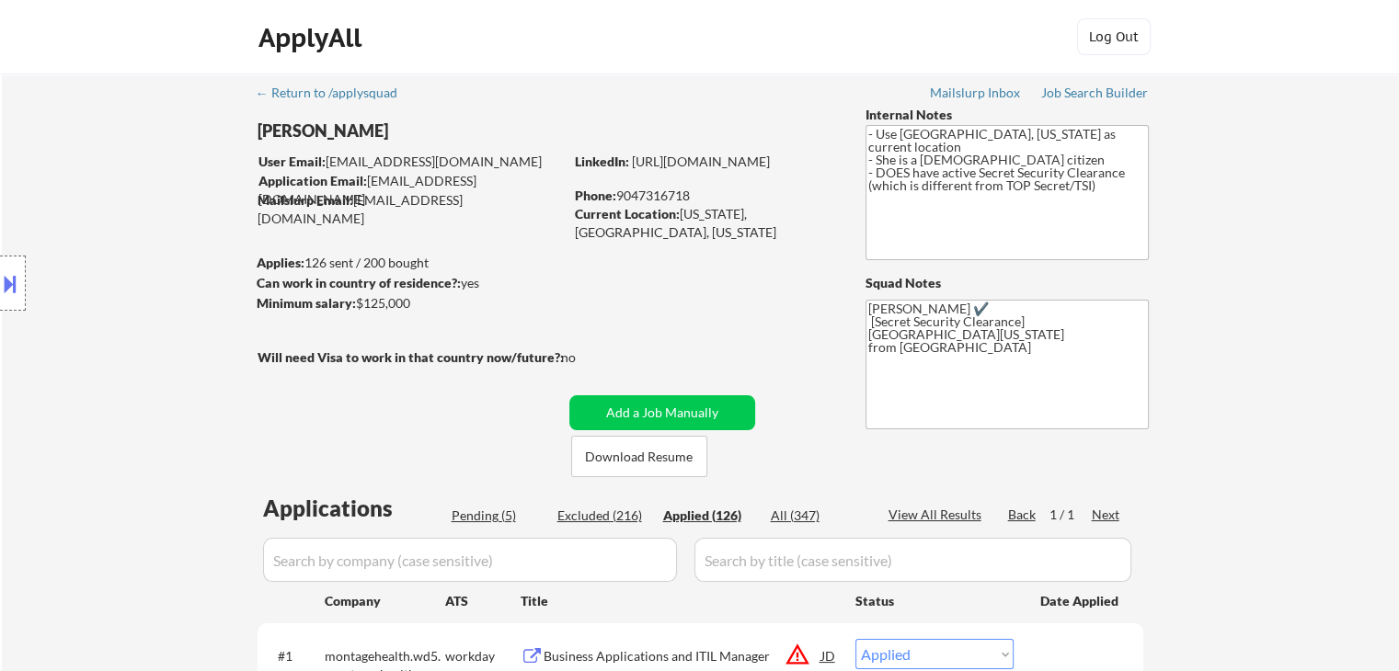
select select ""applied""
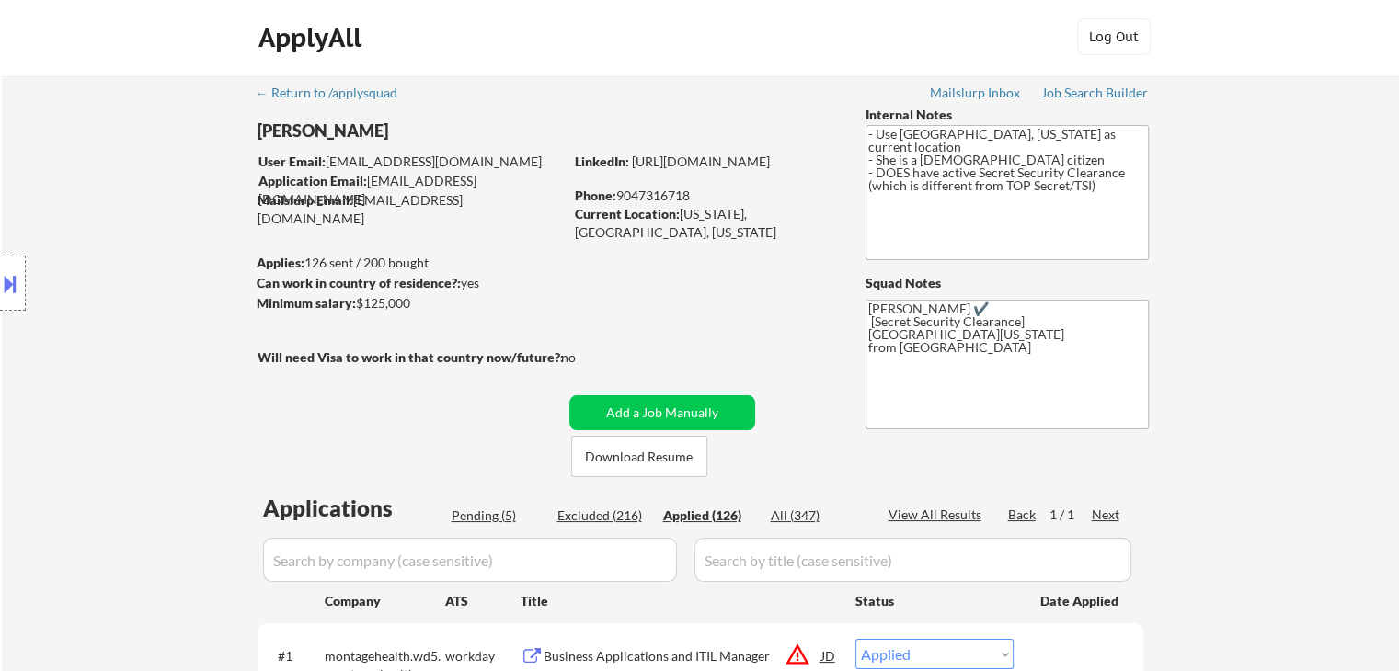
select select ""applied""
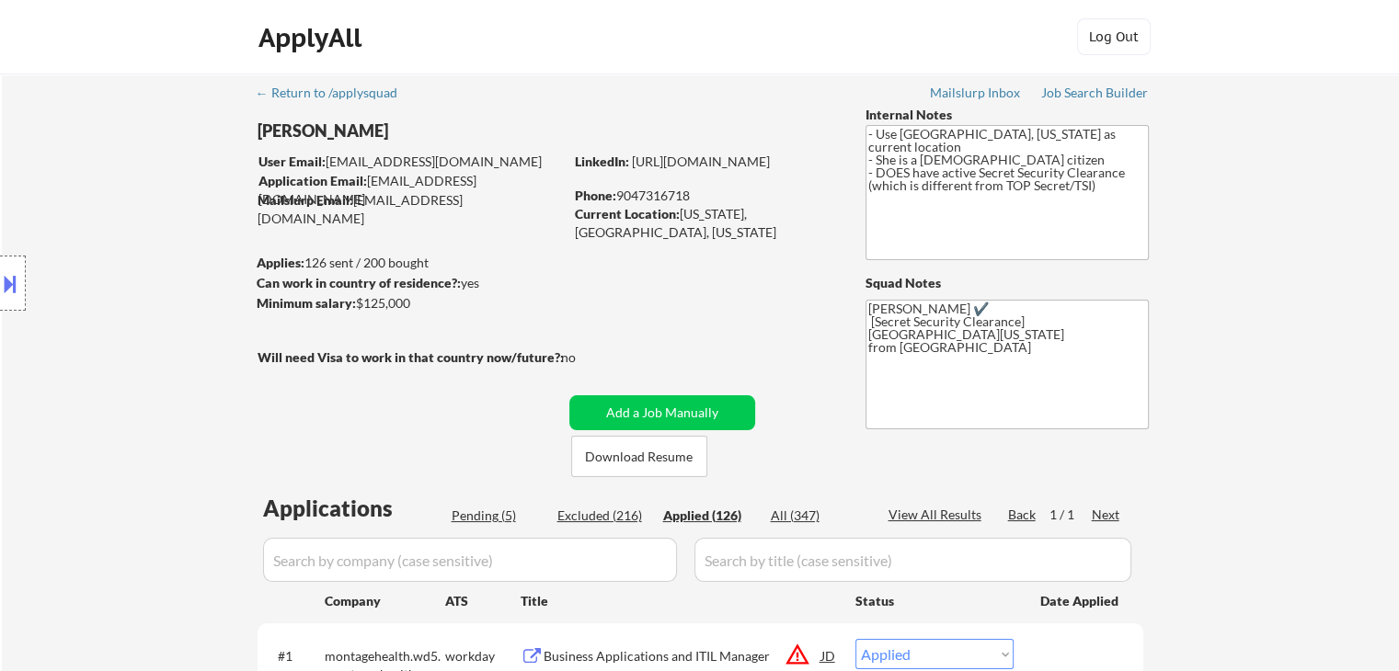
select select ""applied""
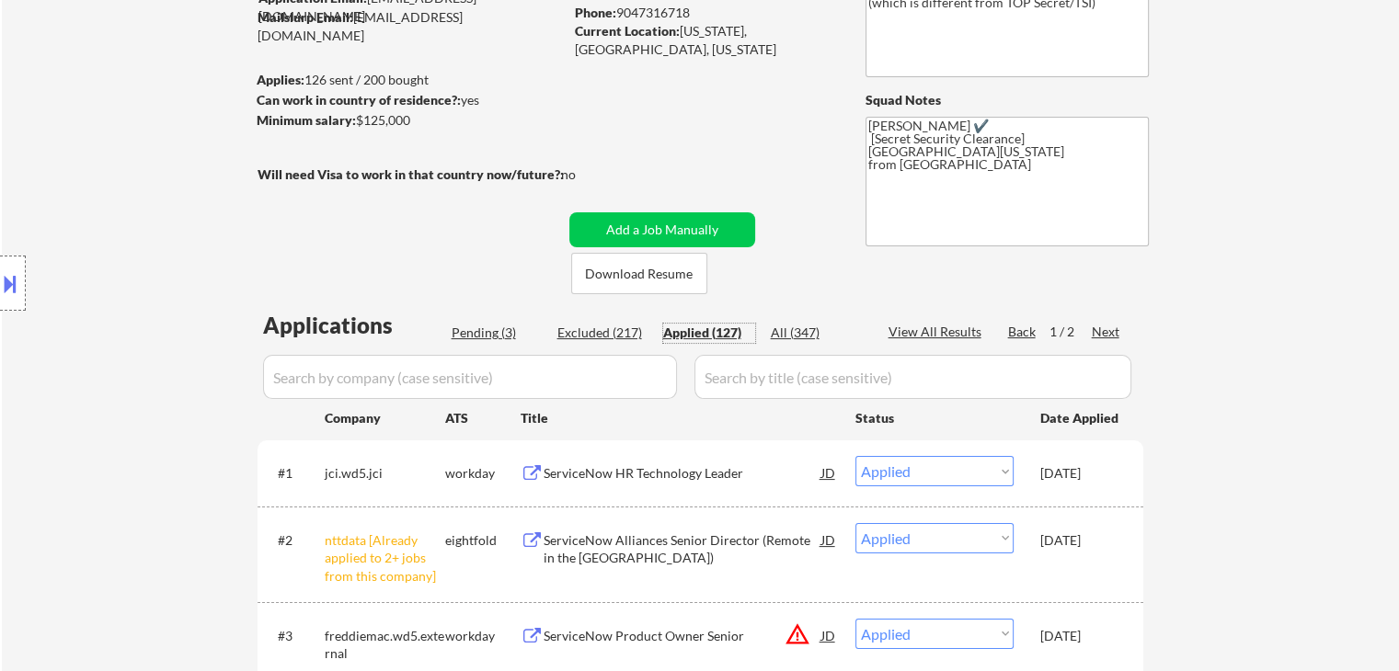
scroll to position [92, 0]
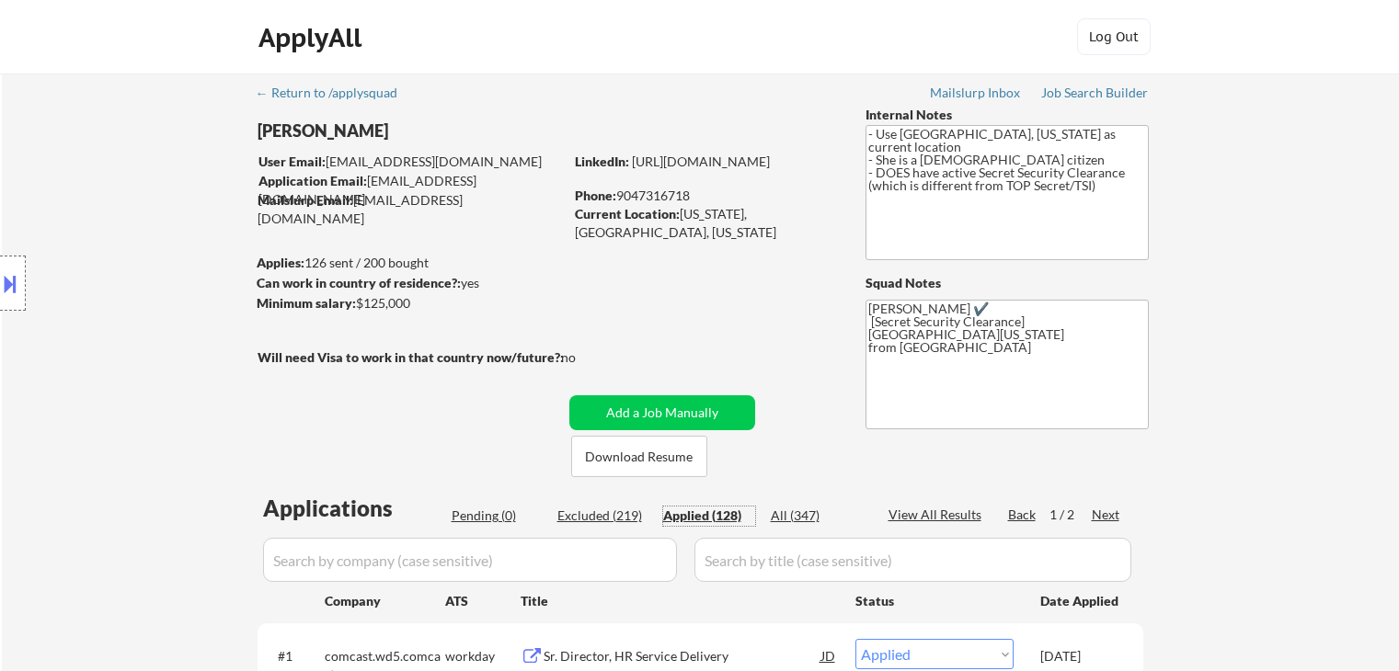
select select ""applied""
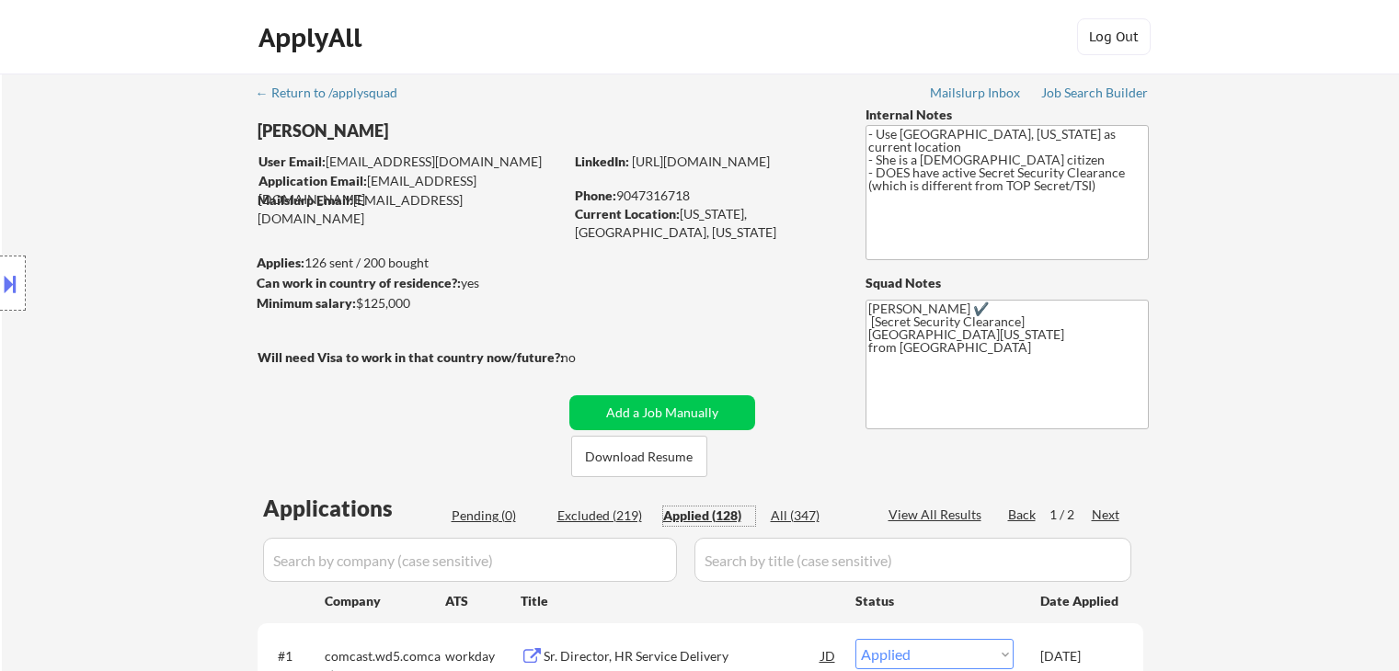
select select ""applied""
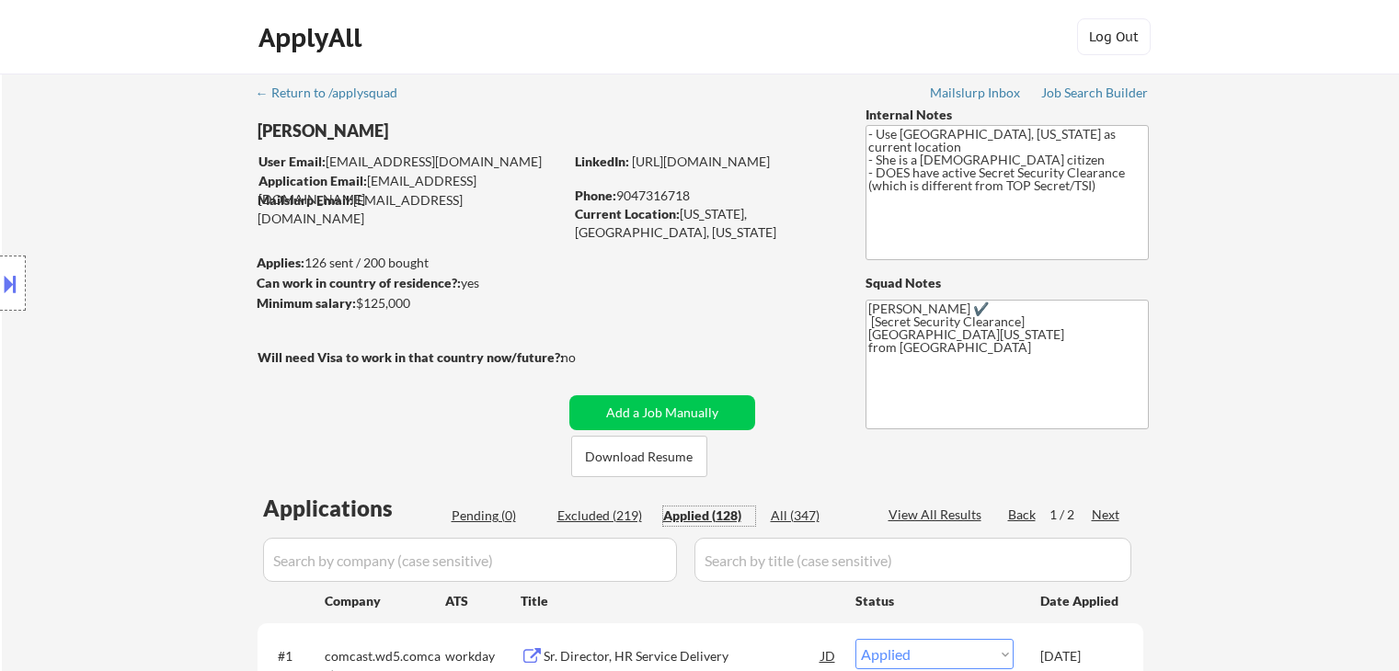
select select ""applied""
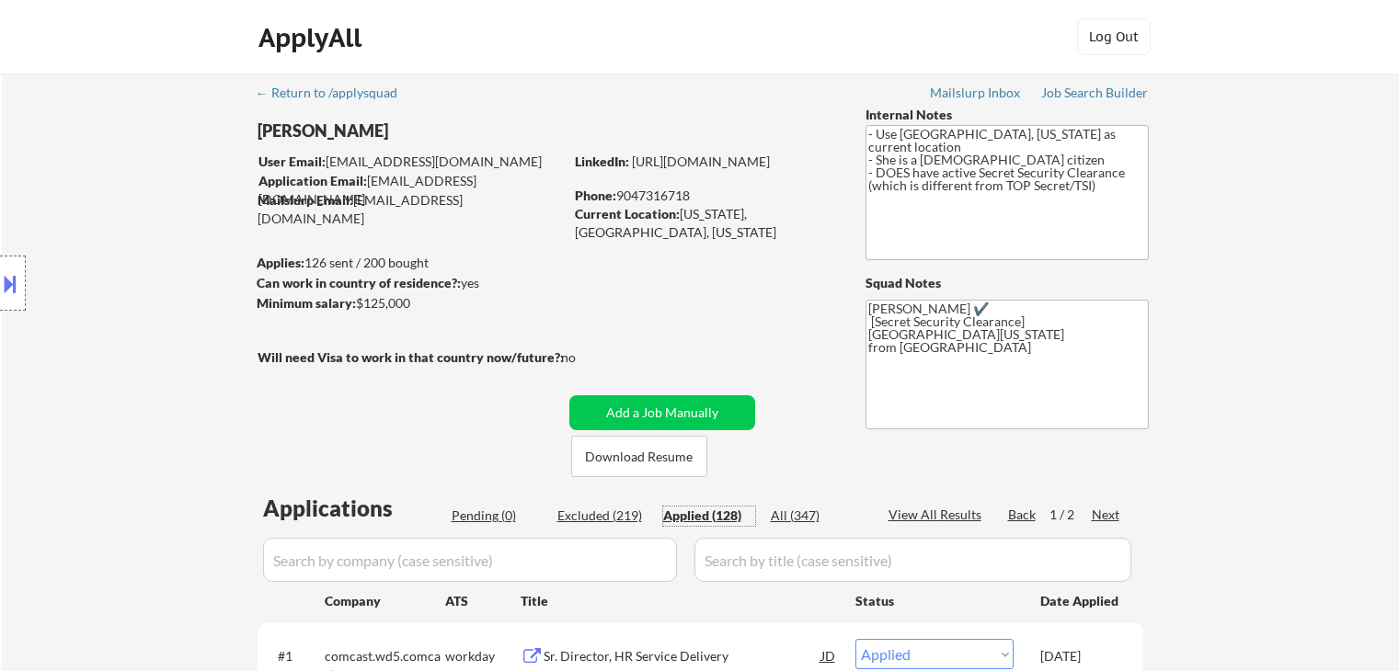
select select ""applied""
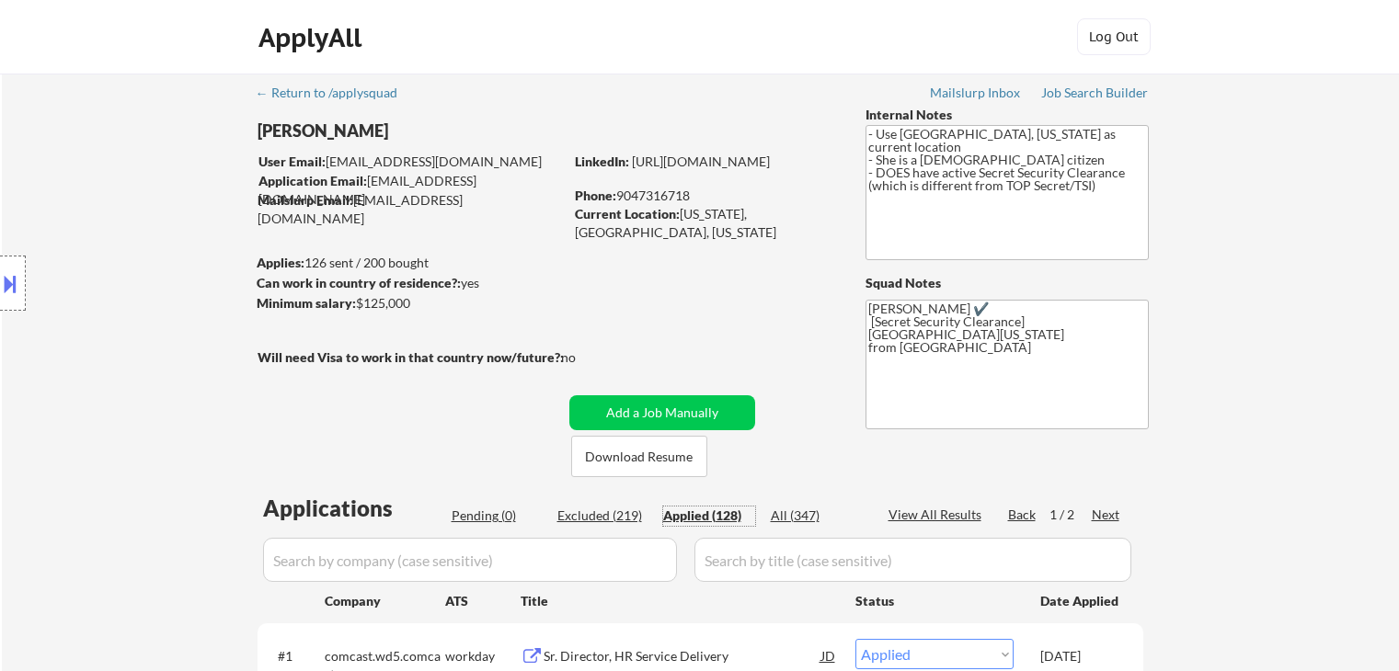
select select ""applied""
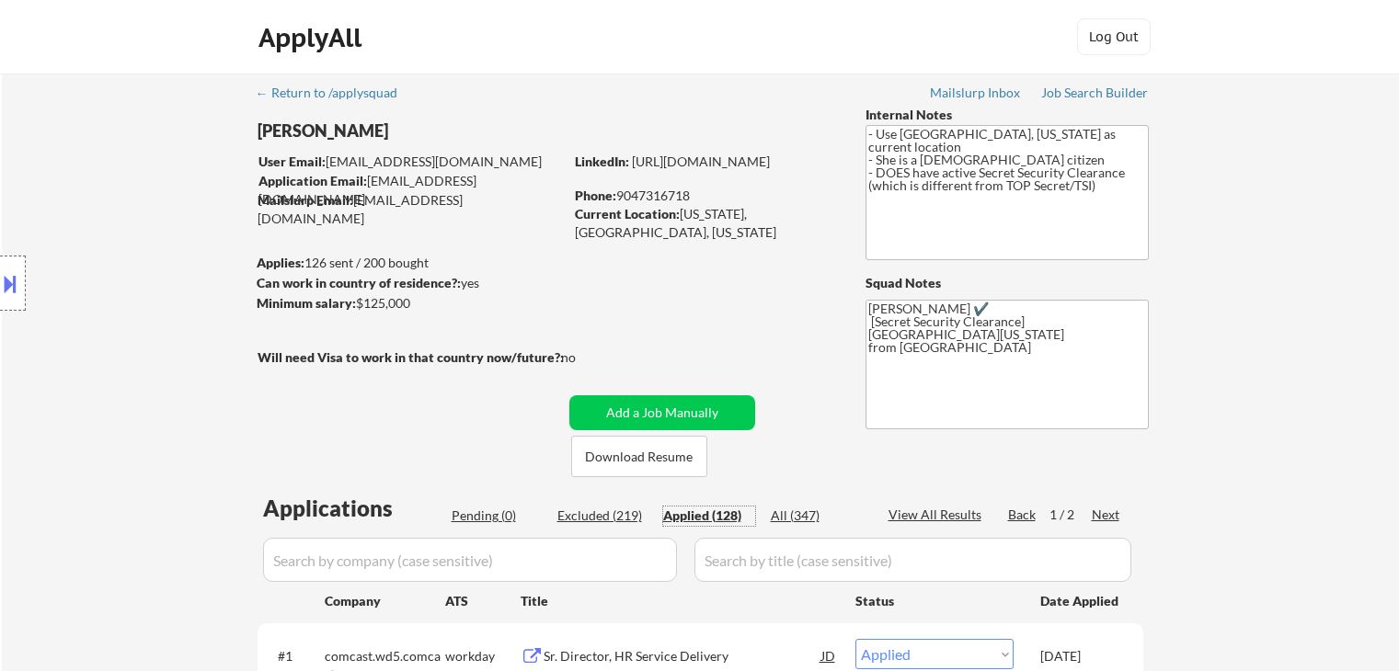
select select ""applied""
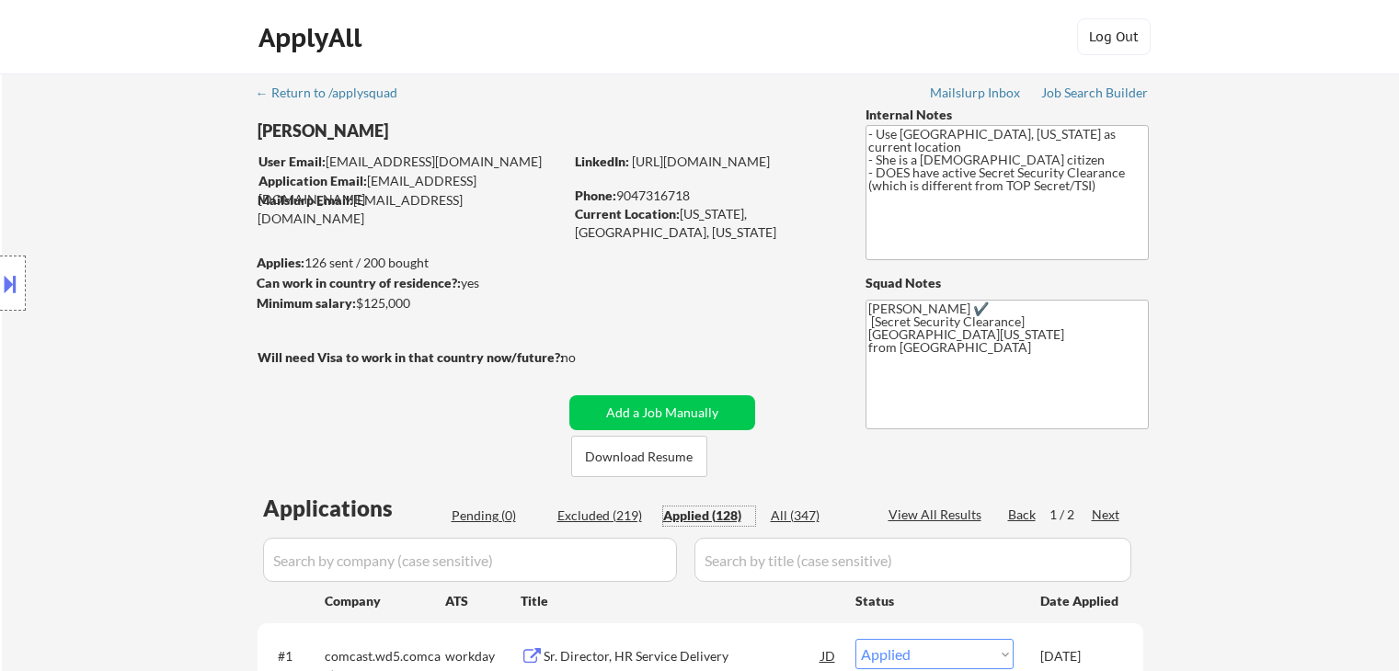
select select ""applied""
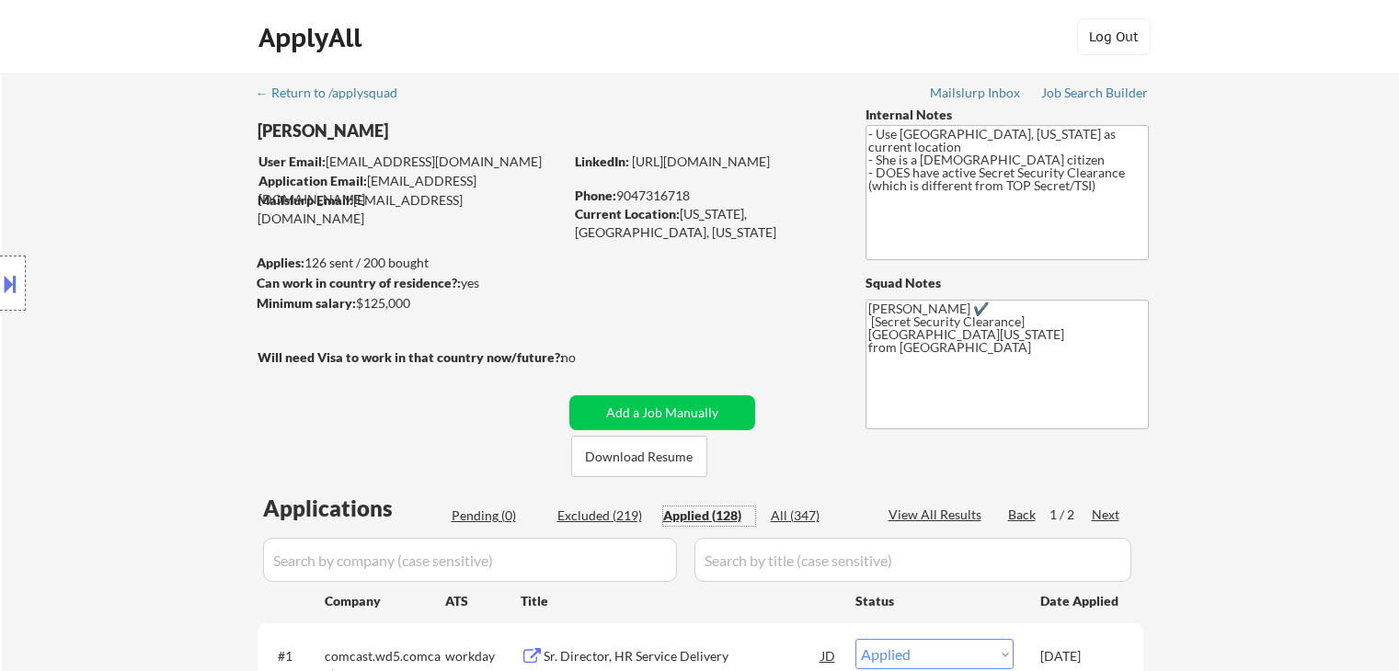
select select ""applied""
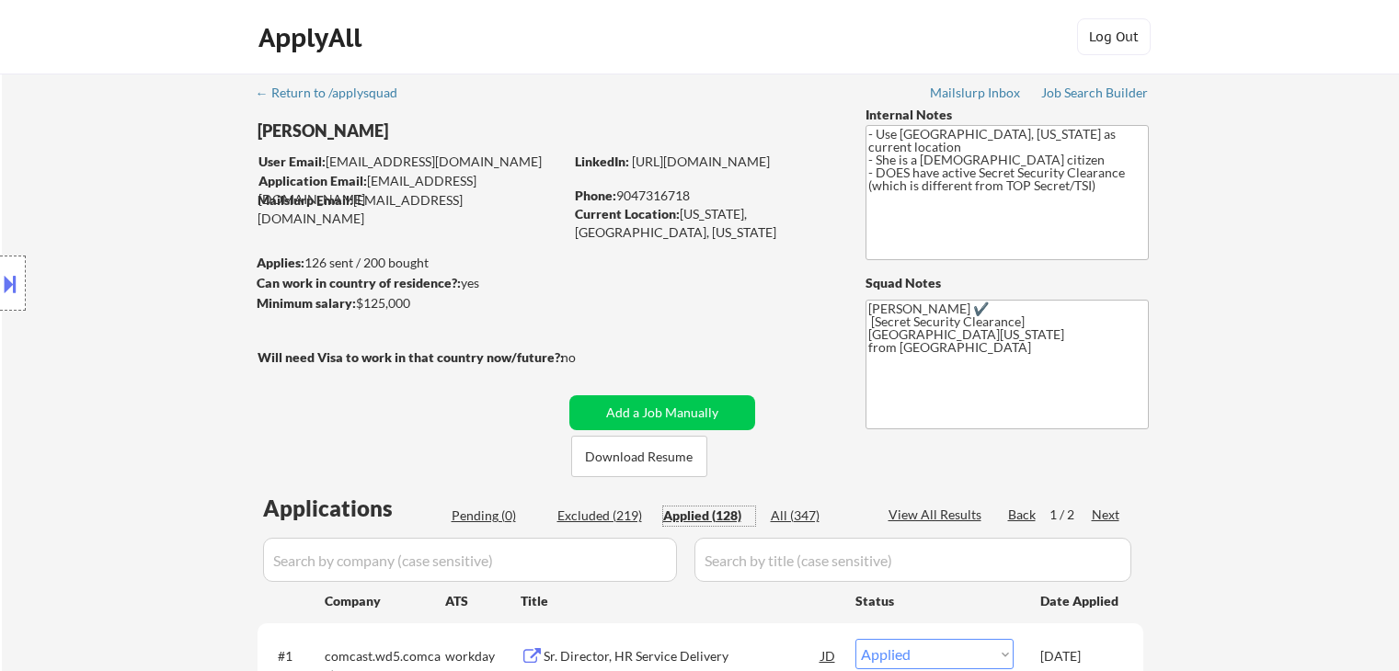
select select ""applied""
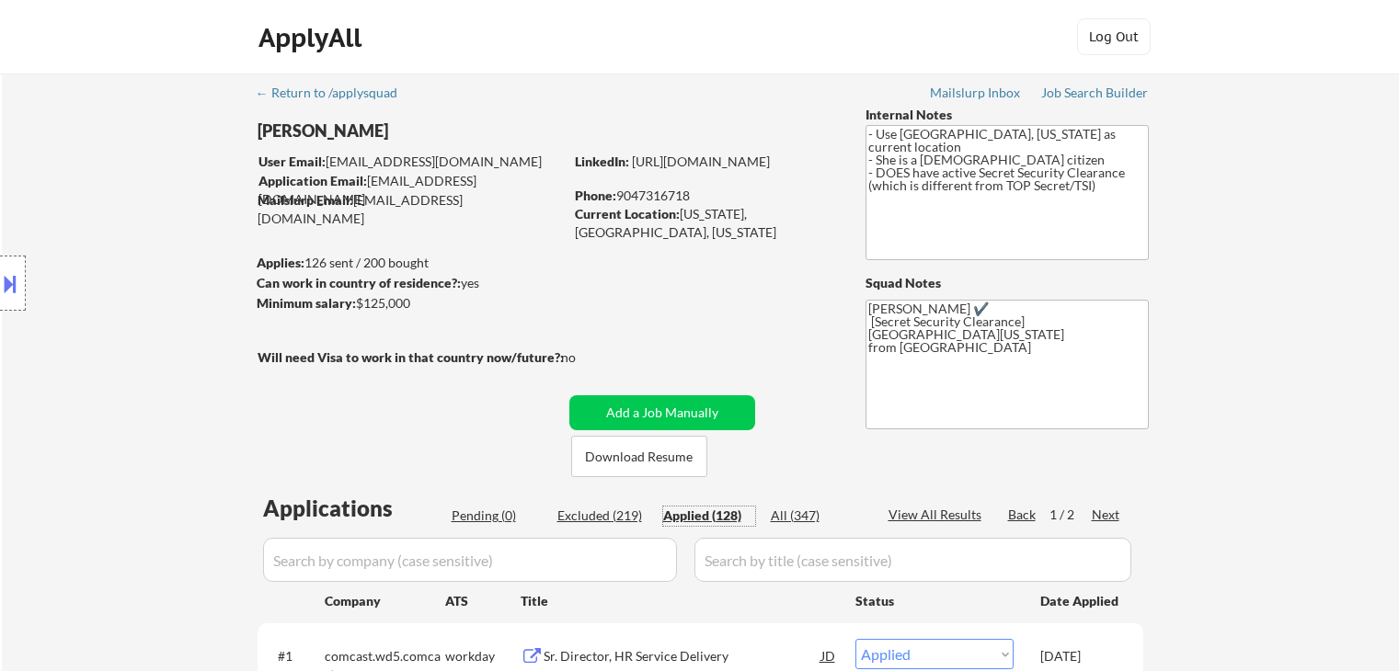
select select ""applied""
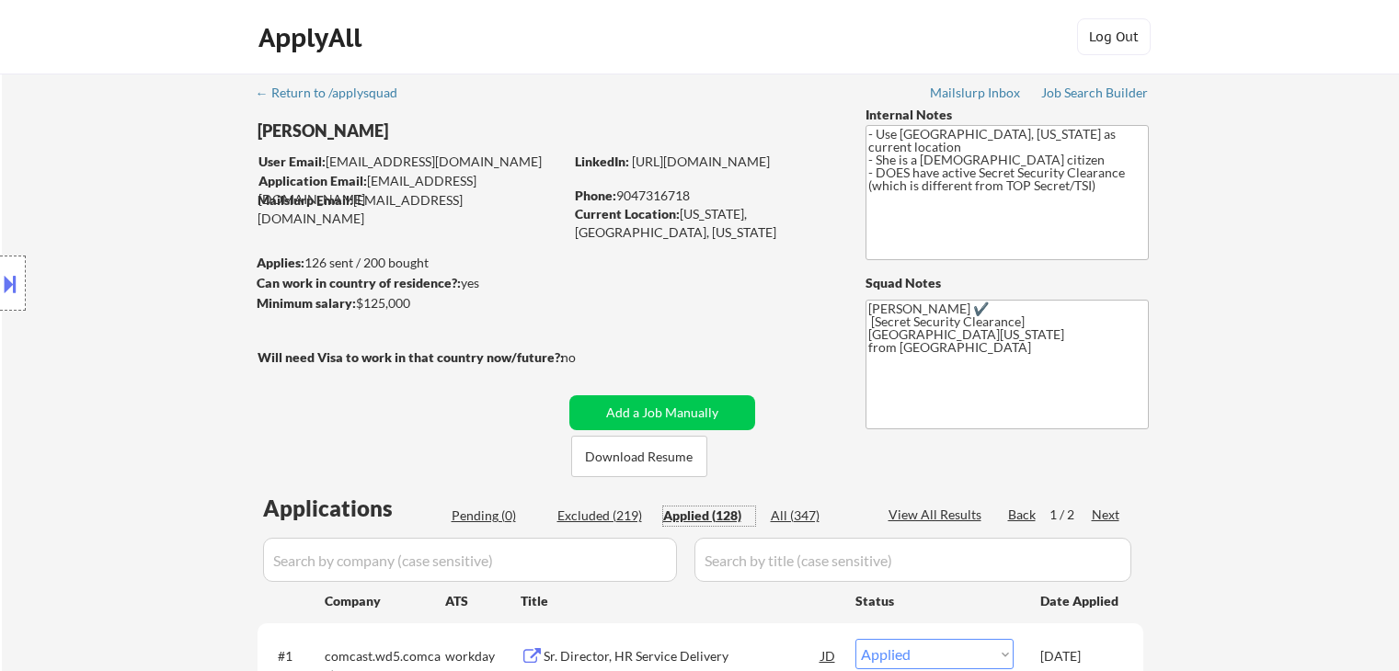
select select ""applied""
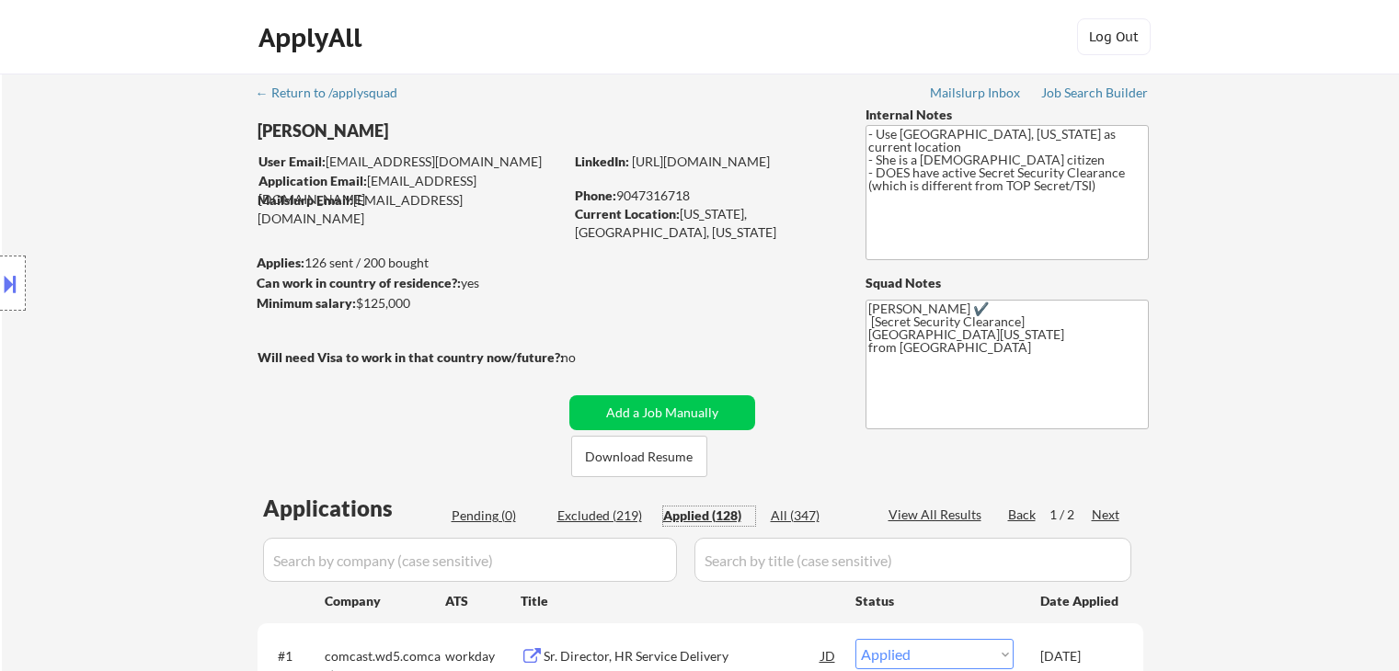
select select ""applied""
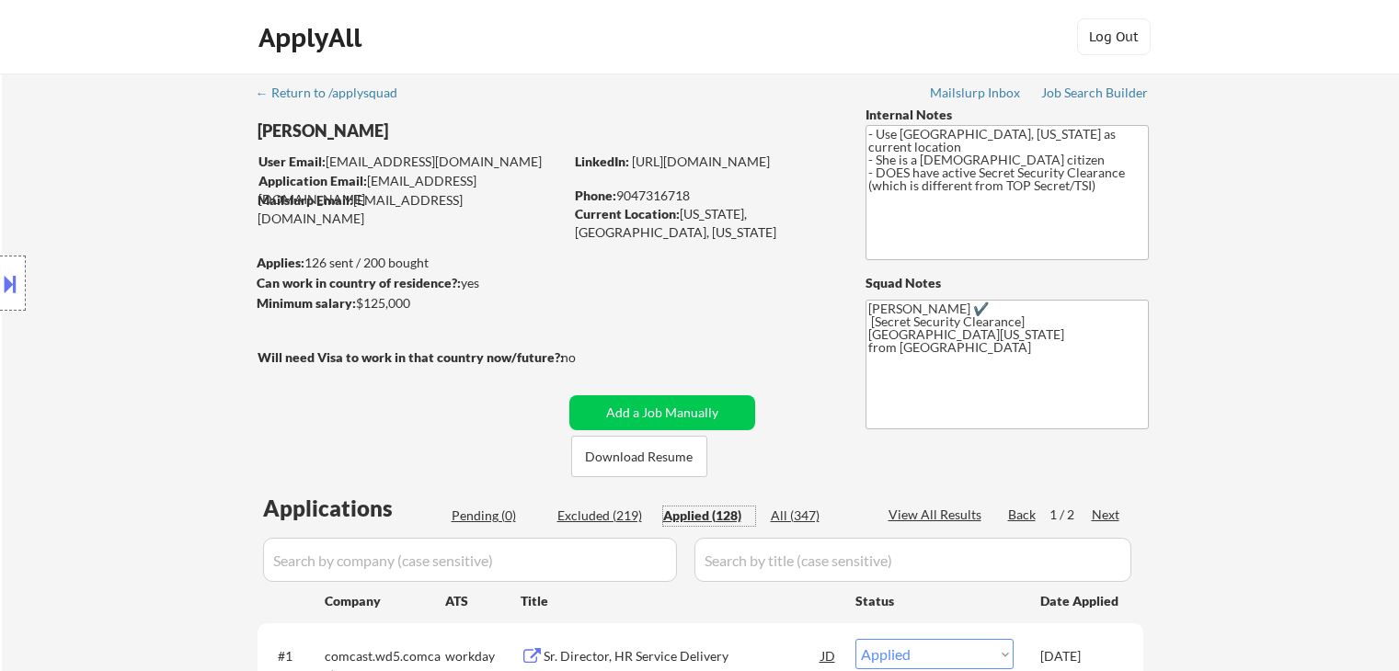
select select ""applied""
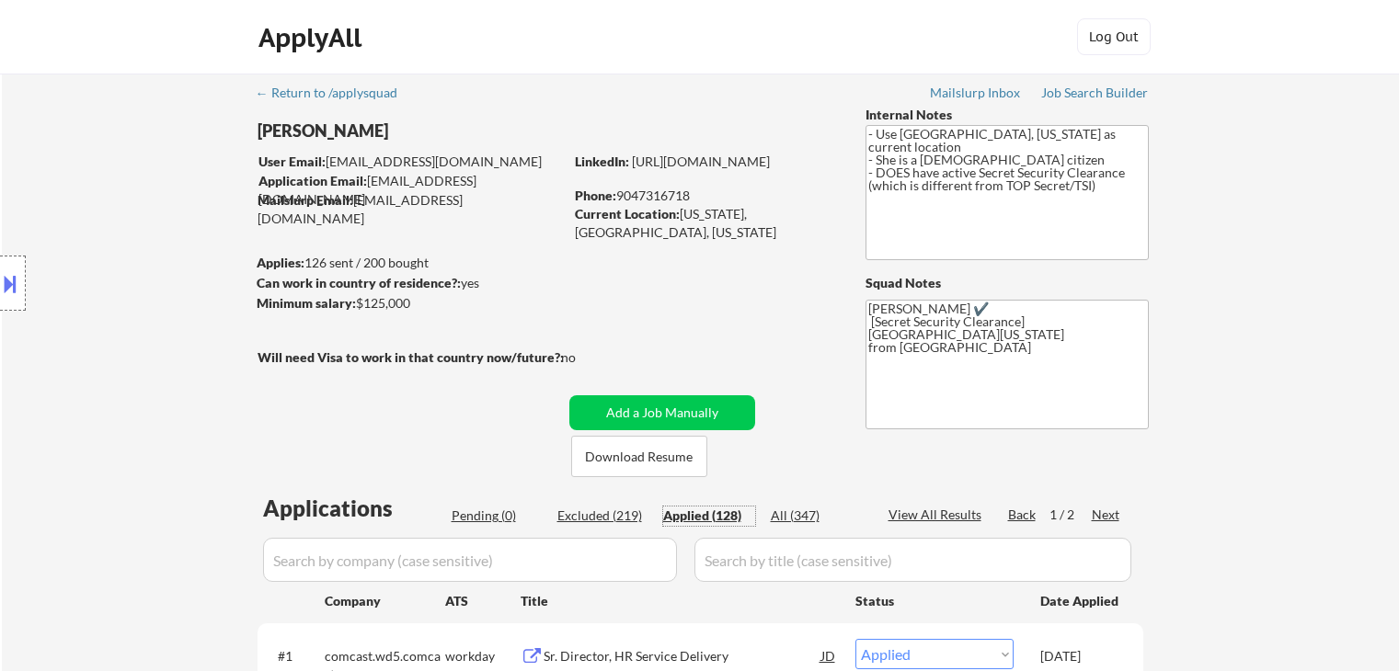
select select ""applied""
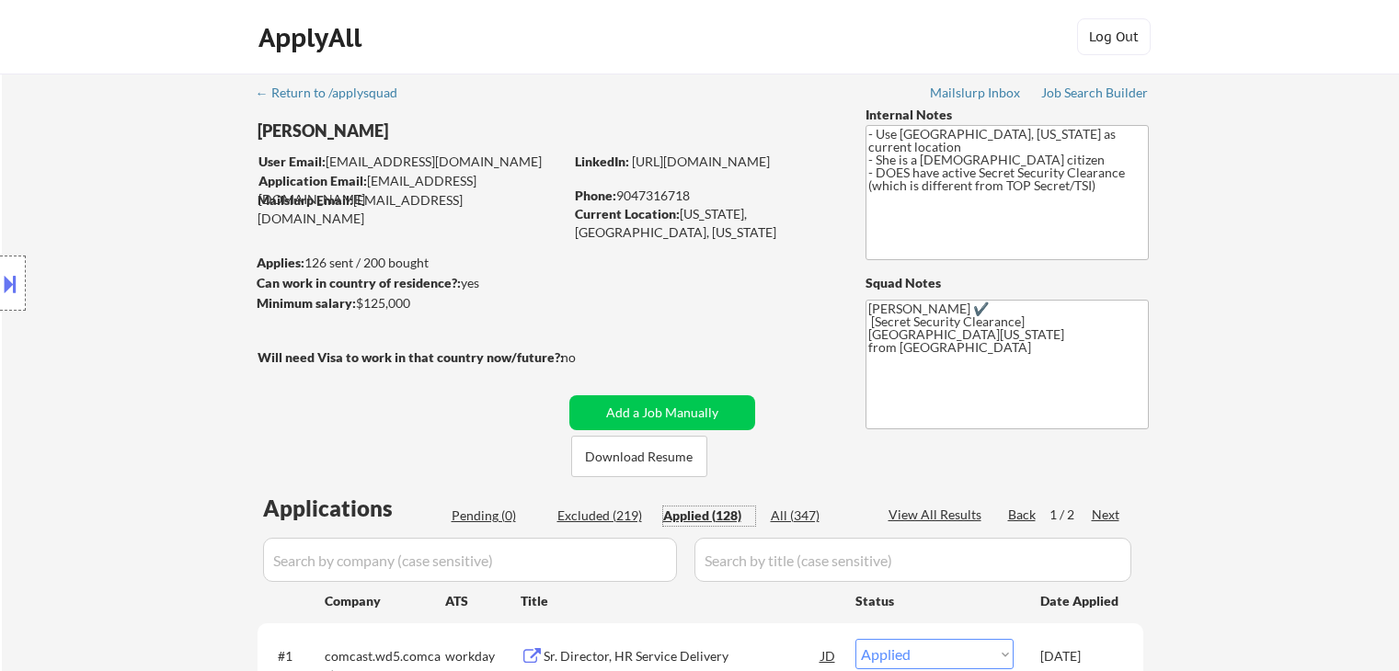
select select ""applied""
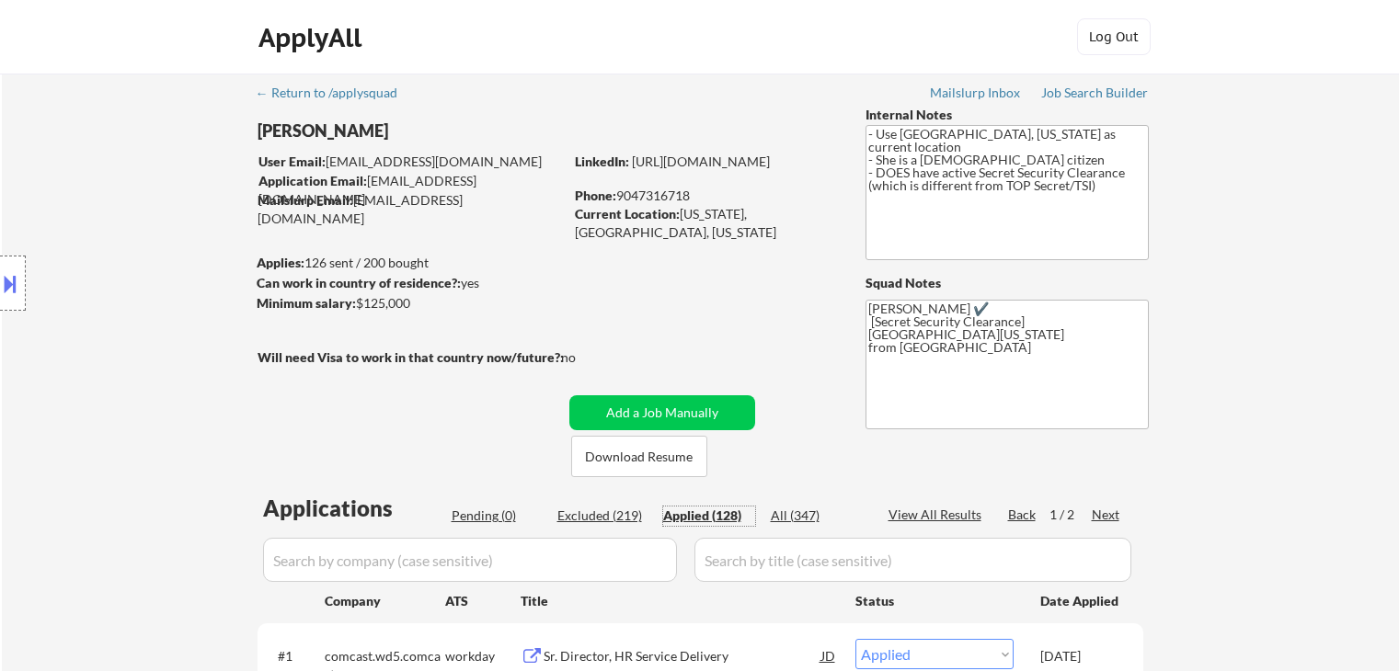
select select ""applied""
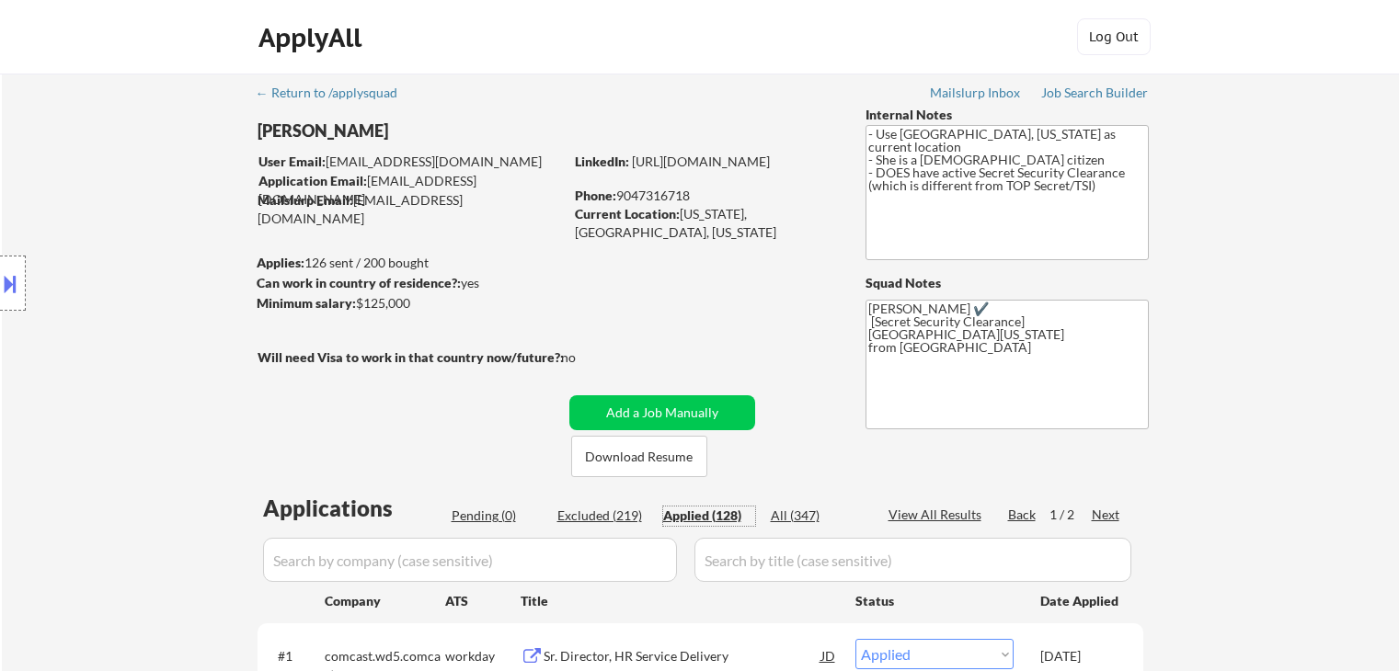
select select ""applied""
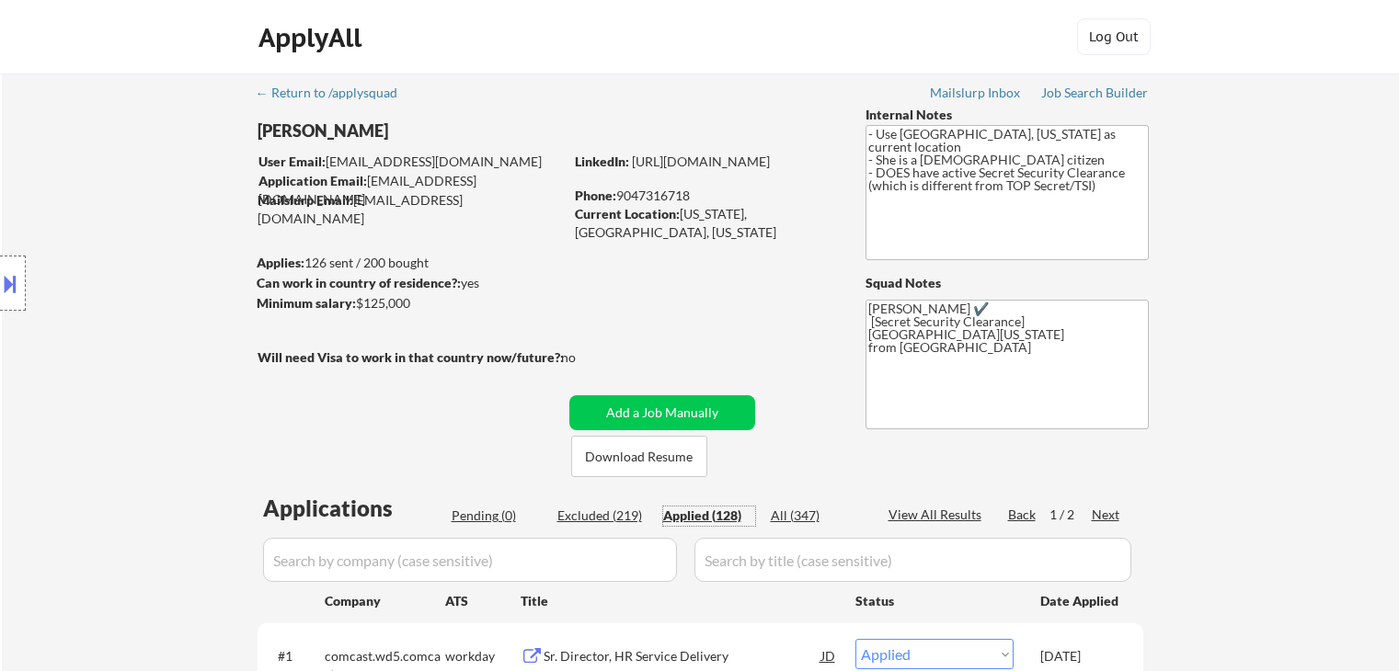
select select ""applied""
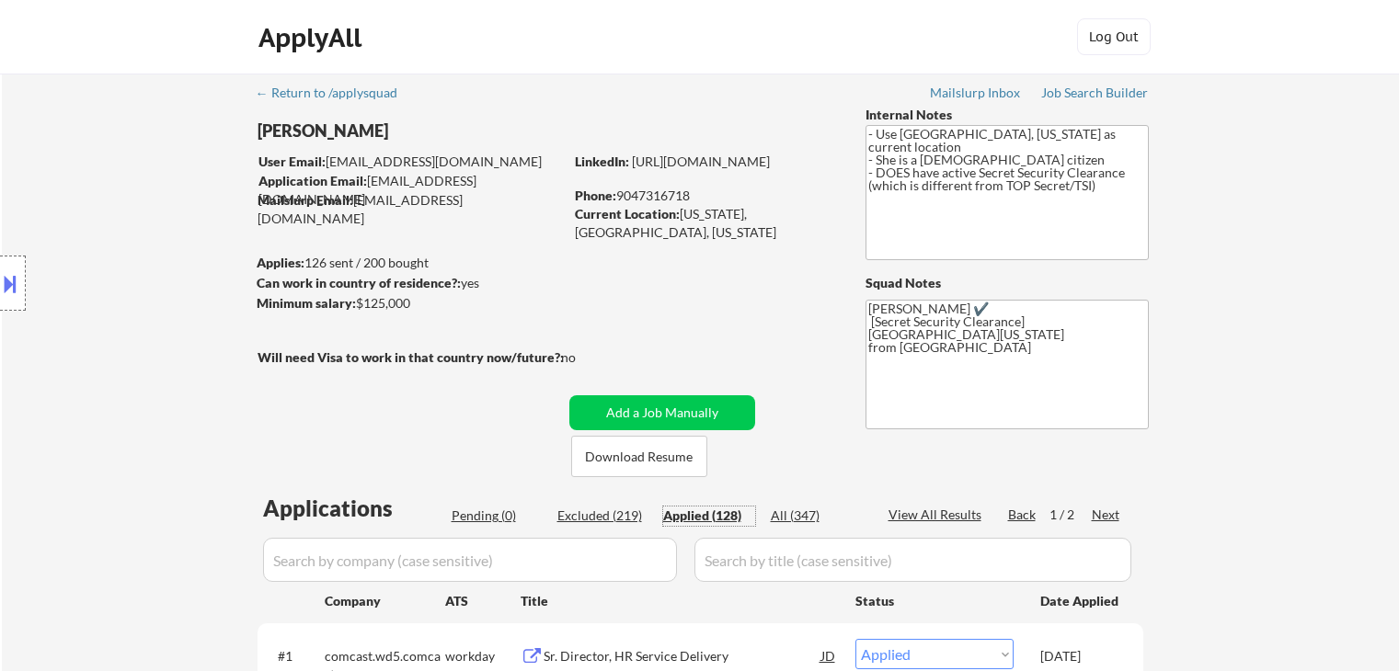
select select ""applied""
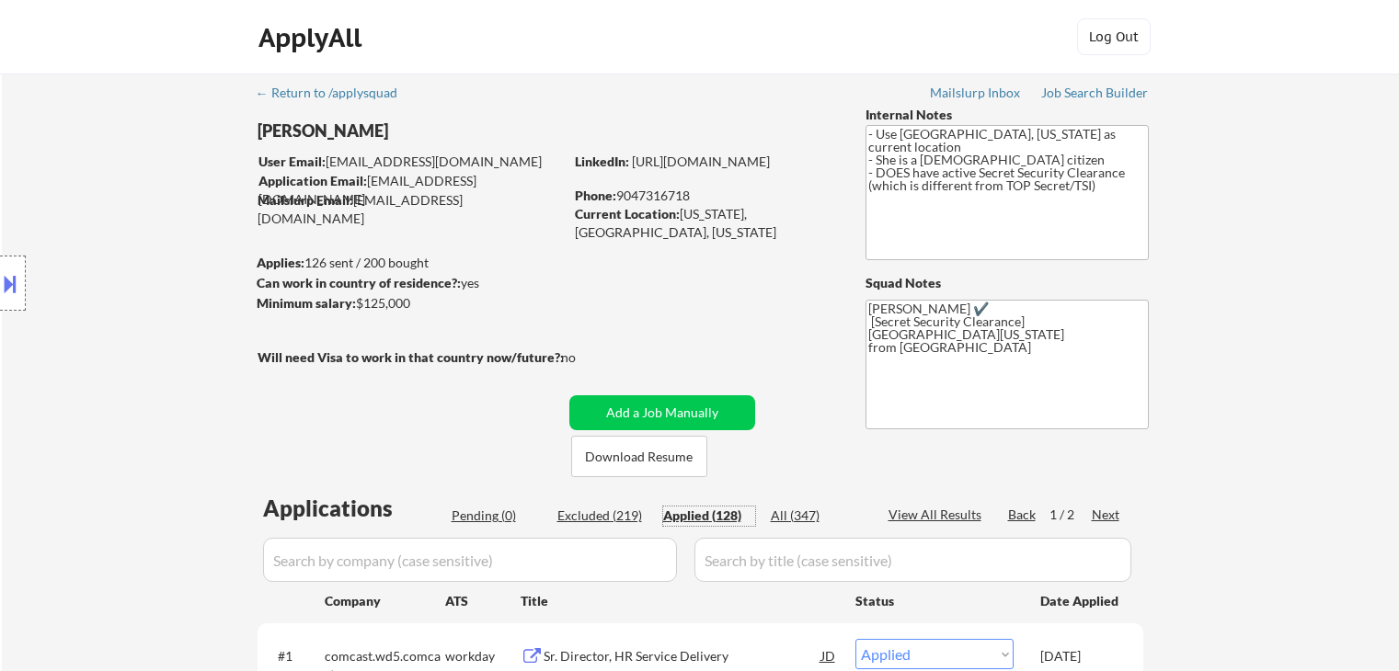
select select ""applied""
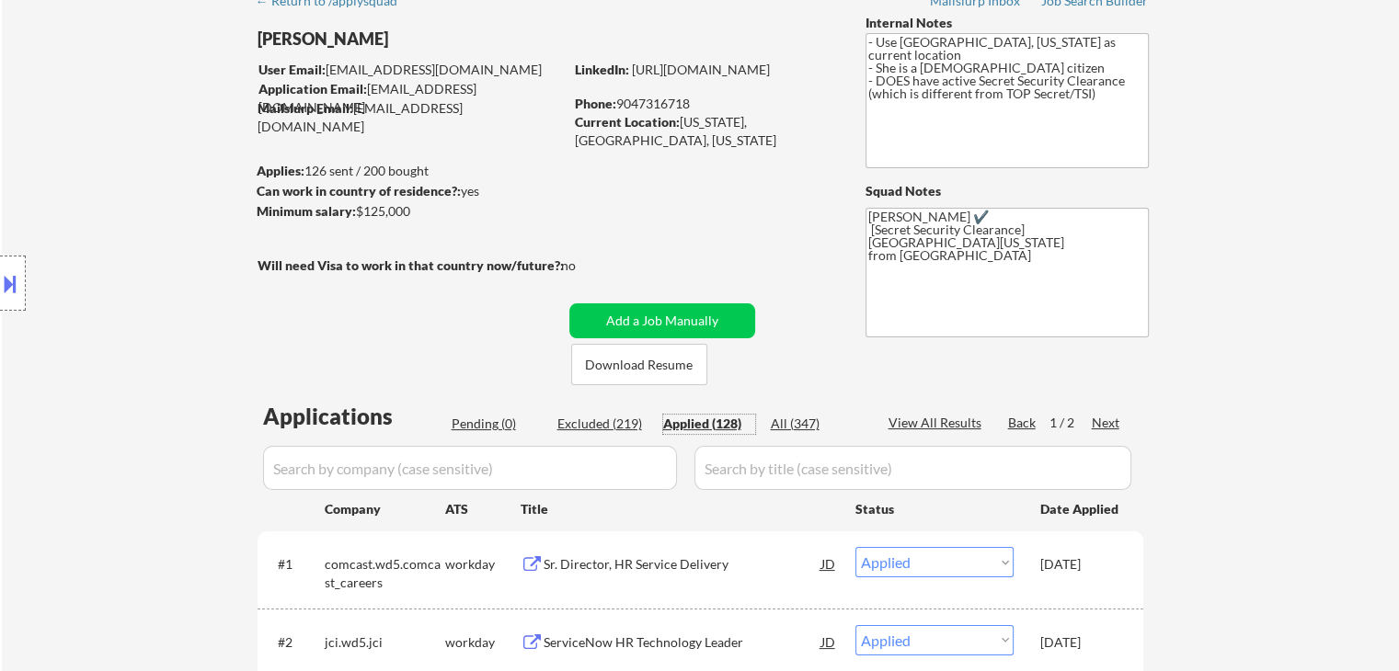
scroll to position [92, 0]
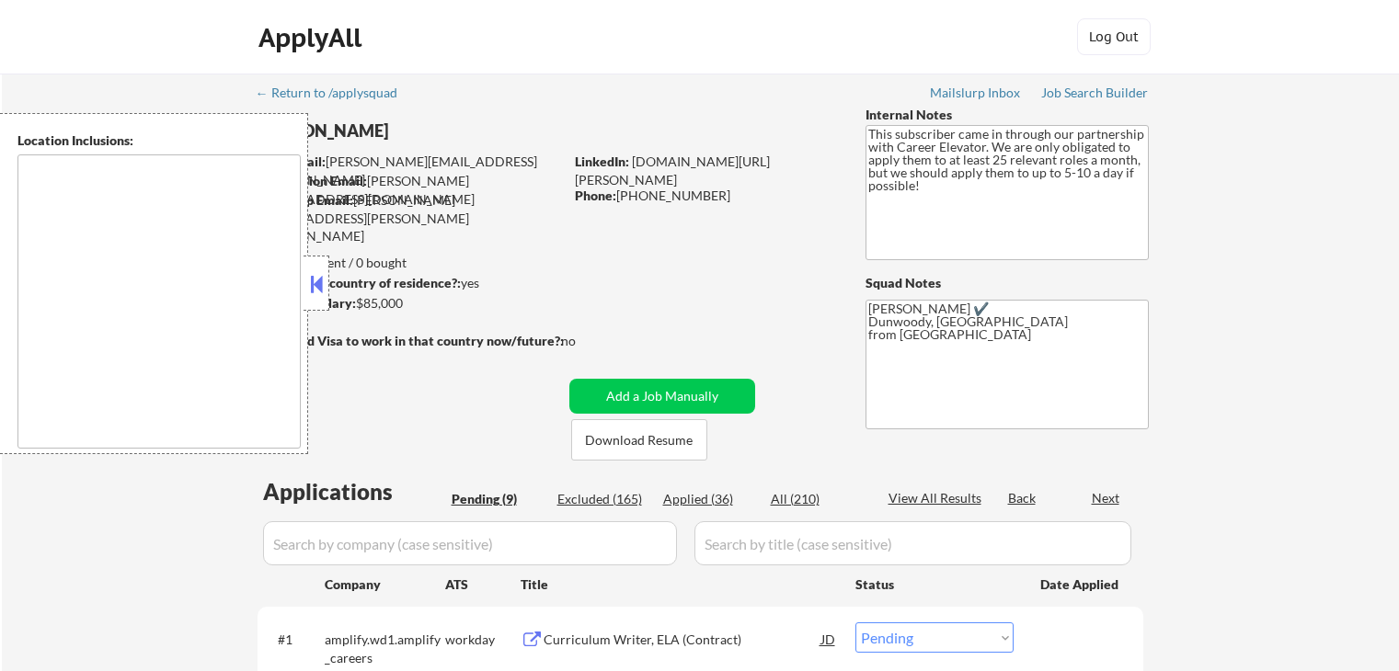
select select ""pending""
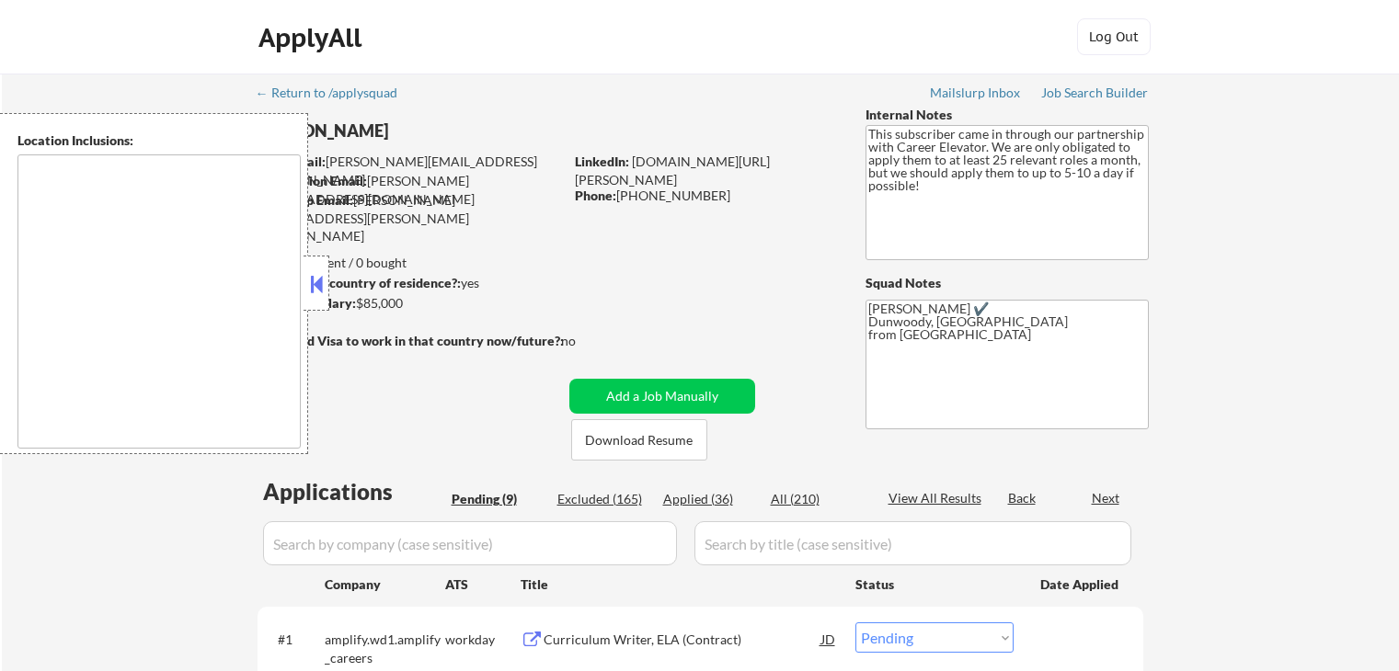
select select ""pending""
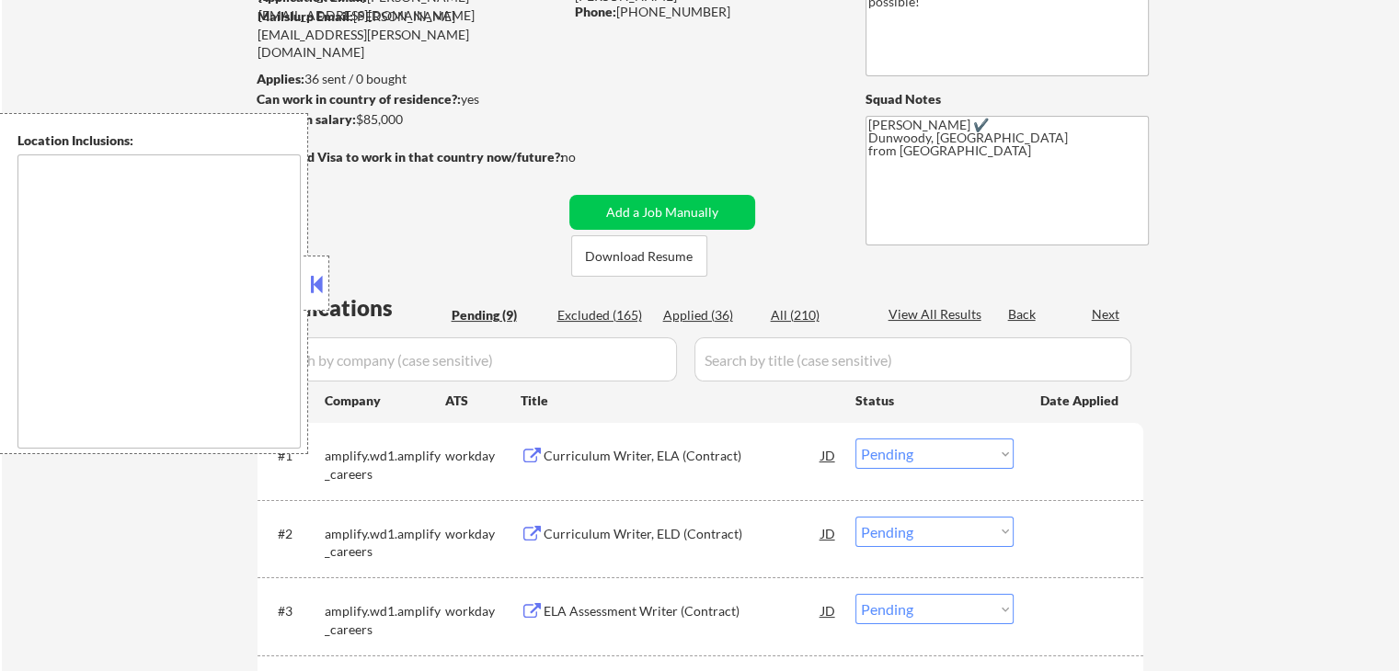
type textarea "[GEOGRAPHIC_DATA], [GEOGRAPHIC_DATA] [GEOGRAPHIC_DATA], [GEOGRAPHIC_DATA] [GEOG…"
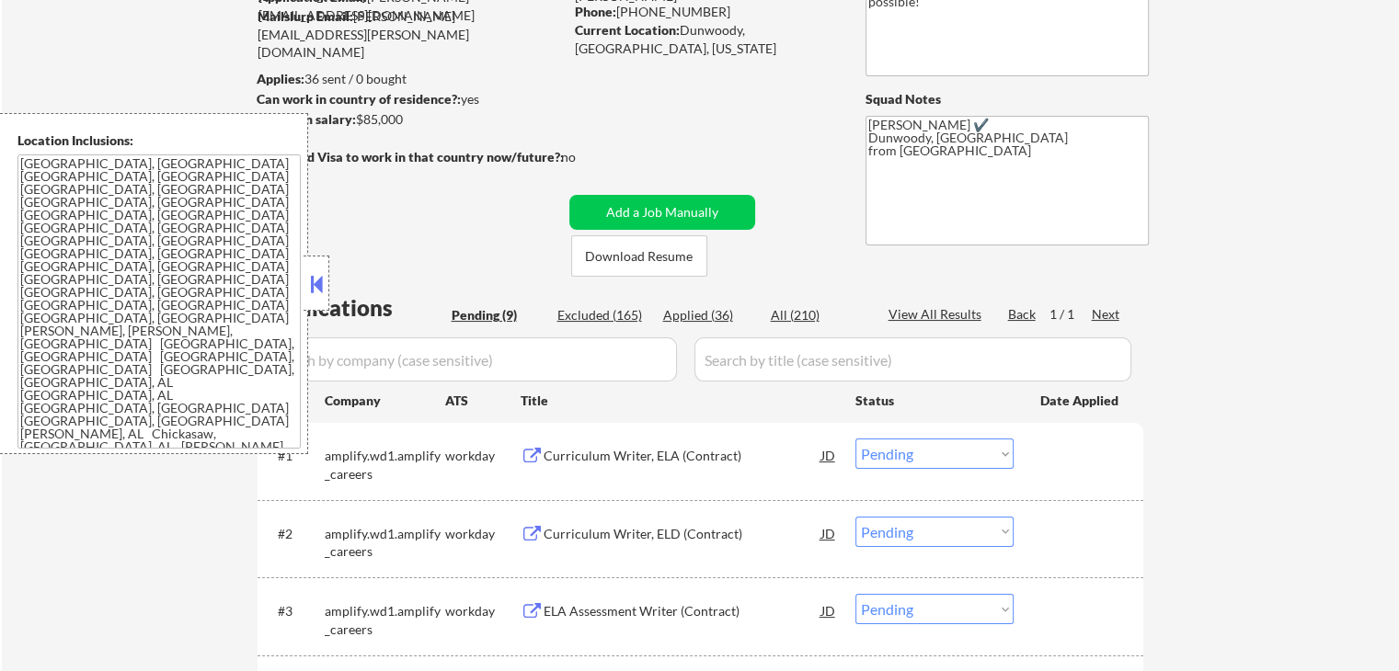
click at [322, 286] on button at bounding box center [316, 284] width 20 height 28
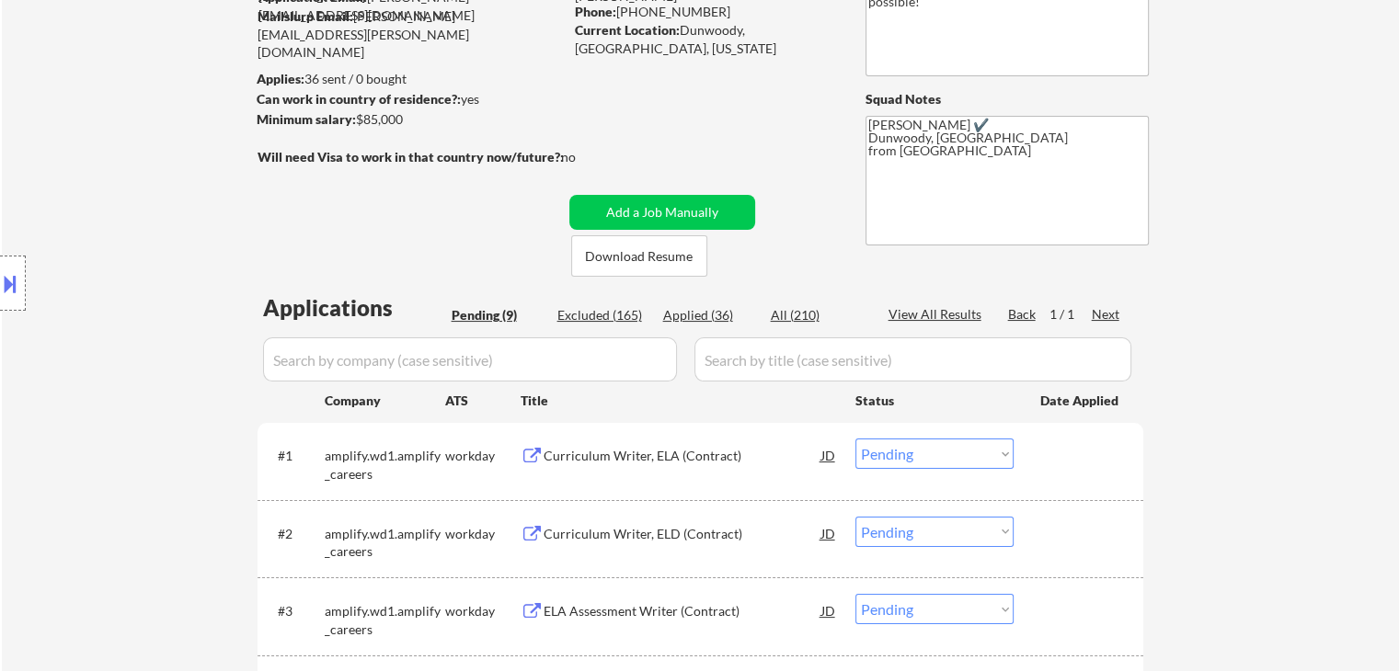
click at [673, 457] on div "Curriculum Writer, ELA (Contract)" at bounding box center [682, 456] width 278 height 18
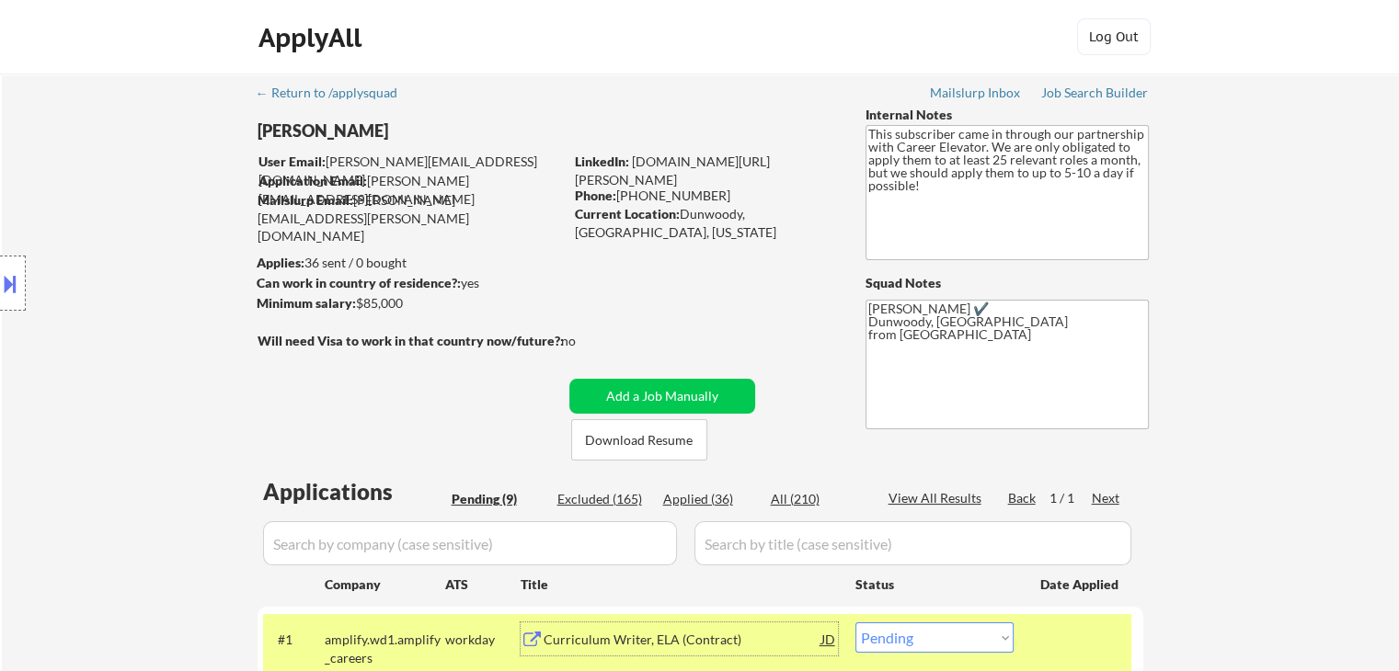
scroll to position [276, 0]
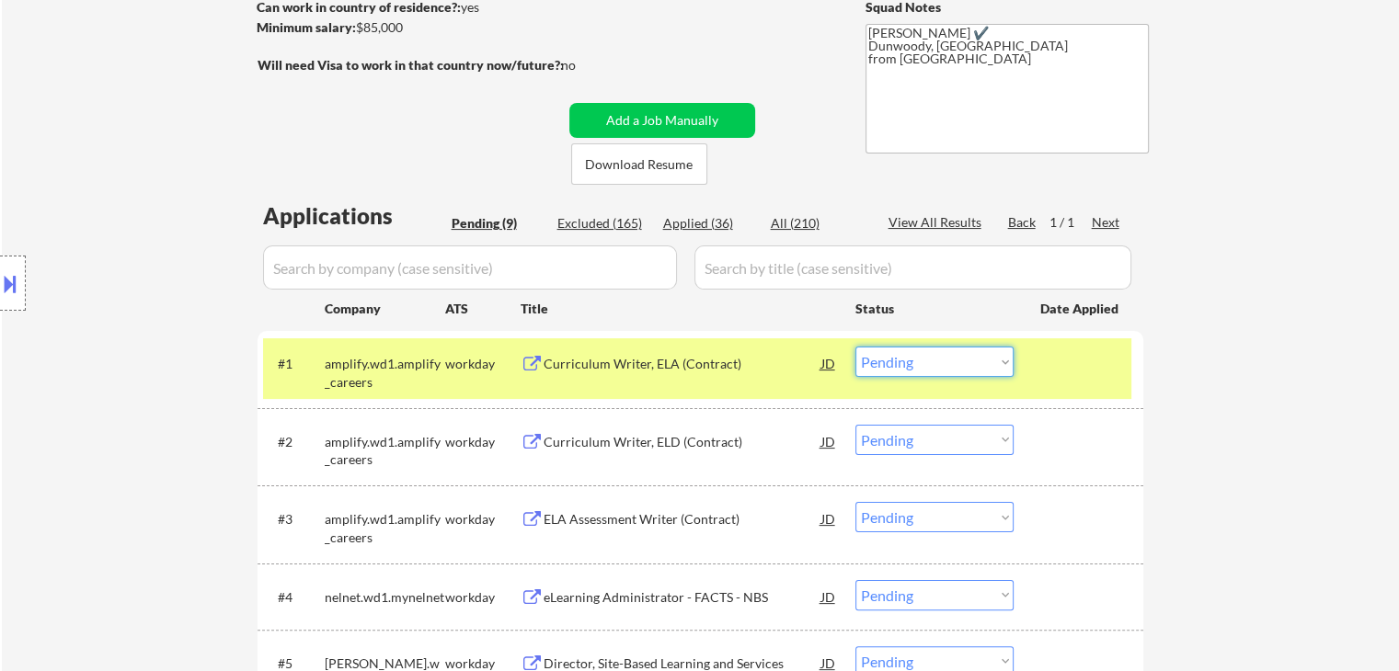
click at [928, 365] on select "Choose an option... Pending Applied Excluded (Questions) Excluded (Expired) Exc…" at bounding box center [934, 362] width 158 height 30
click at [855, 347] on select "Choose an option... Pending Applied Excluded (Questions) Excluded (Expired) Exc…" at bounding box center [934, 362] width 158 height 30
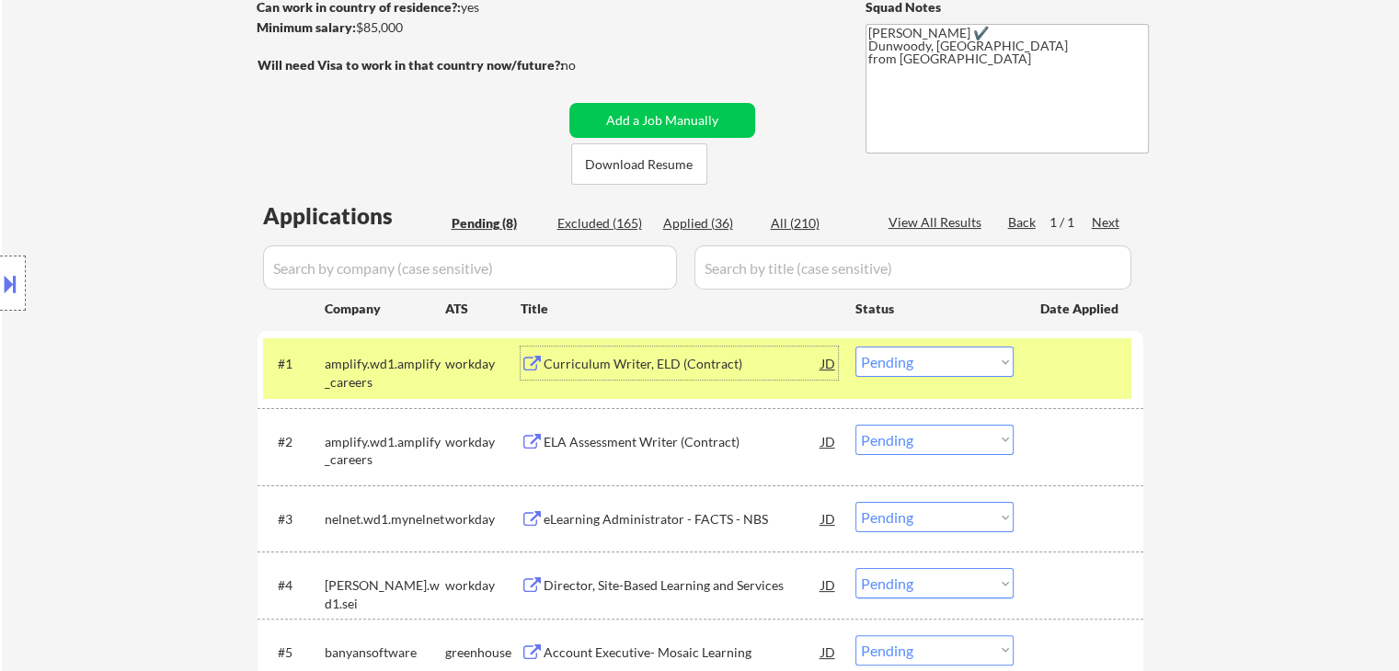
click at [655, 361] on div "Curriculum Writer, ELD (Contract)" at bounding box center [682, 364] width 278 height 18
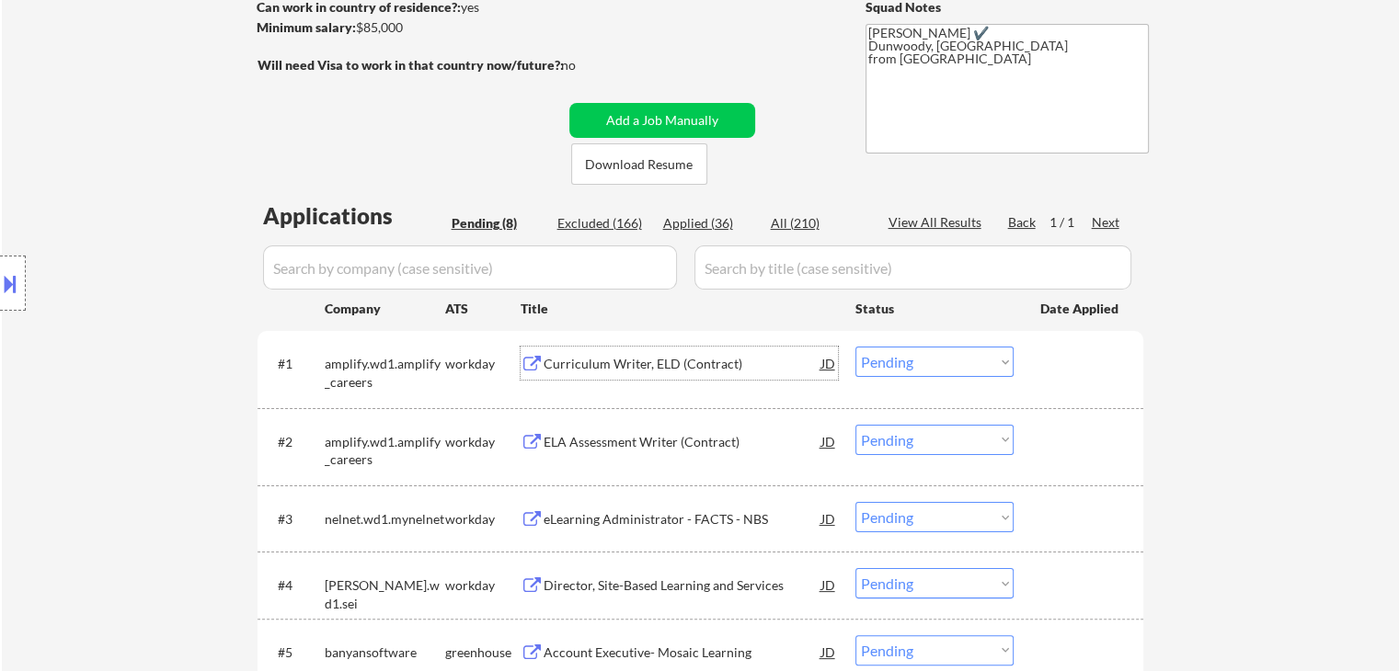
click at [651, 369] on div "Curriculum Writer, ELD (Contract)" at bounding box center [682, 364] width 278 height 18
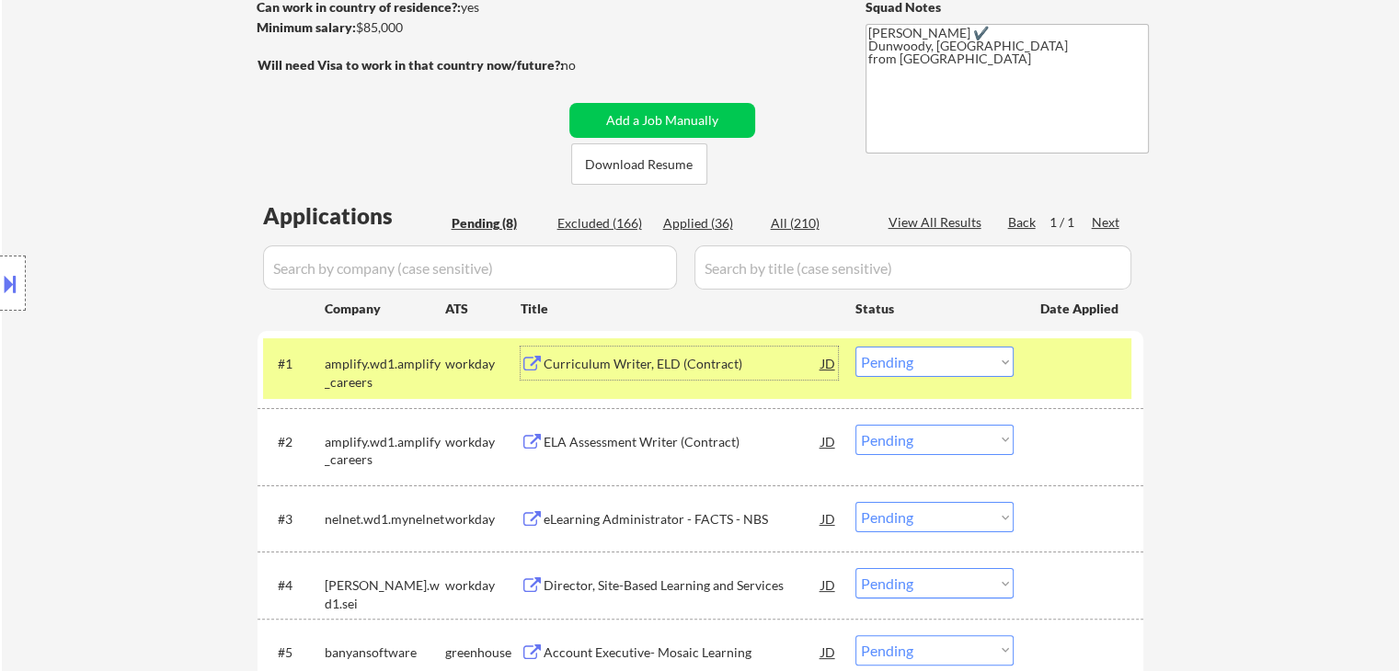
click at [891, 362] on select "Choose an option... Pending Applied Excluded (Questions) Excluded (Expired) Exc…" at bounding box center [934, 362] width 158 height 30
click at [855, 347] on select "Choose an option... Pending Applied Excluded (Questions) Excluded (Expired) Exc…" at bounding box center [934, 362] width 158 height 30
select select ""pending""
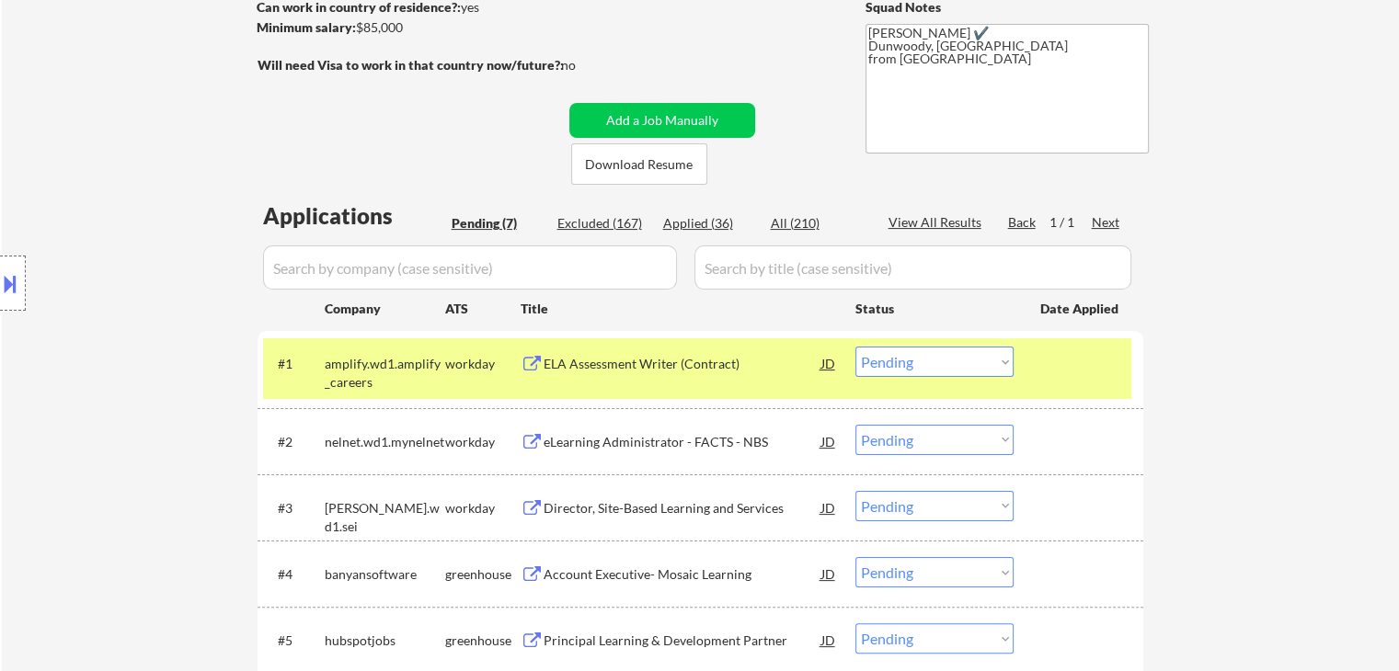
click at [574, 361] on div "ELA Assessment Writer (Contract)" at bounding box center [682, 364] width 278 height 18
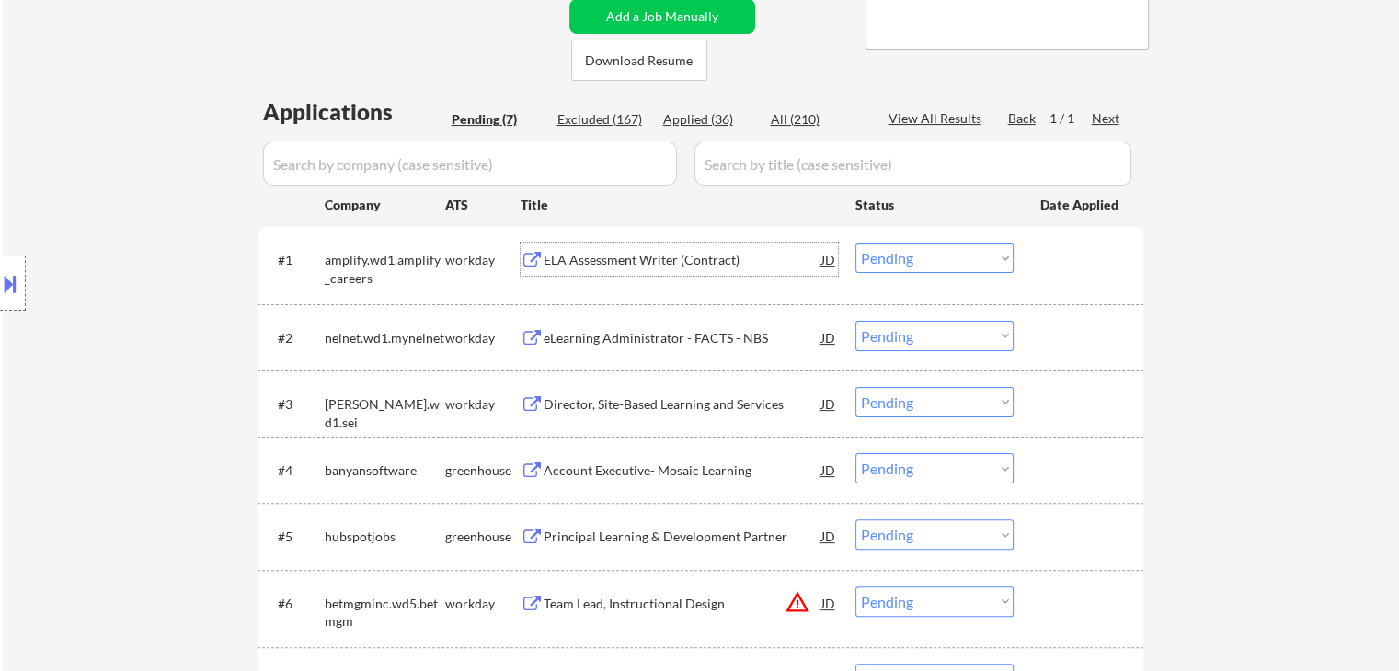
scroll to position [460, 0]
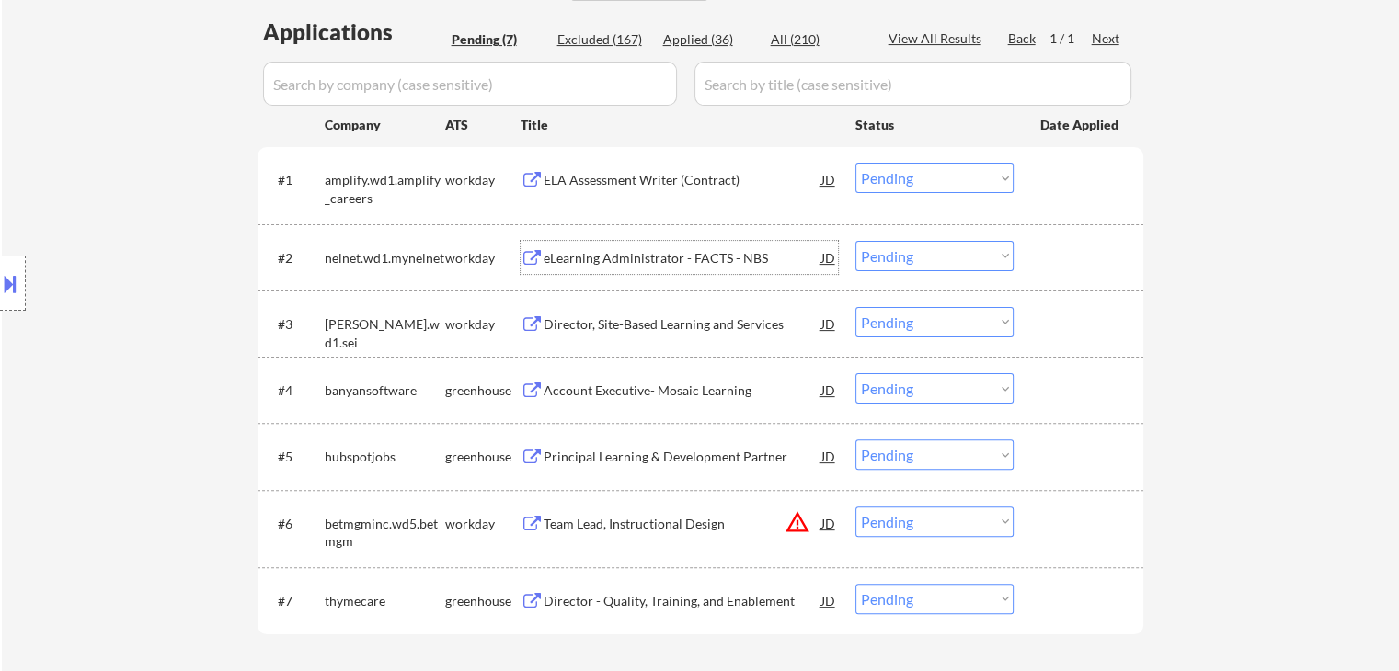
click at [605, 252] on div "eLearning Administrator - FACTS - NBS" at bounding box center [682, 258] width 278 height 18
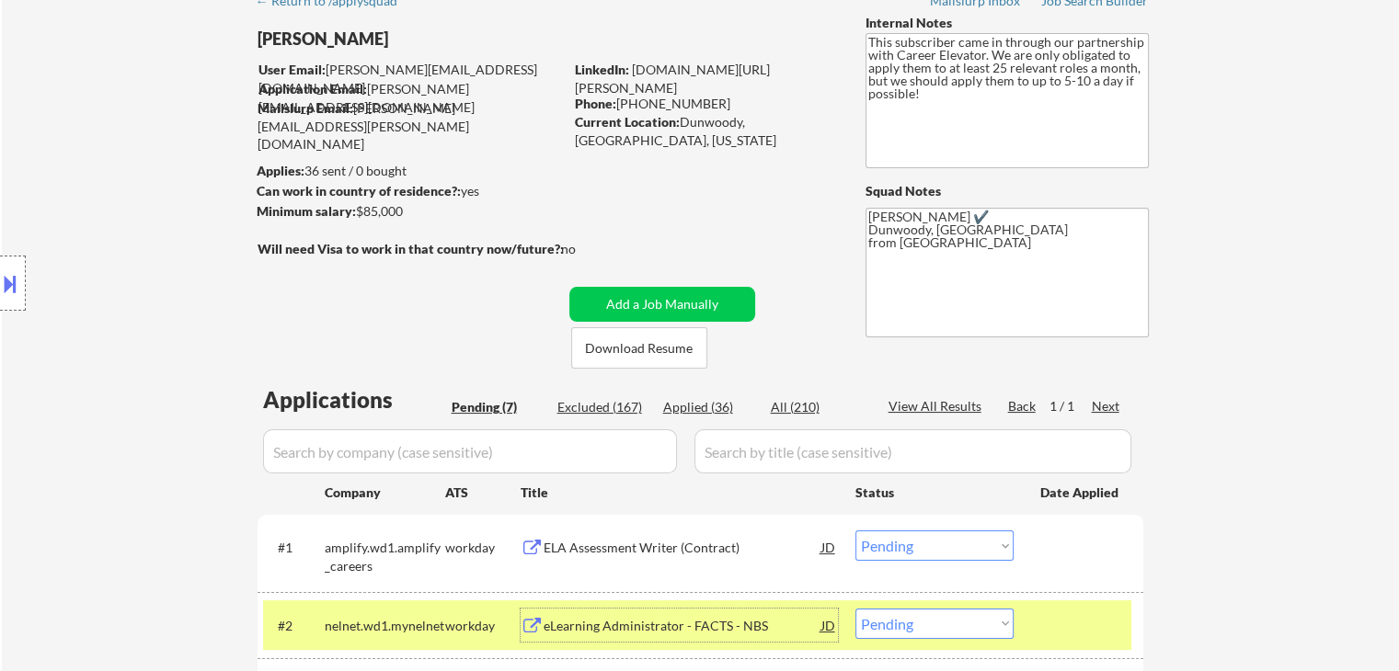
scroll to position [0, 0]
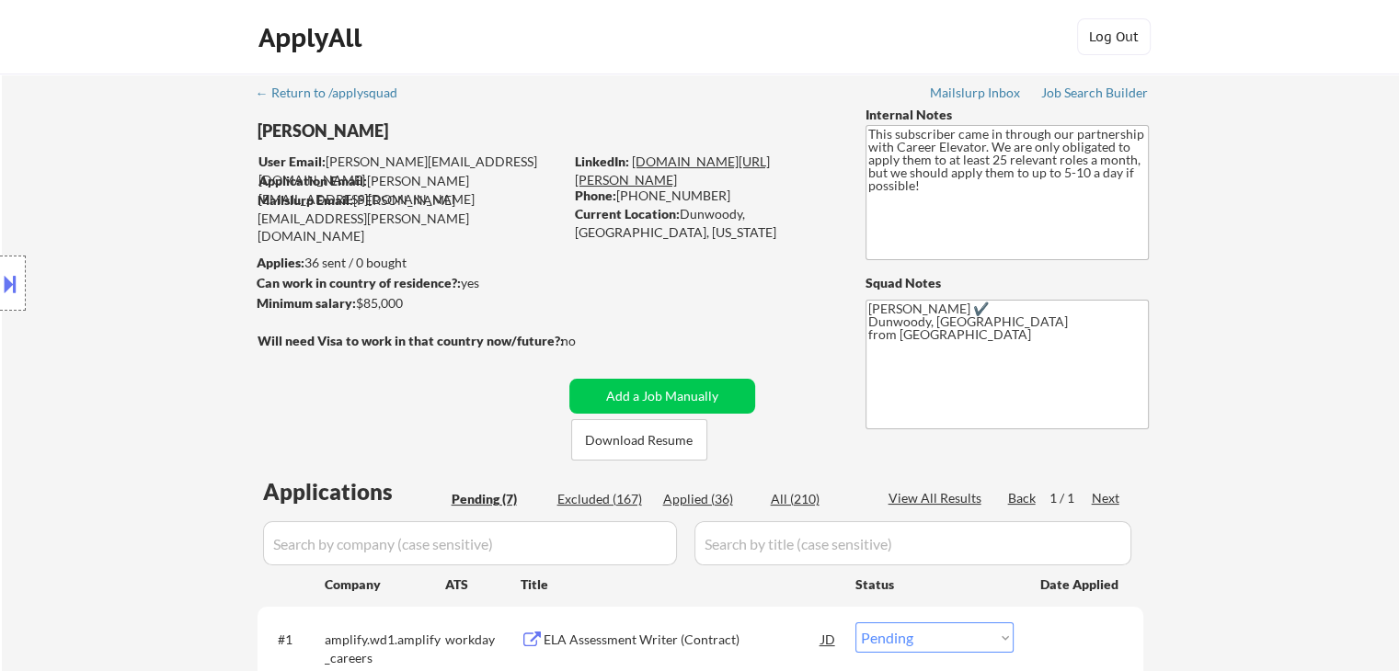
click at [725, 157] on link "[DOMAIN_NAME][URL][PERSON_NAME]" at bounding box center [672, 171] width 195 height 34
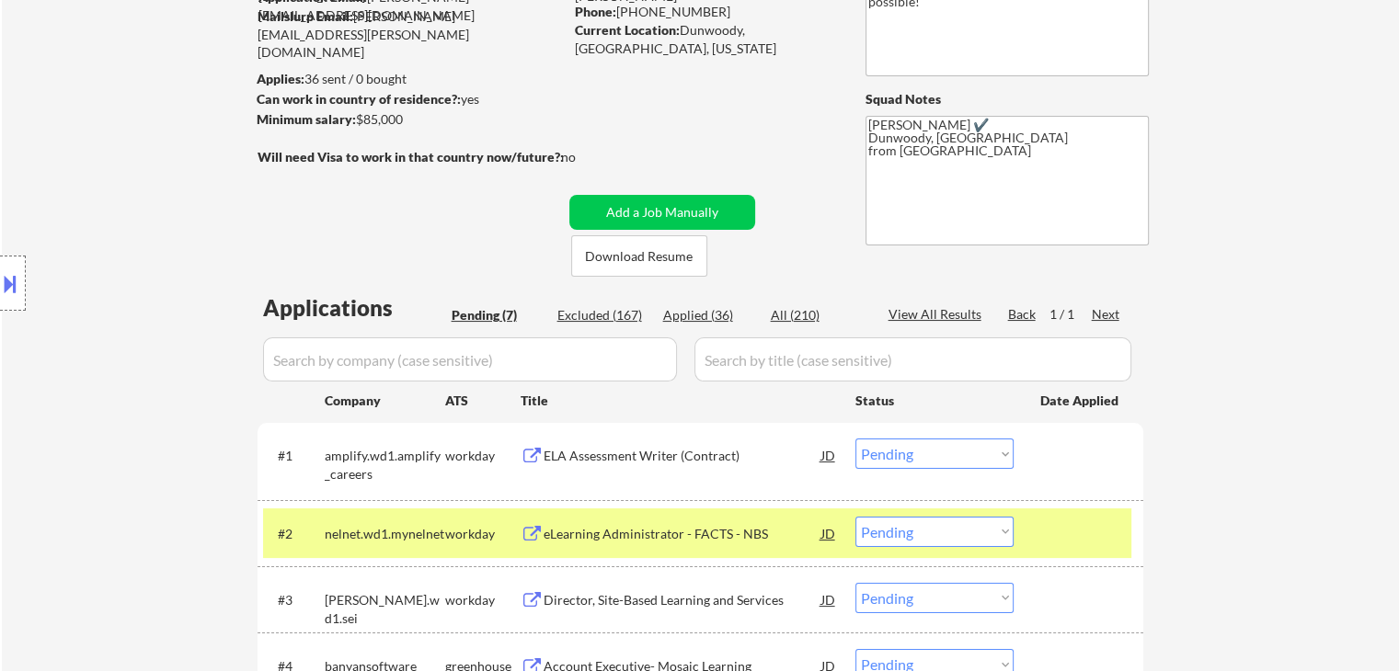
scroll to position [460, 0]
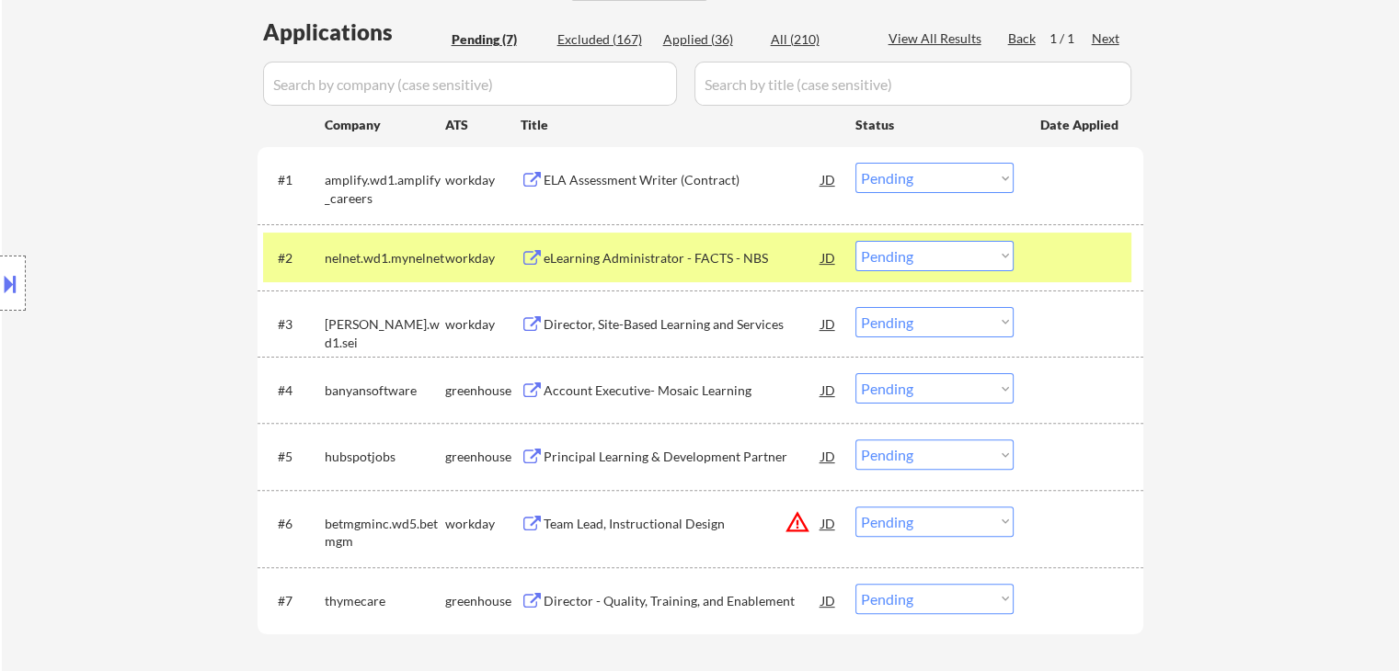
click at [651, 332] on div "Director, Site-Based Learning and Services" at bounding box center [682, 324] width 278 height 18
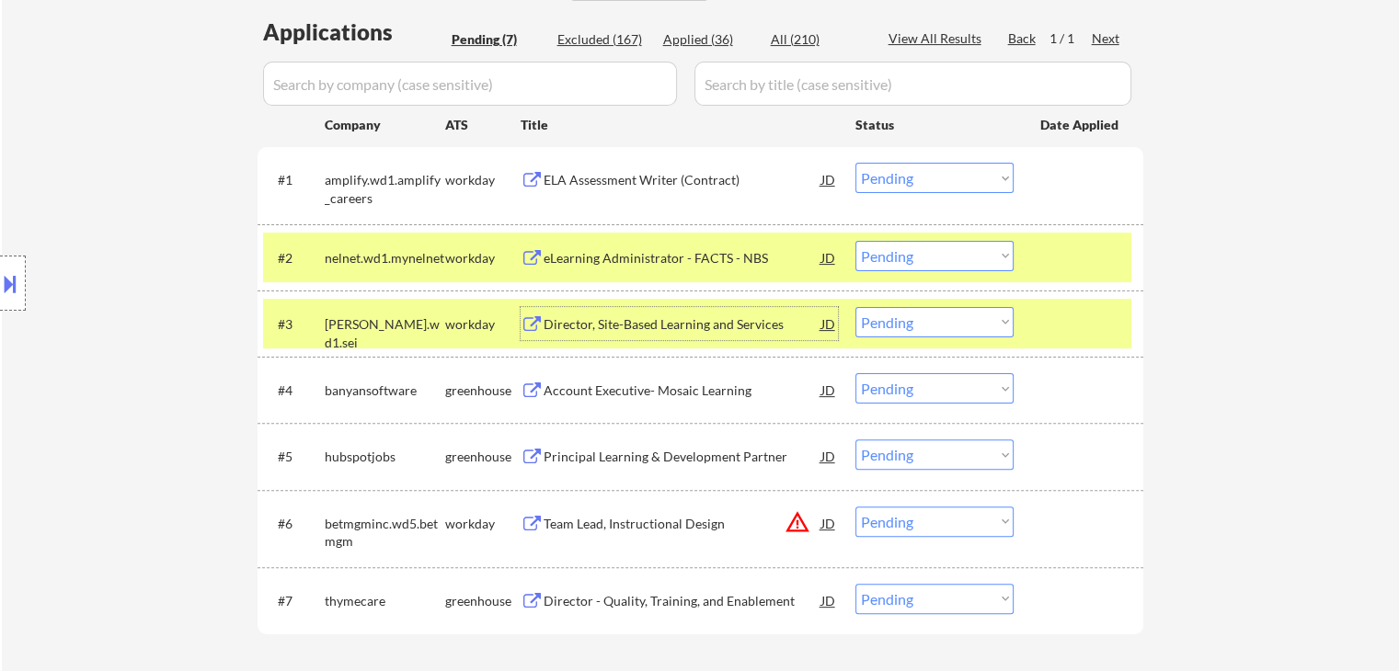
click at [471, 328] on div "workday" at bounding box center [482, 324] width 75 height 18
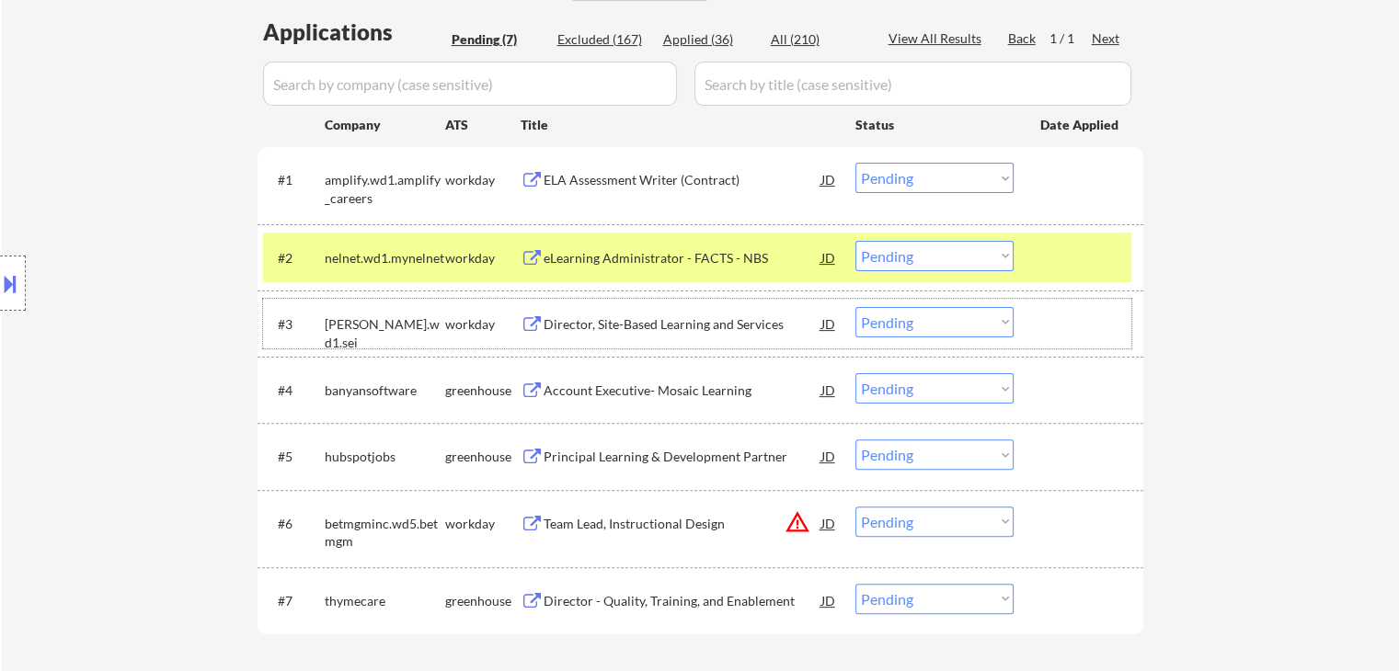
click at [914, 257] on select "Choose an option... Pending Applied Excluded (Questions) Excluded (Expired) Exc…" at bounding box center [934, 256] width 158 height 30
click at [855, 241] on select "Choose an option... Pending Applied Excluded (Questions) Excluded (Expired) Exc…" at bounding box center [934, 256] width 158 height 30
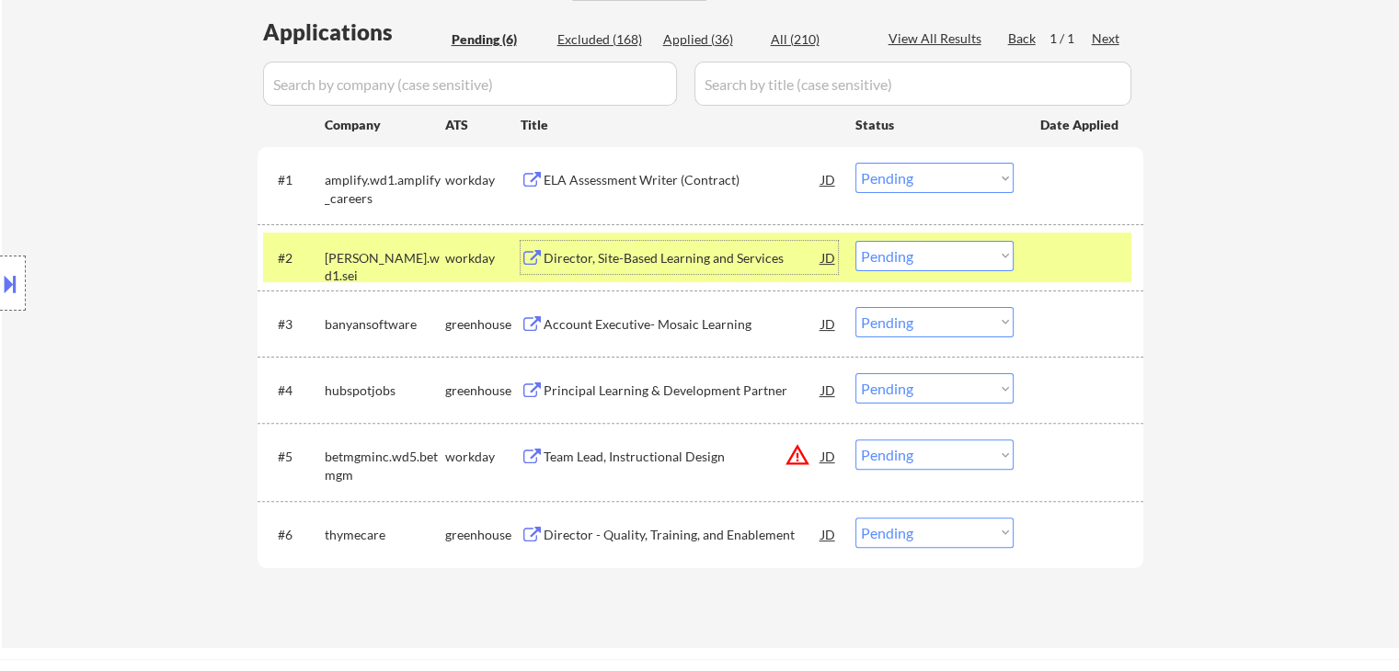
click at [673, 252] on div "Director, Site-Based Learning and Services" at bounding box center [682, 258] width 278 height 18
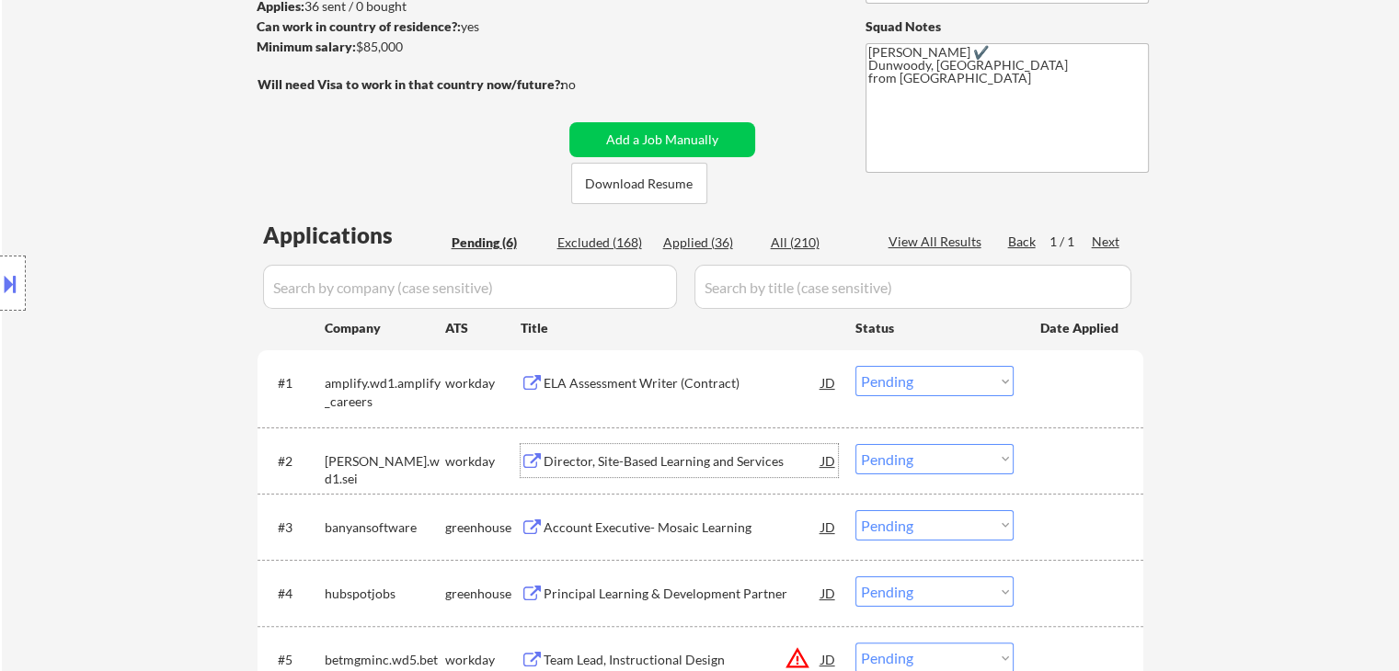
scroll to position [368, 0]
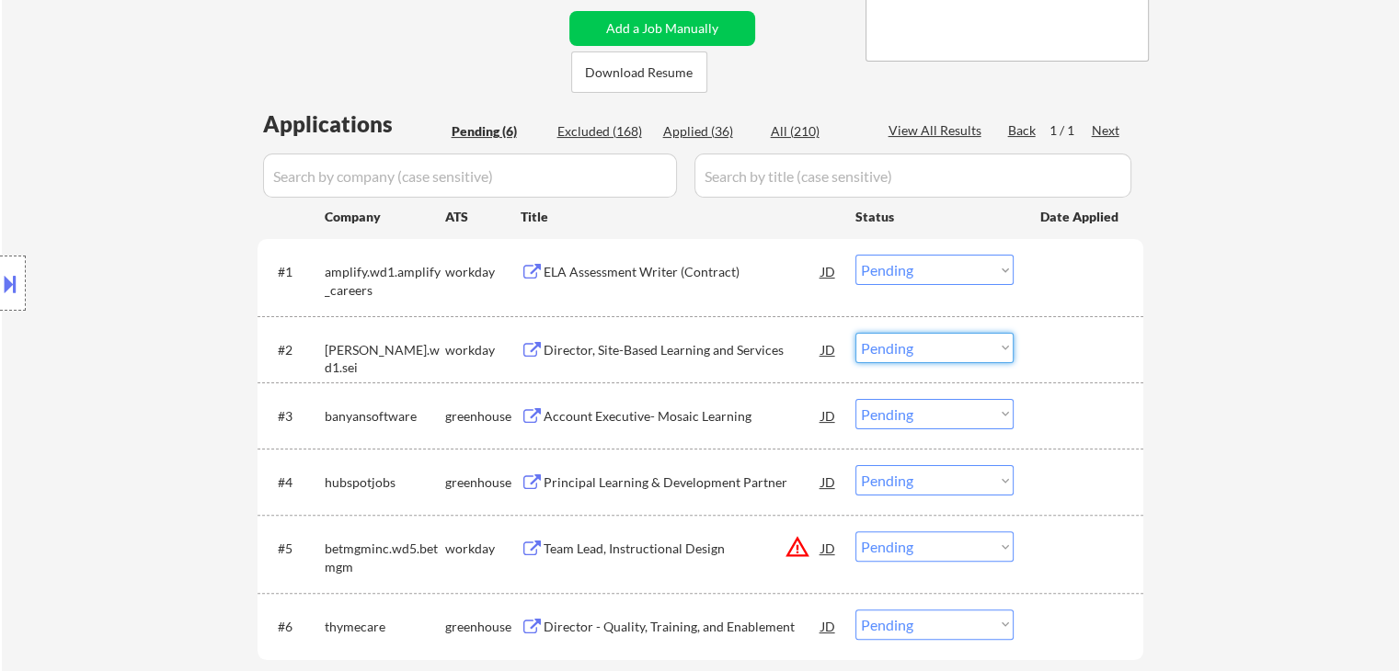
drag, startPoint x: 942, startPoint y: 343, endPoint x: 941, endPoint y: 361, distance: 18.4
click at [942, 345] on select "Choose an option... Pending Applied Excluded (Questions) Excluded (Expired) Exc…" at bounding box center [934, 348] width 158 height 30
click at [855, 333] on select "Choose an option... Pending Applied Excluded (Questions) Excluded (Expired) Exc…" at bounding box center [934, 348] width 158 height 30
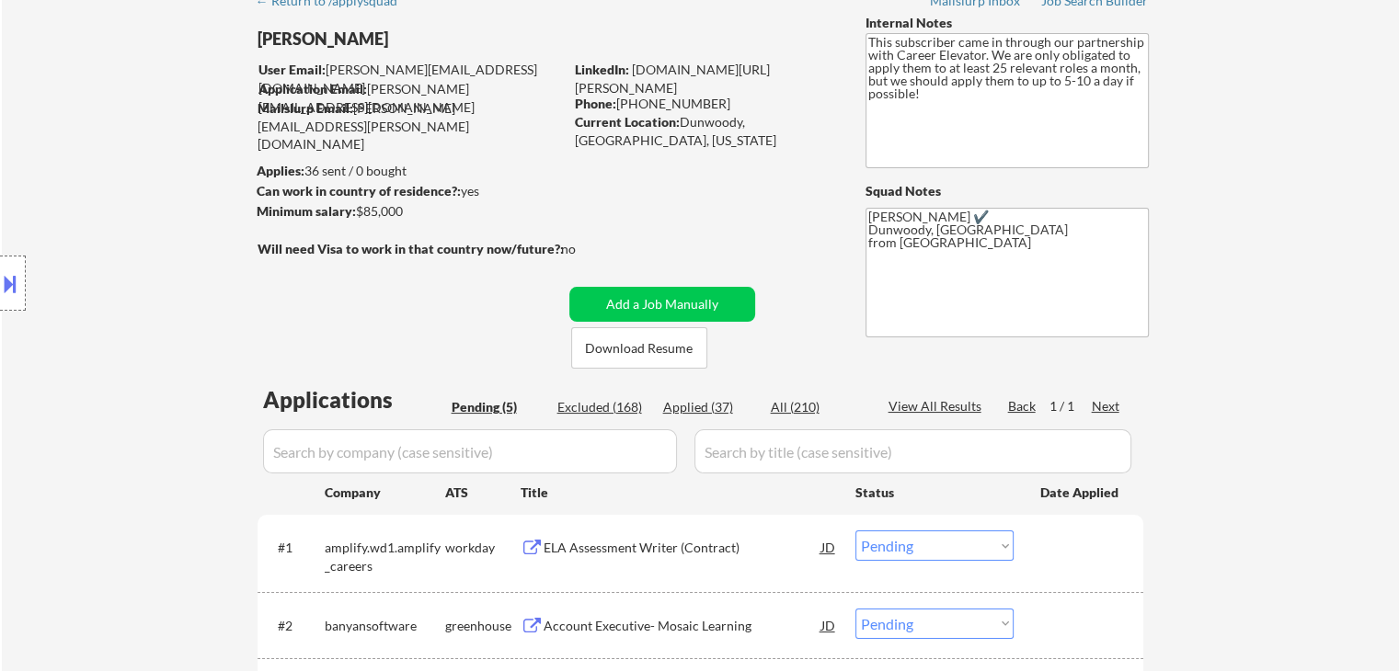
scroll to position [276, 0]
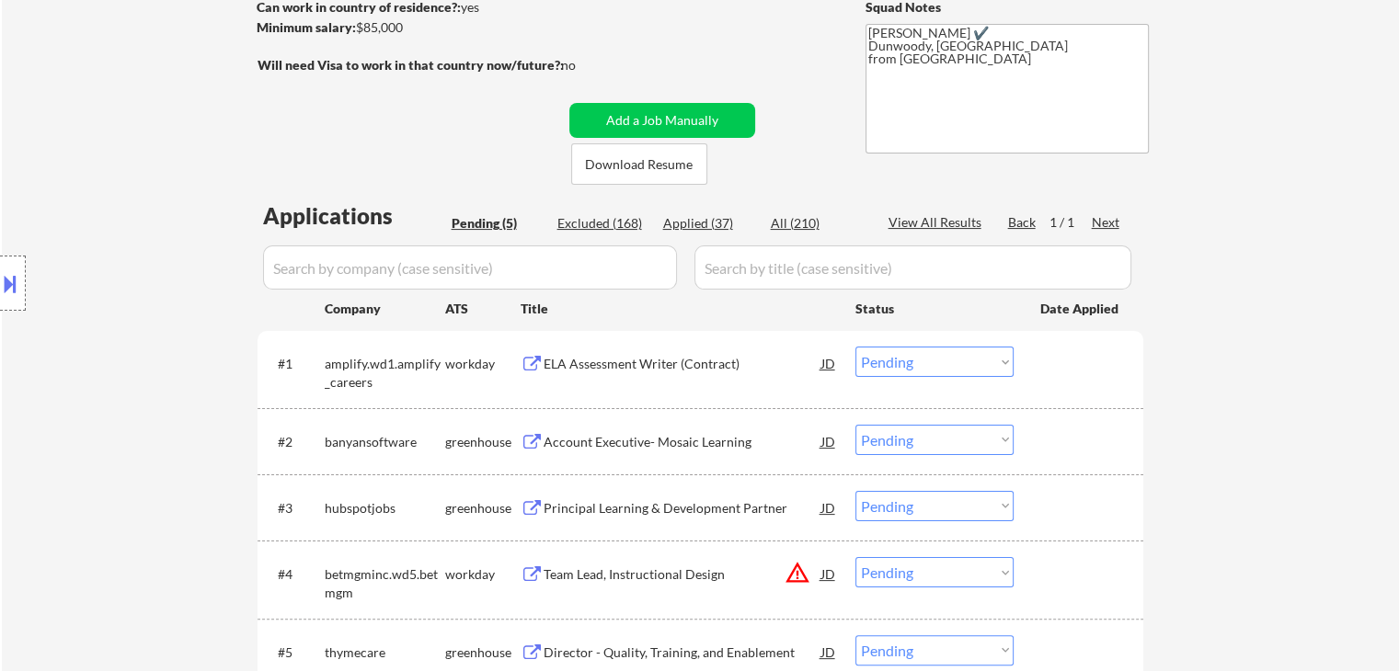
click at [633, 368] on div "ELA Assessment Writer (Contract)" at bounding box center [682, 364] width 278 height 18
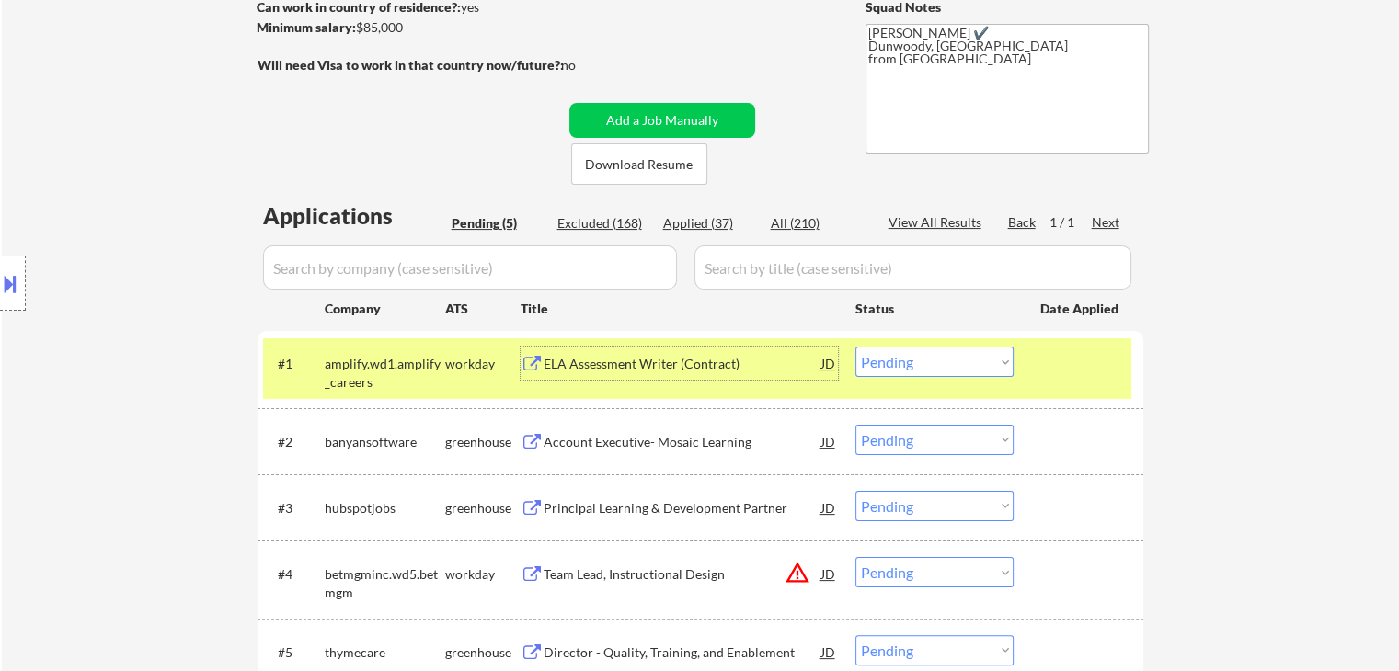
drag, startPoint x: 456, startPoint y: 371, endPoint x: 478, endPoint y: 372, distance: 22.1
click at [467, 371] on div "workday" at bounding box center [482, 364] width 75 height 18
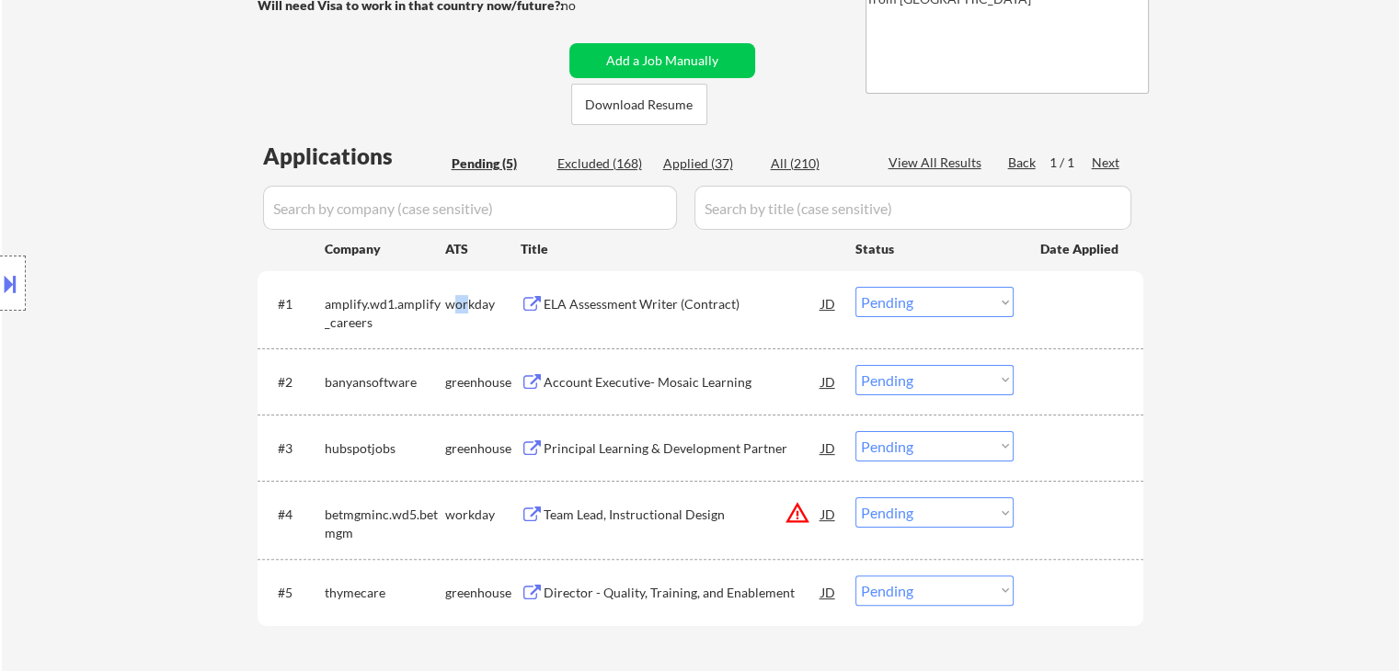
scroll to position [460, 0]
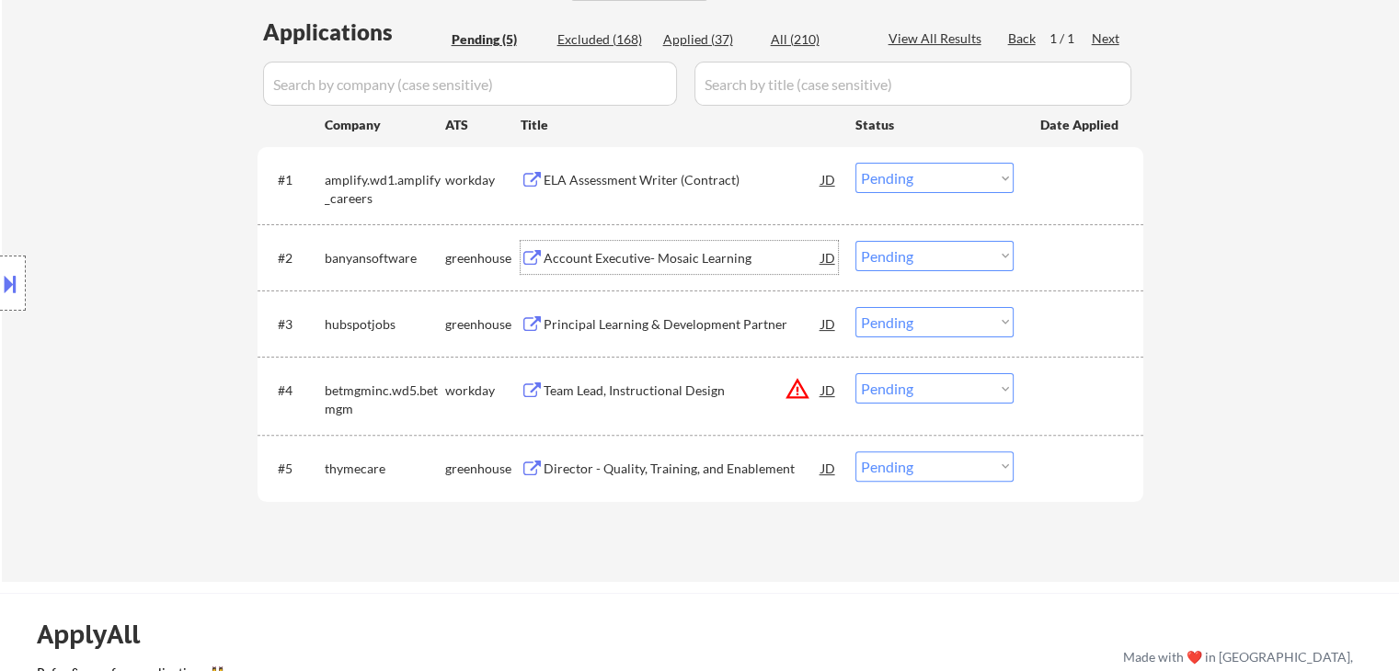
click at [675, 255] on div "Account Executive- Mosaic Learning" at bounding box center [682, 258] width 278 height 18
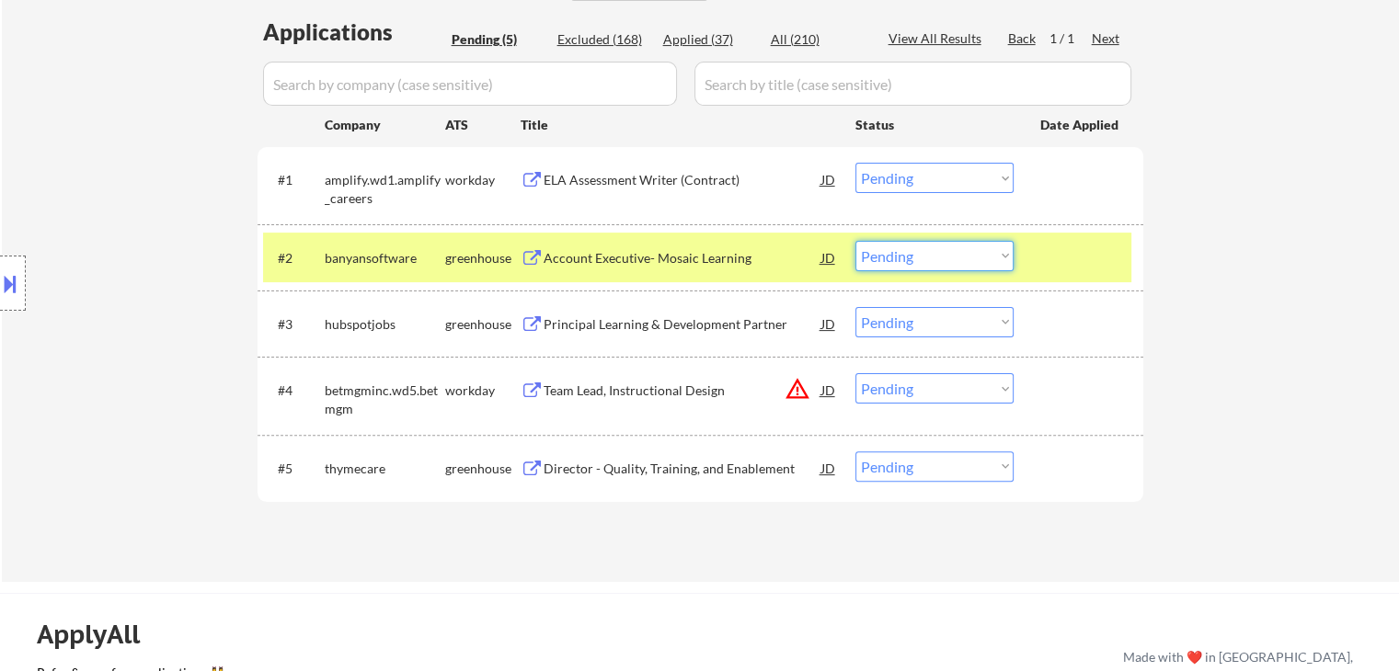
click at [952, 258] on select "Choose an option... Pending Applied Excluded (Questions) Excluded (Expired) Exc…" at bounding box center [934, 256] width 158 height 30
click at [855, 241] on select "Choose an option... Pending Applied Excluded (Questions) Excluded (Expired) Exc…" at bounding box center [934, 256] width 158 height 30
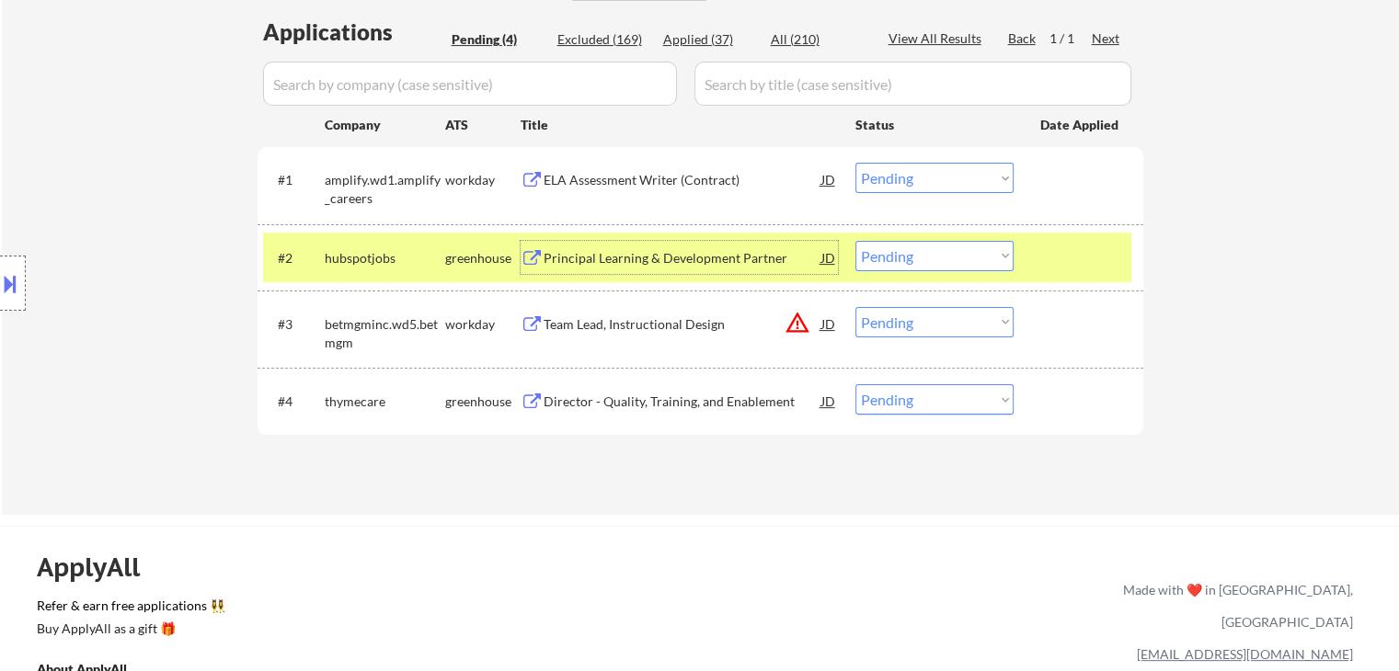
click at [629, 264] on div "Principal Learning & Development Partner" at bounding box center [682, 258] width 278 height 18
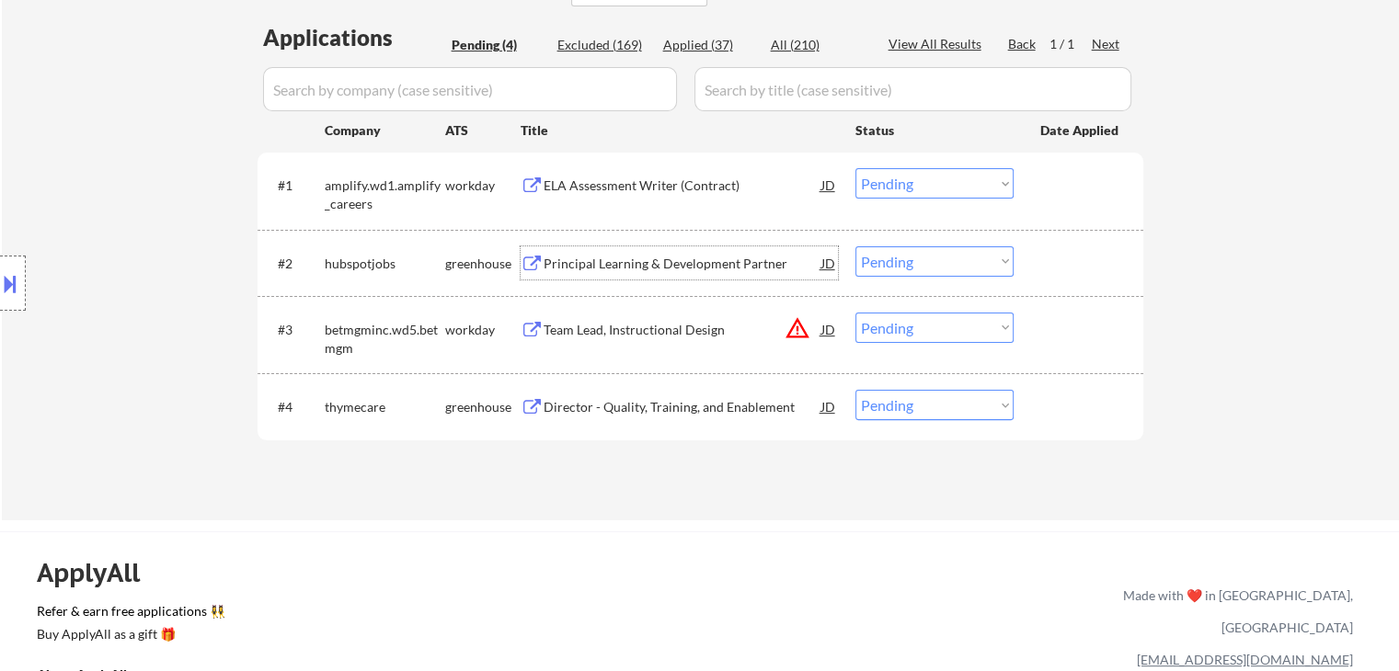
scroll to position [92, 0]
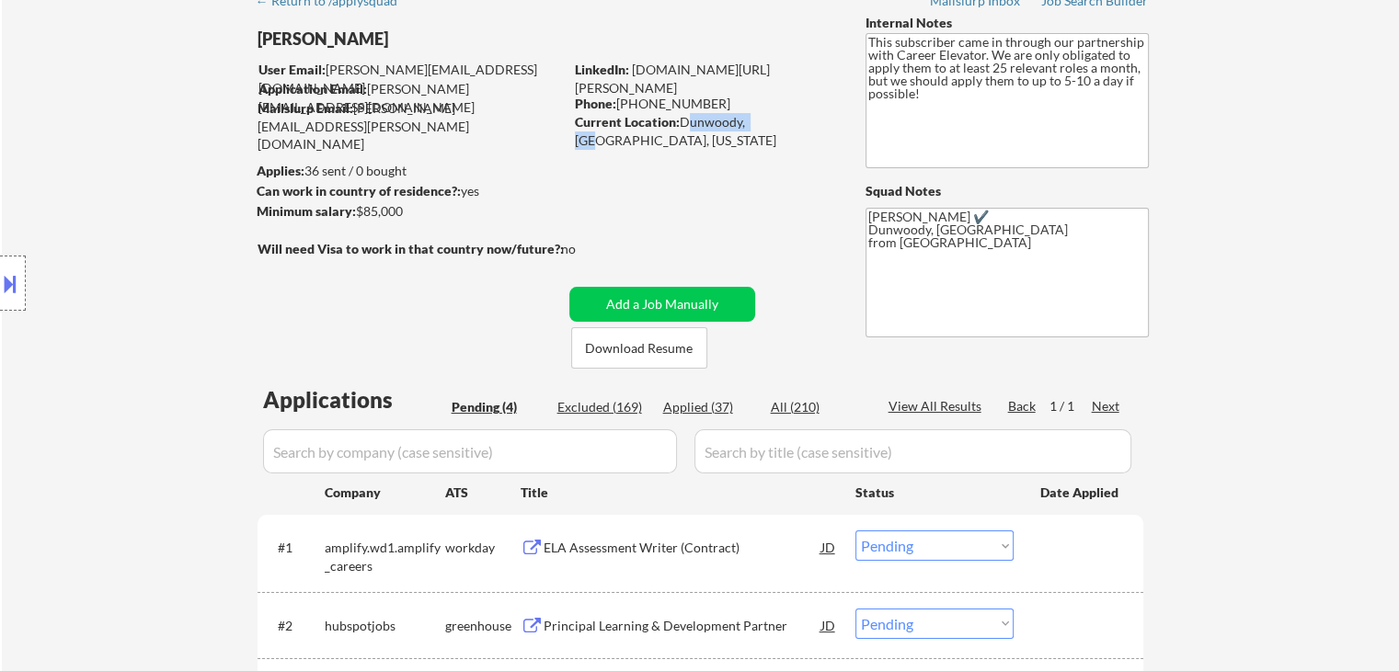
drag, startPoint x: 679, startPoint y: 121, endPoint x: 763, endPoint y: 132, distance: 85.3
click at [763, 132] on div "← Return to /applysquad Mailslurp Inbox Job Search Builder Shane Tomashot User …" at bounding box center [701, 425] width 918 height 886
copy div "Dunwoody, GA"
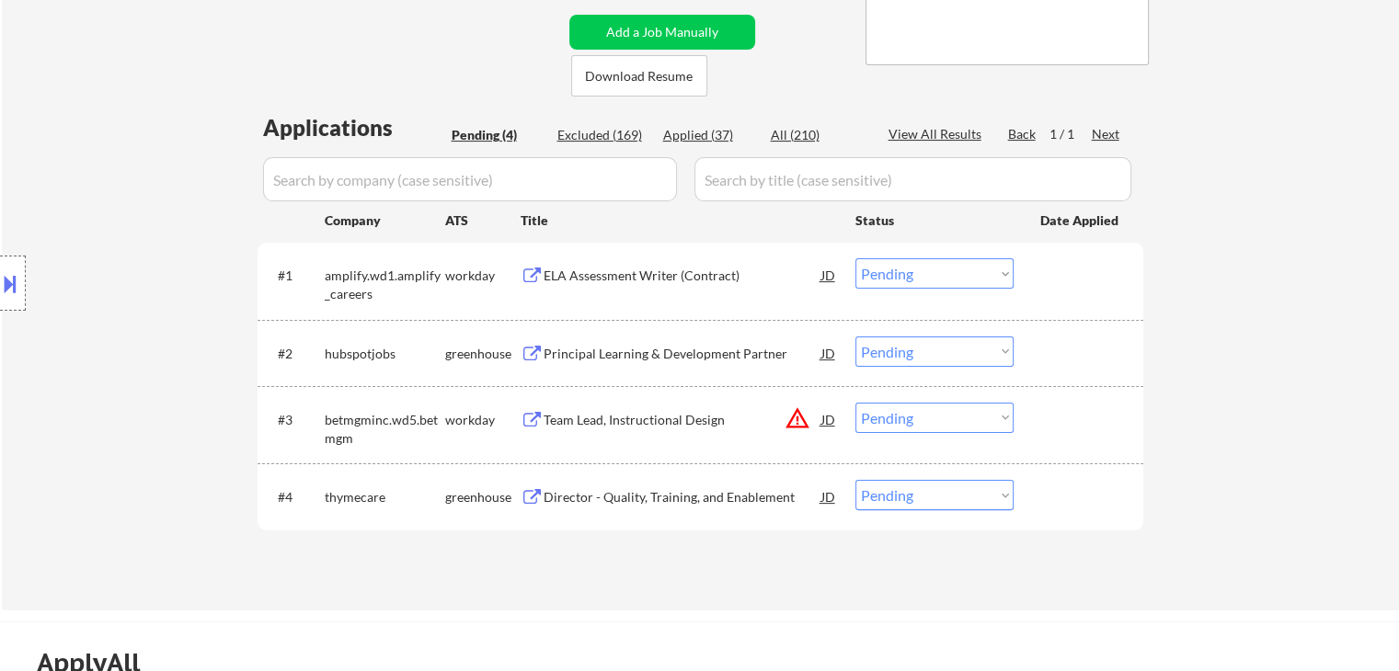
scroll to position [368, 0]
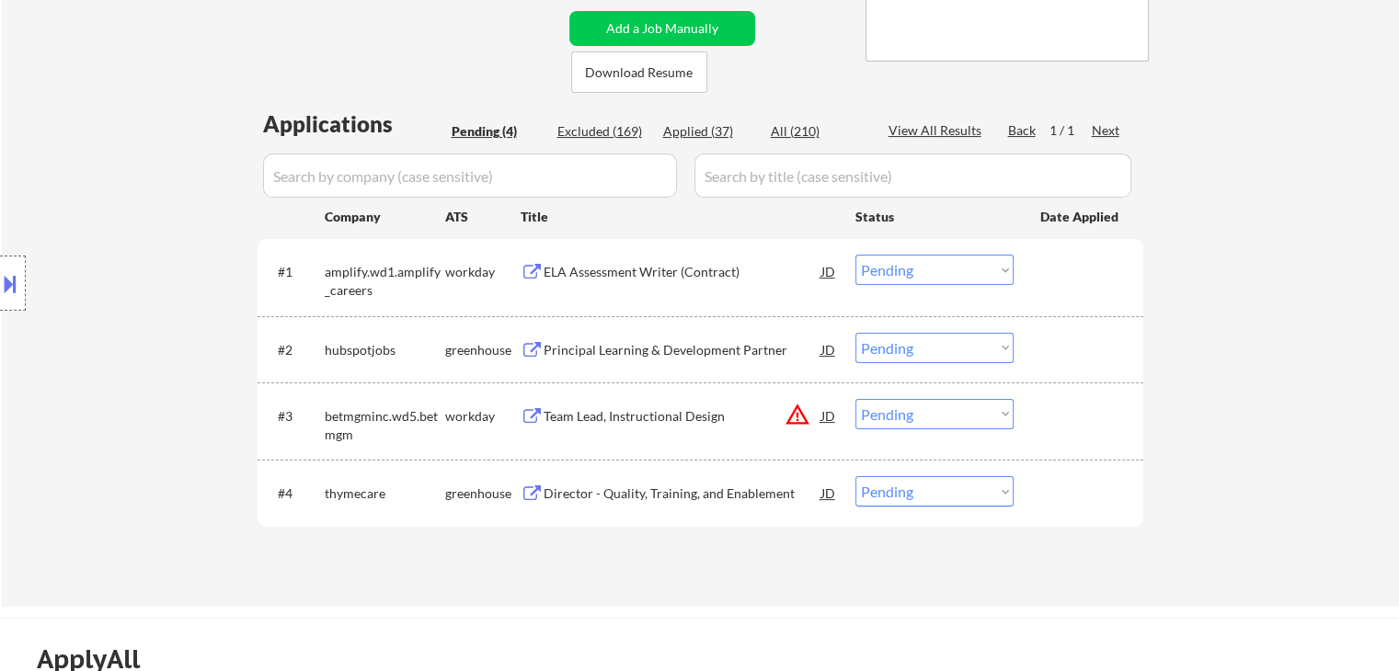
click at [917, 350] on select "Choose an option... Pending Applied Excluded (Questions) Excluded (Expired) Exc…" at bounding box center [934, 348] width 158 height 30
click at [855, 333] on select "Choose an option... Pending Applied Excluded (Questions) Excluded (Expired) Exc…" at bounding box center [934, 348] width 158 height 30
select select ""pending""
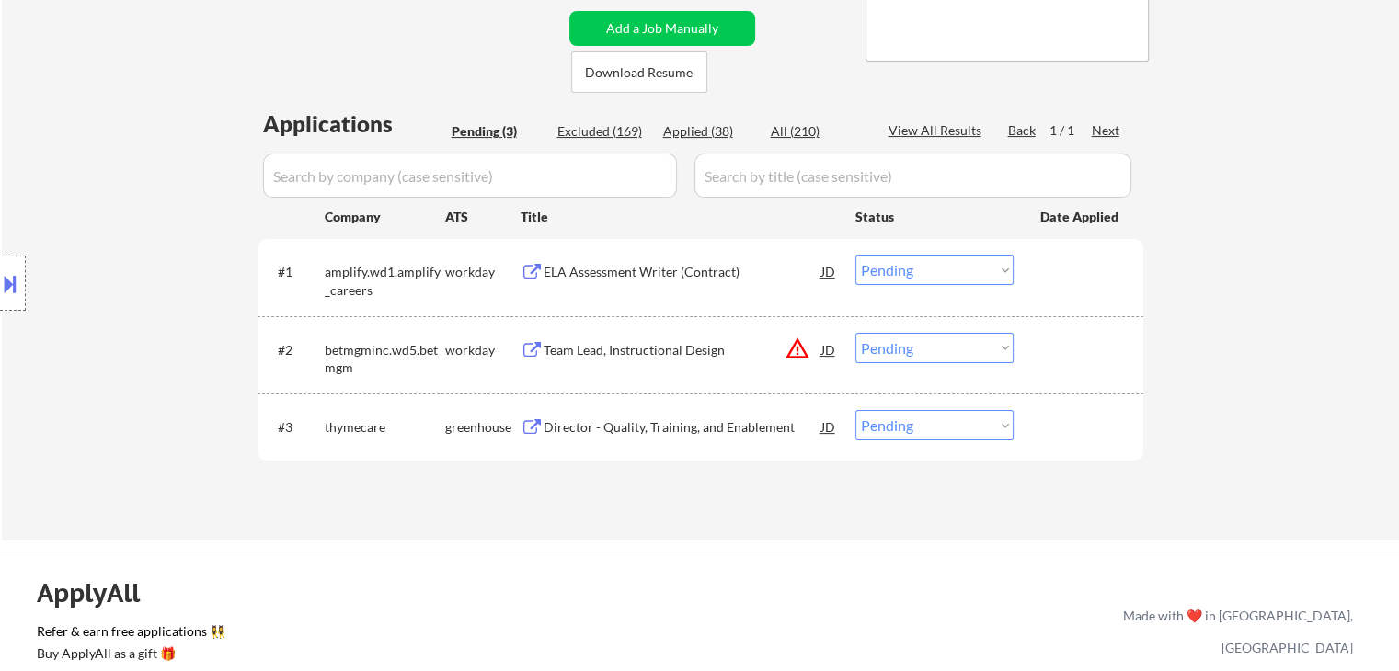
click at [576, 428] on div "Director - Quality, Training, and Enablement" at bounding box center [682, 427] width 278 height 18
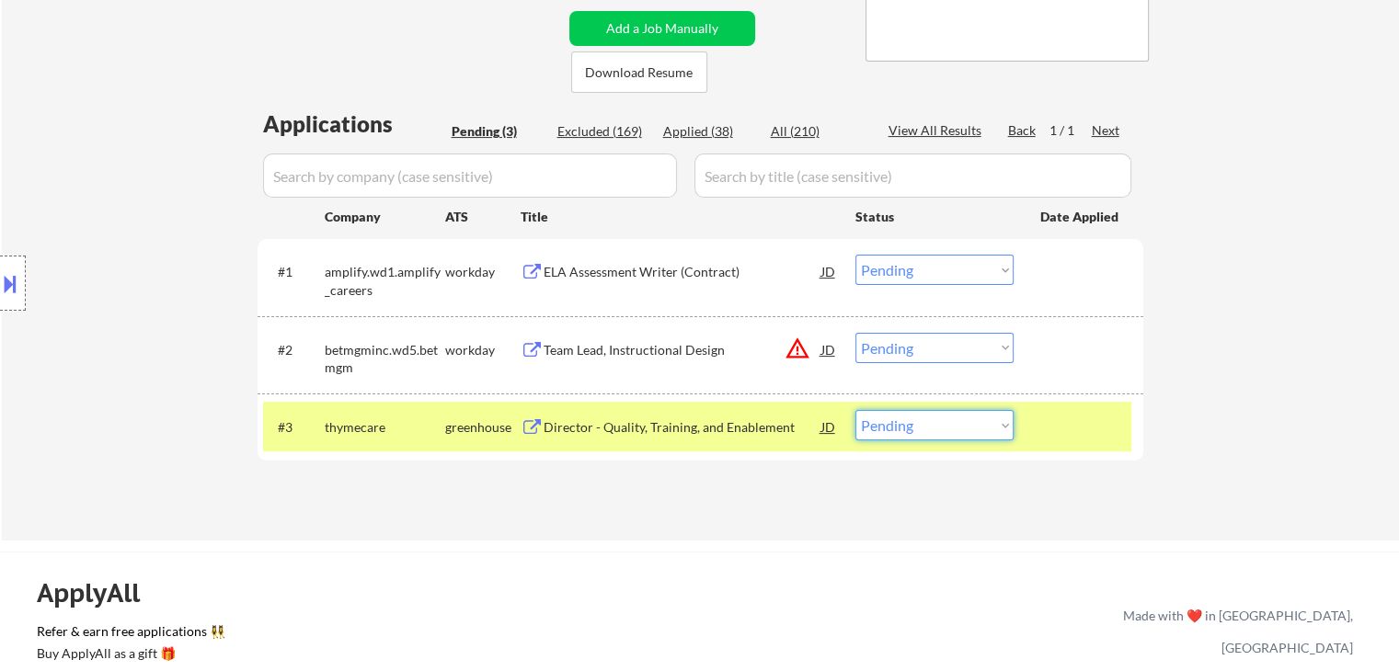
click at [914, 426] on select "Choose an option... Pending Applied Excluded (Questions) Excluded (Expired) Exc…" at bounding box center [934, 425] width 158 height 30
select select ""applied""
click at [855, 410] on select "Choose an option... Pending Applied Excluded (Questions) Excluded (Expired) Exc…" at bounding box center [934, 425] width 158 height 30
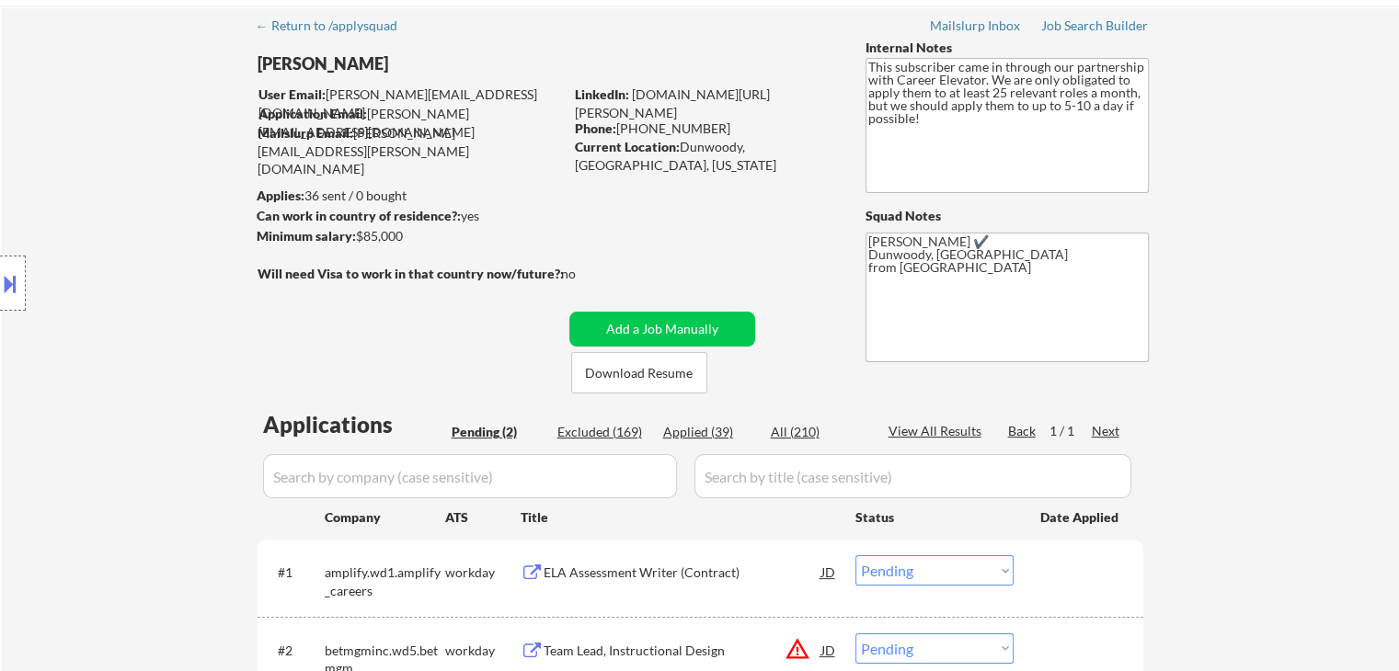
scroll to position [276, 0]
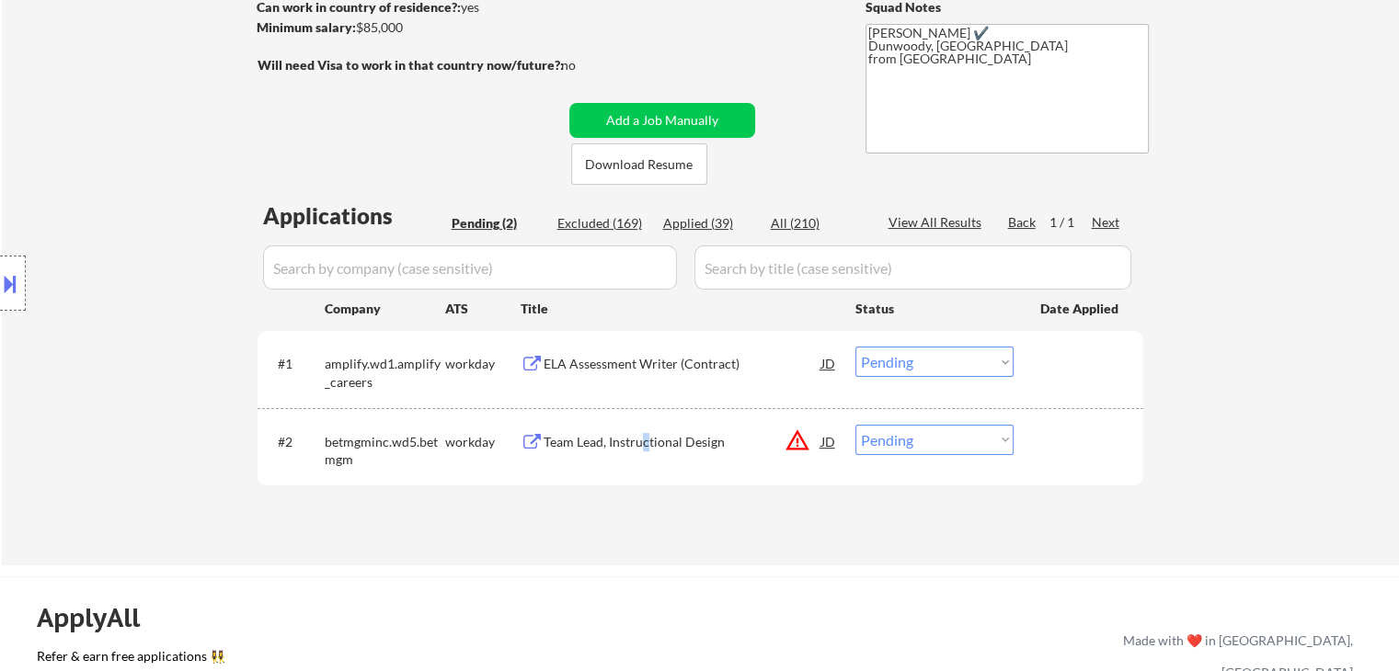
click at [646, 435] on div "Team Lead, Instructional Design" at bounding box center [682, 442] width 278 height 18
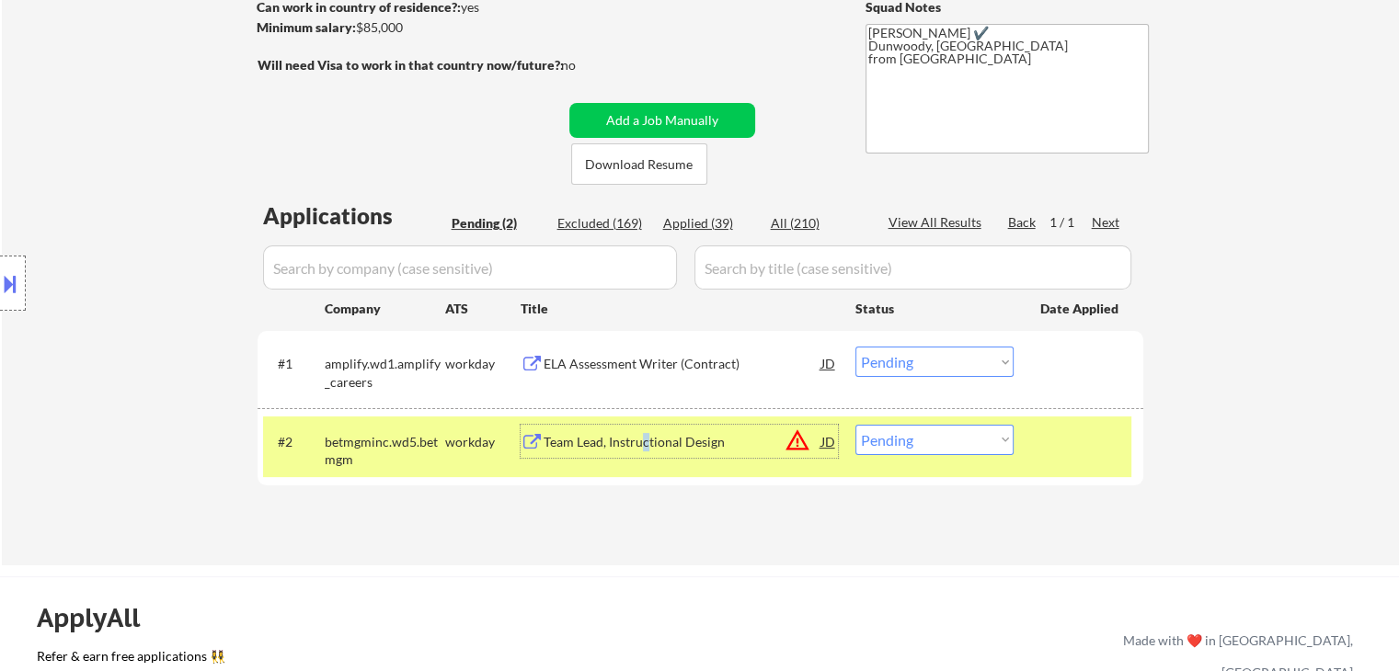
drag, startPoint x: 912, startPoint y: 442, endPoint x: 924, endPoint y: 456, distance: 18.3
click at [912, 442] on select "Choose an option... Pending Applied Excluded (Questions) Excluded (Expired) Exc…" at bounding box center [934, 440] width 158 height 30
select select ""applied""
click at [855, 425] on select "Choose an option... Pending Applied Excluded (Questions) Excluded (Expired) Exc…" at bounding box center [934, 440] width 158 height 30
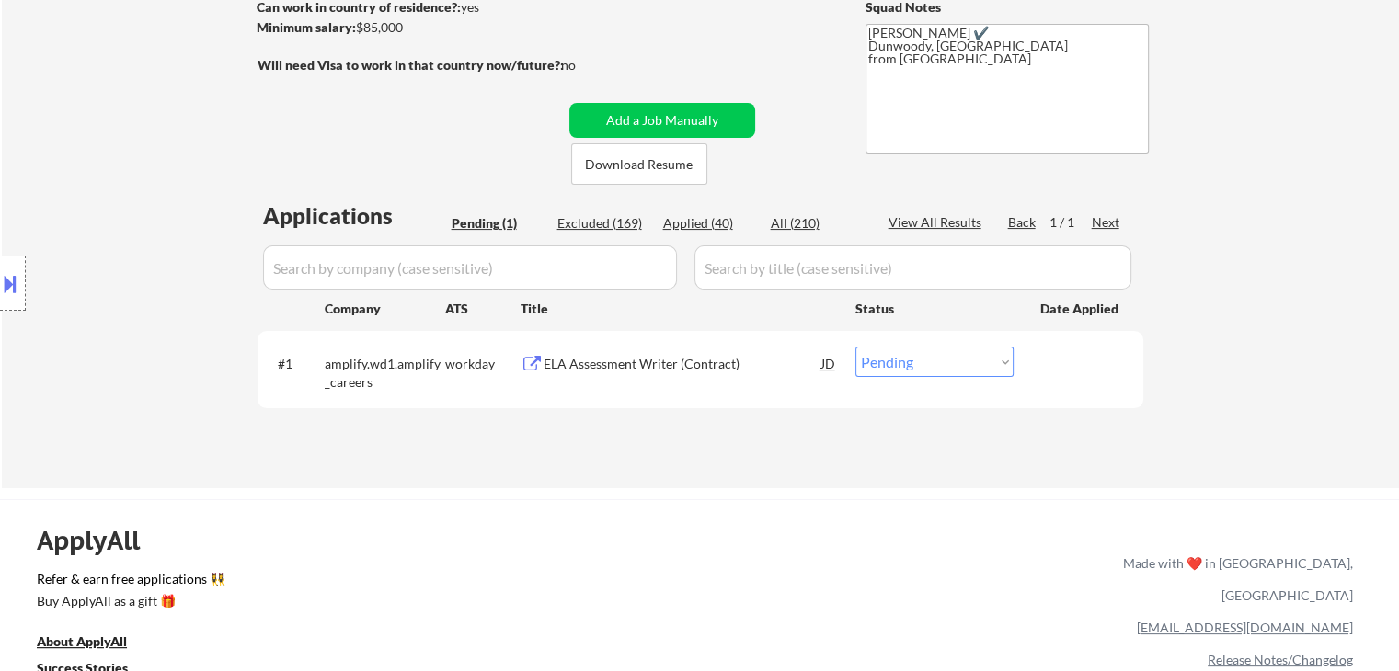
scroll to position [92, 0]
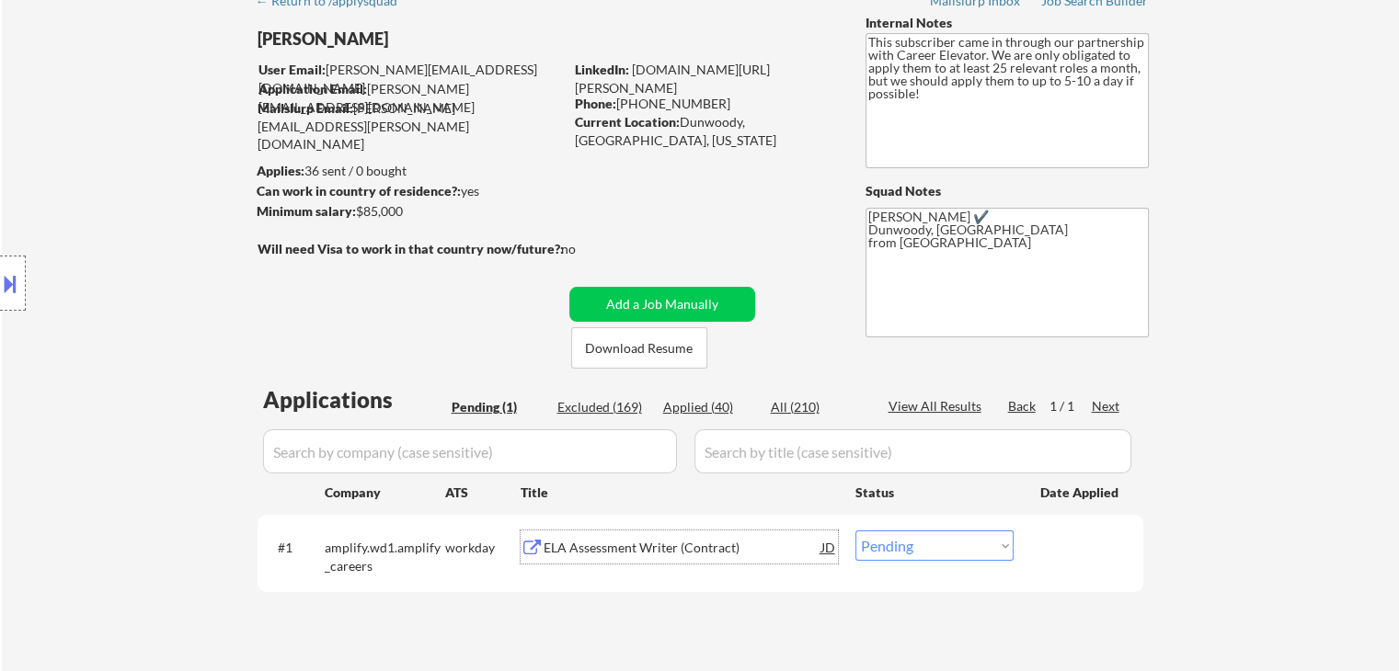
click at [722, 553] on div "ELA Assessment Writer (Contract)" at bounding box center [682, 548] width 278 height 18
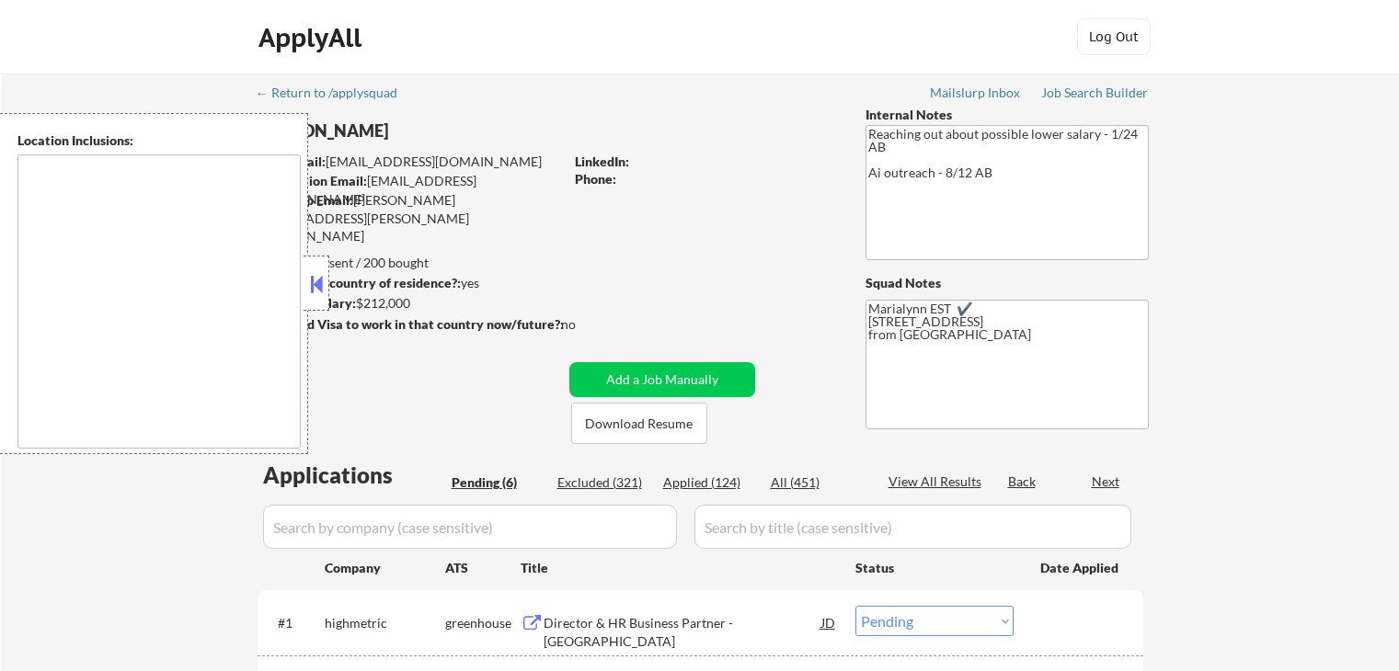
select select ""pending""
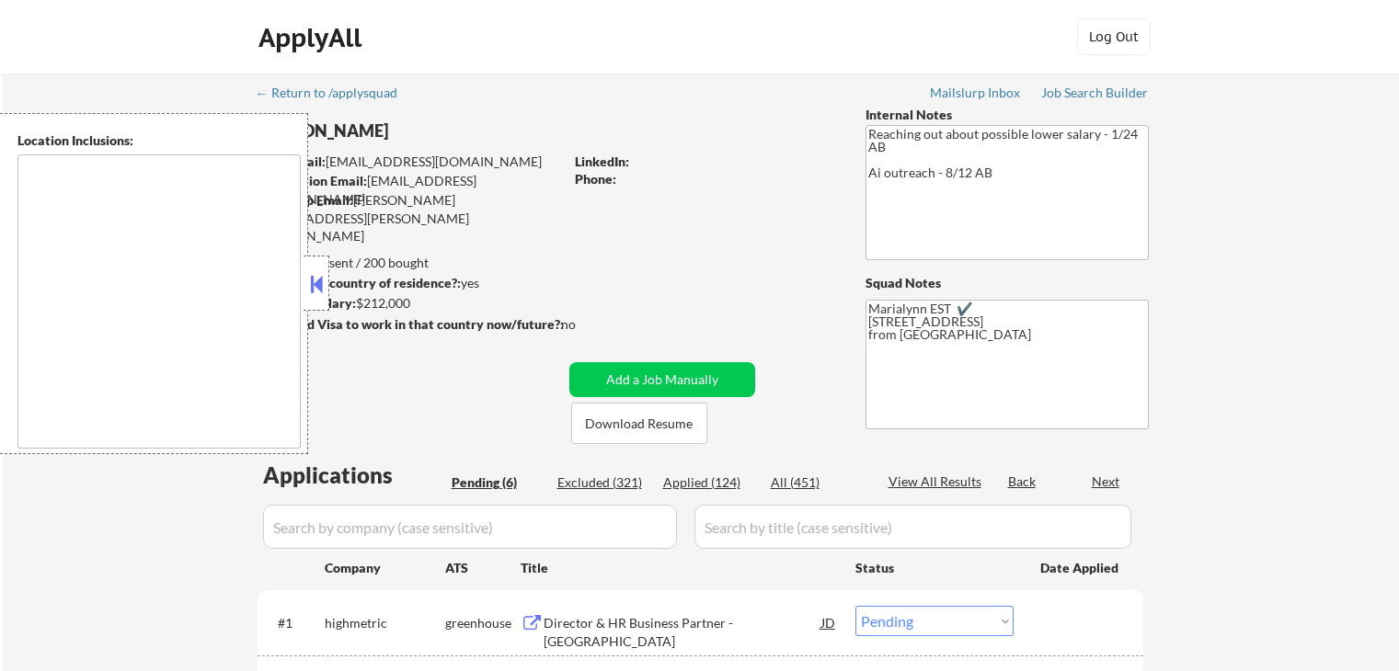
select select ""pending""
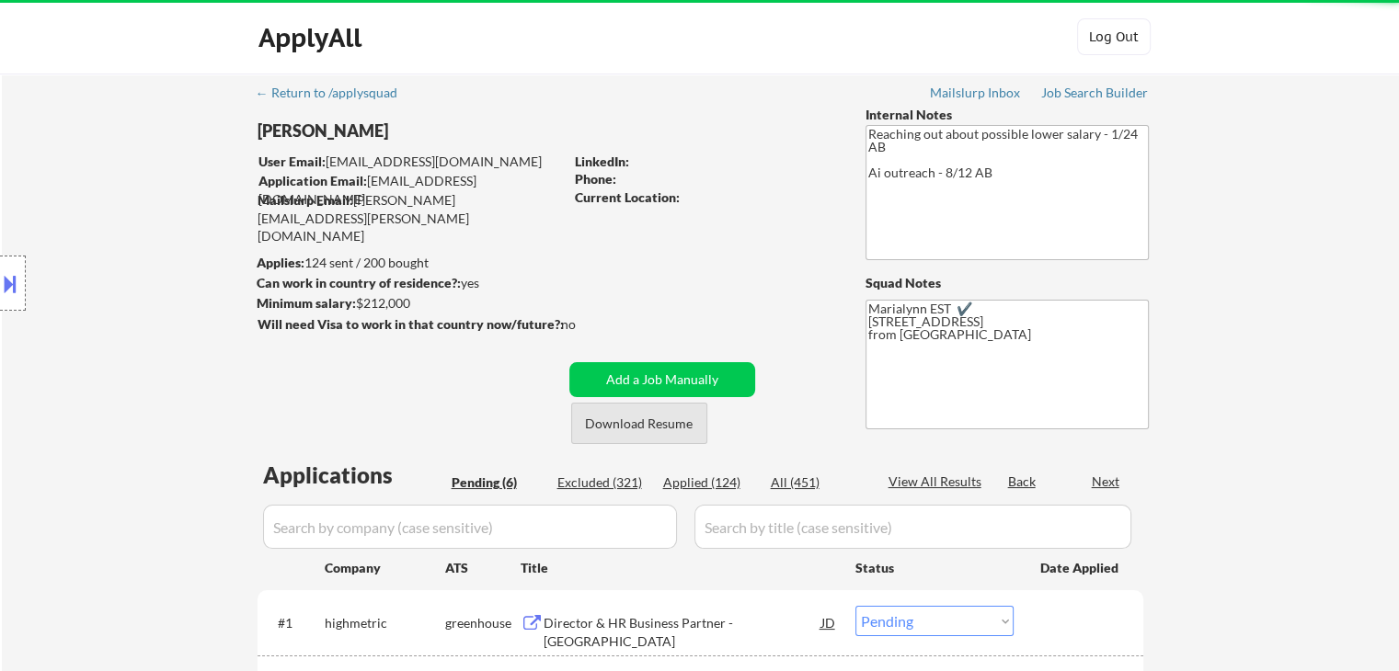
drag, startPoint x: 660, startPoint y: 428, endPoint x: 624, endPoint y: 415, distance: 38.1
click at [661, 428] on button "Download Resume" at bounding box center [639, 423] width 136 height 41
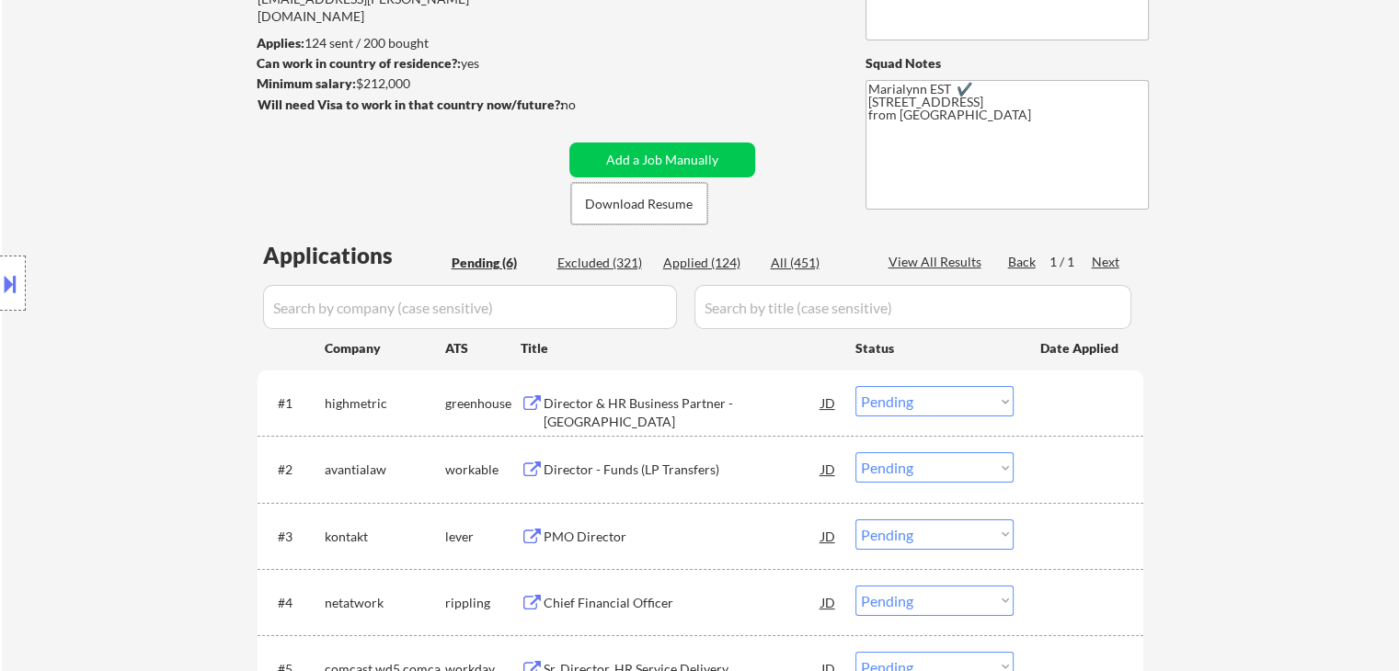
scroll to position [368, 0]
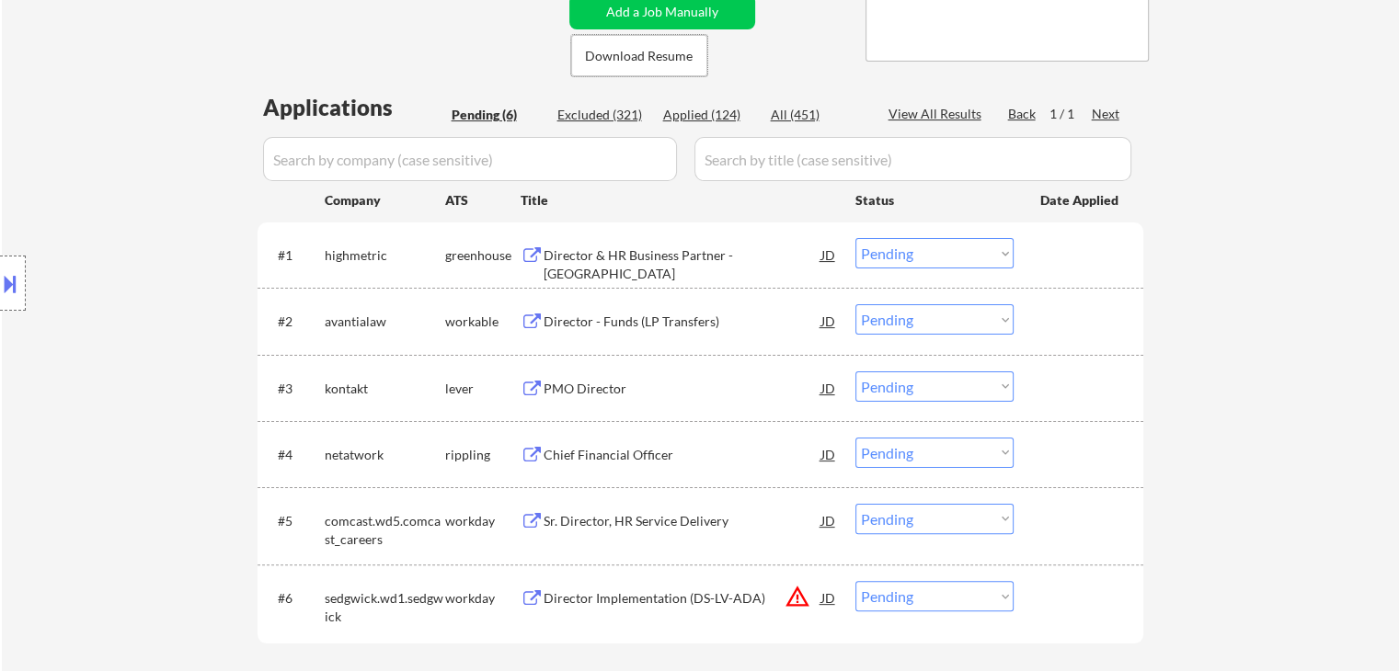
click at [612, 252] on div "Director & HR Business Partner - [GEOGRAPHIC_DATA]" at bounding box center [682, 264] width 278 height 36
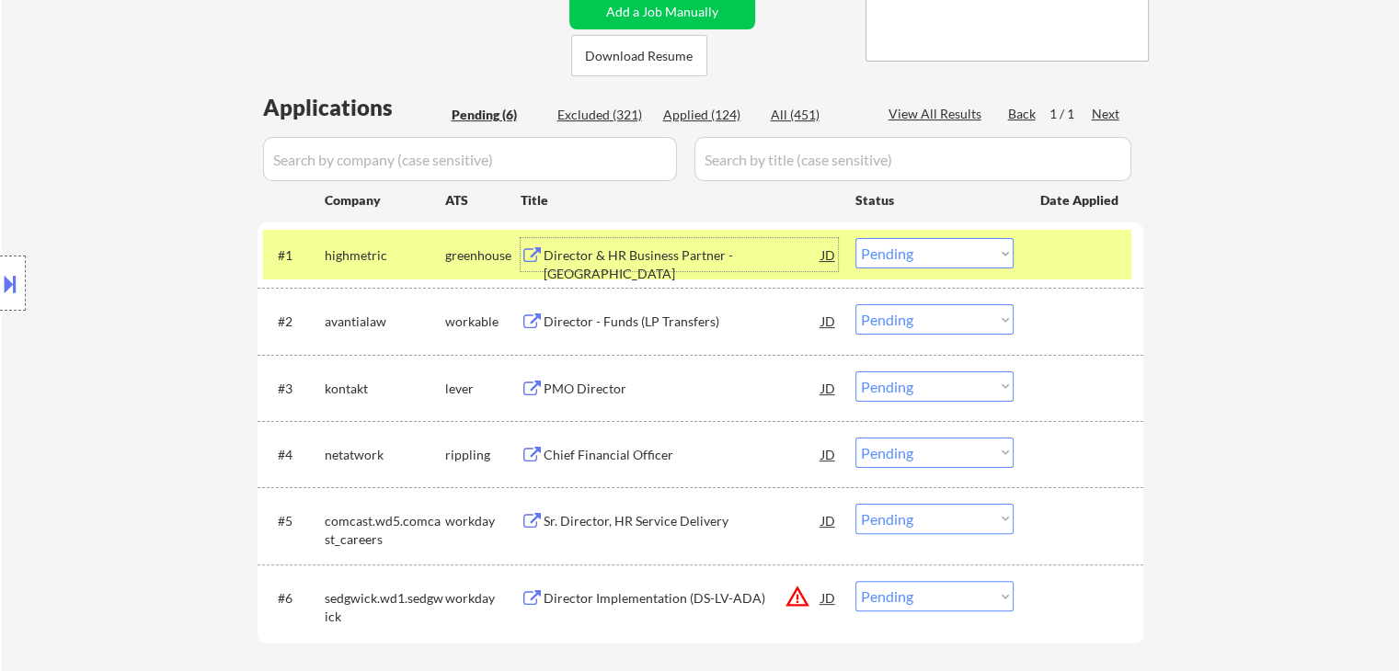
click at [901, 317] on select "Choose an option... Pending Applied Excluded (Questions) Excluded (Expired) Exc…" at bounding box center [934, 319] width 158 height 30
click at [680, 320] on div "Director - Funds (LP Transfers)" at bounding box center [682, 322] width 278 height 18
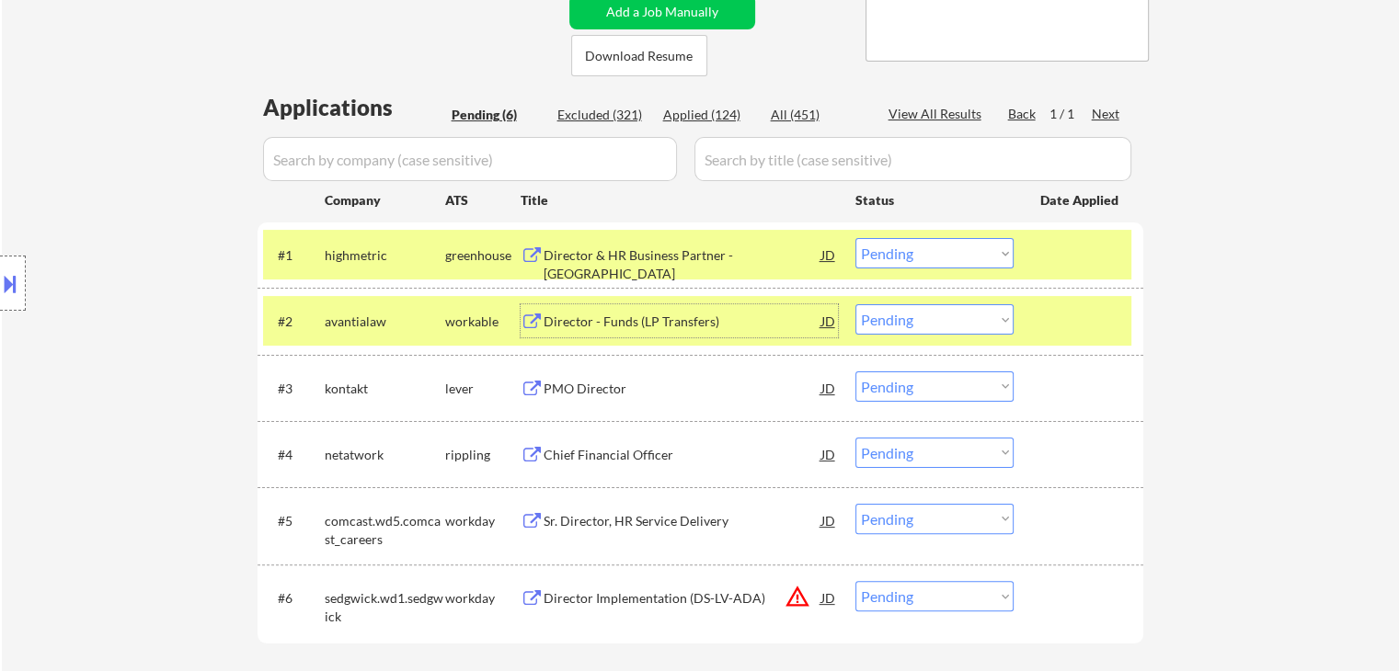
drag, startPoint x: 966, startPoint y: 252, endPoint x: 967, endPoint y: 267, distance: 14.7
click at [966, 254] on select "Choose an option... Pending Applied Excluded (Questions) Excluded (Expired) Exc…" at bounding box center [934, 253] width 158 height 30
click at [855, 238] on select "Choose an option... Pending Applied Excluded (Questions) Excluded (Expired) Exc…" at bounding box center [934, 253] width 158 height 30
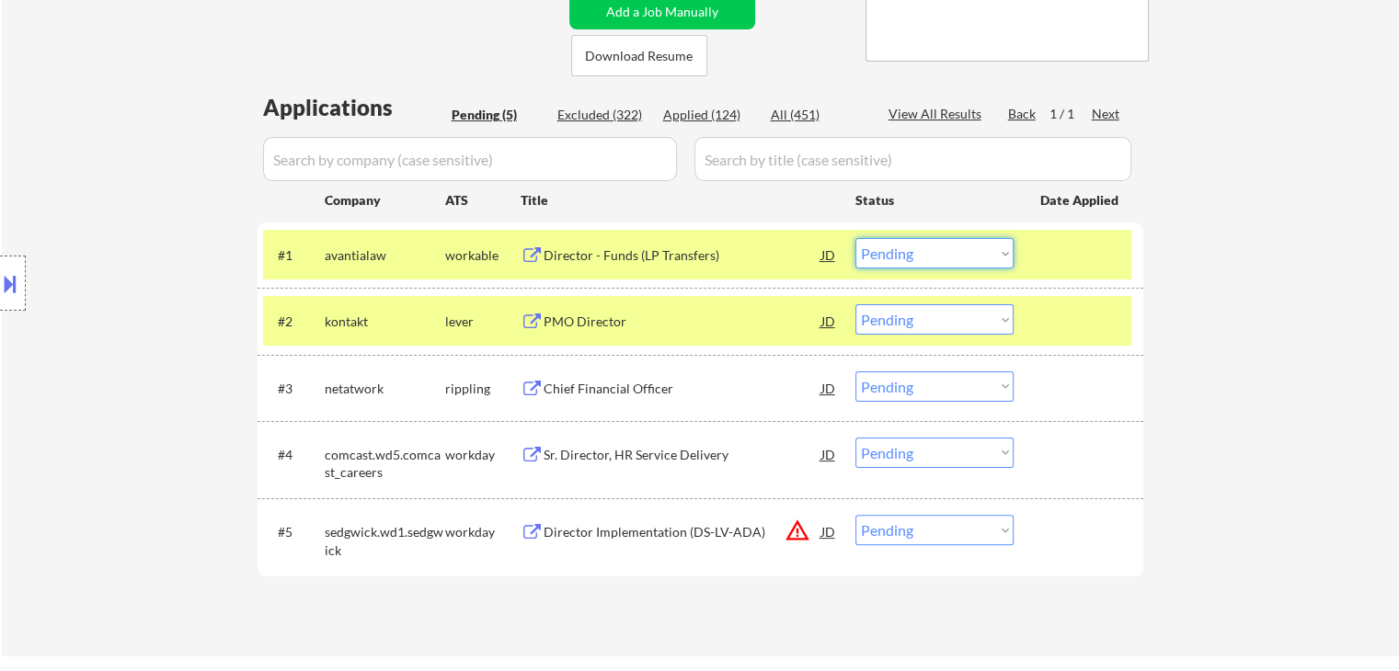
click at [936, 255] on select "Choose an option... Pending Applied Excluded (Questions) Excluded (Expired) Exc…" at bounding box center [934, 253] width 158 height 30
drag, startPoint x: 912, startPoint y: 246, endPoint x: 914, endPoint y: 255, distance: 9.4
click at [912, 246] on select "Choose an option... Pending Applied Excluded (Questions) Excluded (Expired) Exc…" at bounding box center [934, 253] width 158 height 30
click at [855, 238] on select "Choose an option... Pending Applied Excluded (Questions) Excluded (Expired) Exc…" at bounding box center [934, 253] width 158 height 30
click at [468, 314] on div "lever" at bounding box center [482, 322] width 75 height 18
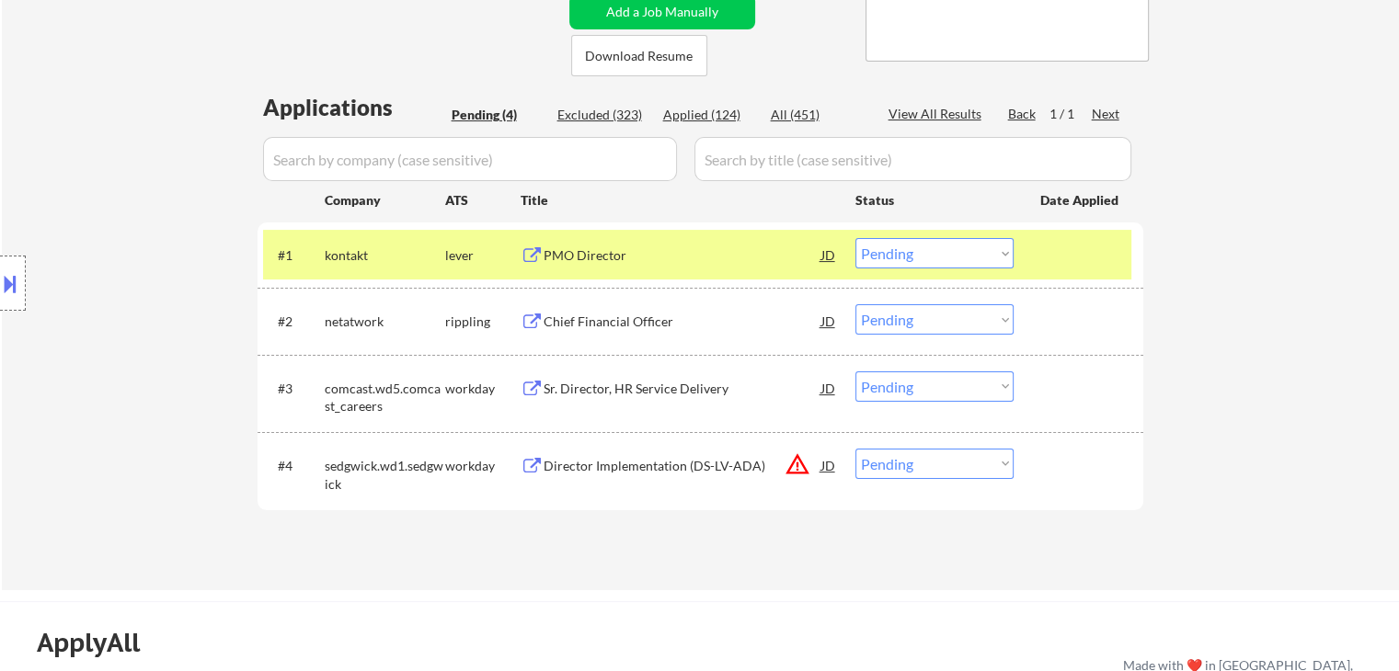
click at [595, 255] on div "PMO Director" at bounding box center [682, 255] width 278 height 18
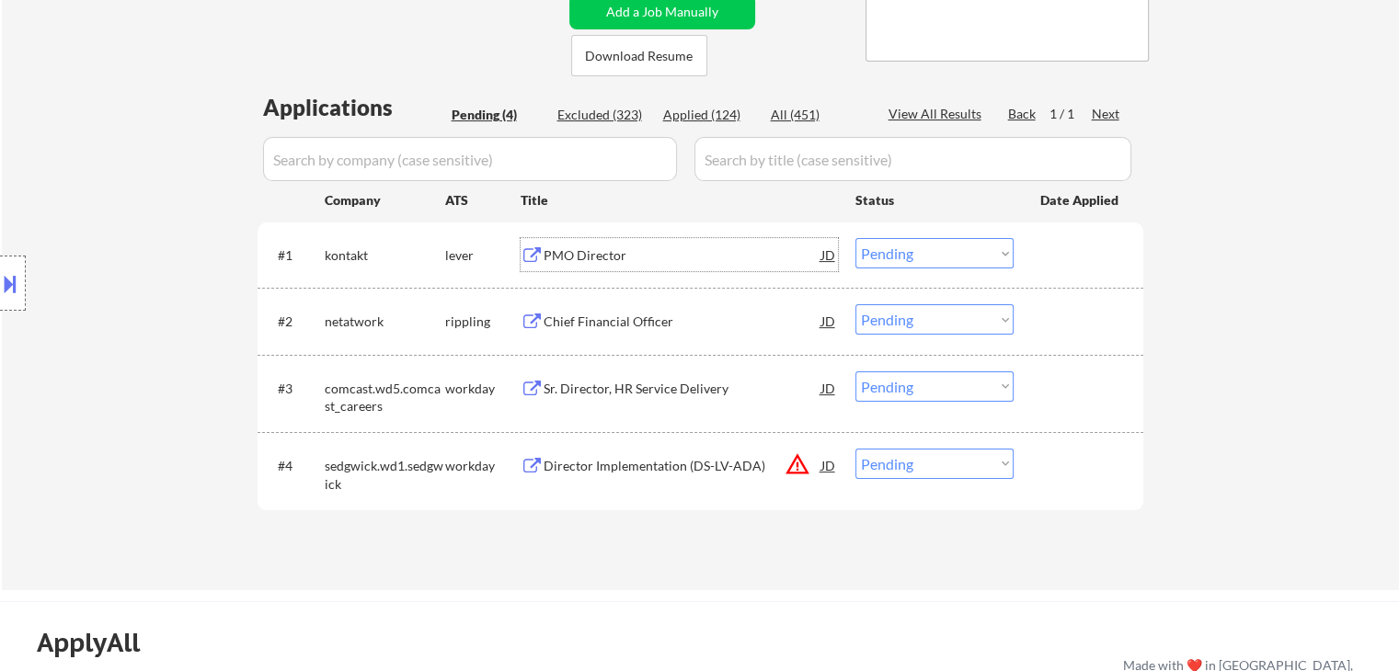
click at [976, 258] on select "Choose an option... Pending Applied Excluded (Questions) Excluded (Expired) Exc…" at bounding box center [934, 253] width 158 height 30
click at [855, 238] on select "Choose an option... Pending Applied Excluded (Questions) Excluded (Expired) Exc…" at bounding box center [934, 253] width 158 height 30
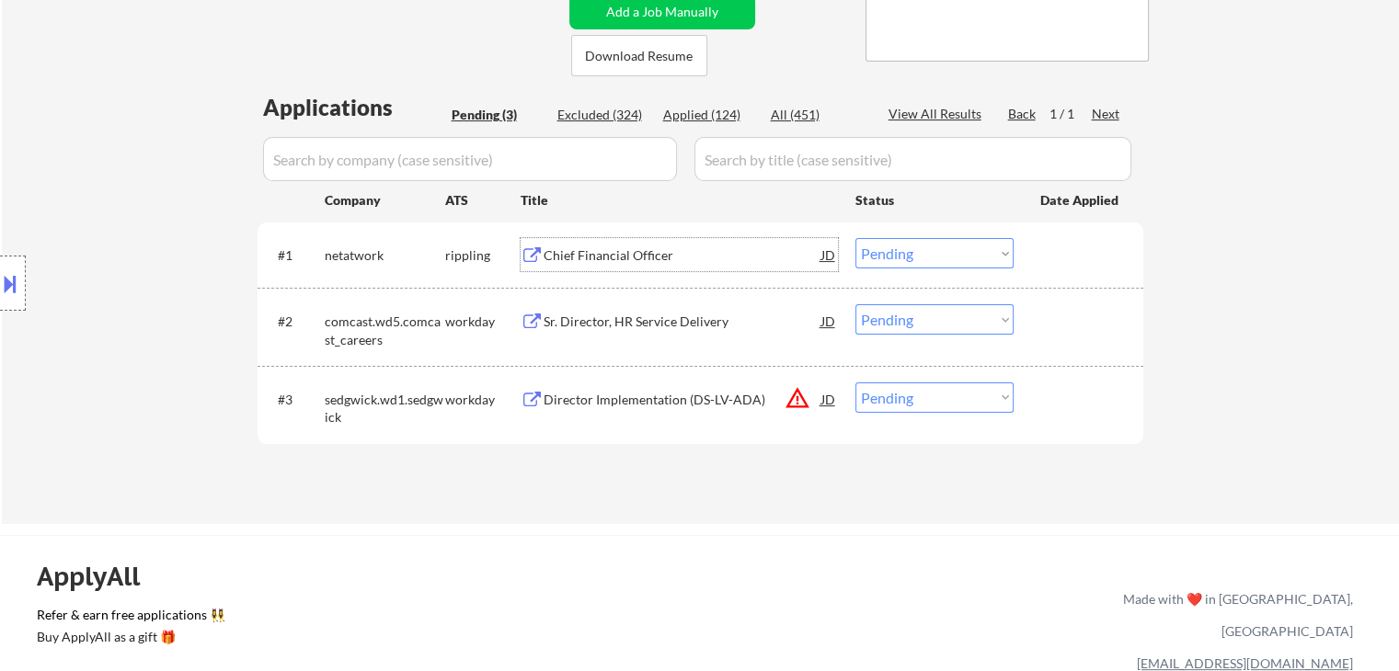
click at [608, 254] on div "Chief Financial Officer" at bounding box center [682, 255] width 278 height 18
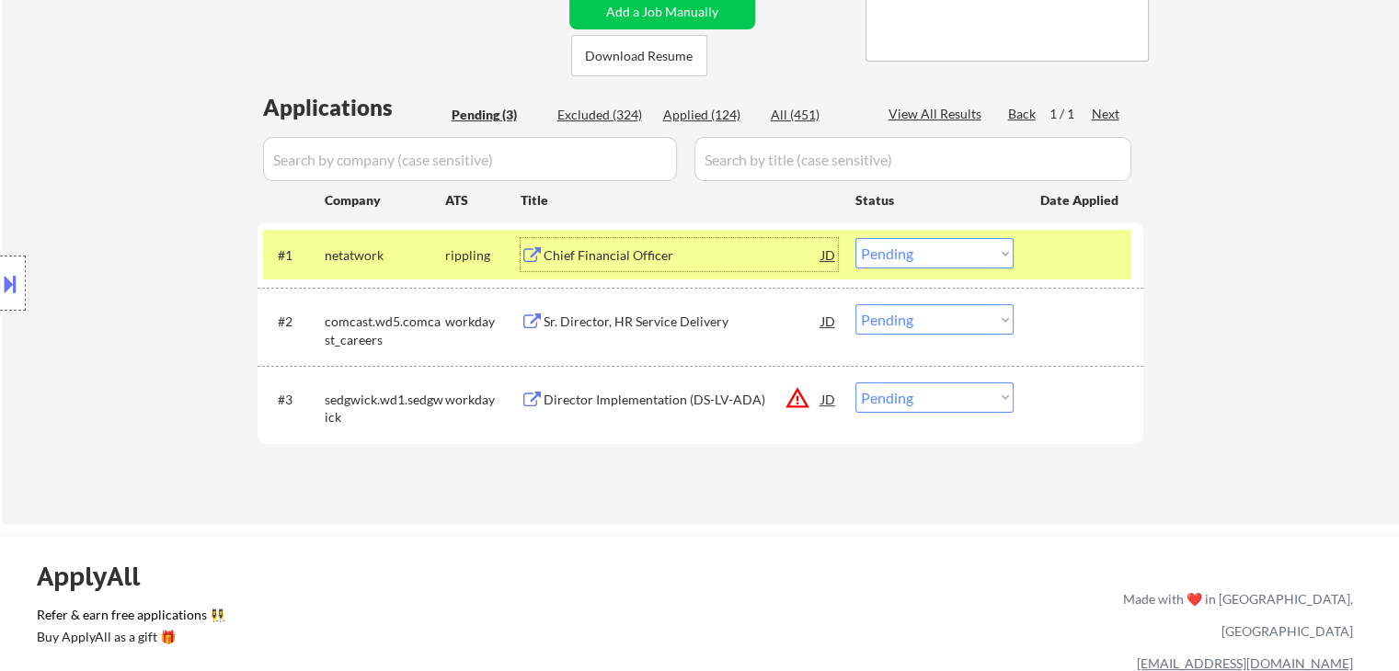
click at [899, 245] on select "Choose an option... Pending Applied Excluded (Questions) Excluded (Expired) Exc…" at bounding box center [934, 253] width 158 height 30
click at [855, 238] on select "Choose an option... Pending Applied Excluded (Questions) Excluded (Expired) Exc…" at bounding box center [934, 253] width 158 height 30
click at [456, 263] on div "rippling" at bounding box center [482, 255] width 75 height 18
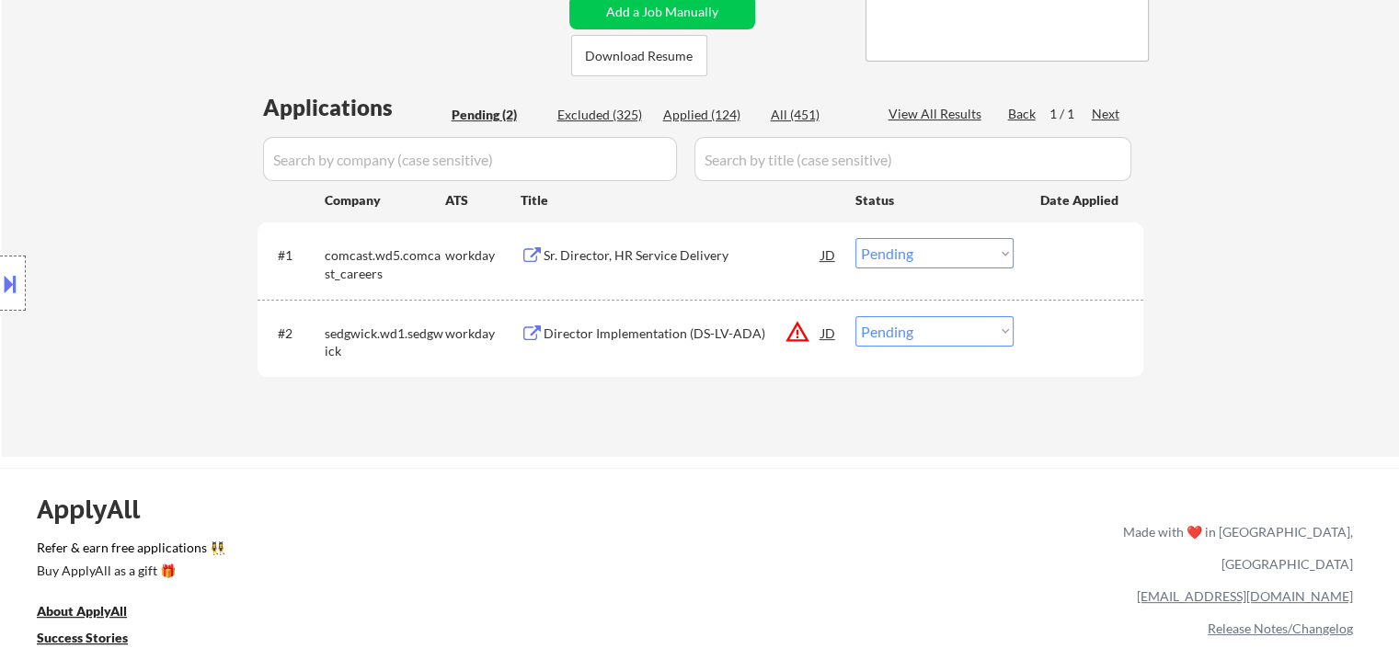
click at [633, 259] on div "Sr. Director, HR Service Delivery" at bounding box center [682, 255] width 278 height 18
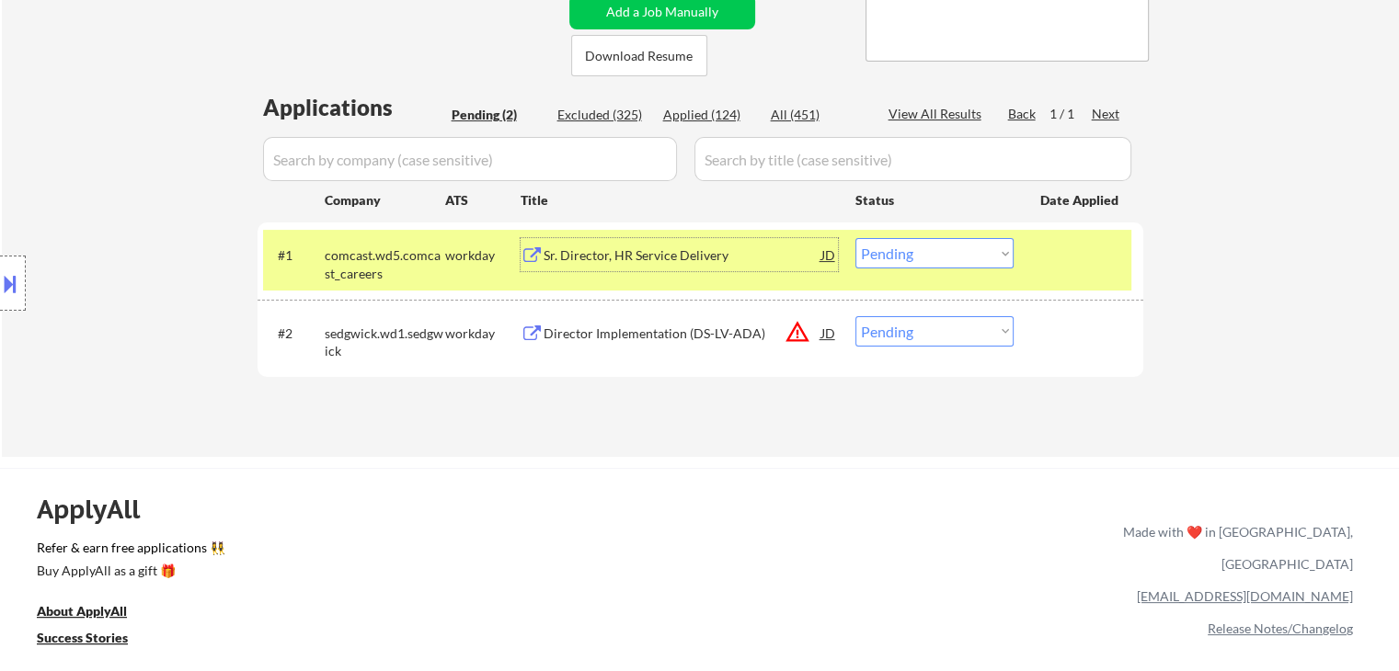
click at [747, 244] on div "Sr. Director, HR Service Delivery" at bounding box center [682, 254] width 278 height 33
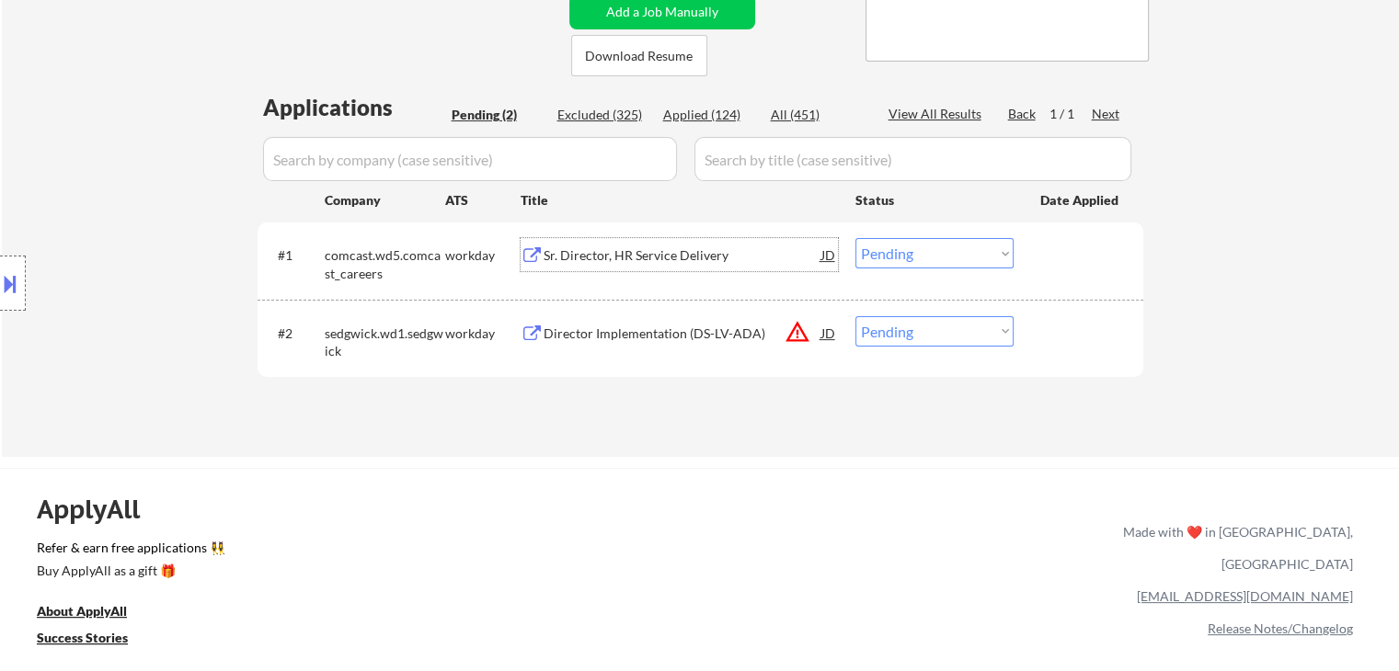
click at [908, 251] on select "Choose an option... Pending Applied Excluded (Questions) Excluded (Expired) Exc…" at bounding box center [934, 253] width 158 height 30
click at [855, 238] on select "Choose an option... Pending Applied Excluded (Questions) Excluded (Expired) Exc…" at bounding box center [934, 253] width 158 height 30
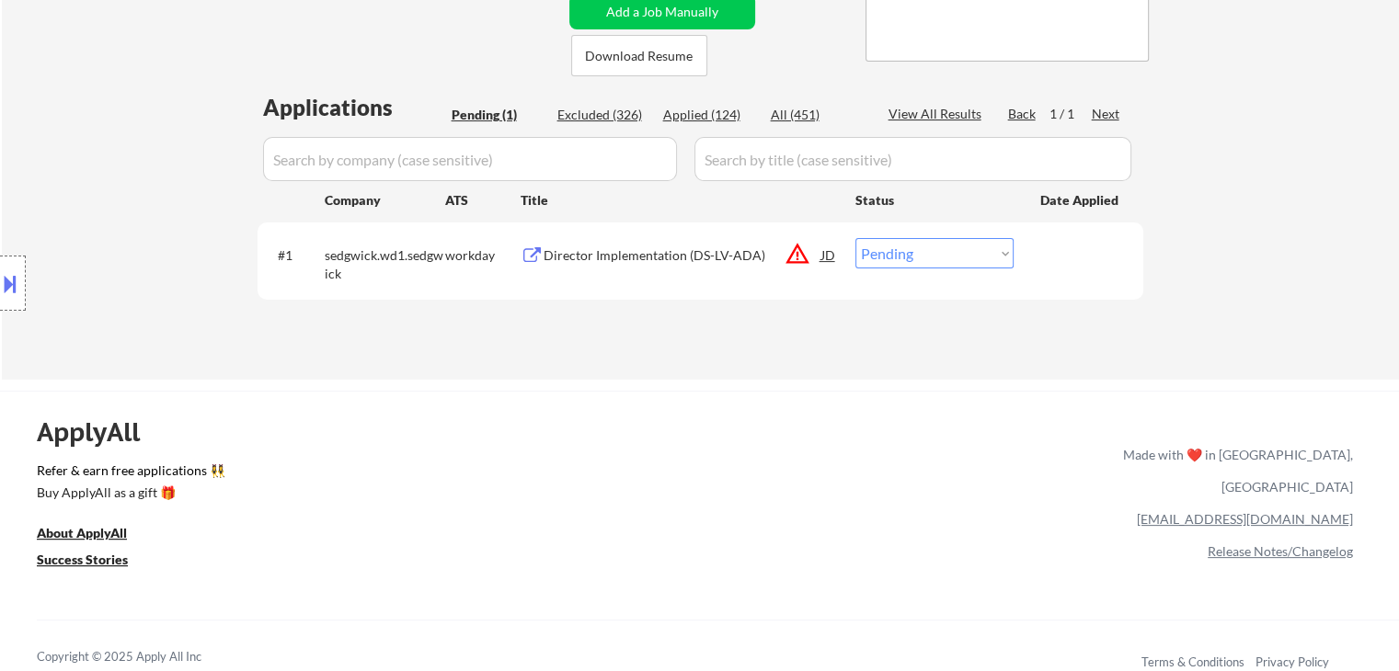
click at [673, 246] on div "Director Implementation (DS-LV-ADA)" at bounding box center [682, 255] width 278 height 18
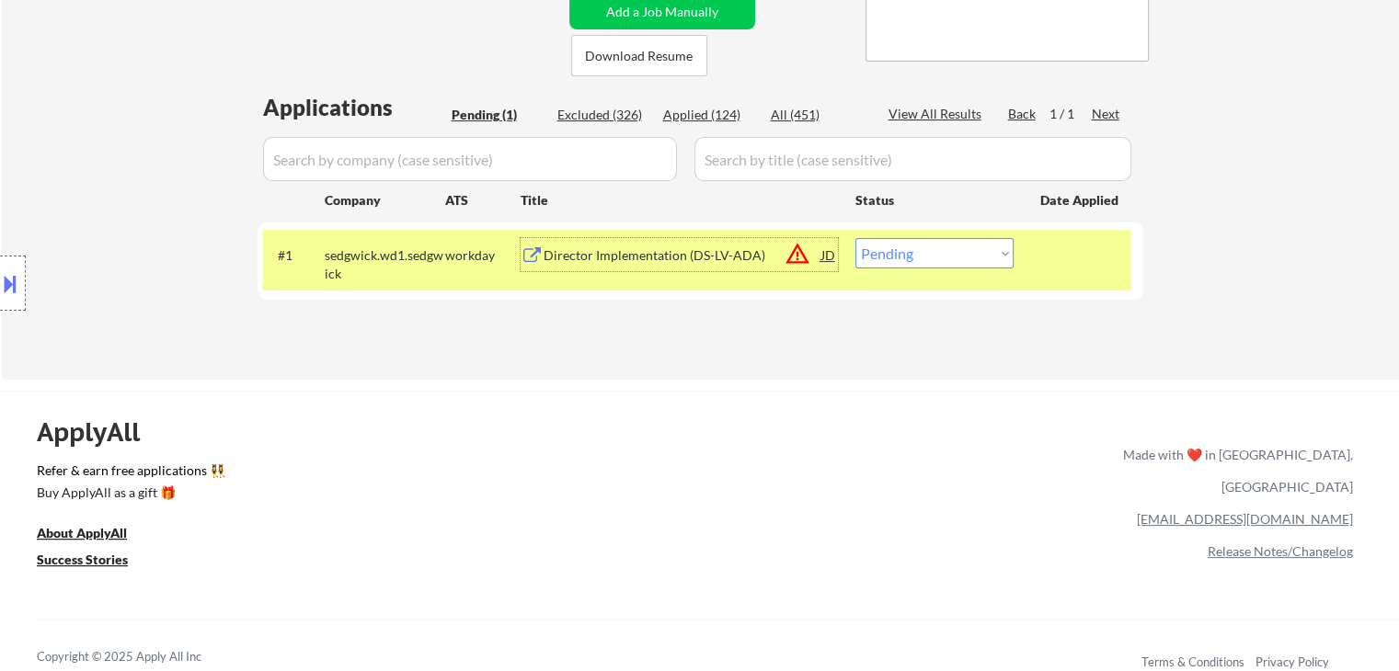
drag, startPoint x: 914, startPoint y: 257, endPoint x: 921, endPoint y: 267, distance: 12.5
click at [914, 257] on select "Choose an option... Pending Applied Excluded (Questions) Excluded (Expired) Exc…" at bounding box center [934, 253] width 158 height 30
select select ""applied""
click at [855, 238] on select "Choose an option... Pending Applied Excluded (Questions) Excluded (Expired) Exc…" at bounding box center [934, 253] width 158 height 30
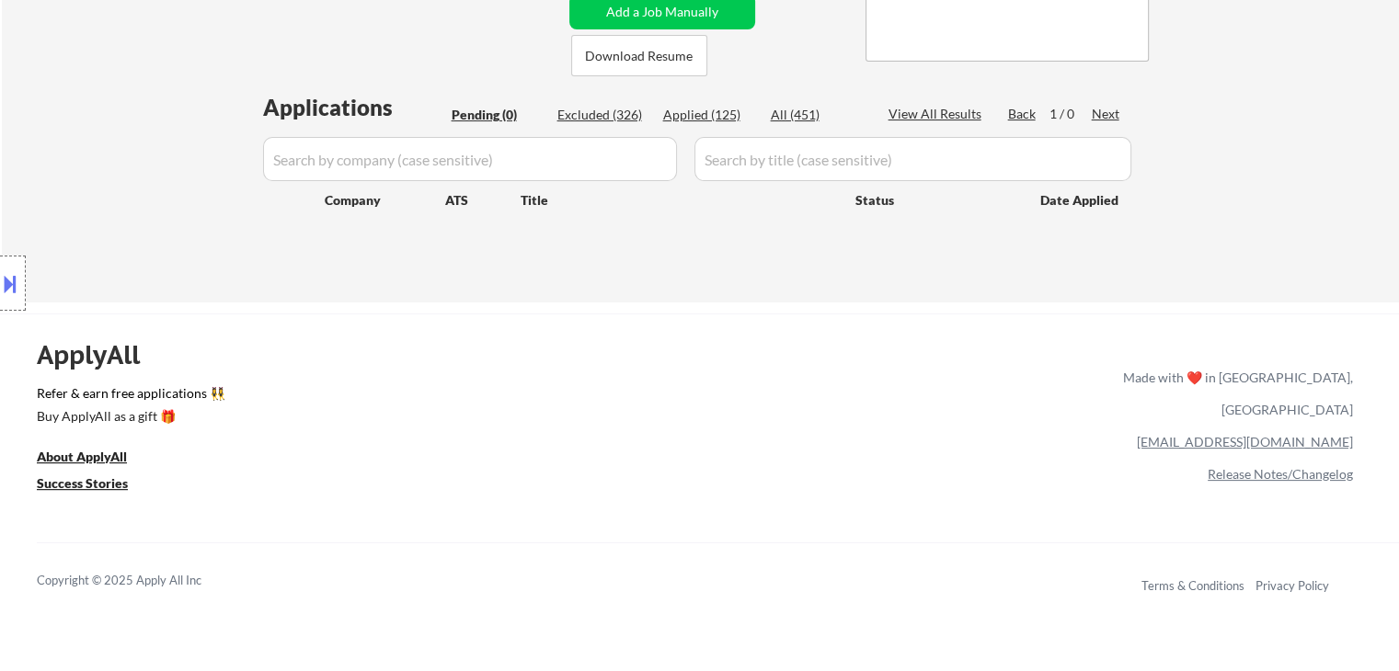
scroll to position [92, 0]
